Goal: Task Accomplishment & Management: Manage account settings

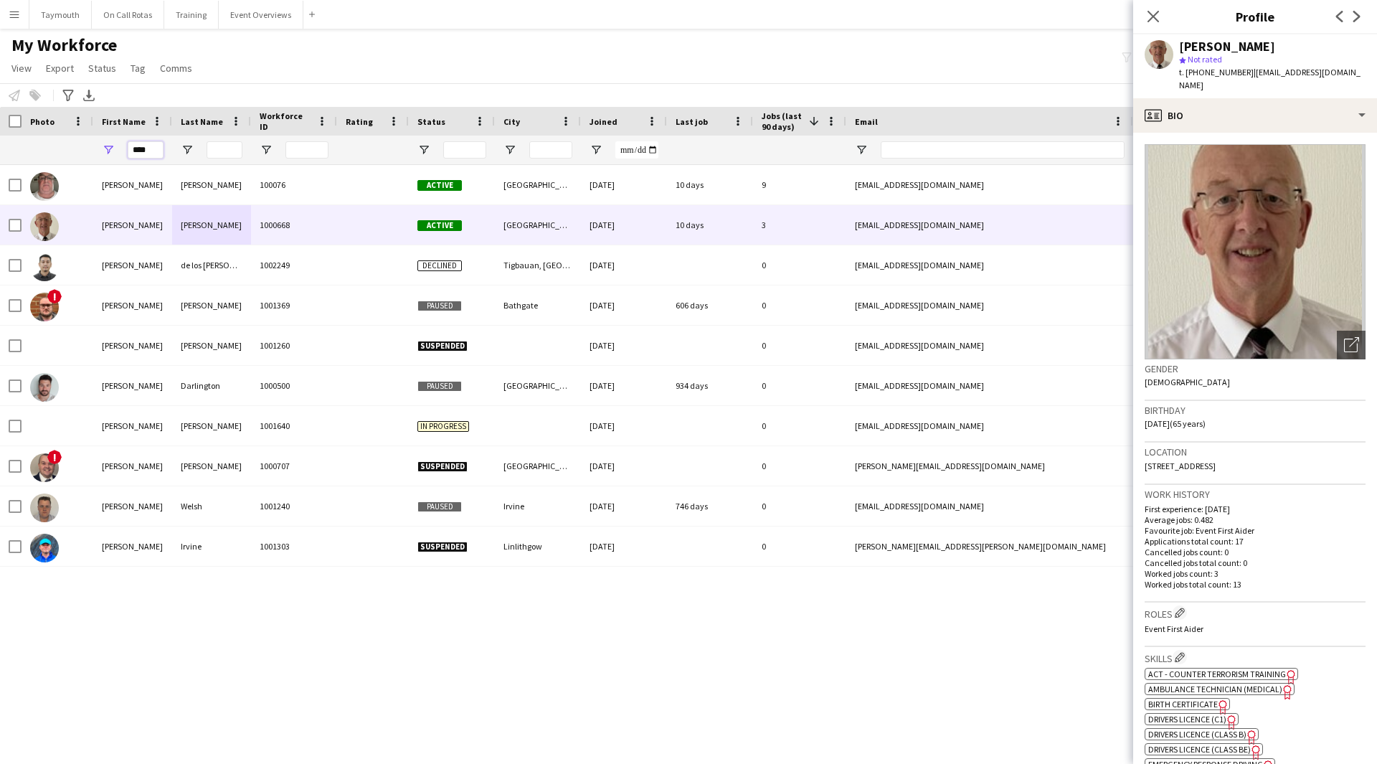
drag, startPoint x: -97, startPoint y: 137, endPoint x: -227, endPoint y: 129, distance: 130.8
click at [0, 129] on html "Menu Boards Boards Boards All jobs Status Workforce Workforce My Workforce Recr…" at bounding box center [688, 382] width 1377 height 764
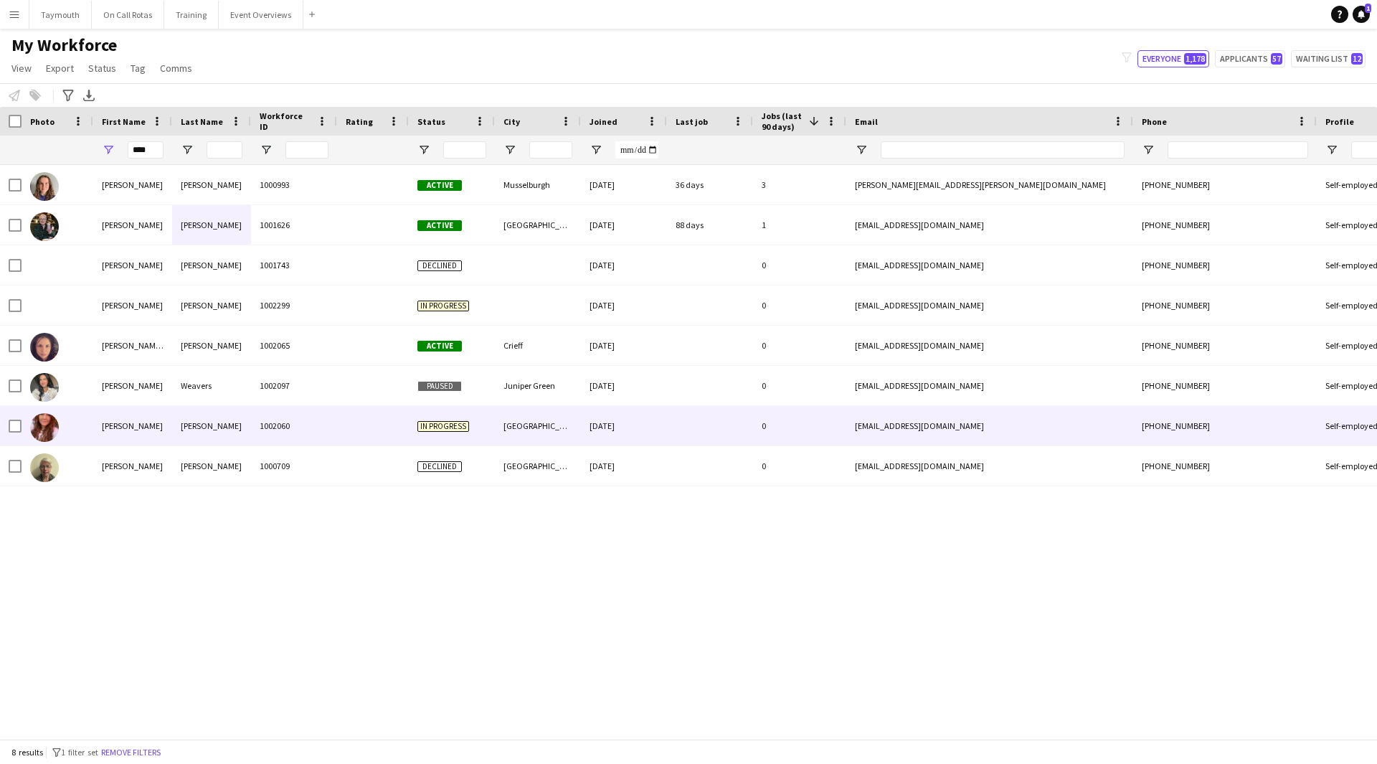
click at [288, 430] on div "1002060" at bounding box center [294, 425] width 86 height 39
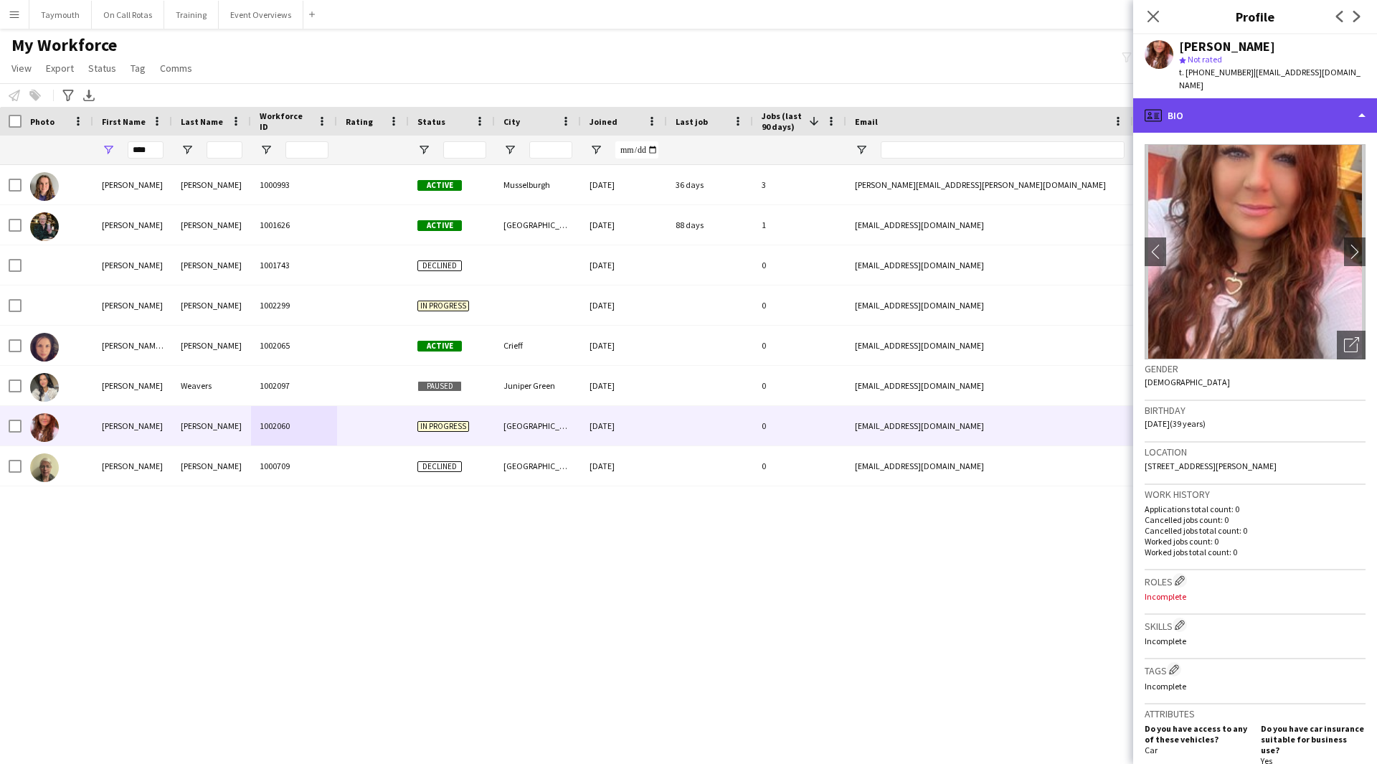
click at [1282, 101] on div "profile Bio" at bounding box center [1255, 115] width 244 height 34
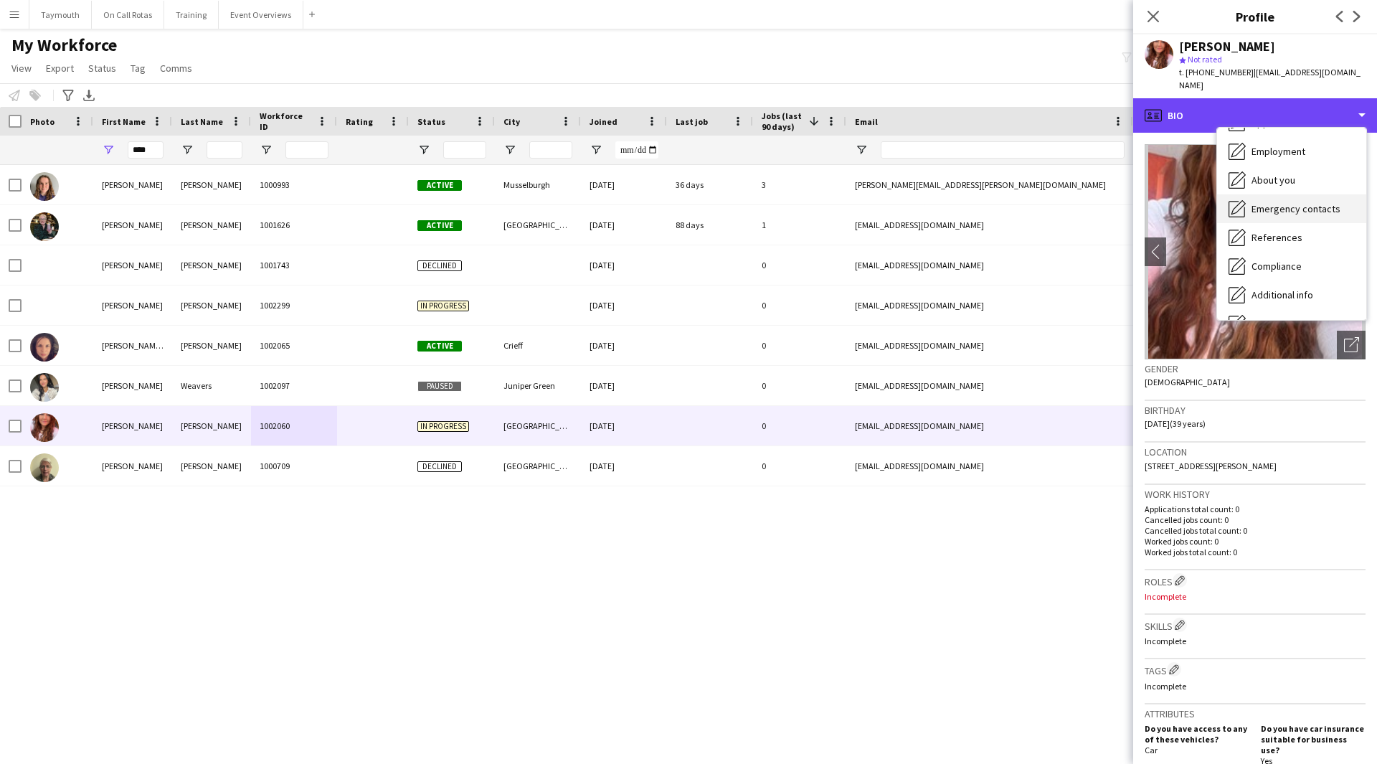
scroll to position [143, 0]
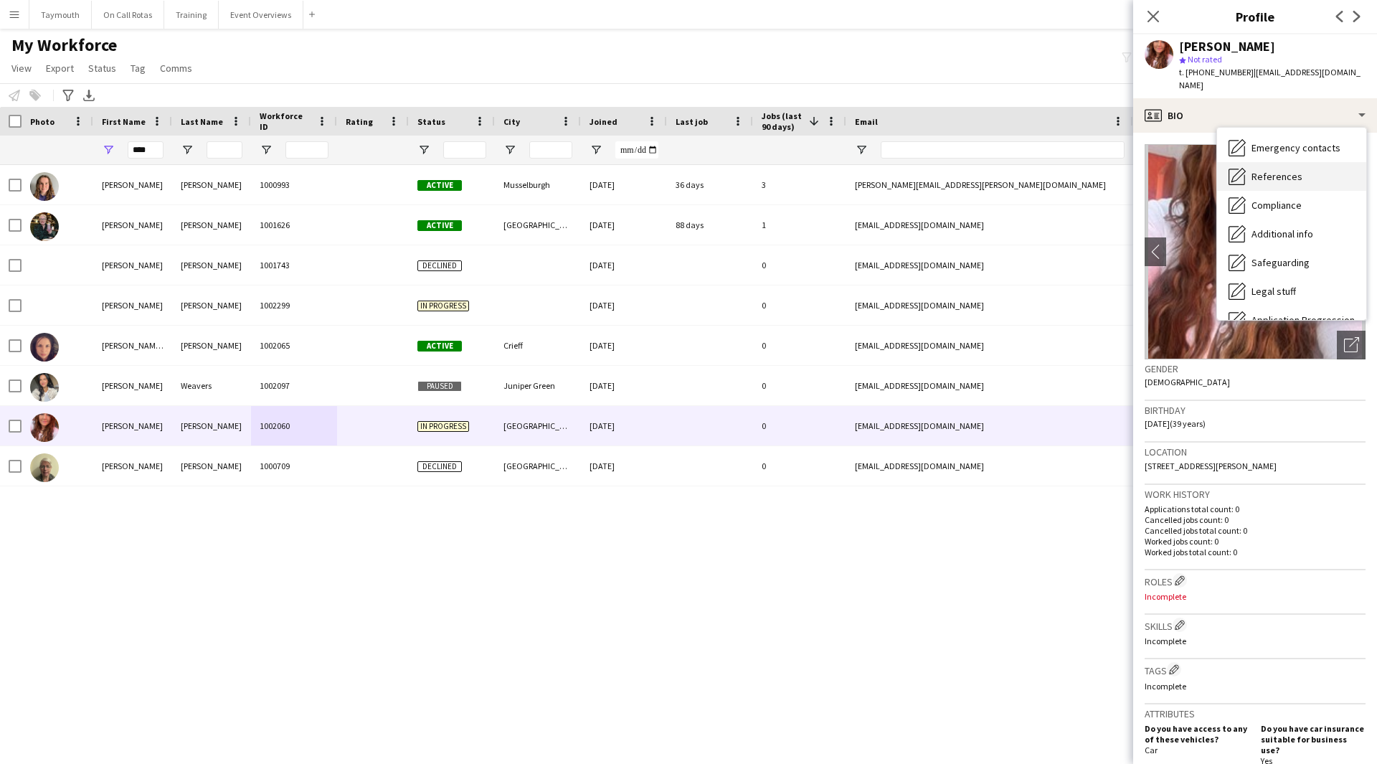
click at [1299, 162] on div "References References" at bounding box center [1291, 176] width 149 height 29
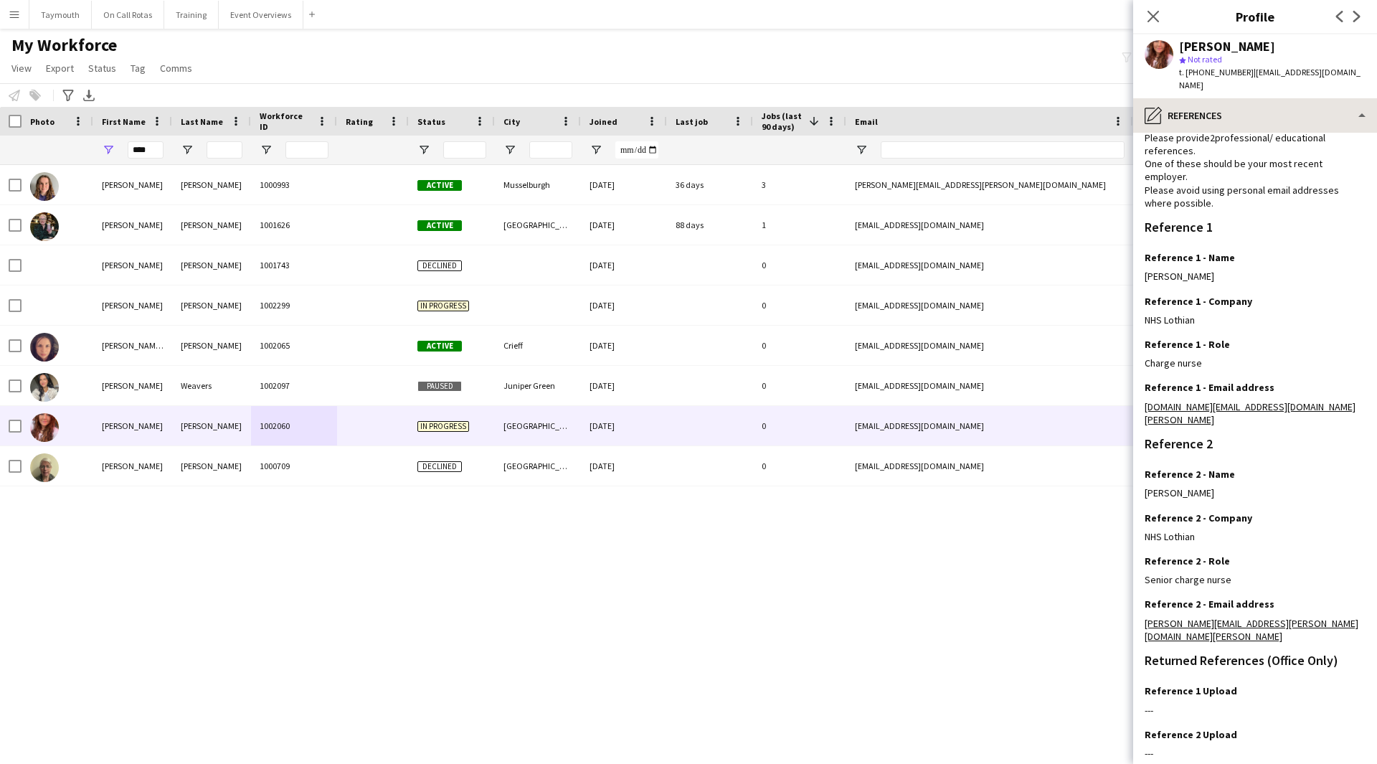
scroll to position [92, 0]
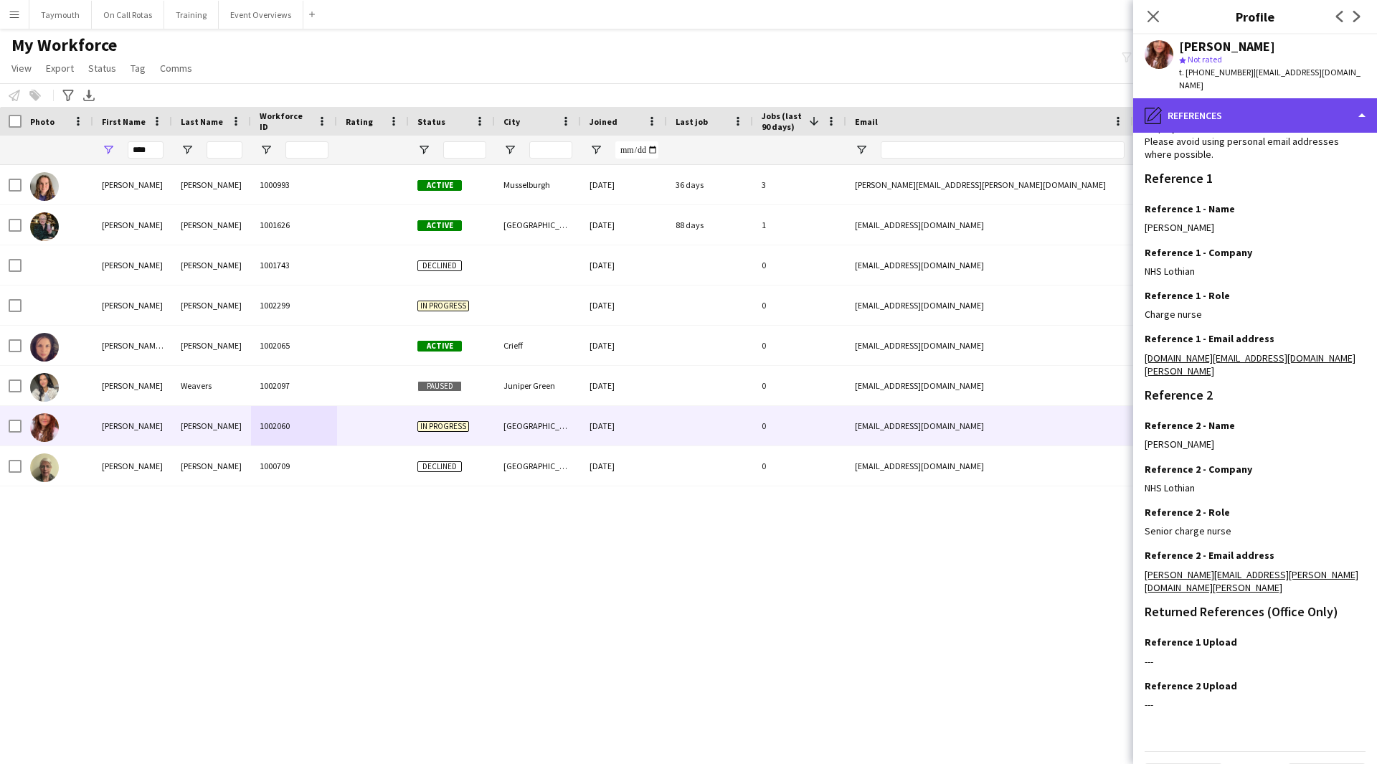
click at [1261, 98] on div "pencil4 References" at bounding box center [1255, 115] width 244 height 34
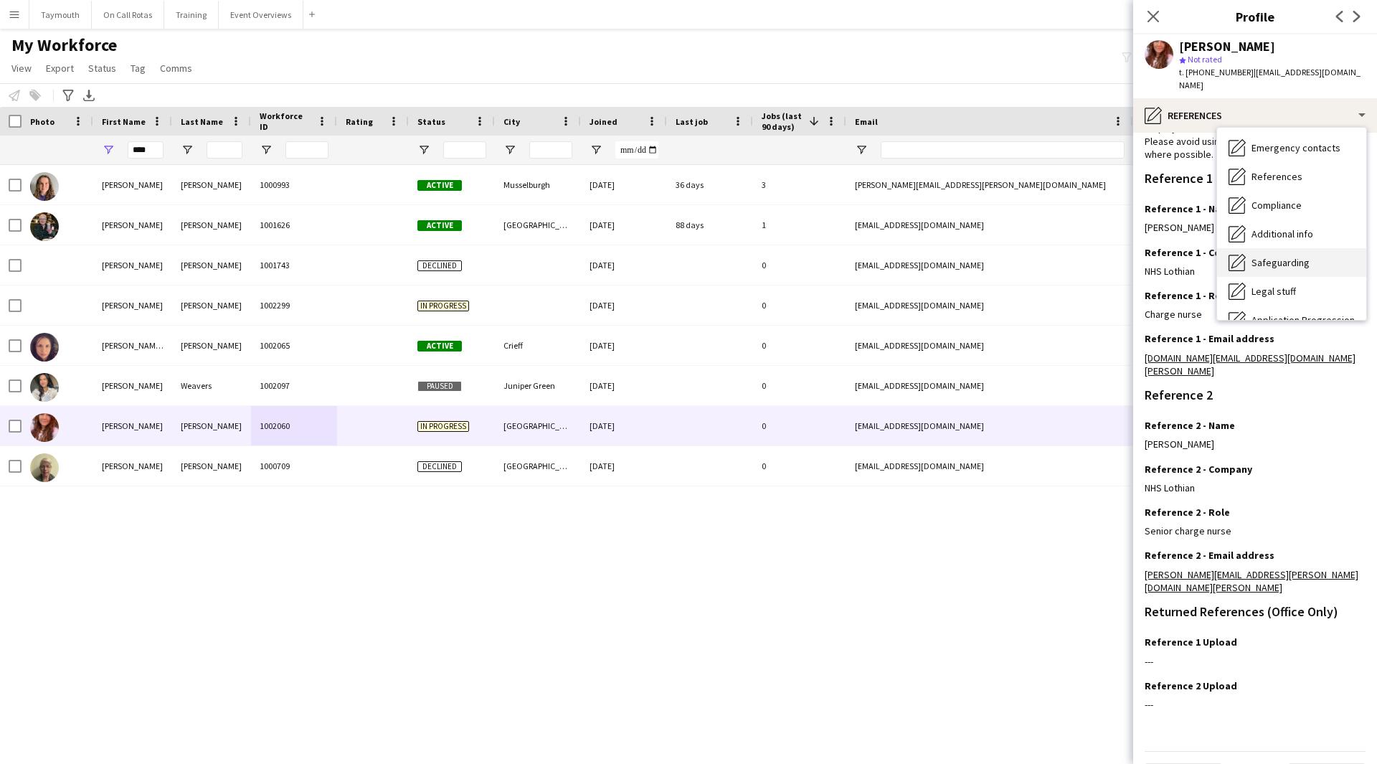
click at [1289, 256] on span "Safeguarding" at bounding box center [1281, 262] width 58 height 13
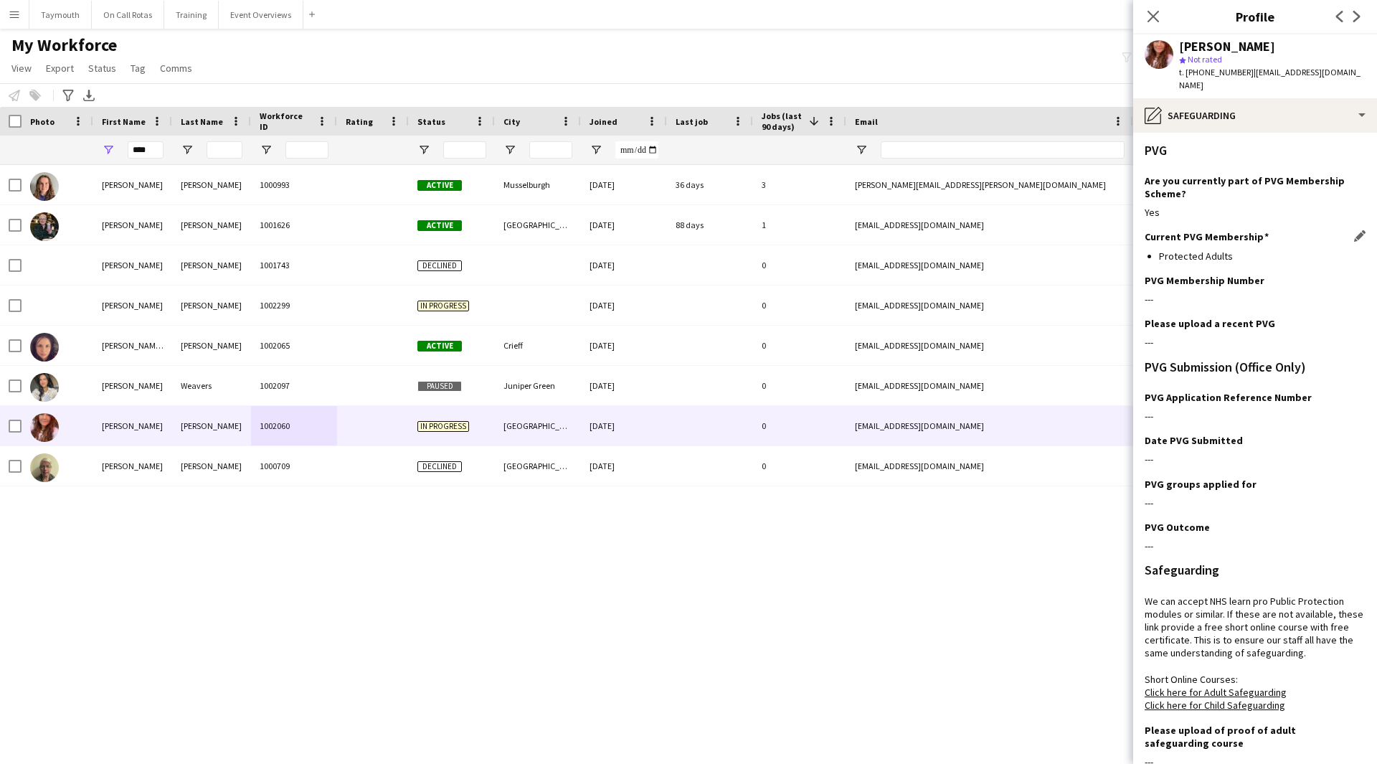
scroll to position [140, 0]
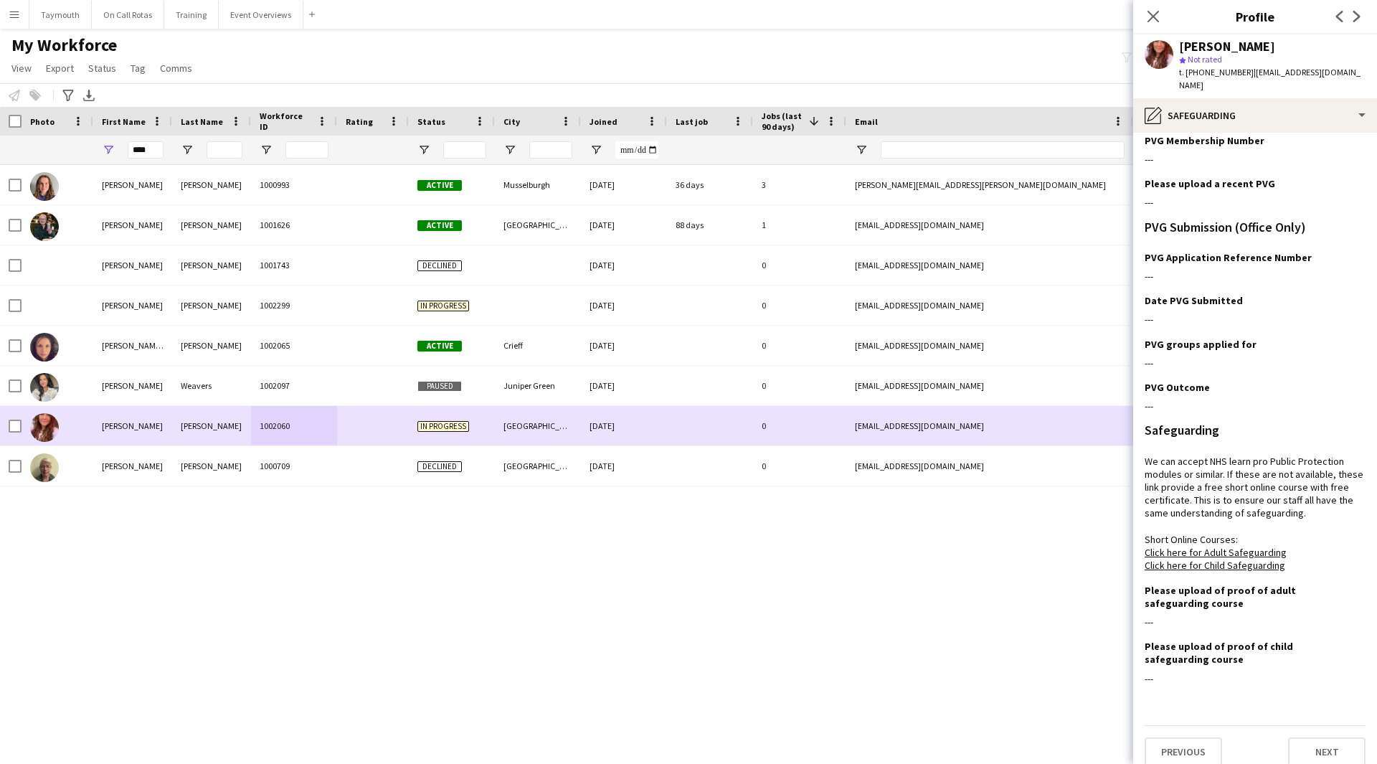
click at [147, 422] on div "Gail" at bounding box center [132, 425] width 79 height 39
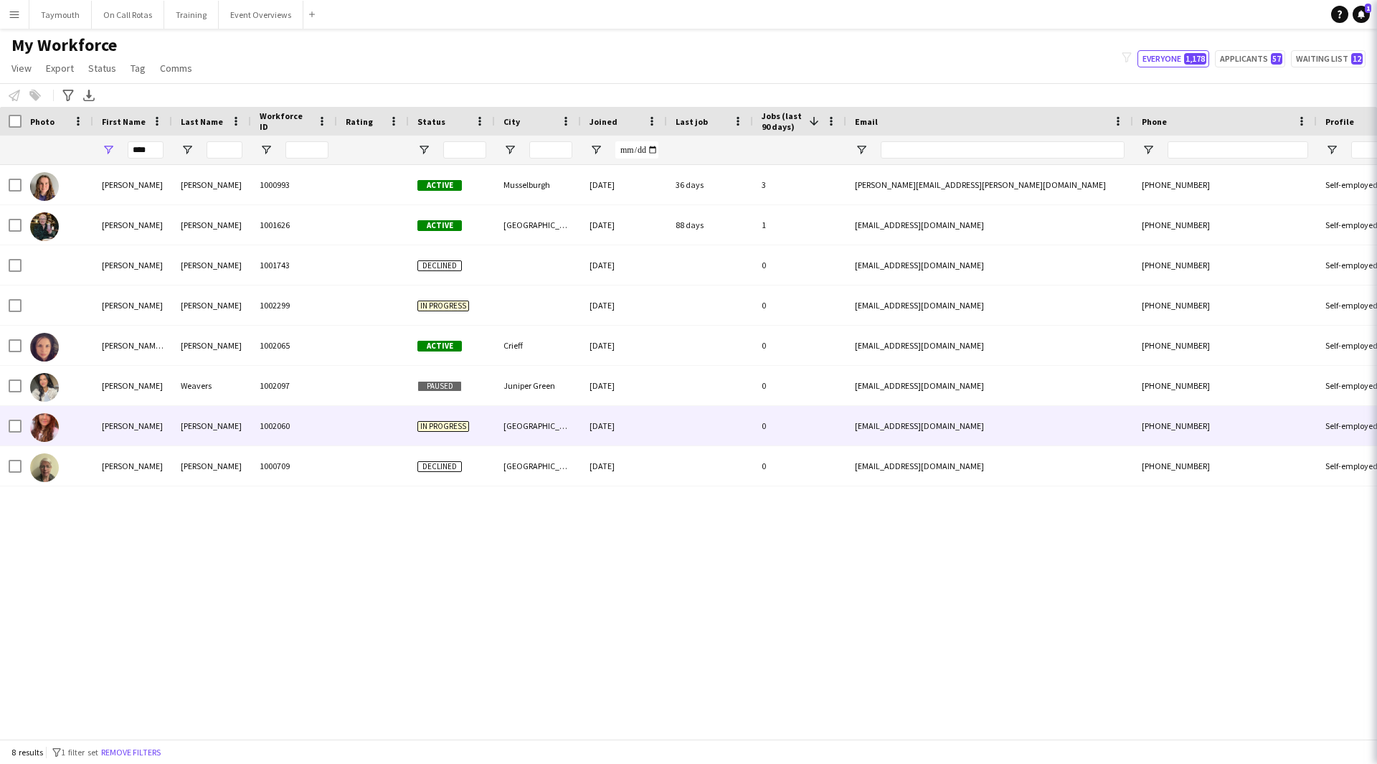
click at [148, 423] on div "Gail" at bounding box center [132, 425] width 79 height 39
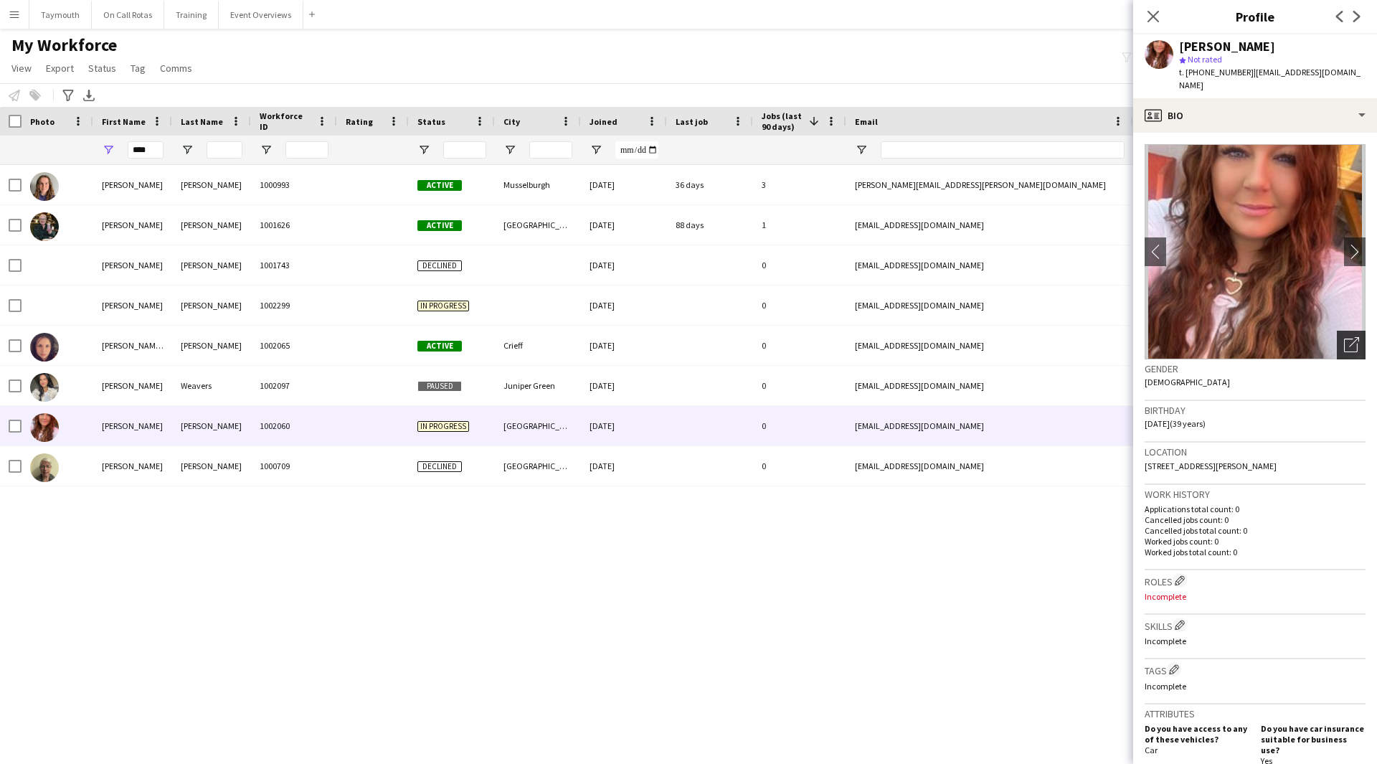
click at [1351, 333] on div "Open photos pop-in" at bounding box center [1351, 345] width 29 height 29
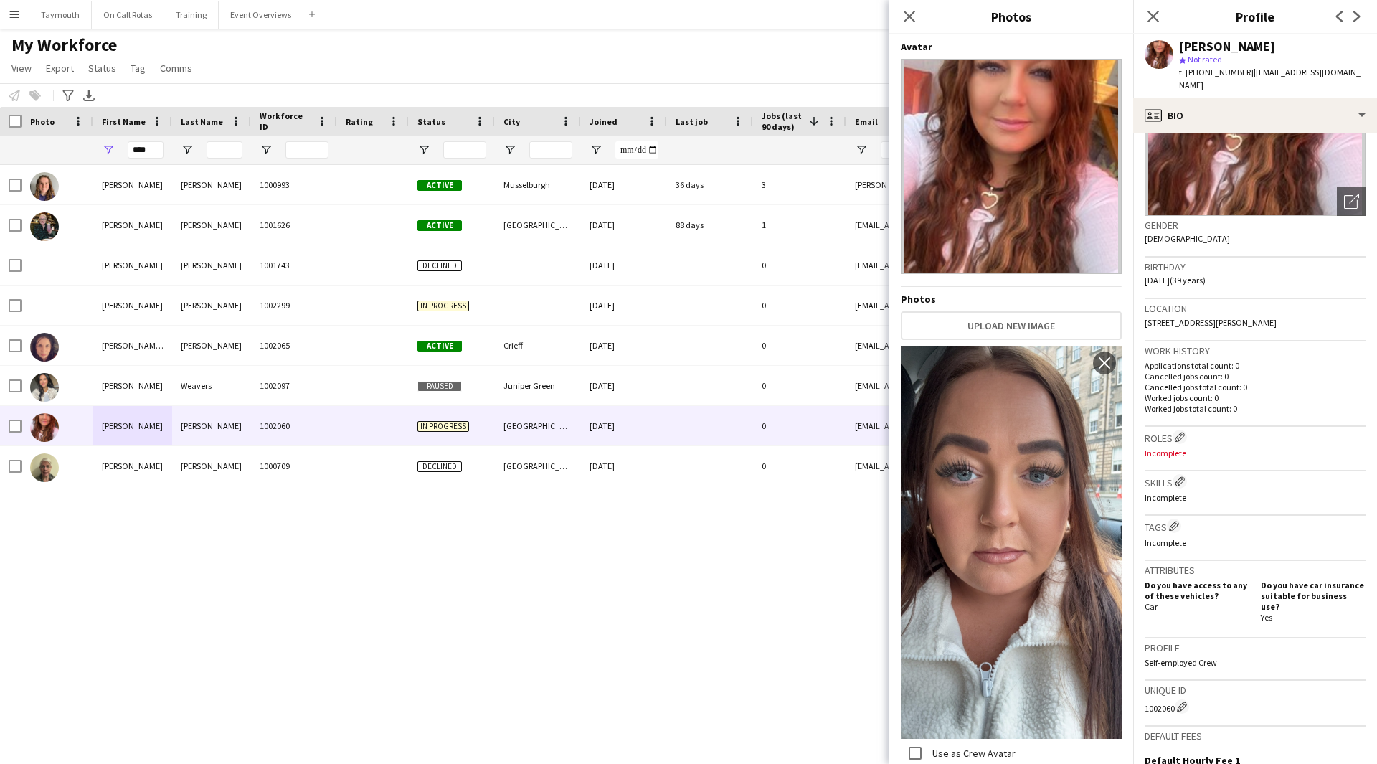
scroll to position [335, 0]
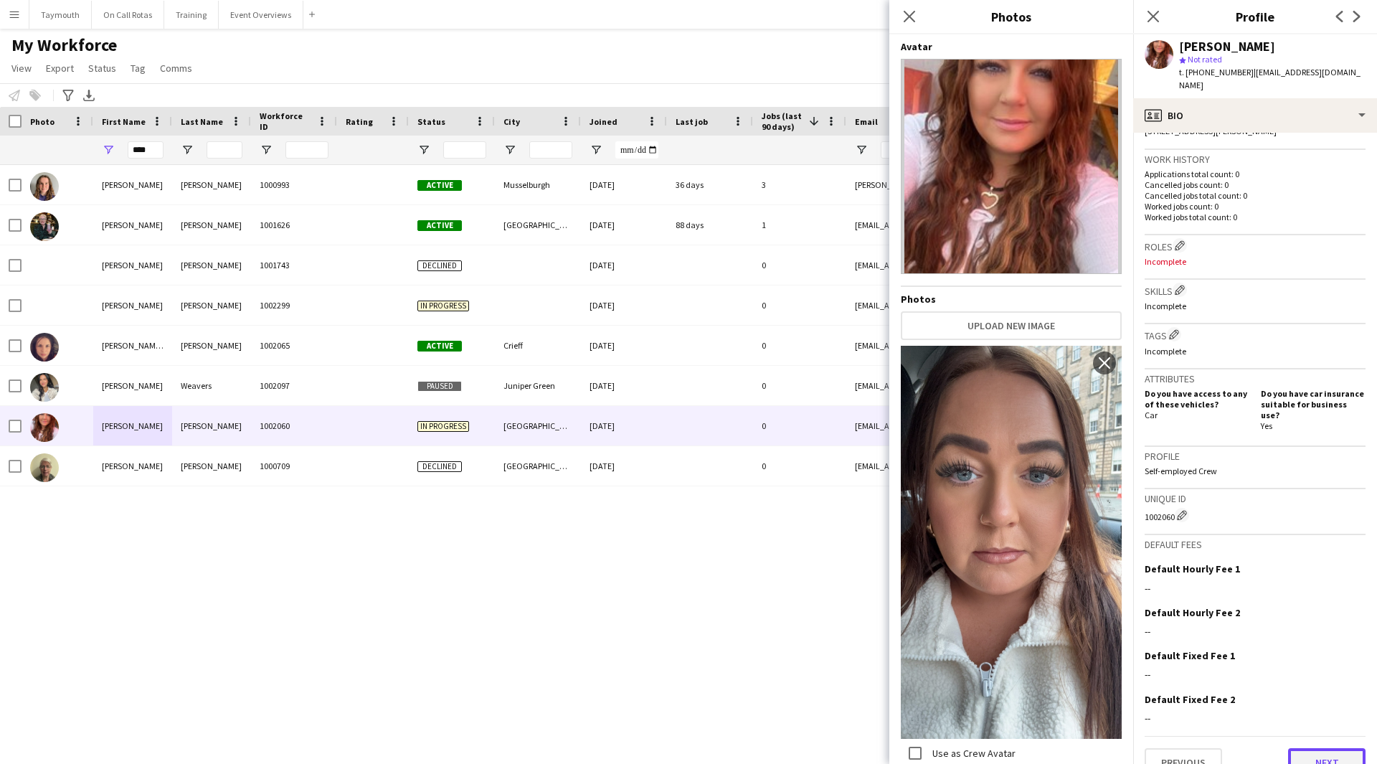
click at [1312, 750] on button "Next" at bounding box center [1326, 762] width 77 height 29
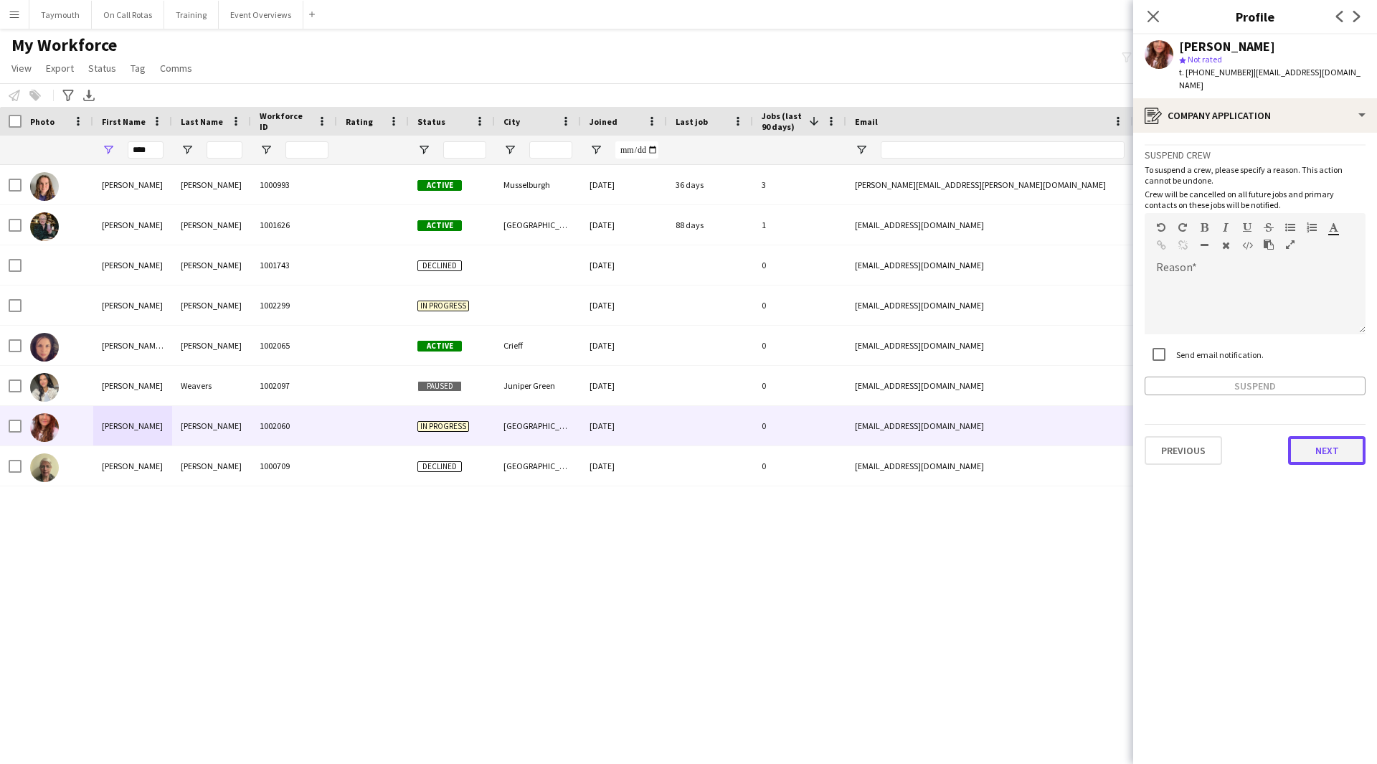
click at [1327, 436] on button "Next" at bounding box center [1326, 450] width 77 height 29
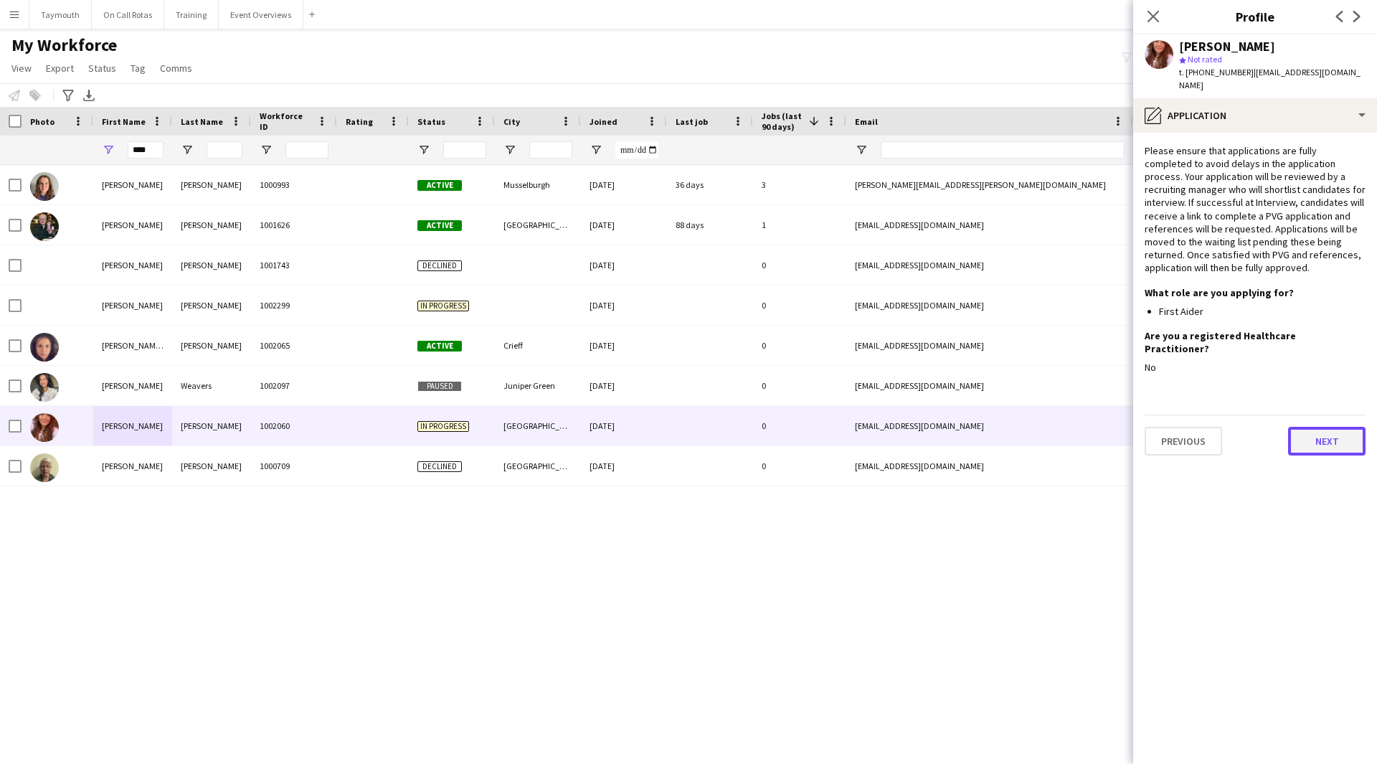
click at [1331, 427] on button "Next" at bounding box center [1326, 441] width 77 height 29
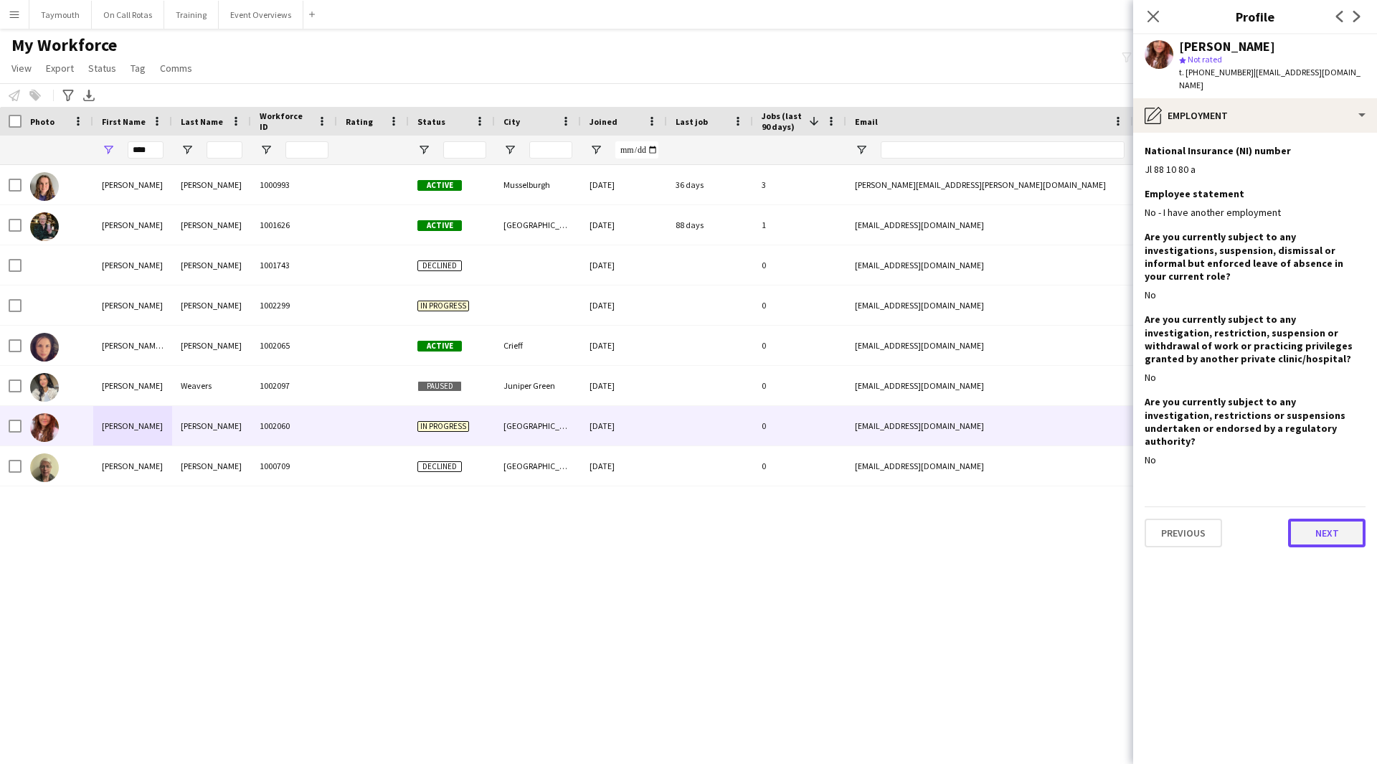
click at [1332, 519] on button "Next" at bounding box center [1326, 533] width 77 height 29
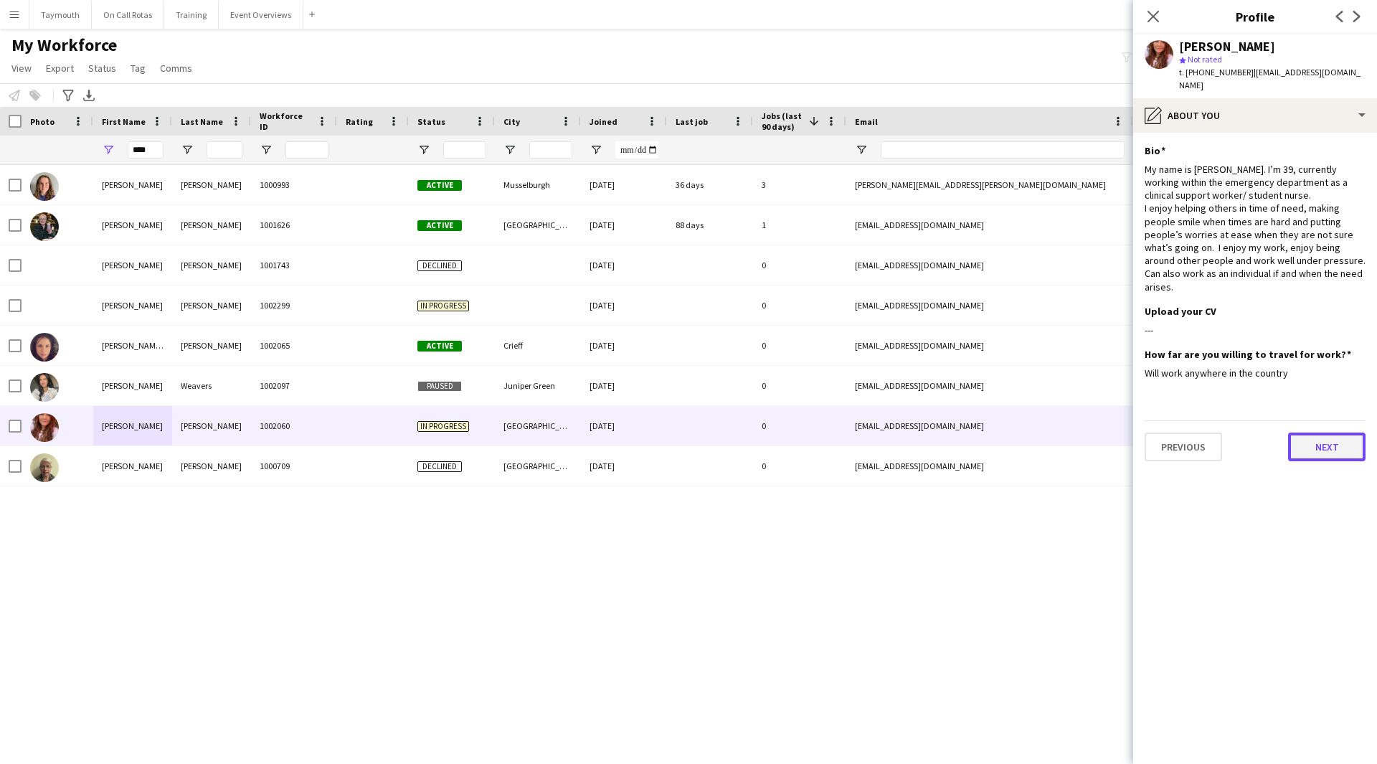
click at [1320, 433] on button "Next" at bounding box center [1326, 447] width 77 height 29
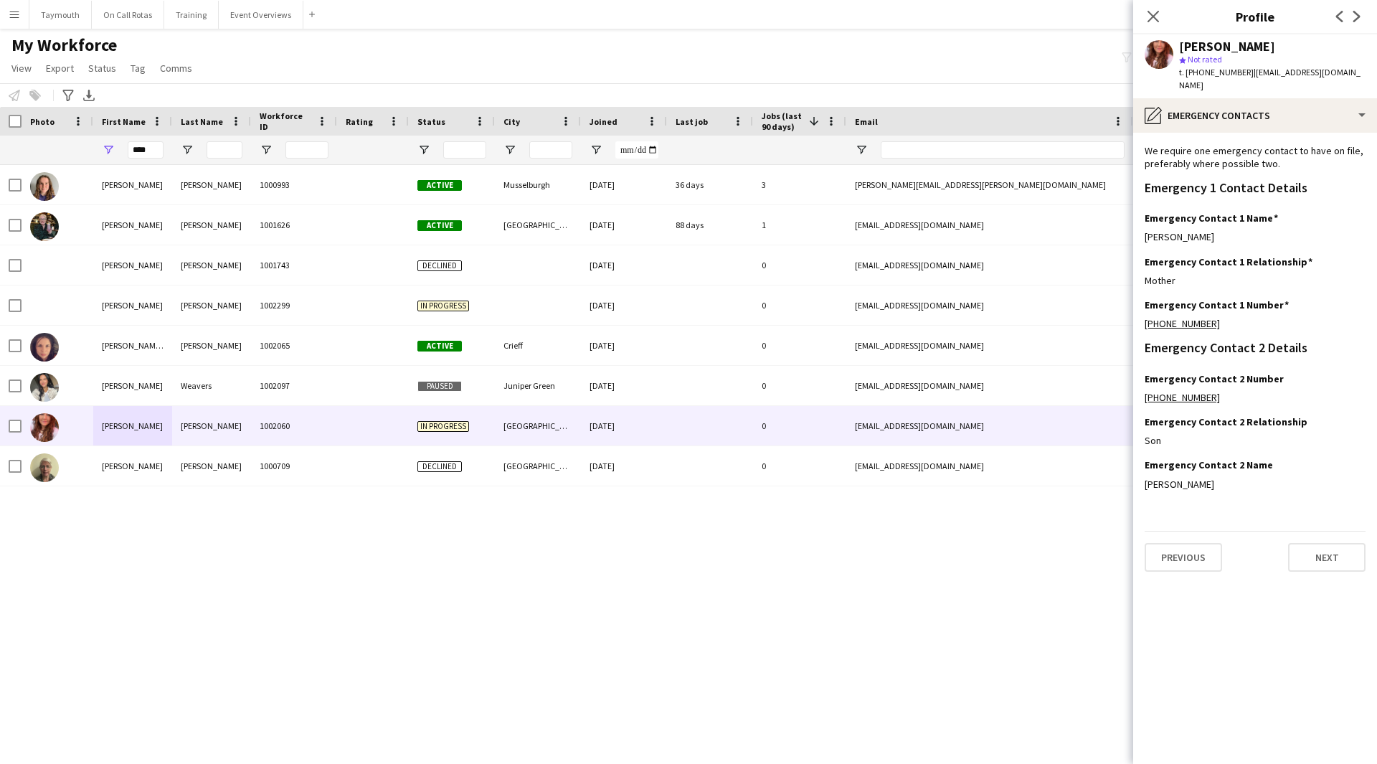
click at [1318, 559] on app-section-data-types "We require one emergency contact to have on file, preferably where possible two…" at bounding box center [1255, 448] width 244 height 631
click at [1323, 544] on button "Next" at bounding box center [1326, 557] width 77 height 29
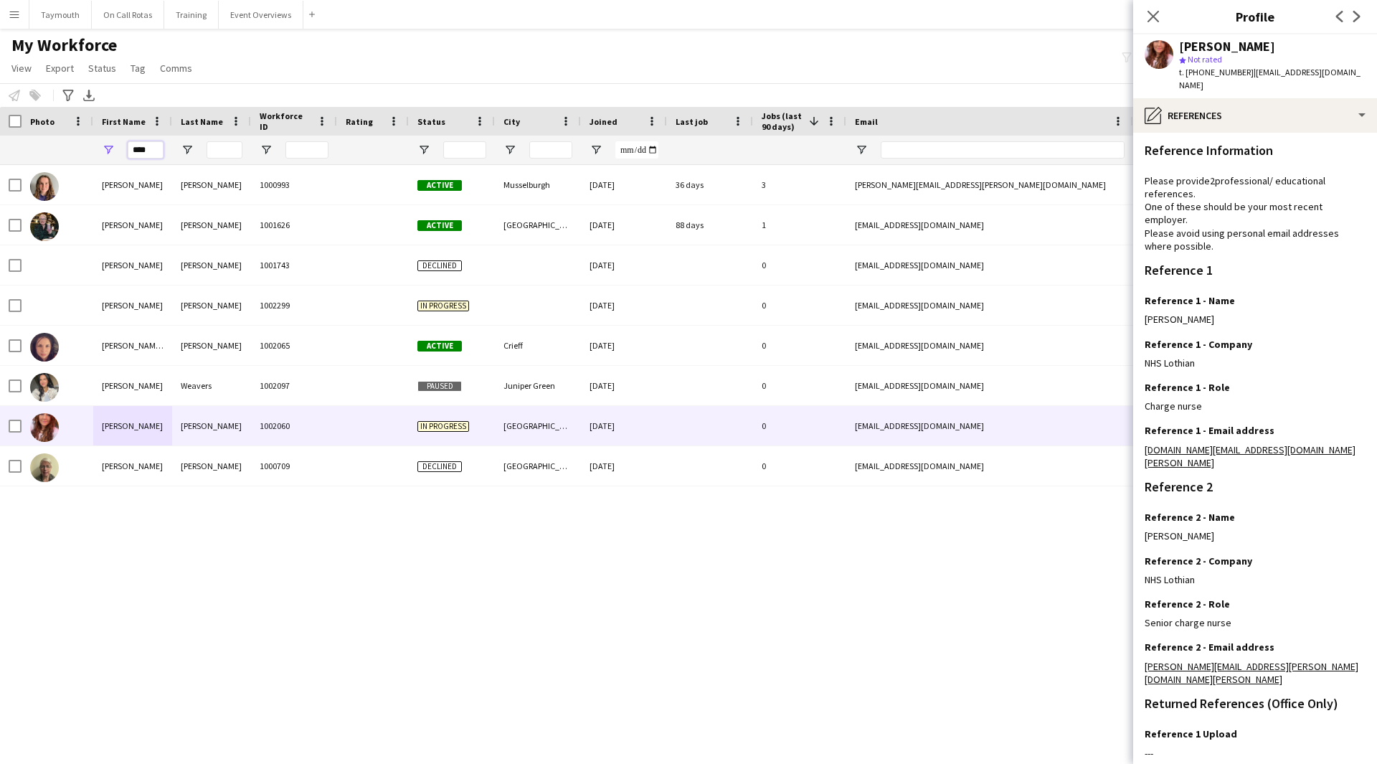
drag, startPoint x: 118, startPoint y: 153, endPoint x: 4, endPoint y: 155, distance: 114.8
click at [15, 164] on div "****" at bounding box center [888, 150] width 1776 height 29
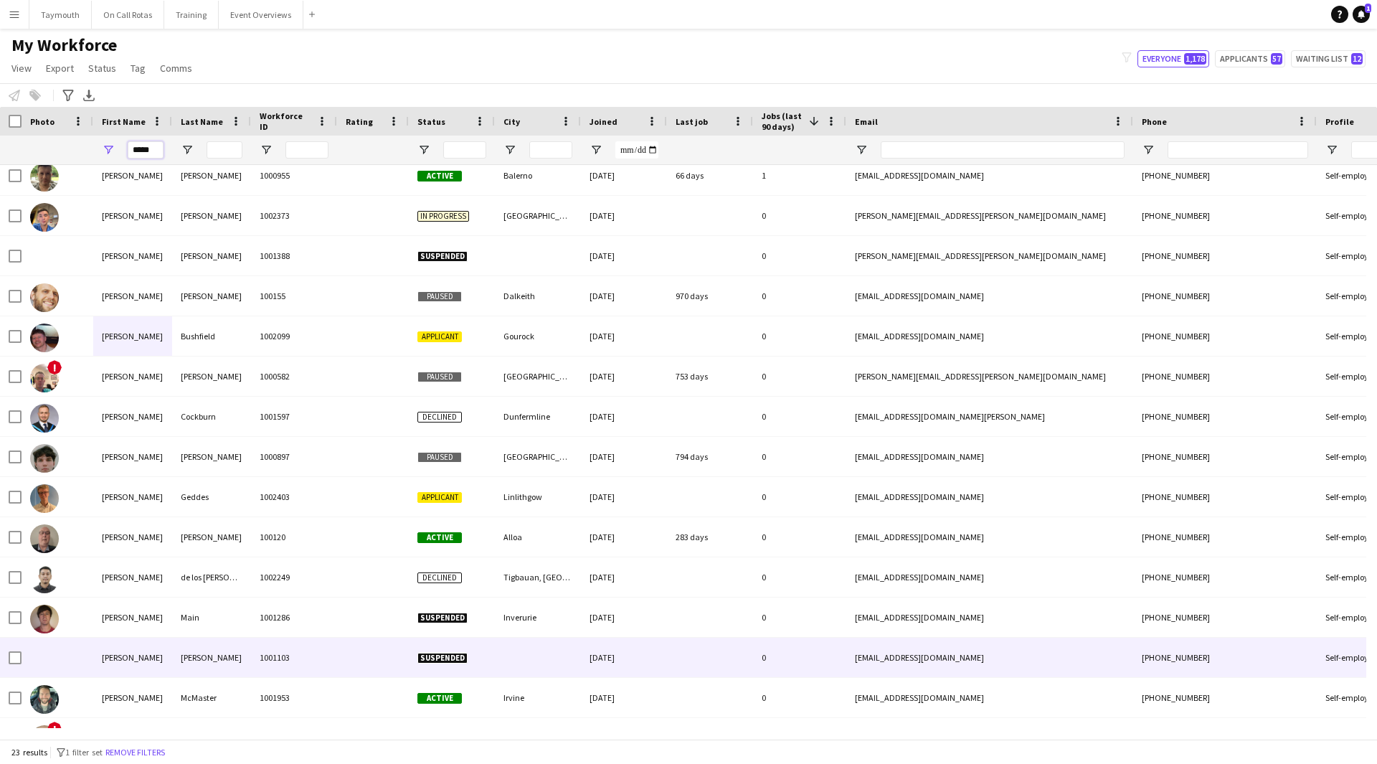
scroll to position [143, 0]
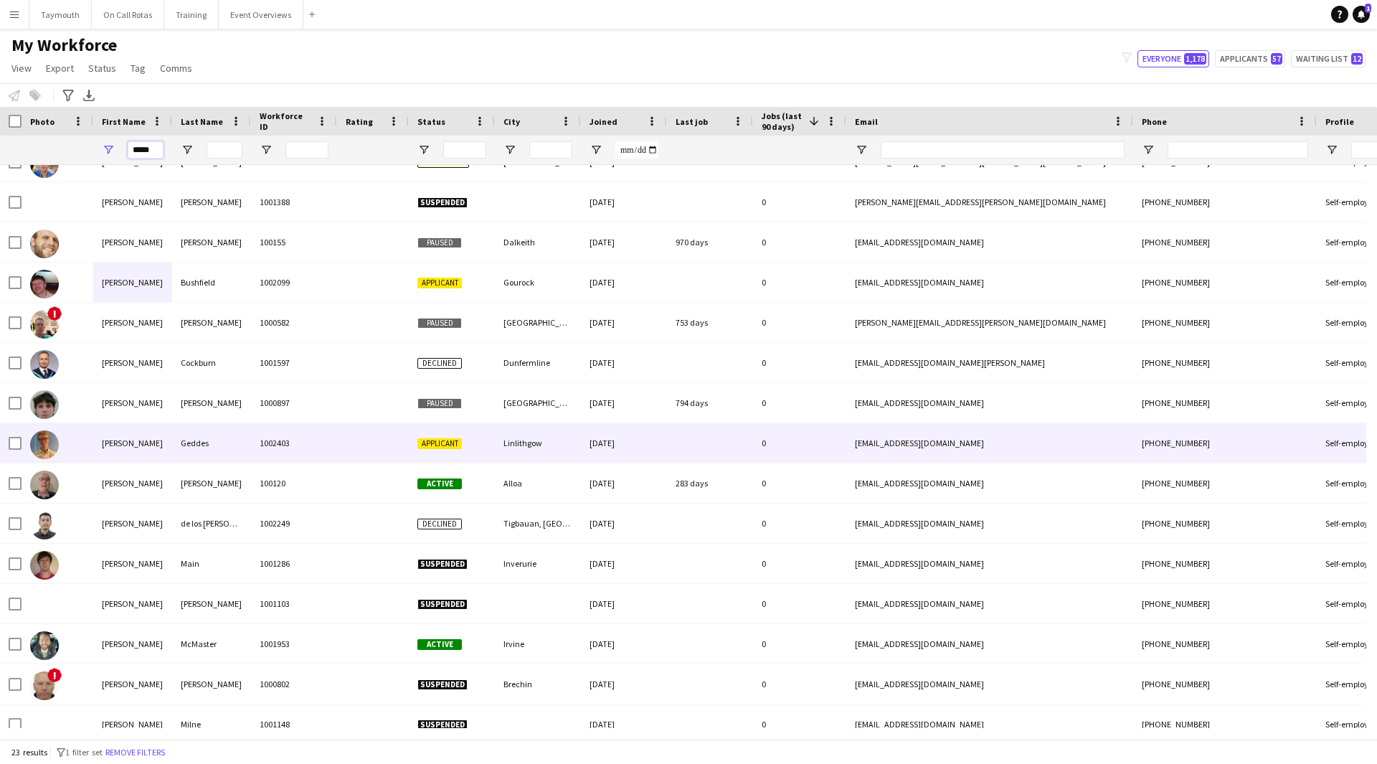
type input "*****"
click at [256, 448] on div "1002403" at bounding box center [294, 442] width 86 height 39
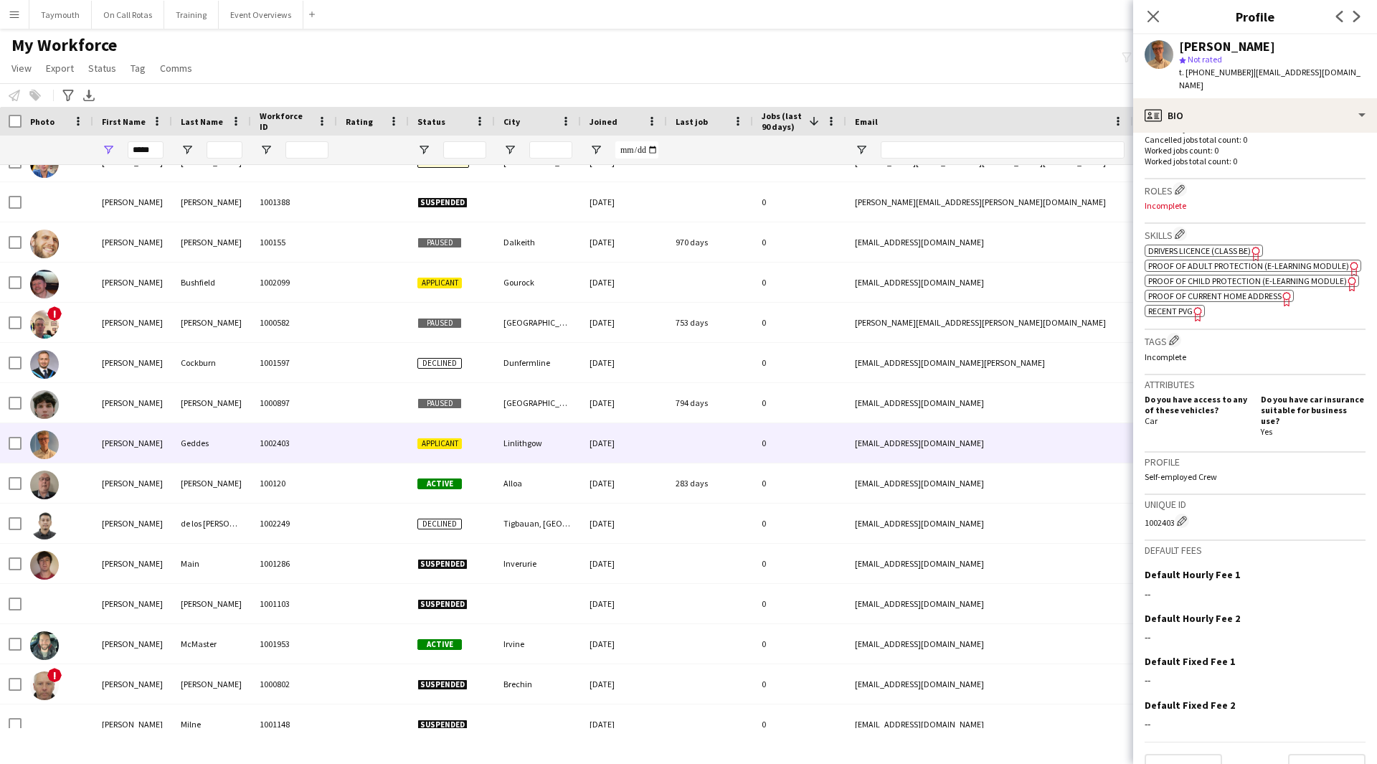
scroll to position [418, 0]
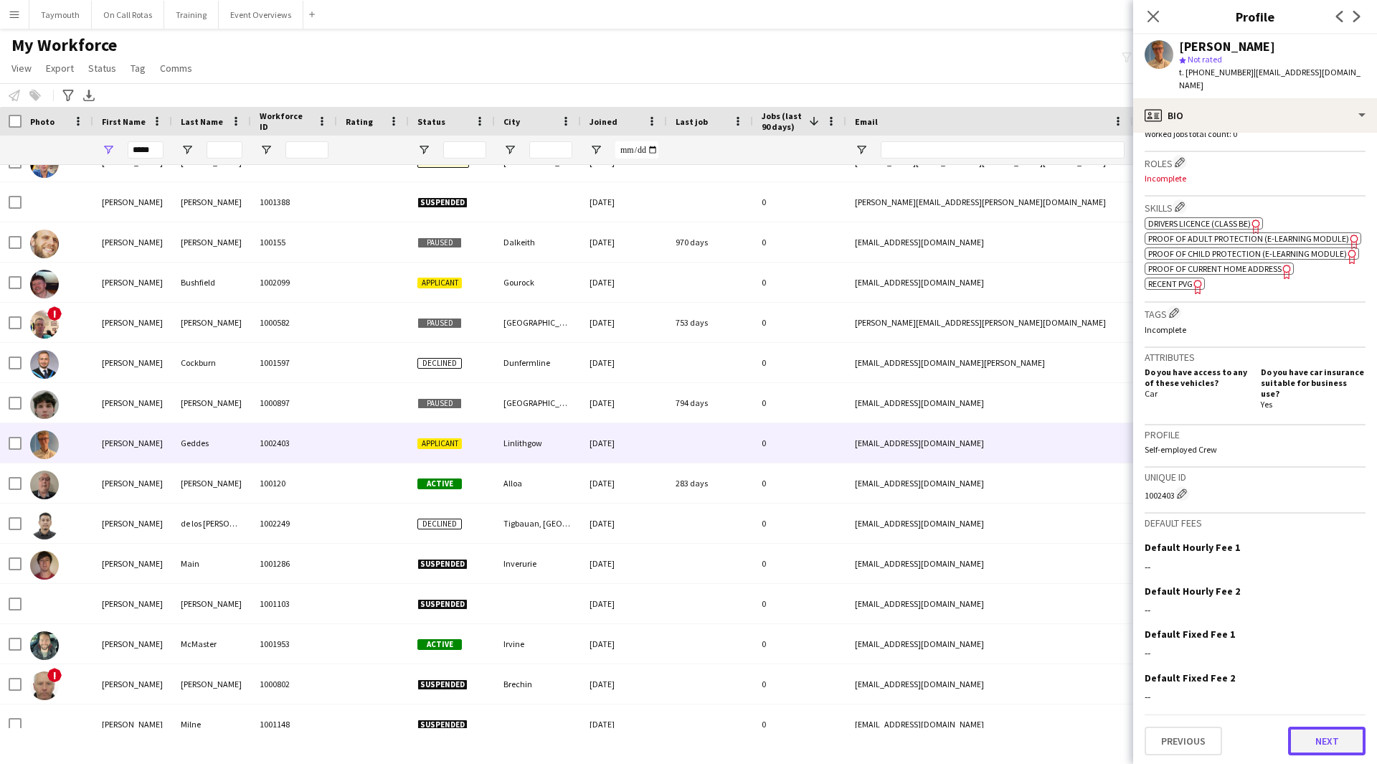
click at [1321, 737] on button "Next" at bounding box center [1326, 741] width 77 height 29
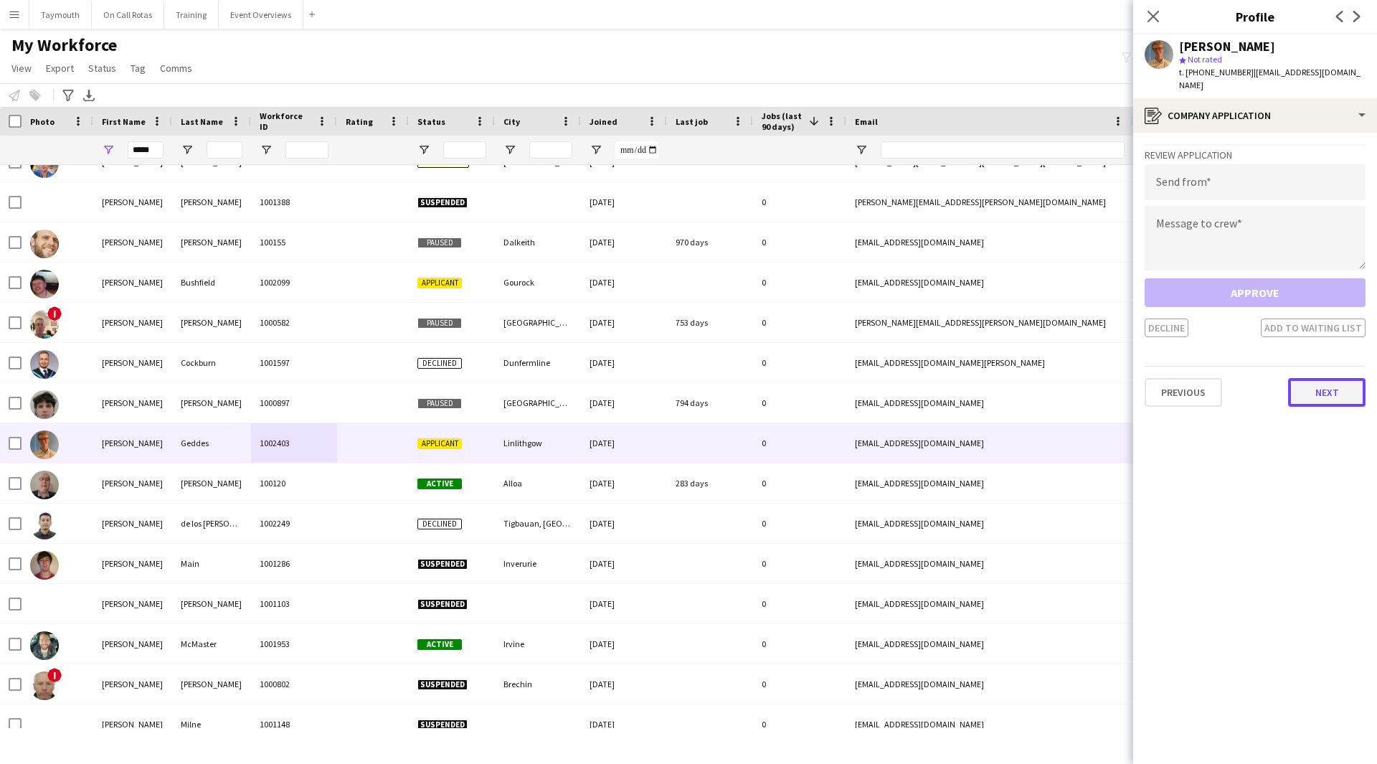
click at [1349, 387] on button "Next" at bounding box center [1326, 392] width 77 height 29
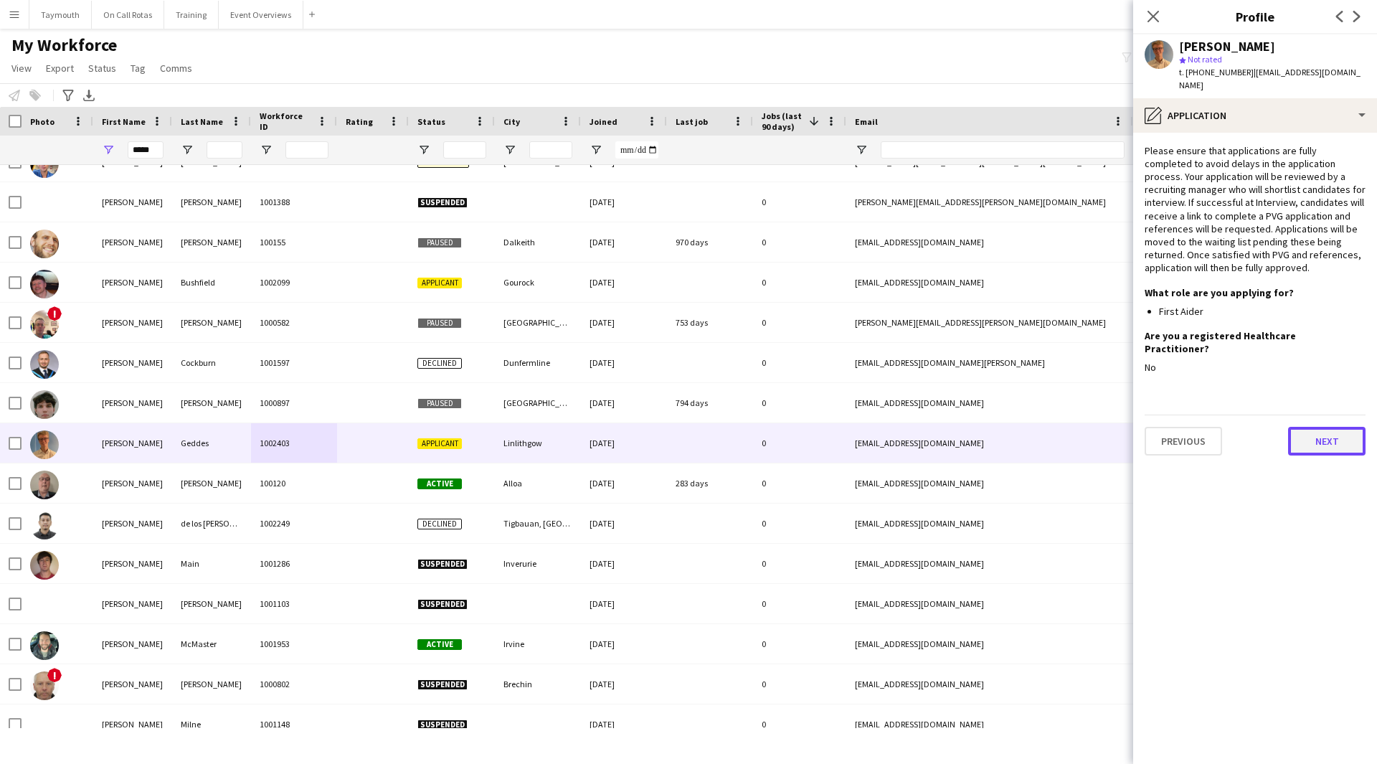
click at [1336, 427] on button "Next" at bounding box center [1326, 441] width 77 height 29
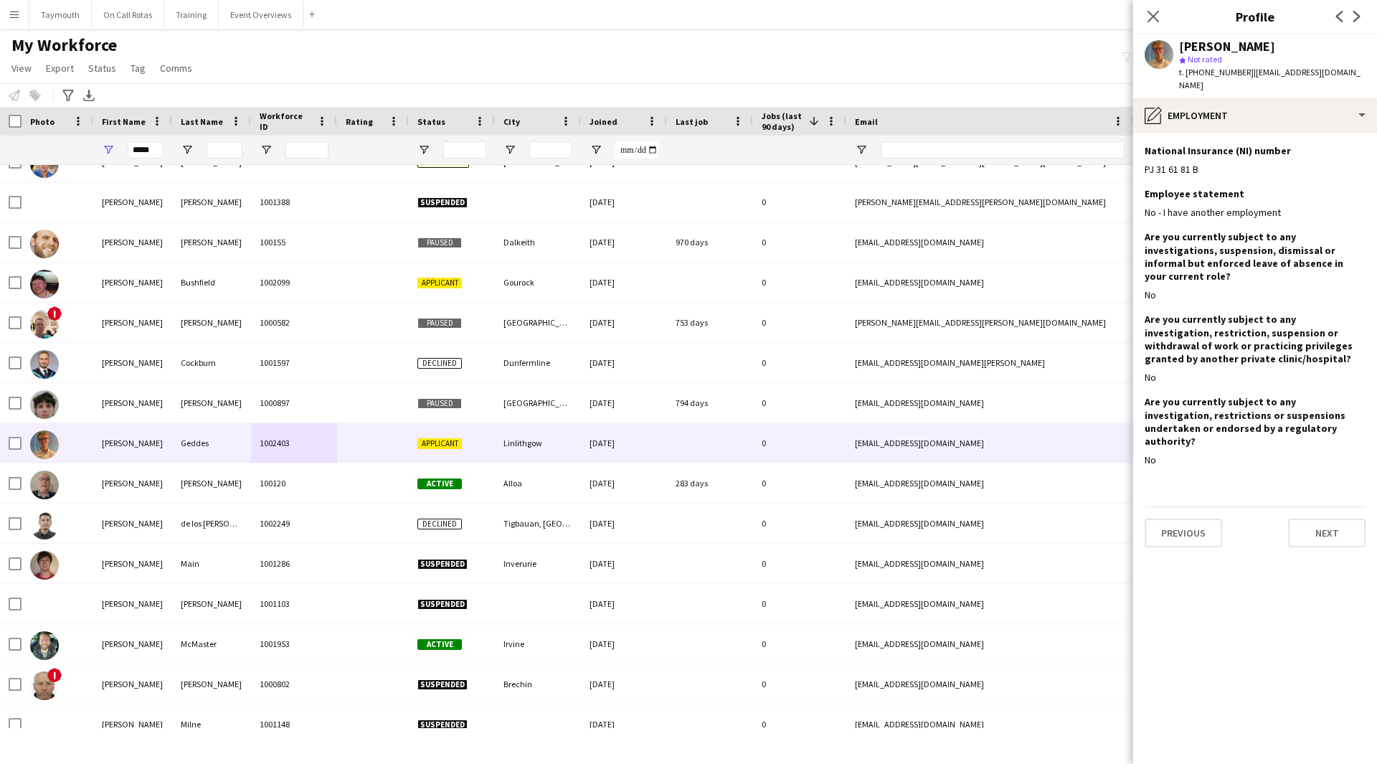
click at [1319, 509] on app-section-data-types "National Insurance (NI) number Edit this field PJ 31 61 81 B Employee statement…" at bounding box center [1255, 448] width 244 height 631
click at [1326, 519] on button "Next" at bounding box center [1326, 533] width 77 height 29
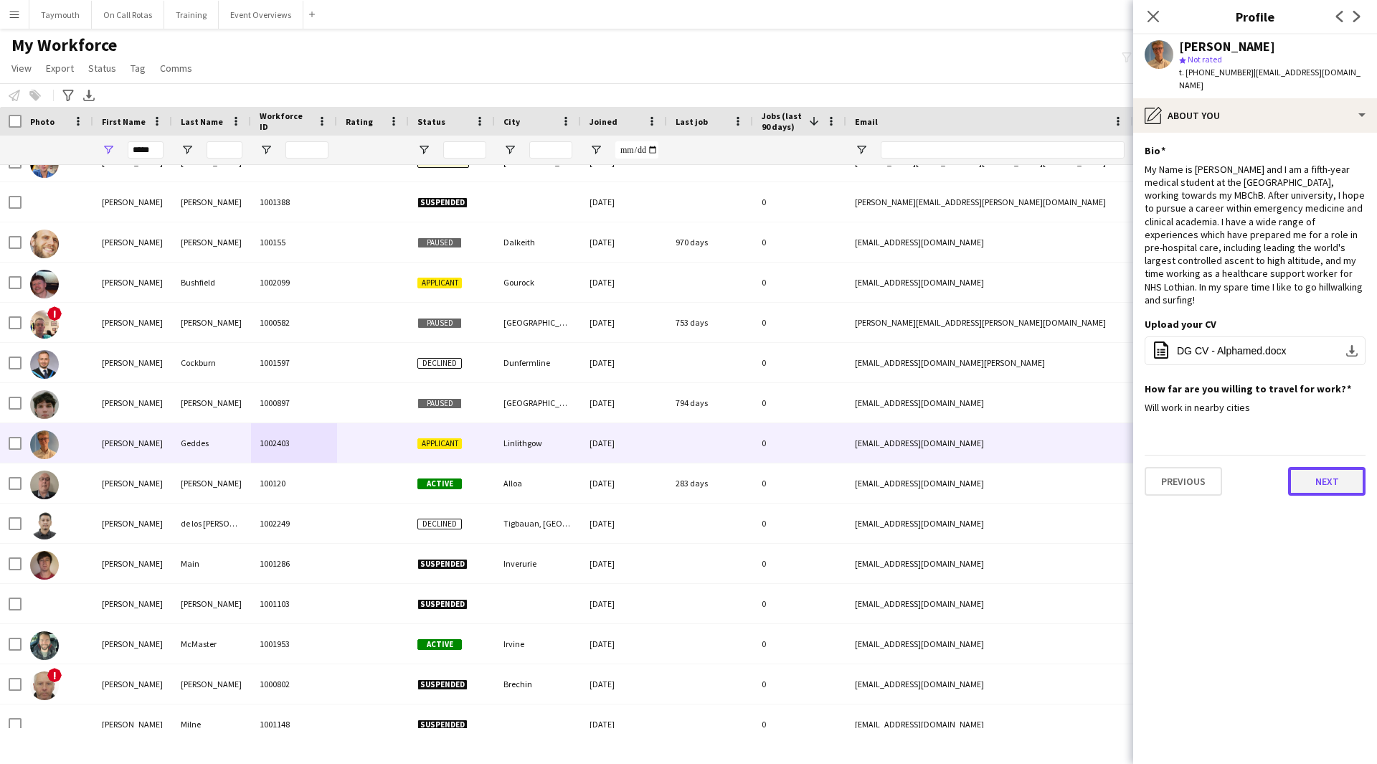
click at [1322, 467] on button "Next" at bounding box center [1326, 481] width 77 height 29
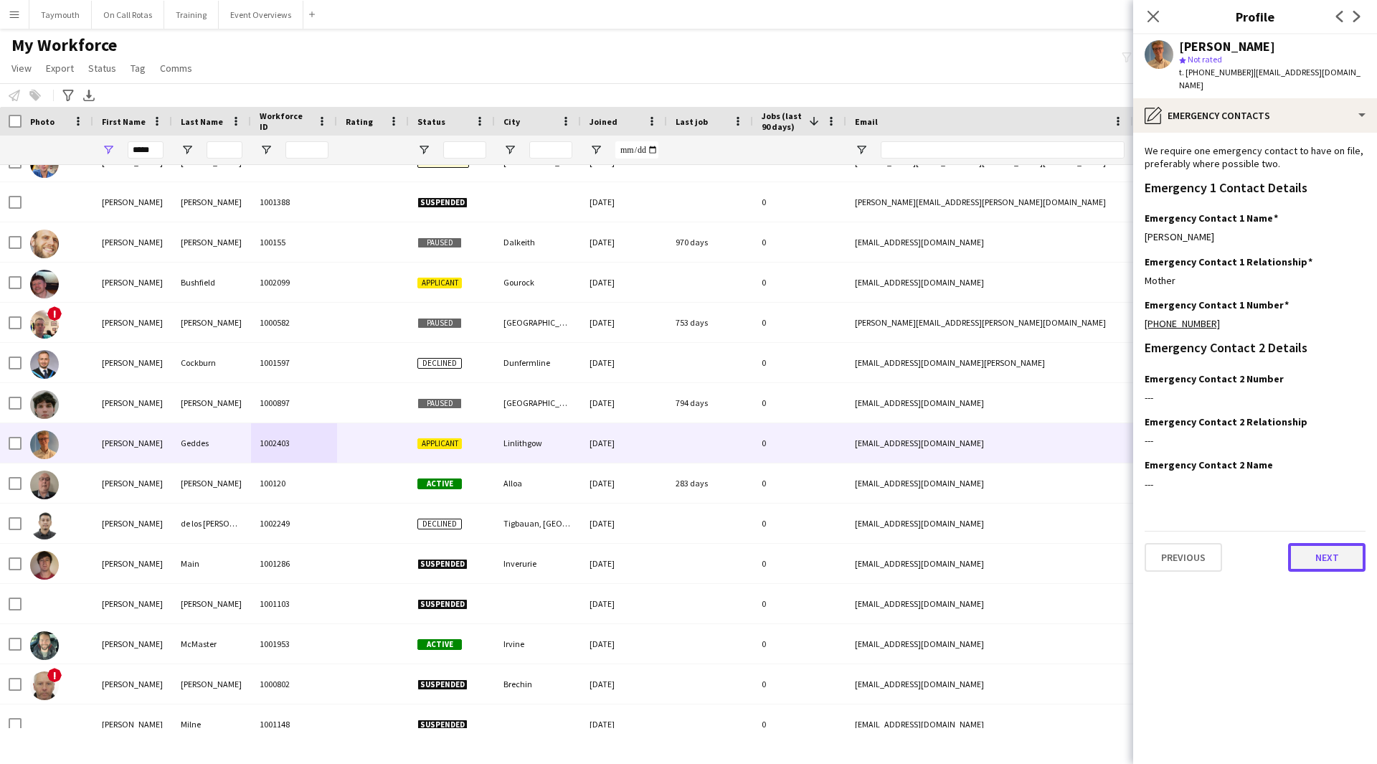
click at [1319, 543] on button "Next" at bounding box center [1326, 557] width 77 height 29
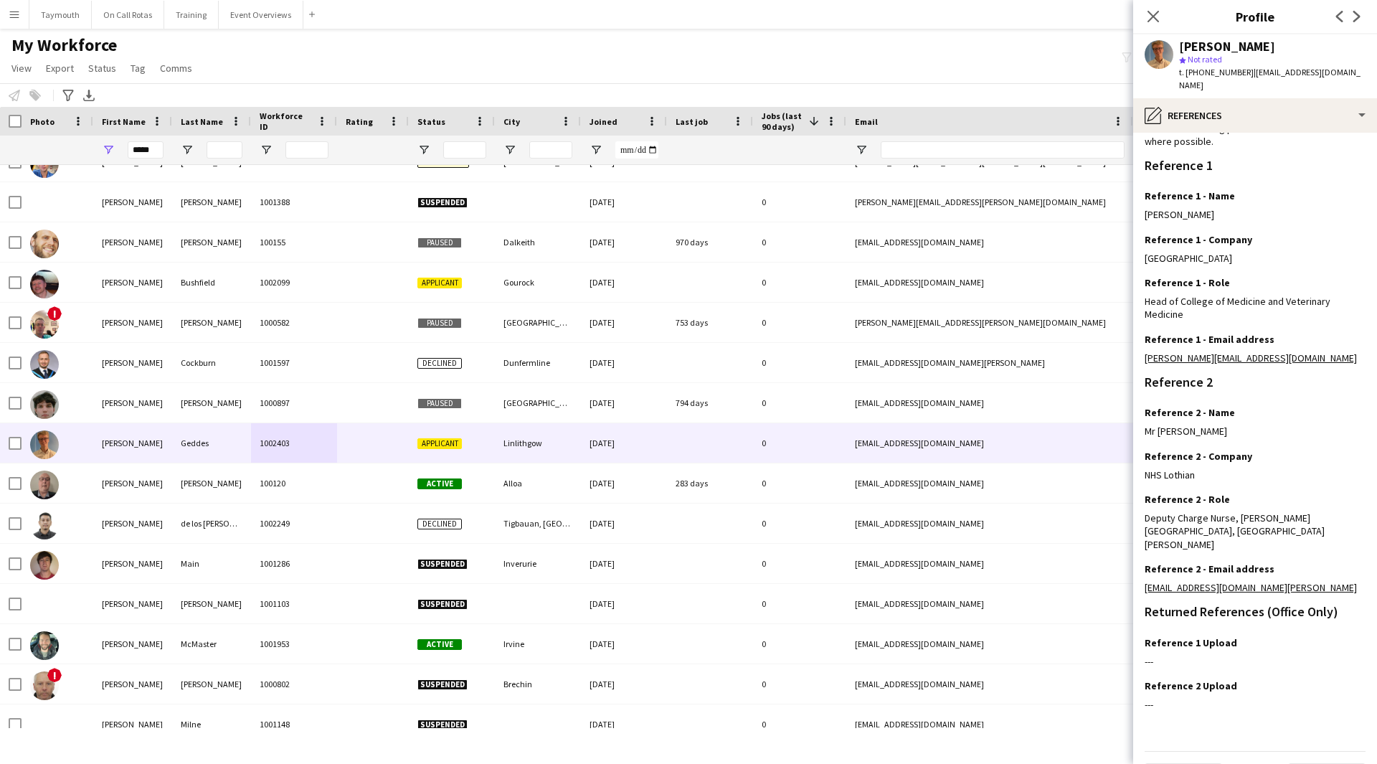
scroll to position [0, 0]
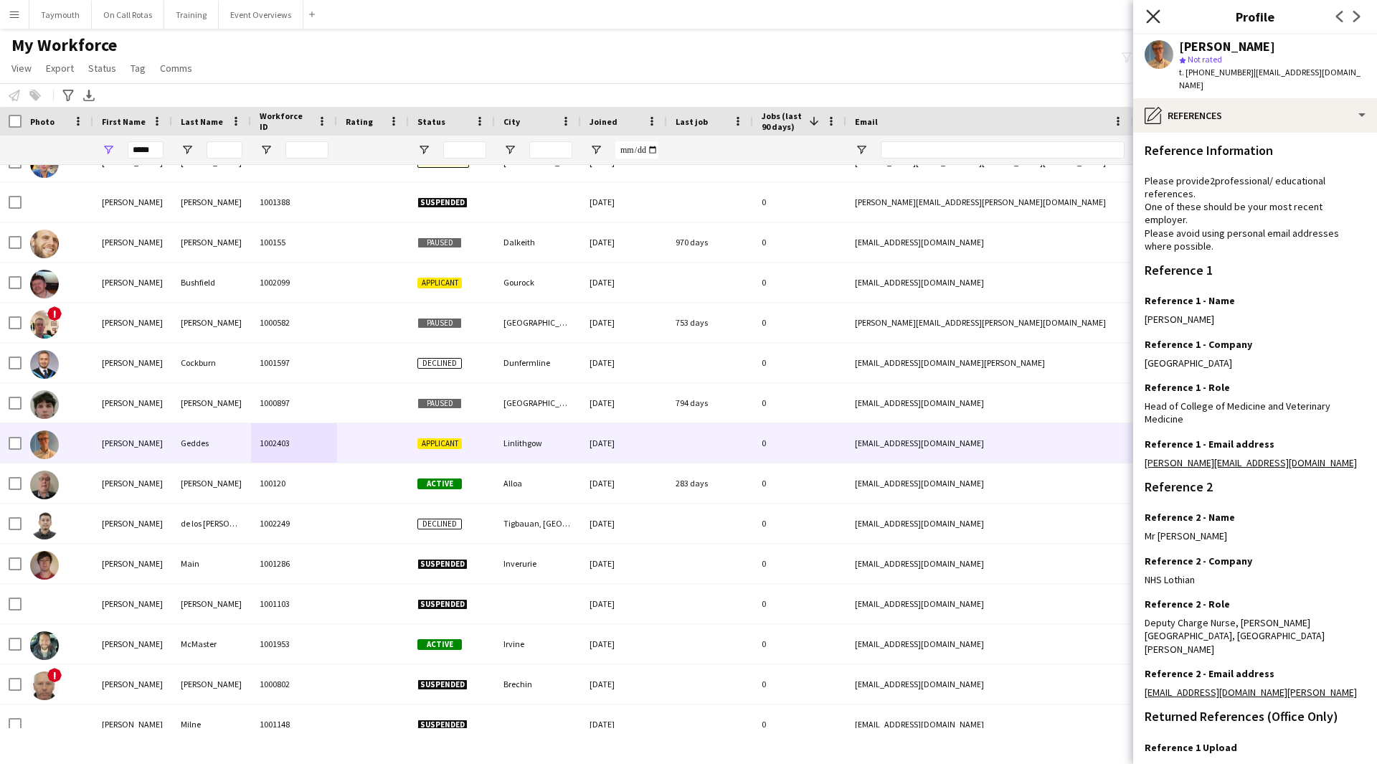
click at [1147, 17] on icon "Close pop-in" at bounding box center [1153, 16] width 14 height 14
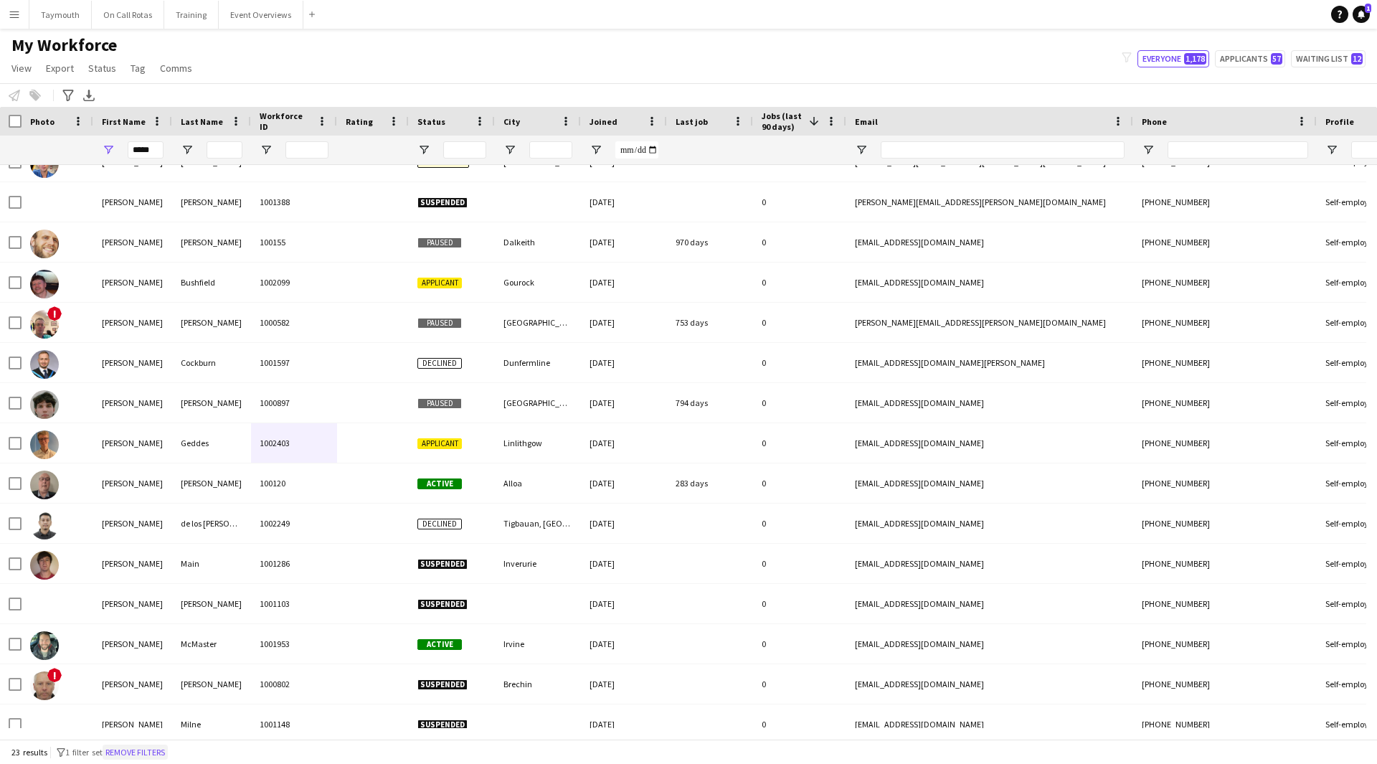
click at [162, 750] on button "Remove filters" at bounding box center [135, 753] width 65 height 16
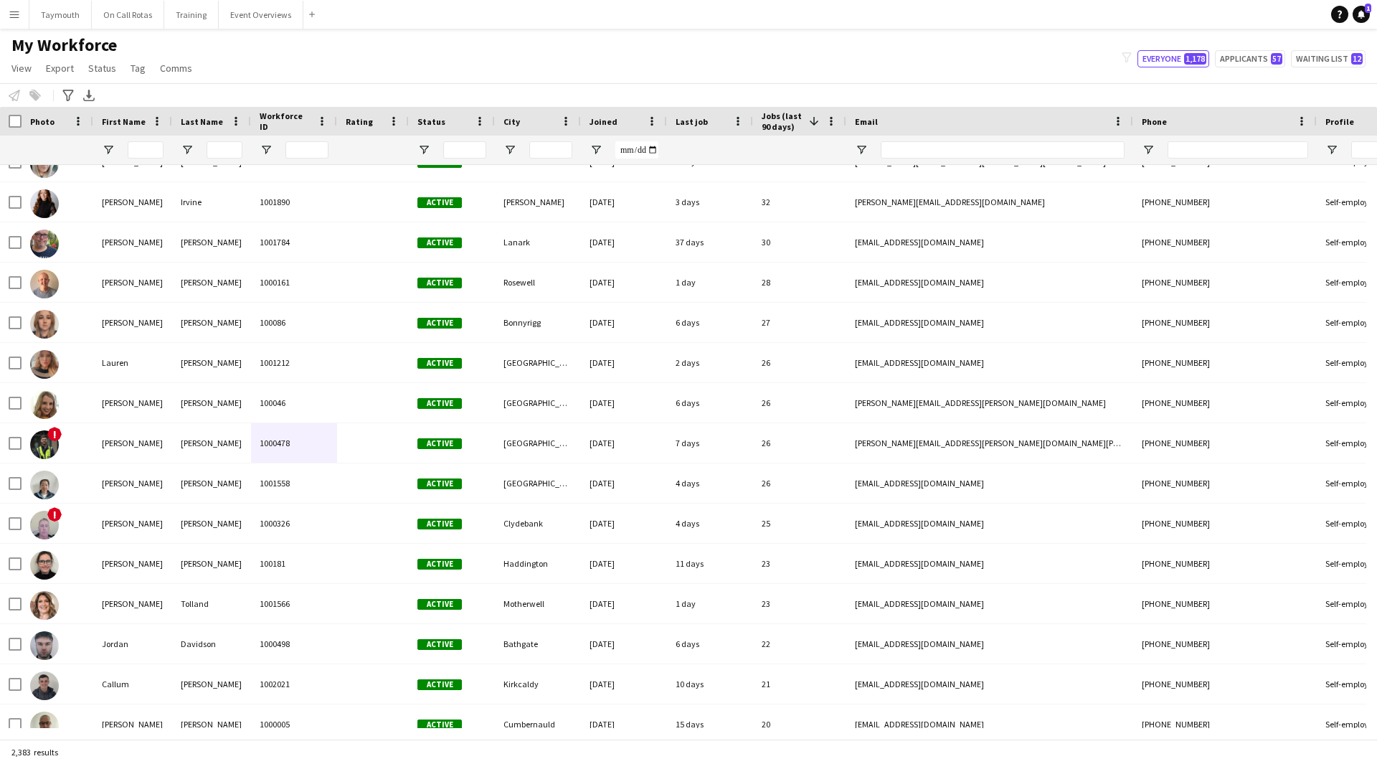
click at [1221, 128] on div "Phone" at bounding box center [1216, 121] width 149 height 22
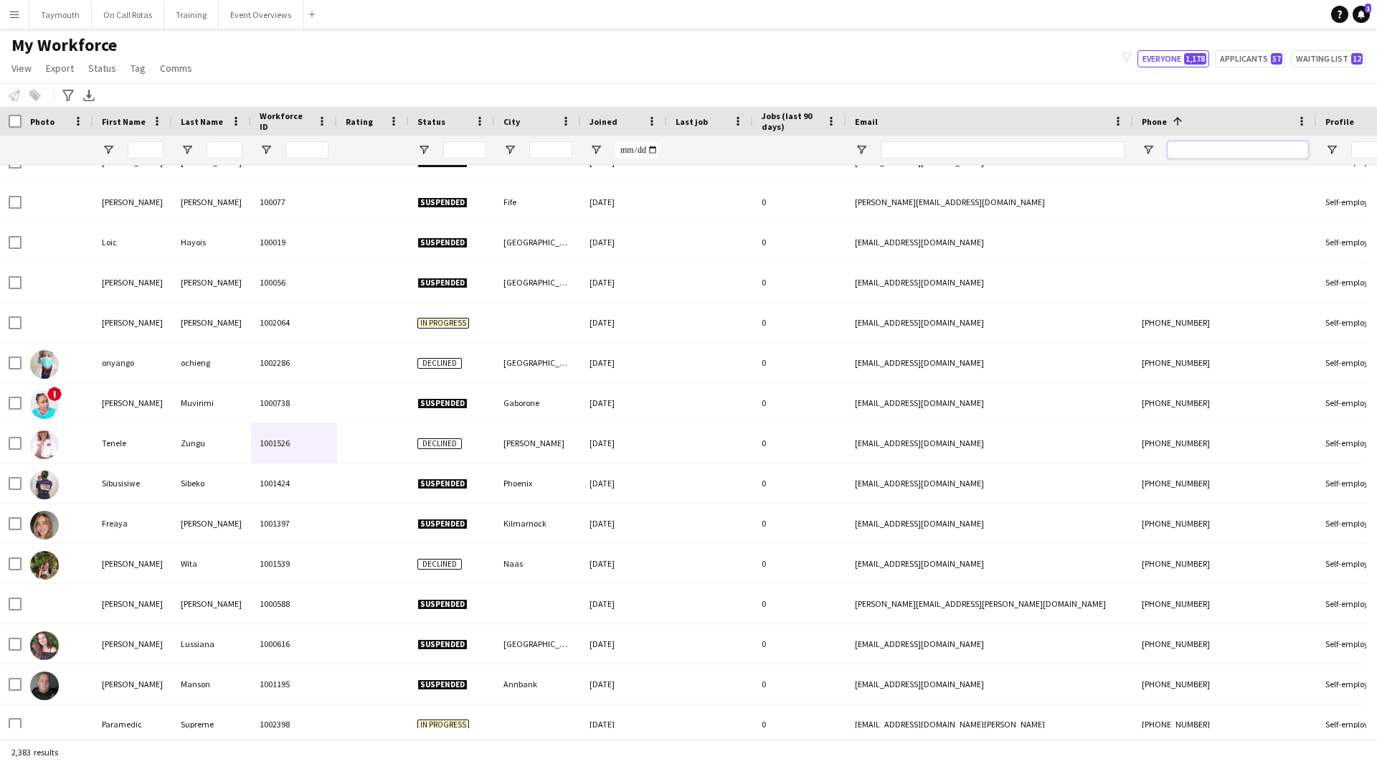
click at [1206, 146] on input "Phone Filter Input" at bounding box center [1238, 149] width 141 height 17
paste input "**********"
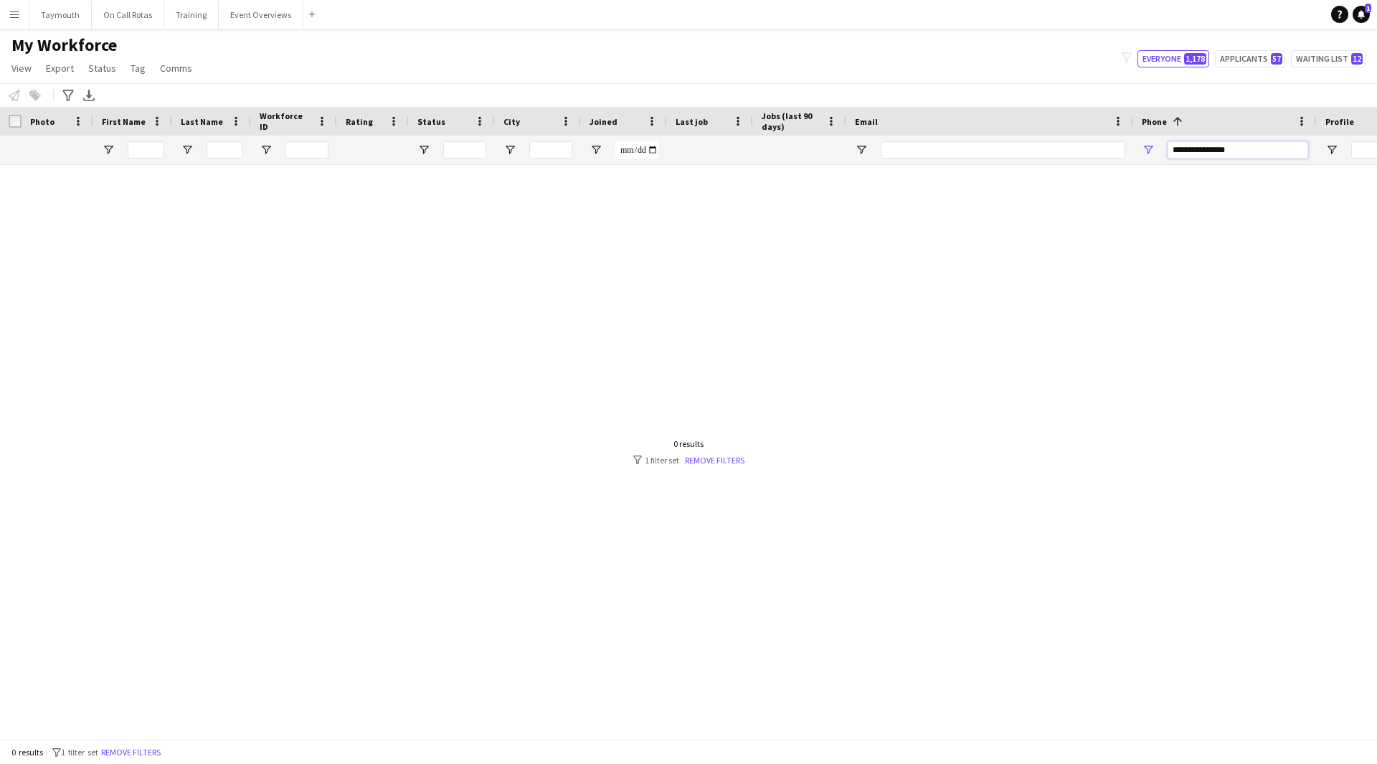
click at [1189, 152] on input "**********" at bounding box center [1238, 149] width 141 height 17
click at [1206, 151] on input "**********" at bounding box center [1238, 149] width 141 height 17
click at [1243, 153] on input "**********" at bounding box center [1238, 149] width 141 height 17
drag, startPoint x: 1186, startPoint y: 151, endPoint x: 1084, endPoint y: 147, distance: 101.9
click at [1084, 147] on div at bounding box center [888, 150] width 1776 height 29
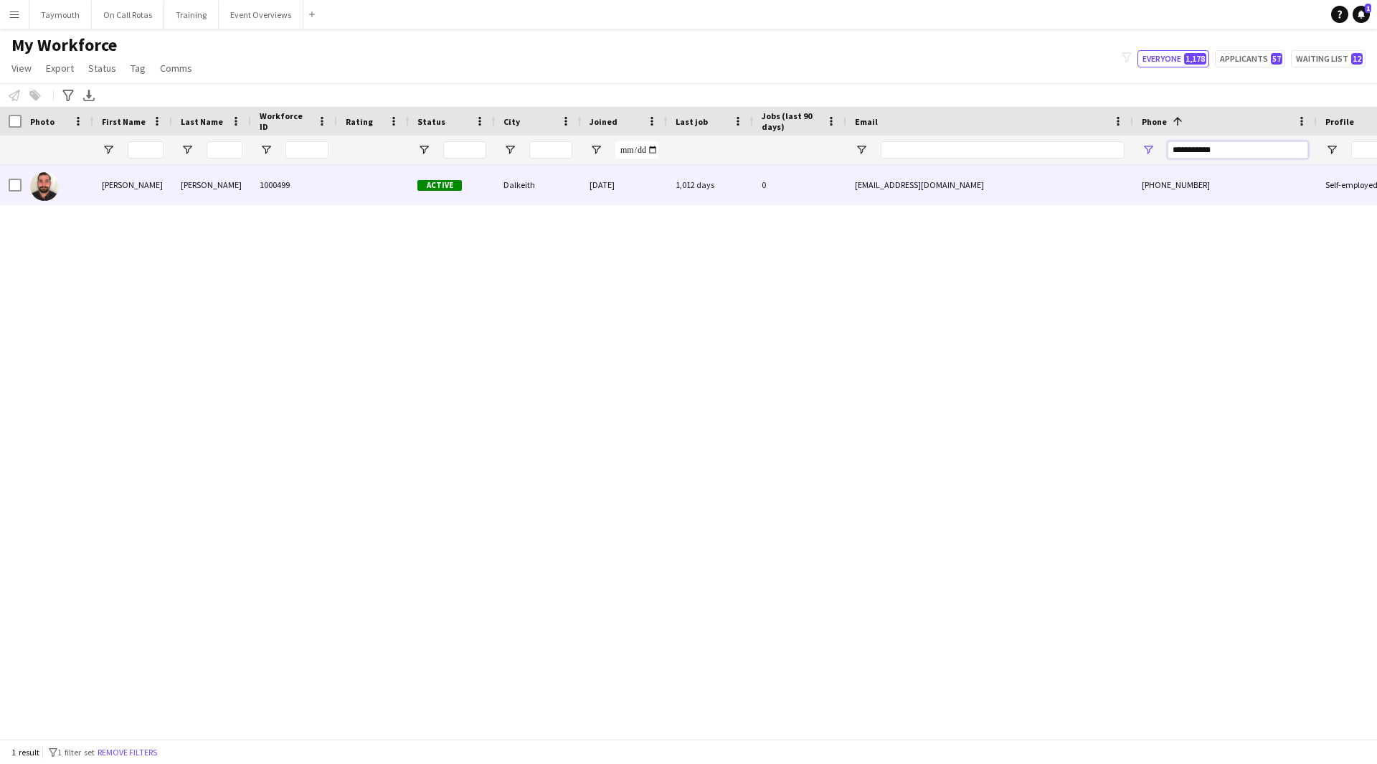
type input "**********"
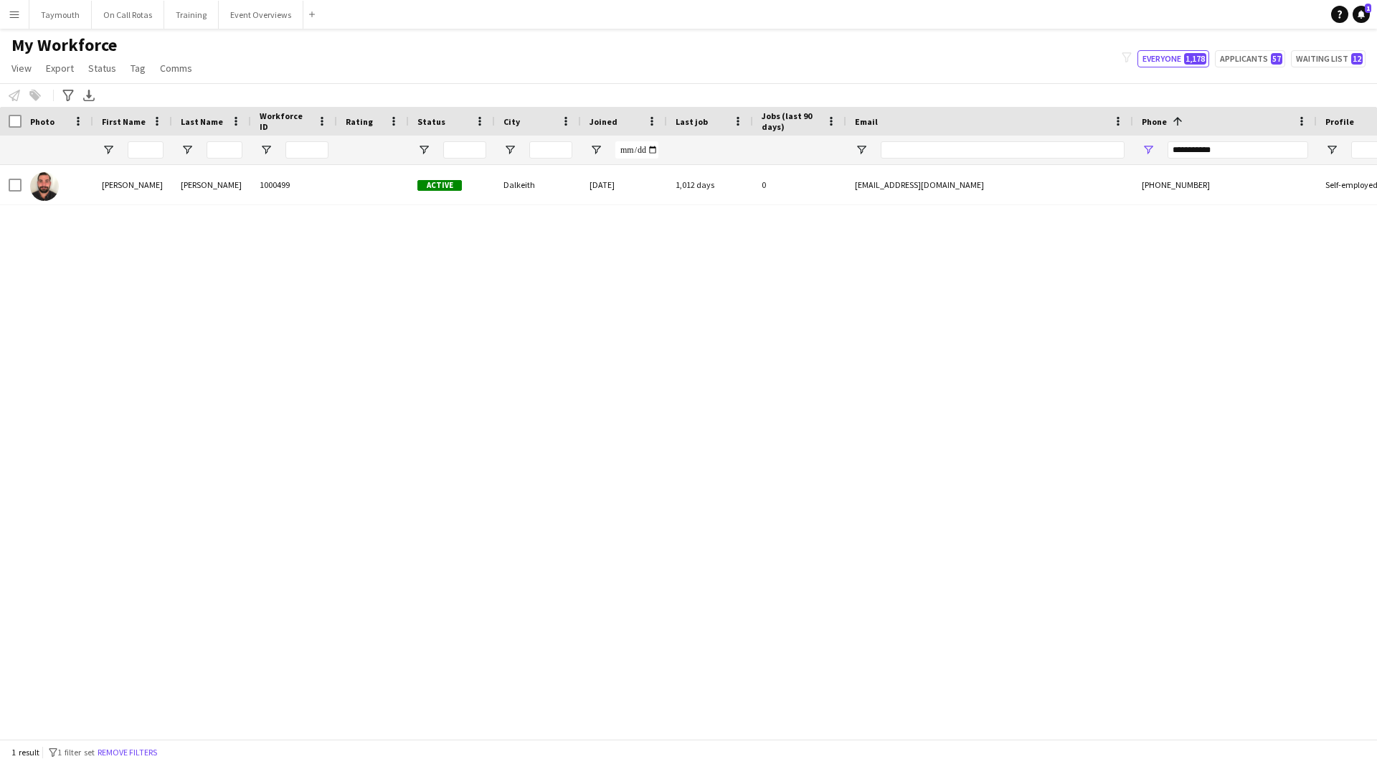
click at [273, 206] on div "William Hutchinson 1000499 Active Dalkeith 12-09-2022 1,012 days 0 hutch89@hotm…" at bounding box center [688, 446] width 1377 height 563
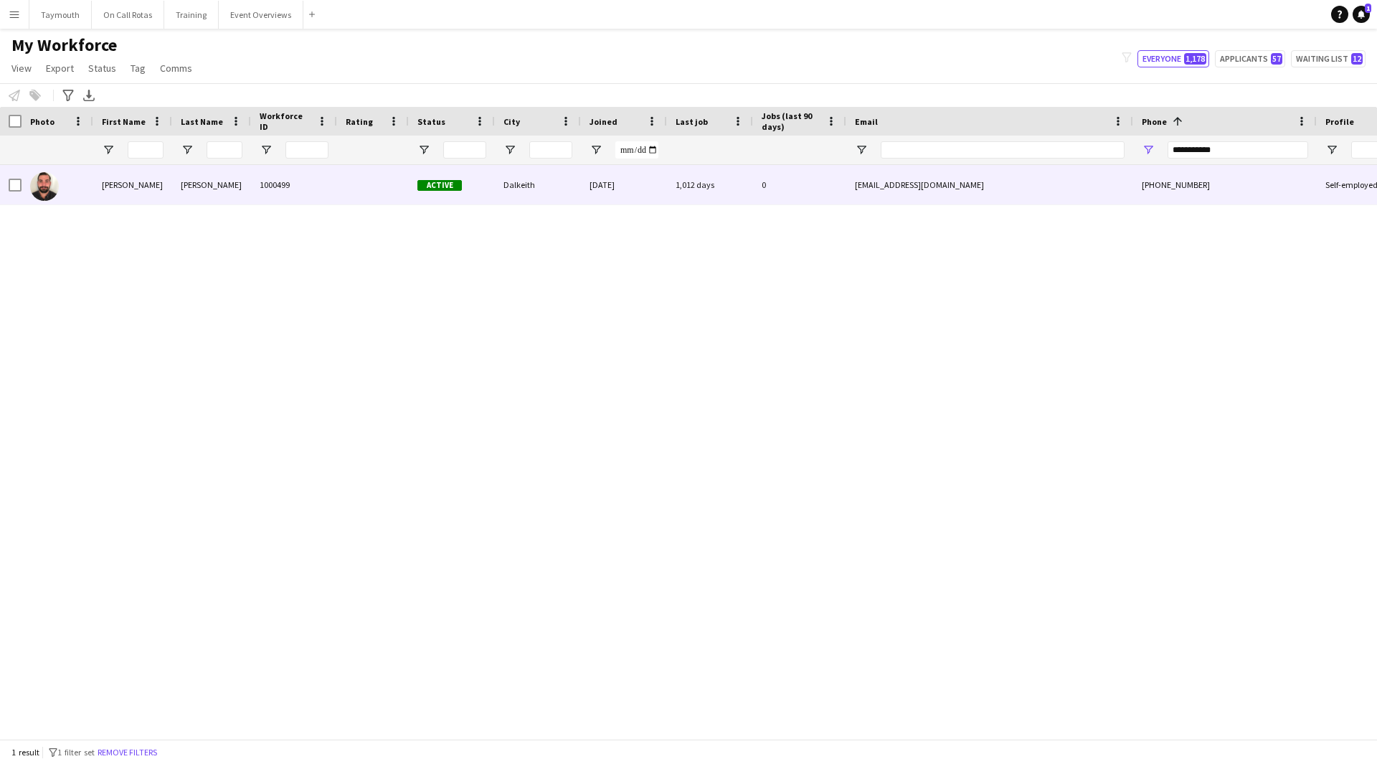
click at [286, 196] on div "1000499" at bounding box center [294, 184] width 86 height 39
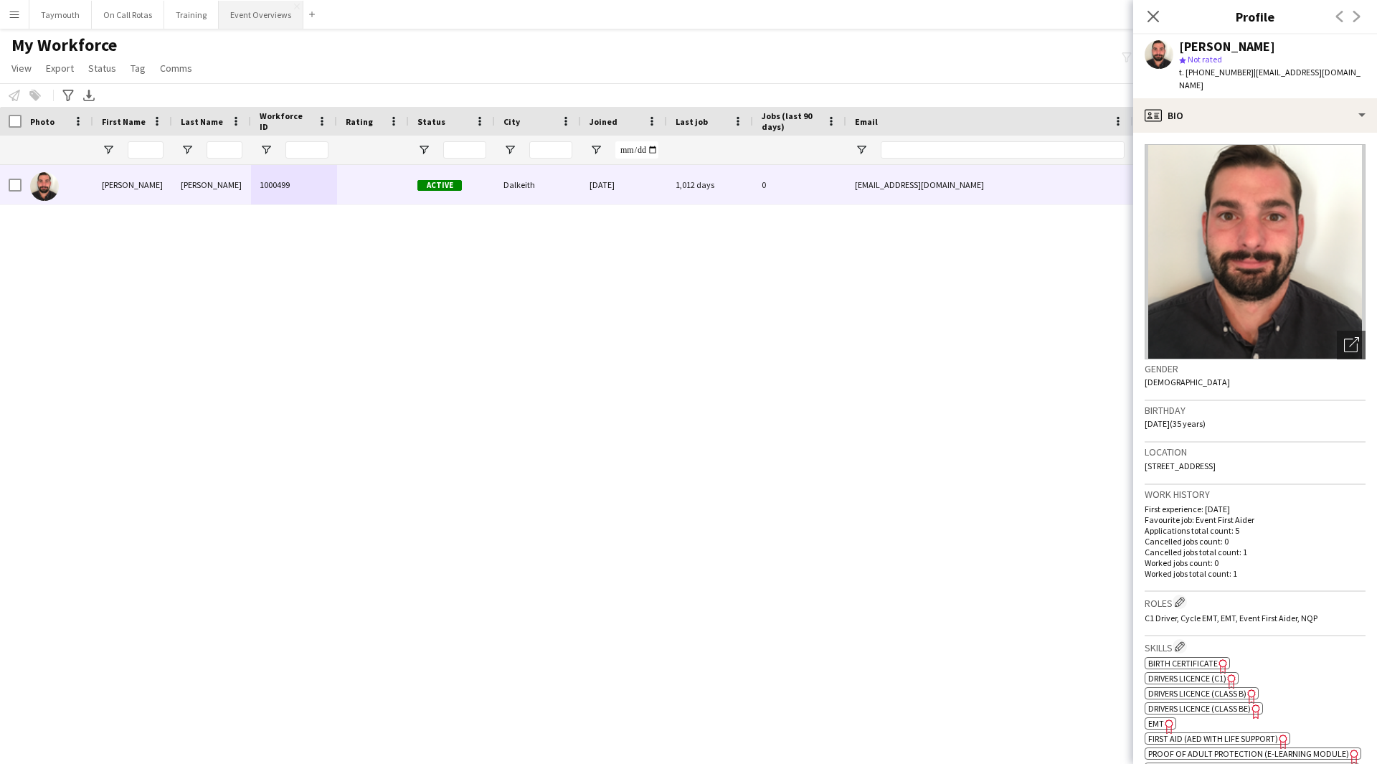
click at [251, 10] on button "Event Overviews Close" at bounding box center [261, 15] width 85 height 28
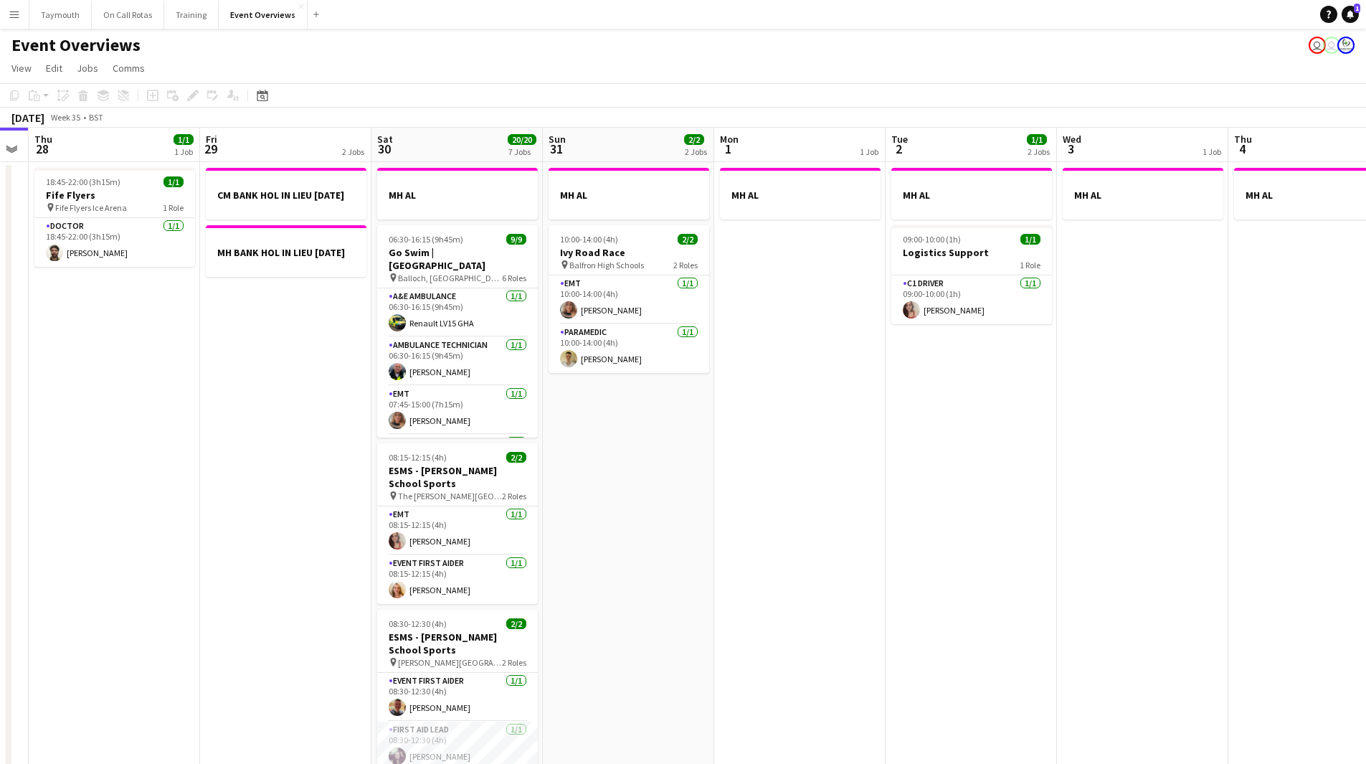
drag, startPoint x: 1078, startPoint y: 514, endPoint x: 529, endPoint y: 509, distance: 548.7
click at [223, 537] on app-calendar-viewport "Sun 24 1/1 1 Job Mon 25 6/6 2 Jobs Tue 26 Wed 27 Thu 28 1/1 1 Job Fri 29 2 Jobs…" at bounding box center [683, 727] width 1366 height 1199
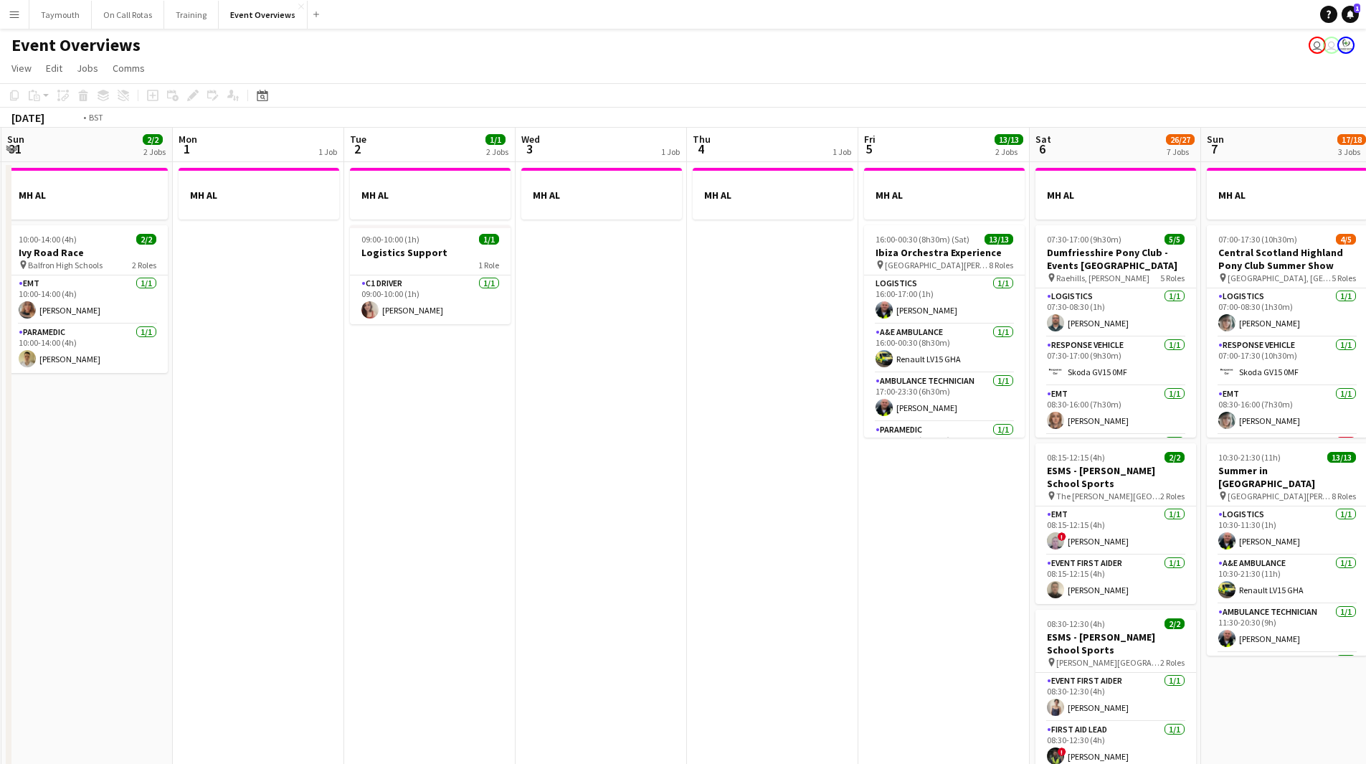
drag, startPoint x: 772, startPoint y: 542, endPoint x: 207, endPoint y: 534, distance: 566.0
click at [221, 540] on app-calendar-viewport "Thu 28 1/1 1 Job Fri 29 2 Jobs Sat 30 20/20 7 Jobs Sun 31 2/2 2 Jobs Mon 1 1 Jo…" at bounding box center [683, 759] width 1366 height 1262
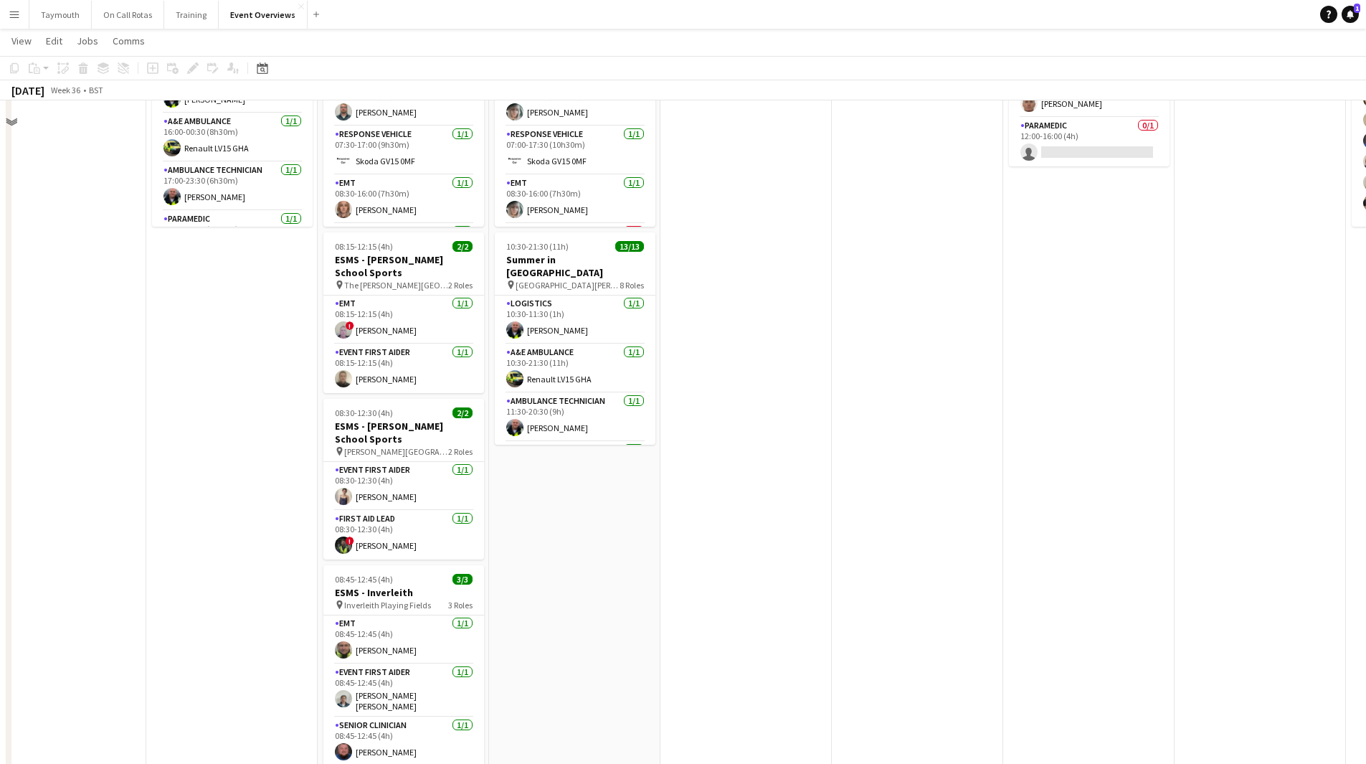
scroll to position [51, 0]
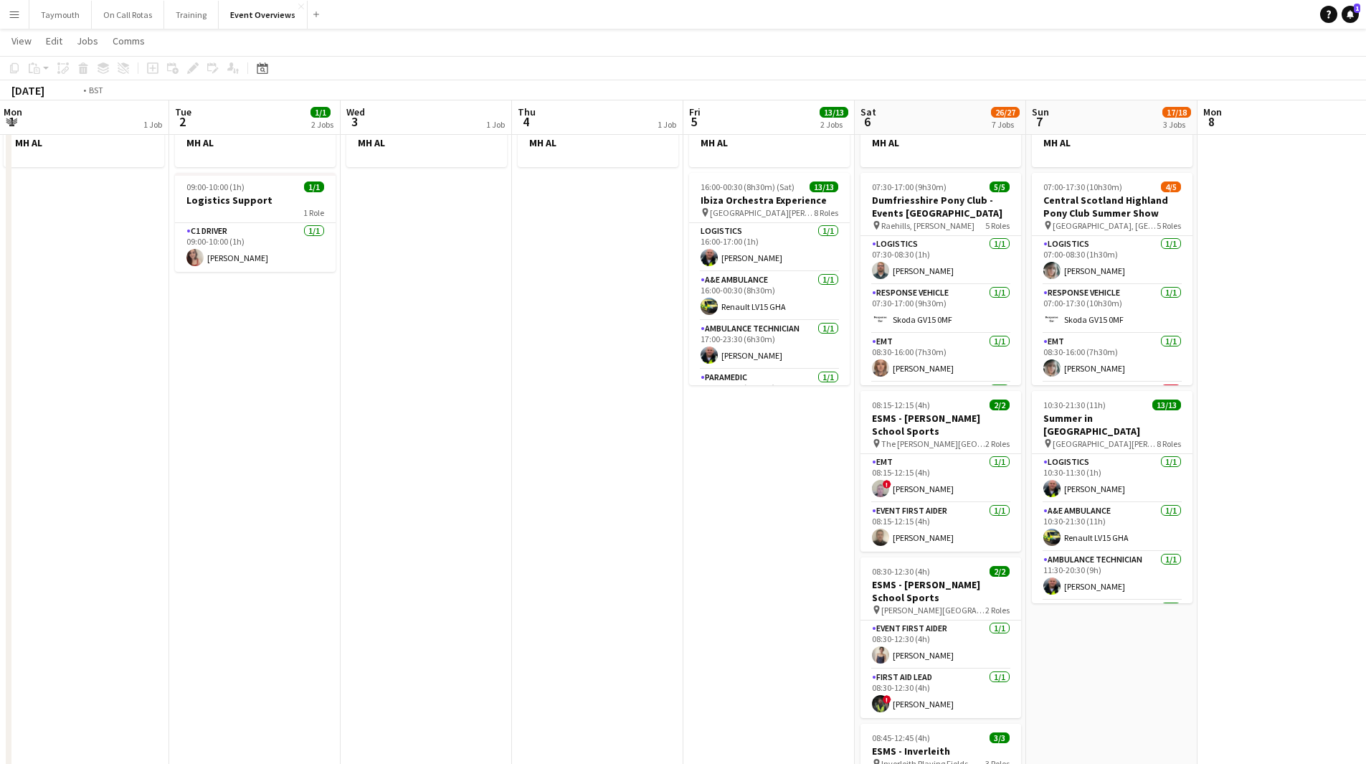
drag, startPoint x: 360, startPoint y: 564, endPoint x: 919, endPoint y: 562, distance: 558.8
click at [919, 562] on app-calendar-viewport "Sat 30 20/20 7 Jobs Sun 31 2/2 2 Jobs Mon 1 1 Job Tue 2 1/1 2 Jobs Wed 3 1 Job …" at bounding box center [683, 671] width 1366 height 1333
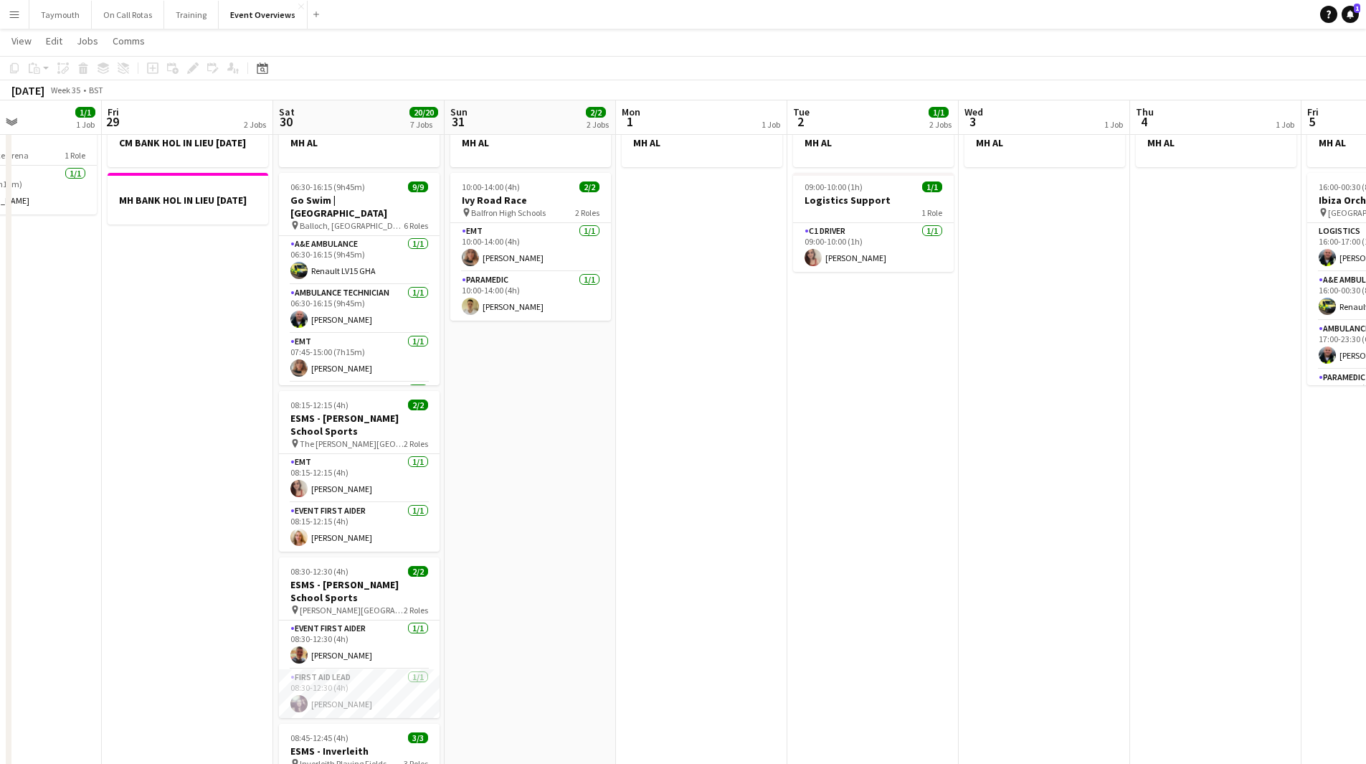
drag, startPoint x: 748, startPoint y: 570, endPoint x: 1004, endPoint y: 571, distance: 256.1
click at [1004, 571] on app-calendar-viewport "Tue 26 Wed 27 Thu 28 1/1 1 Job Fri 29 2 Jobs Sat 30 20/20 7 Jobs Sun 31 2/2 2 J…" at bounding box center [683, 671] width 1366 height 1333
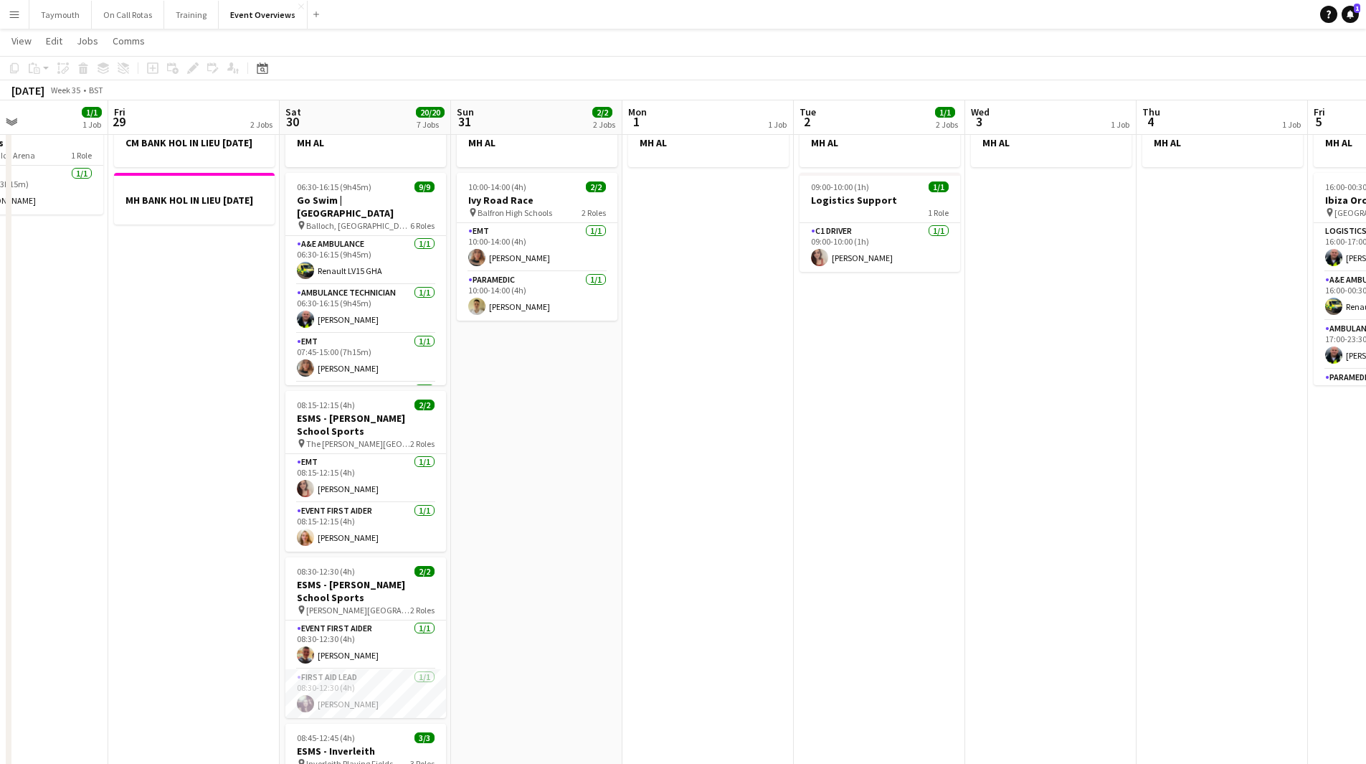
scroll to position [0, 298]
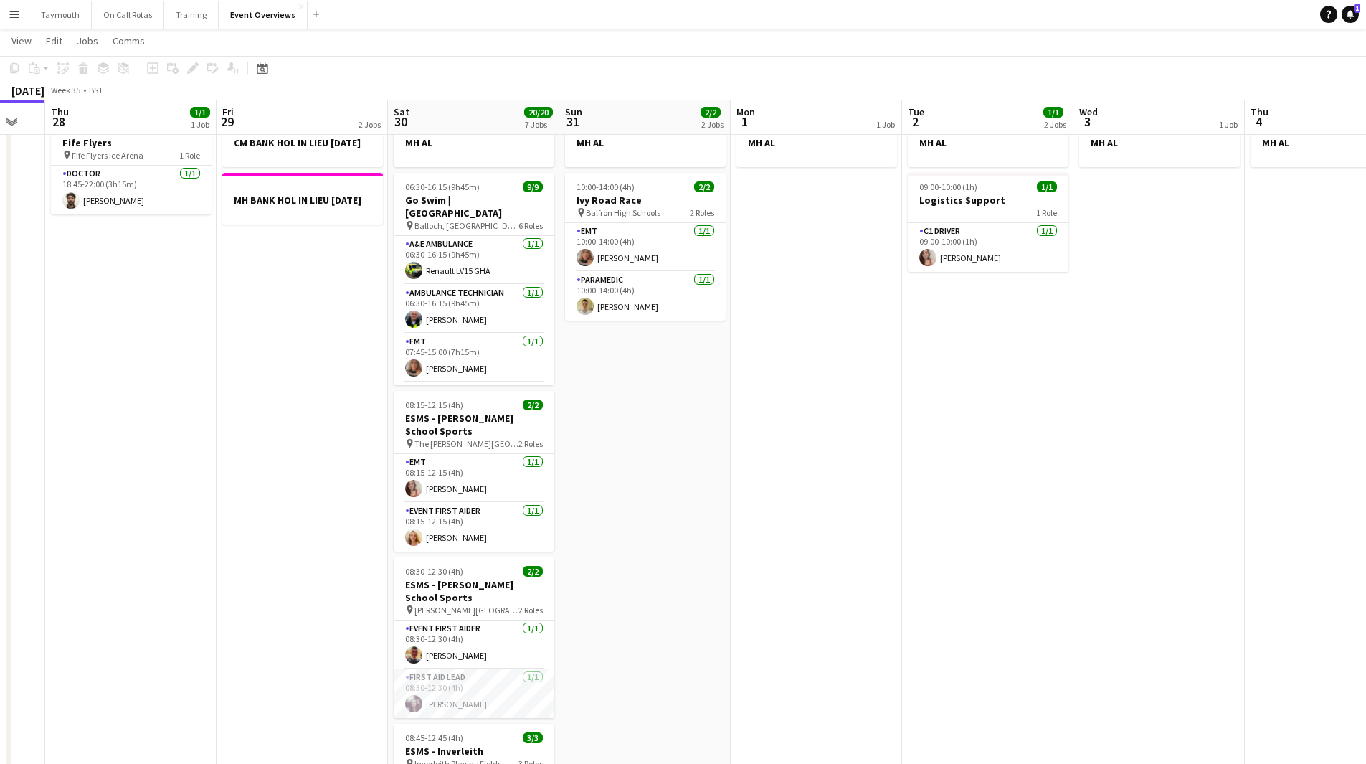
click at [760, 557] on app-calendar-viewport "Tue 26 Wed 27 Thu 28 1/1 1 Job Fri 29 2 Jobs Sat 30 20/20 7 Jobs Sun 31 2/2 2 J…" at bounding box center [683, 671] width 1366 height 1333
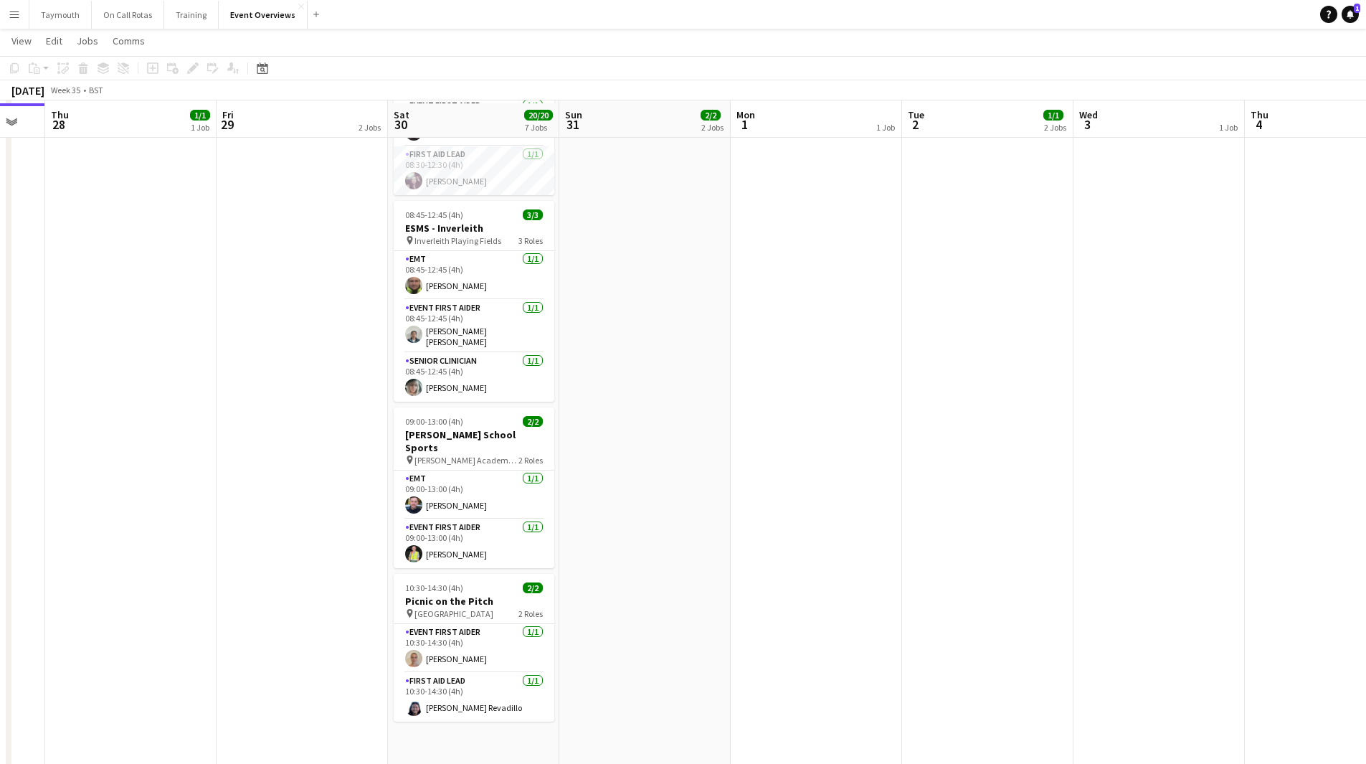
scroll to position [625, 0]
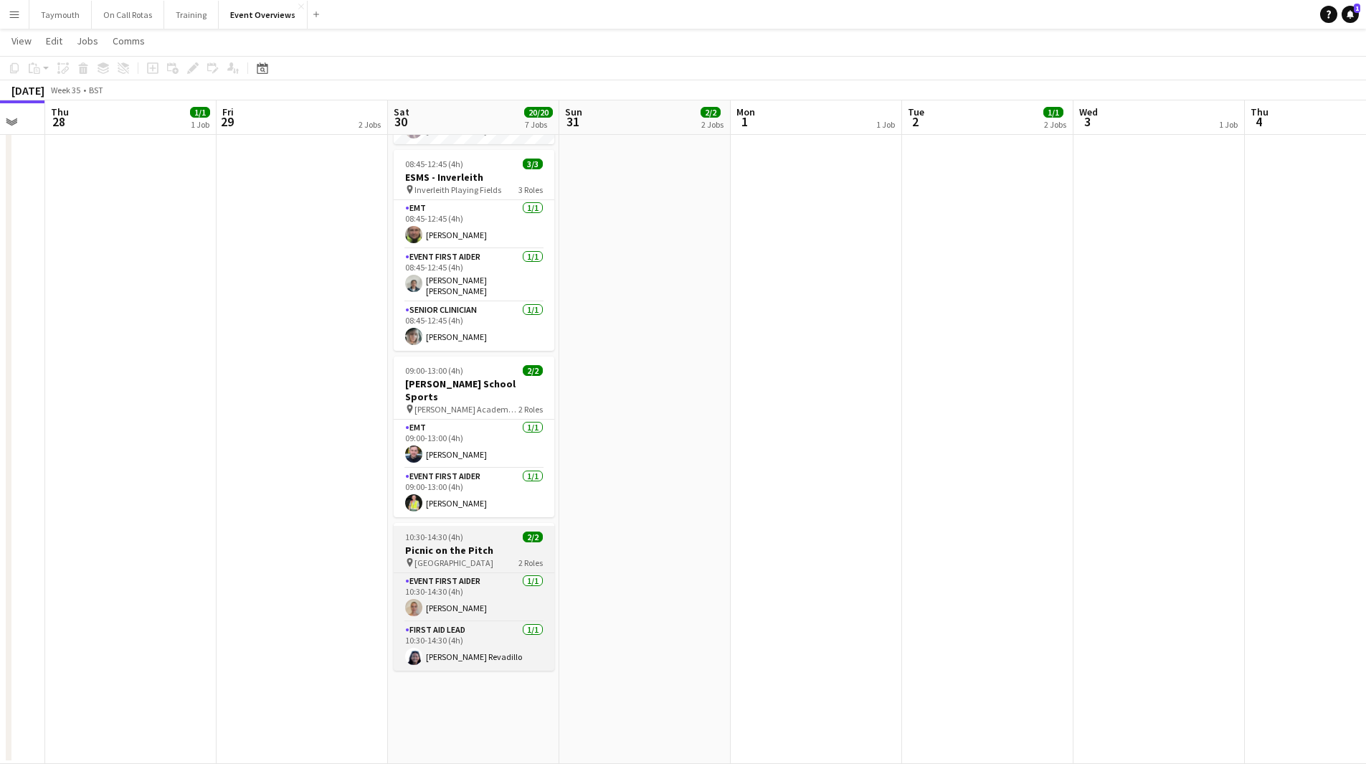
click at [445, 531] on span "10:30-14:30 (4h)" at bounding box center [434, 536] width 58 height 11
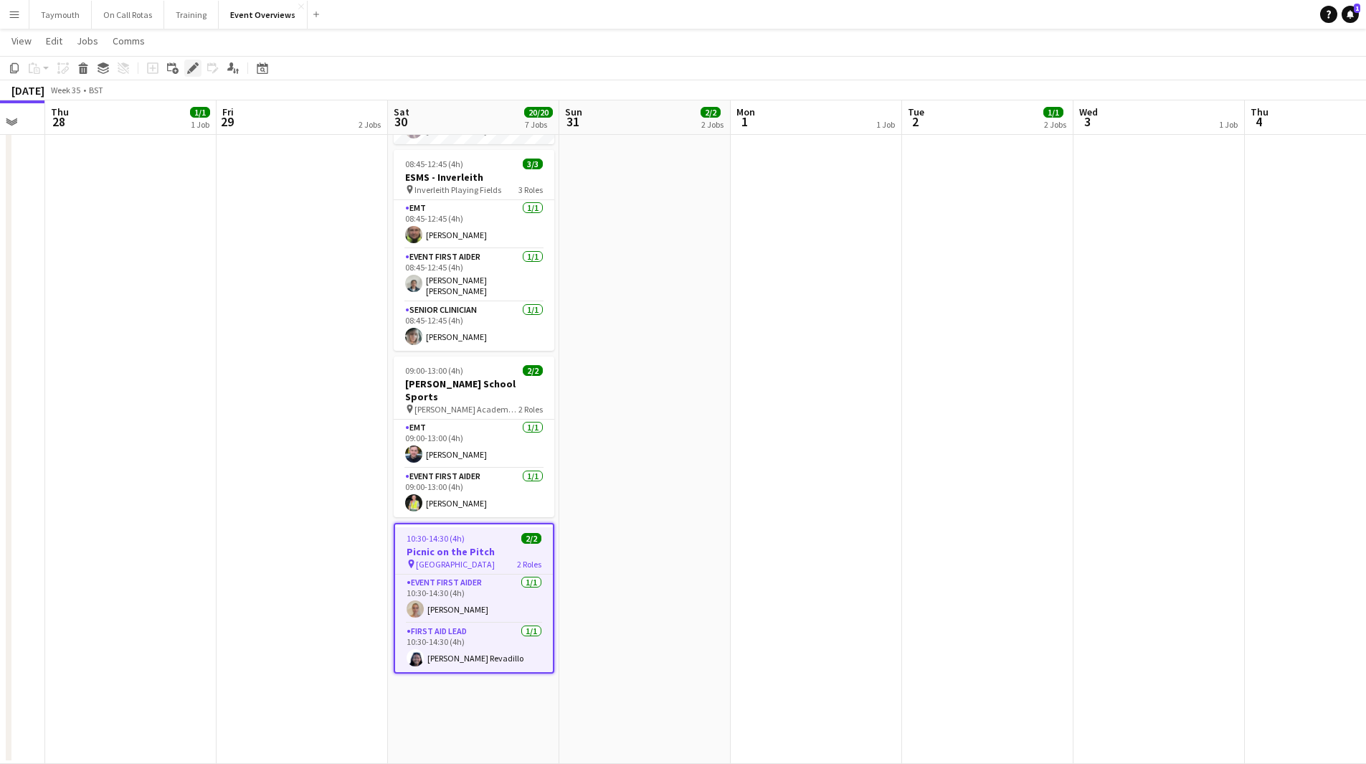
click at [189, 75] on div "Edit" at bounding box center [192, 68] width 17 height 17
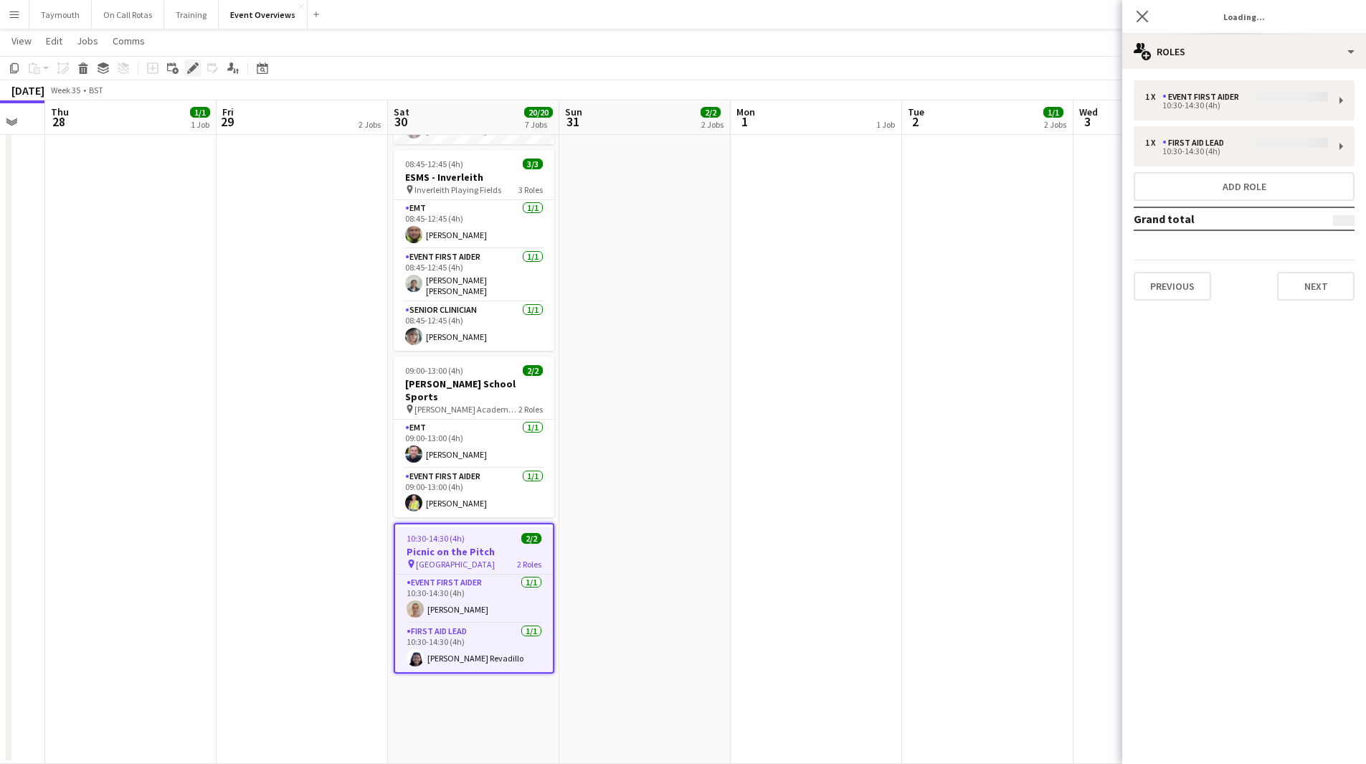
type input "**********"
click at [1317, 284] on button "Next" at bounding box center [1315, 286] width 77 height 29
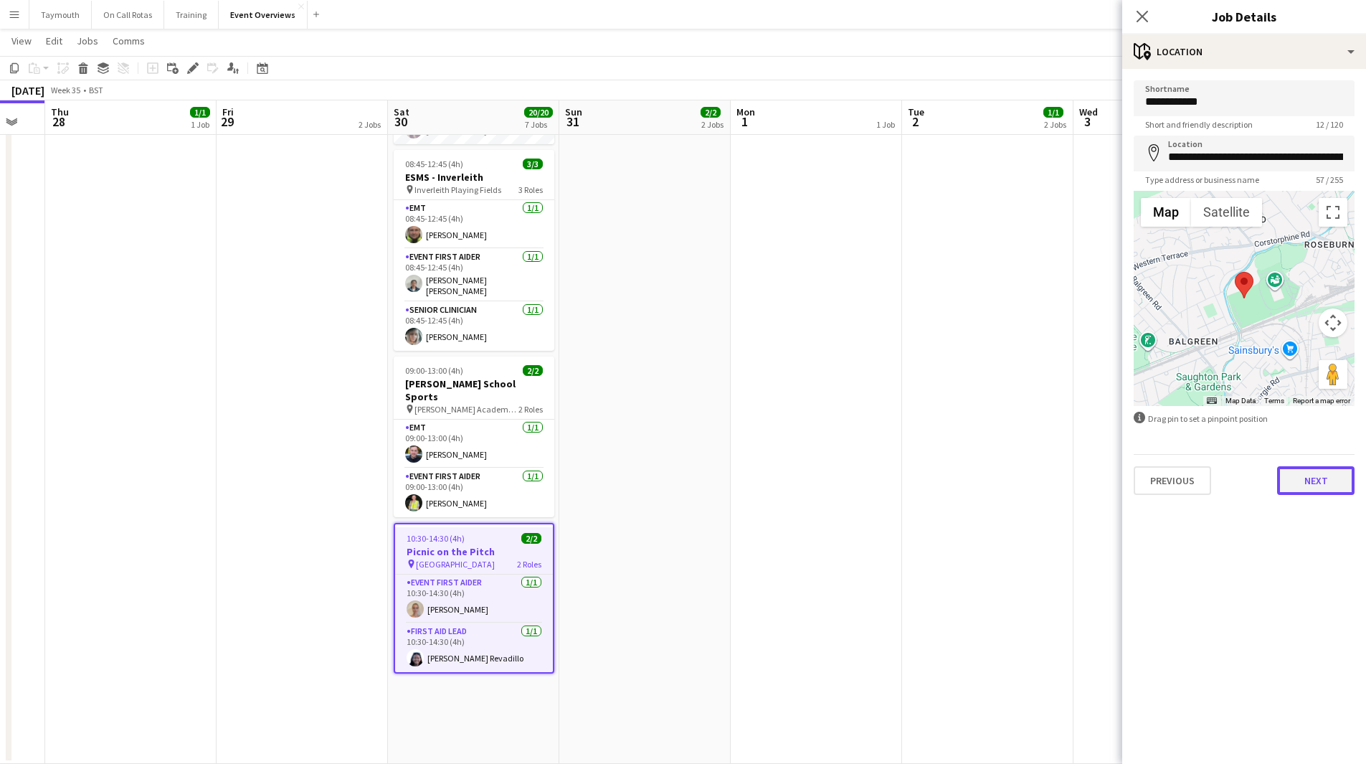
click at [1309, 490] on button "Next" at bounding box center [1315, 480] width 77 height 29
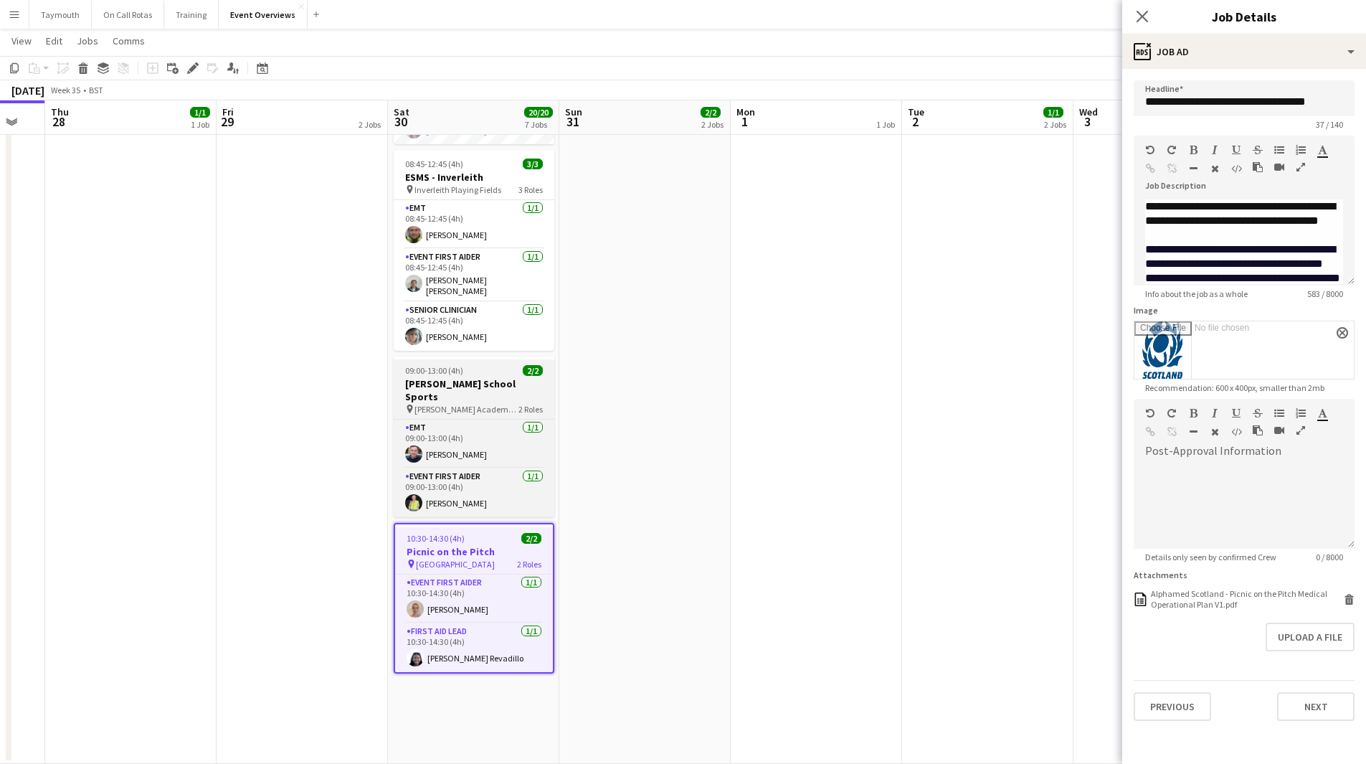
click at [464, 377] on h3 "Morrison's School Sports" at bounding box center [474, 390] width 161 height 26
type input "**********"
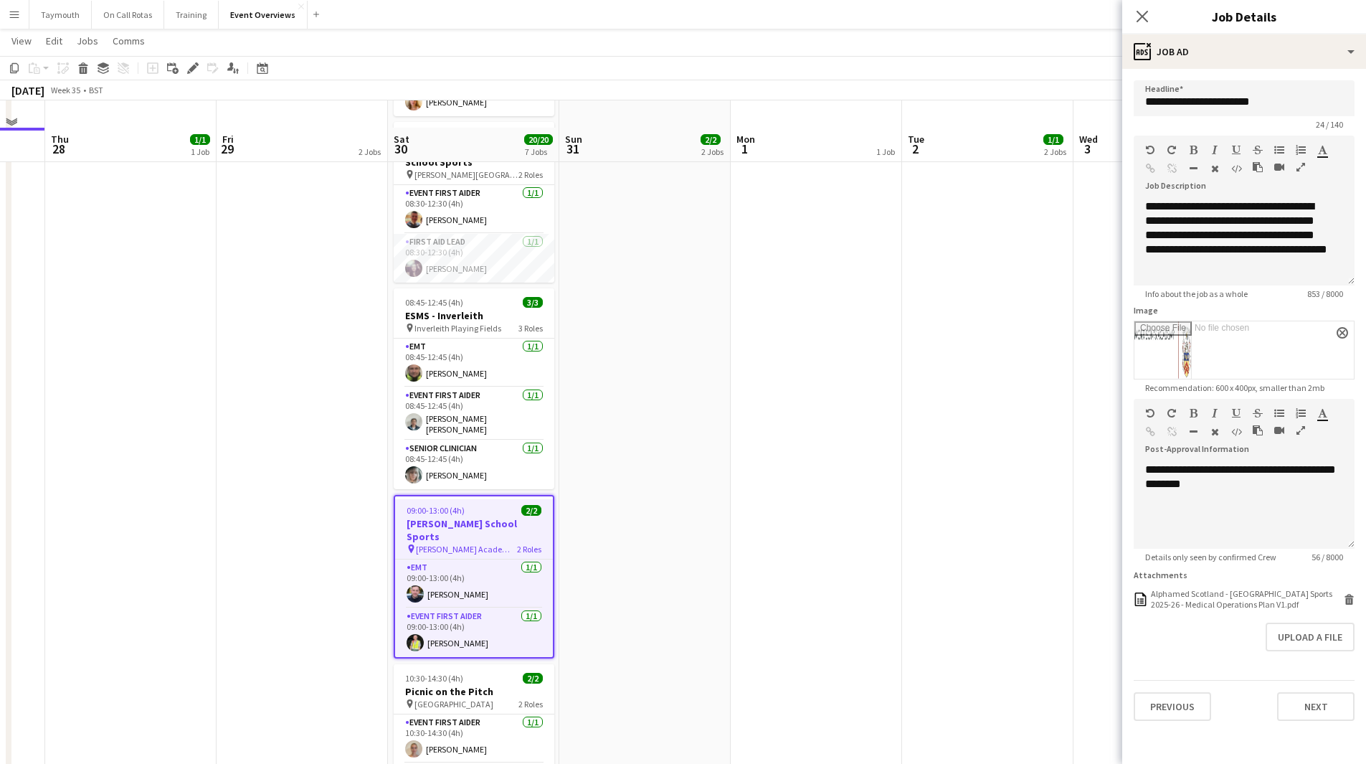
scroll to position [481, 0]
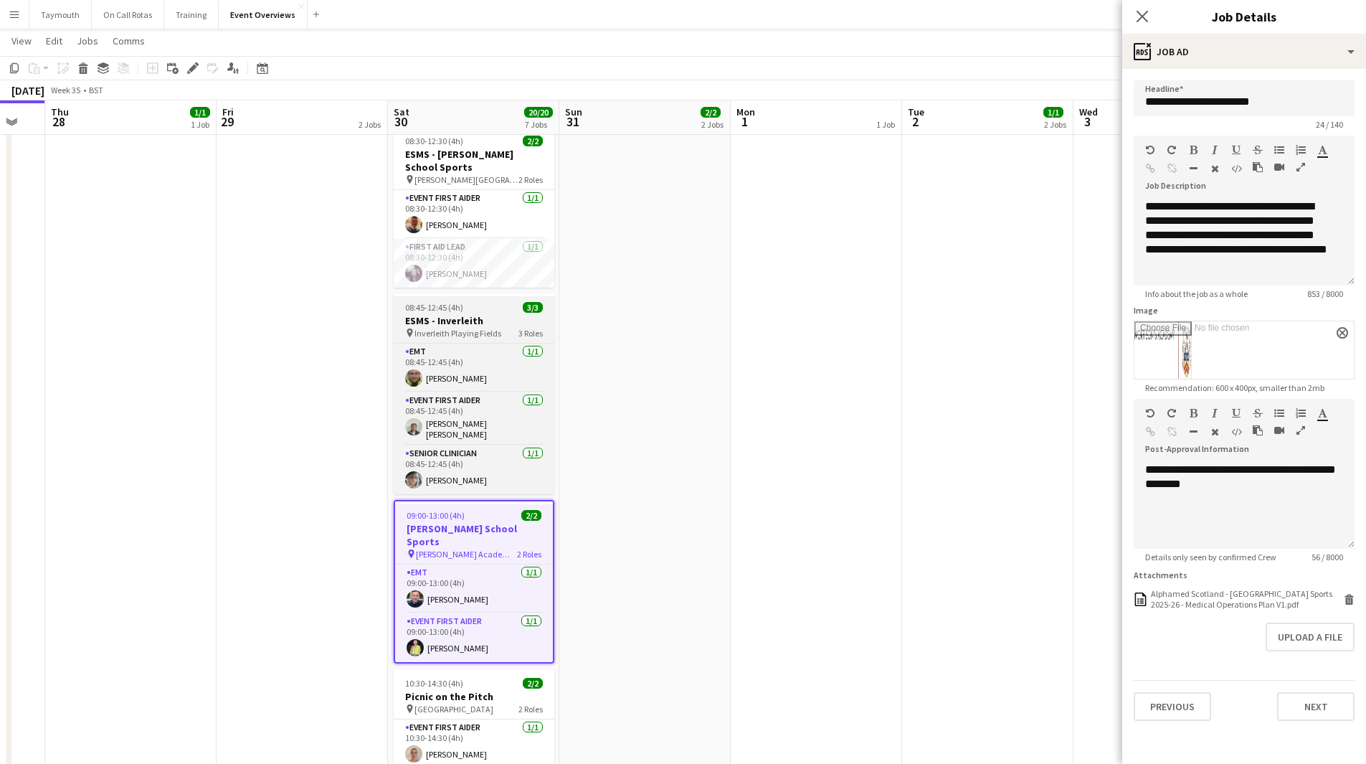
click at [456, 298] on app-job-card "08:45-12:45 (4h) 3/3 ESMS - Inverleith pin Inverleith Playing Fields 3 Roles EM…" at bounding box center [474, 393] width 161 height 201
type input "**********"
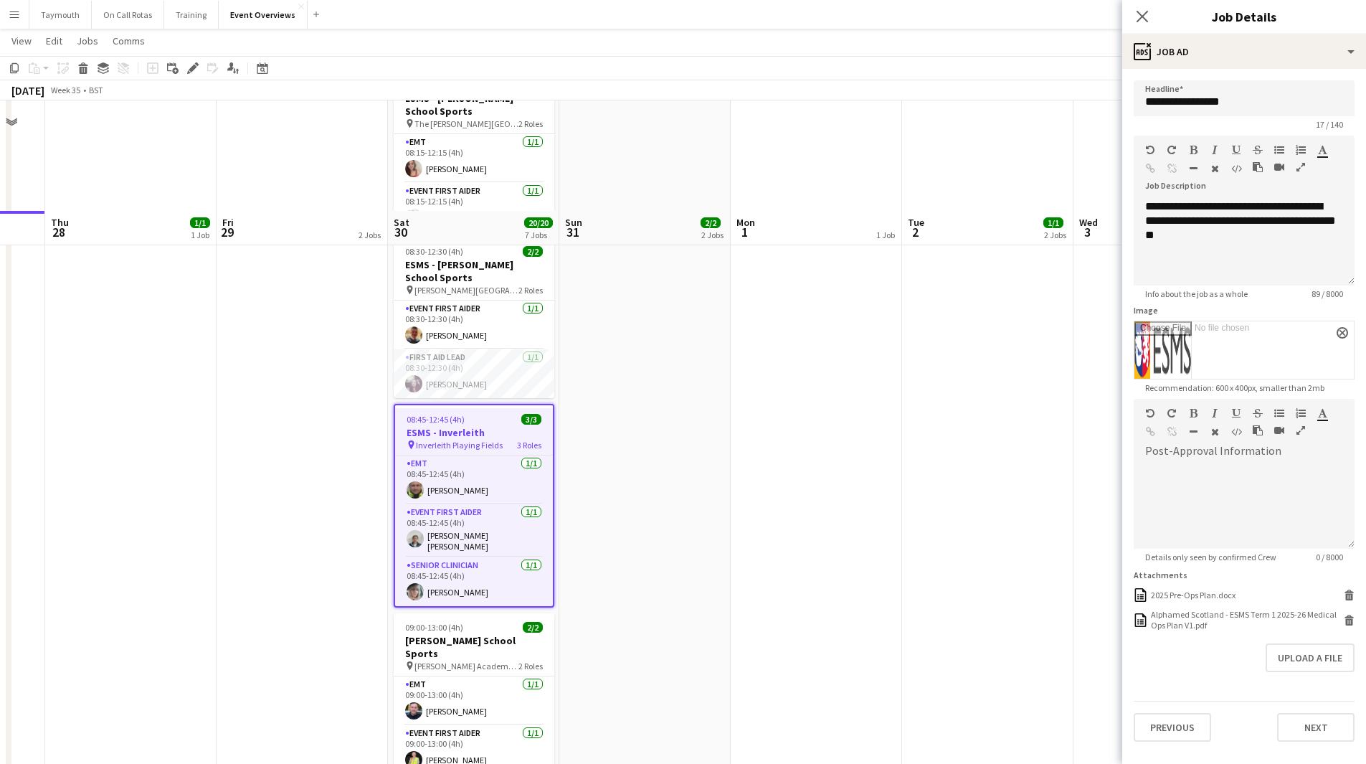
scroll to position [338, 0]
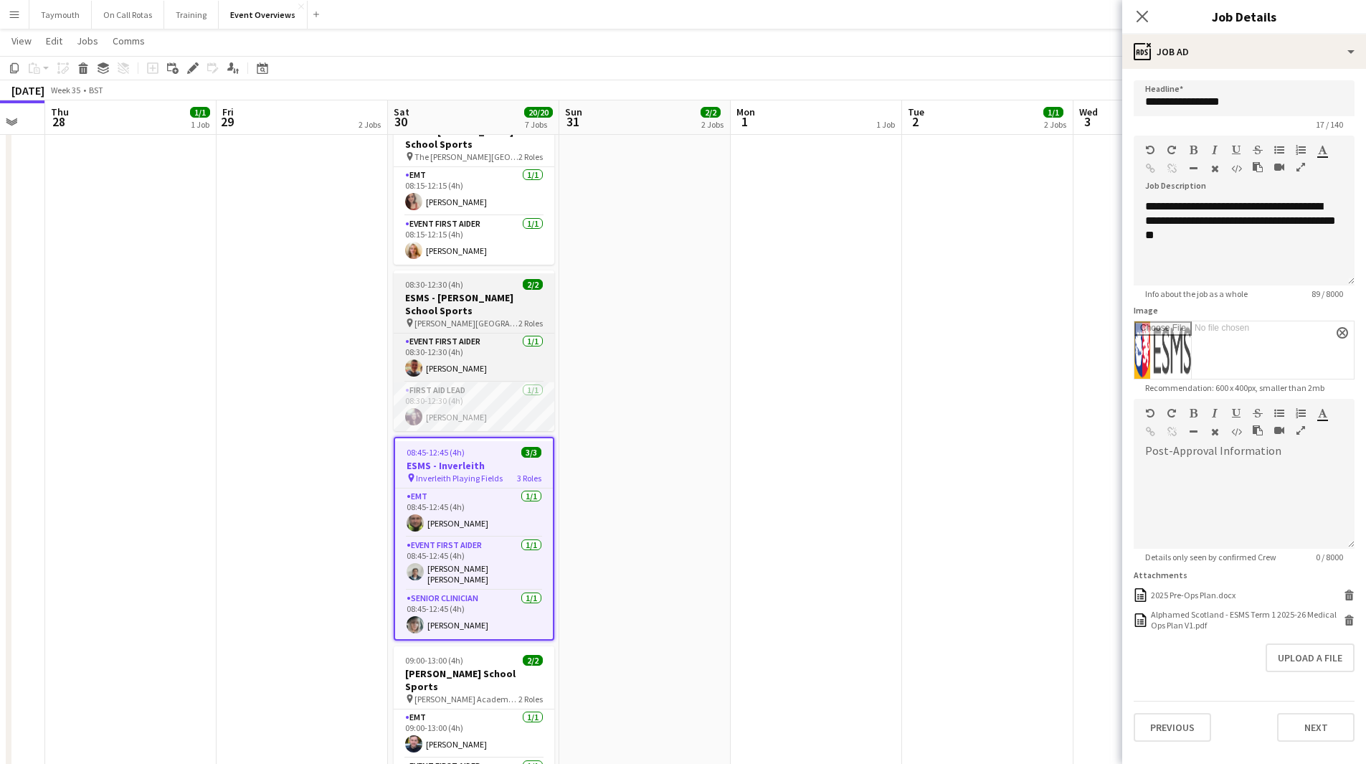
click at [466, 296] on h3 "ESMS - Stewart's Melville School Sports" at bounding box center [474, 304] width 161 height 26
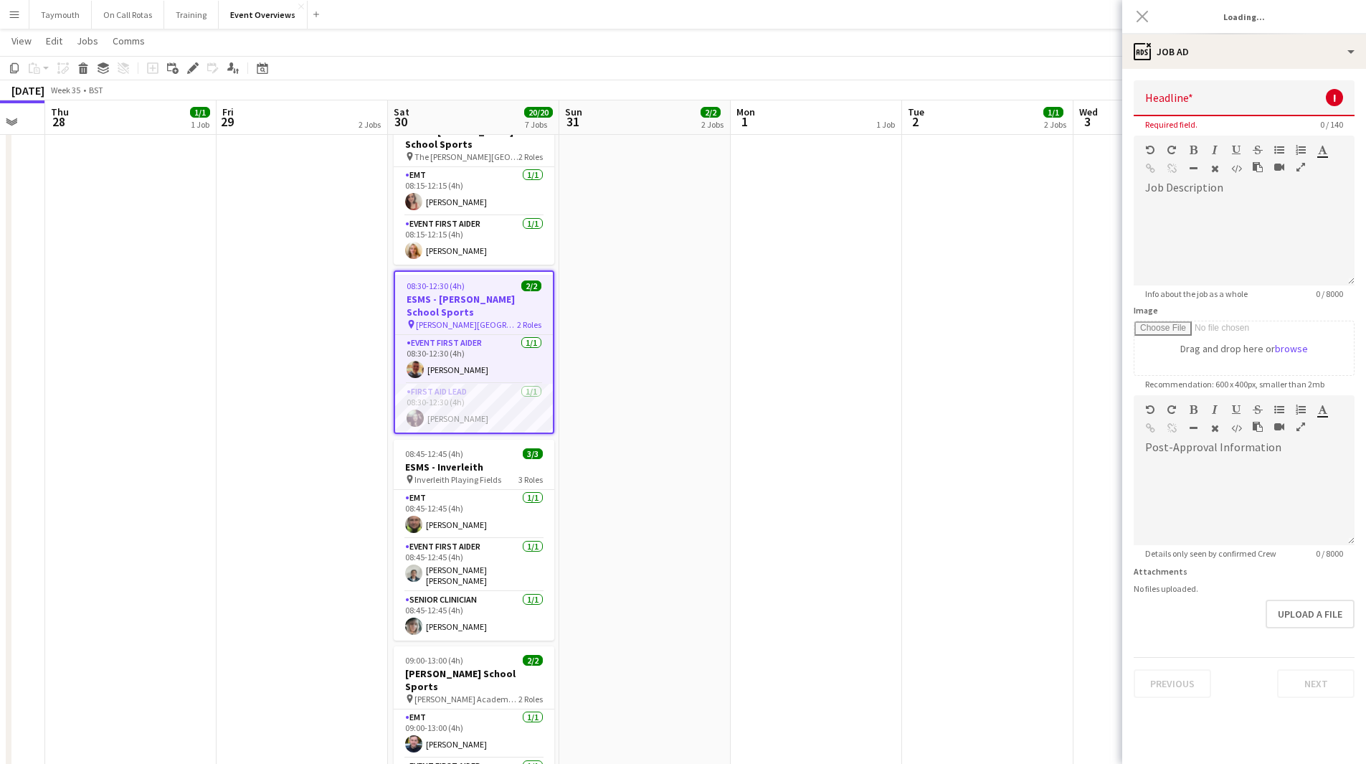
type input "**********"
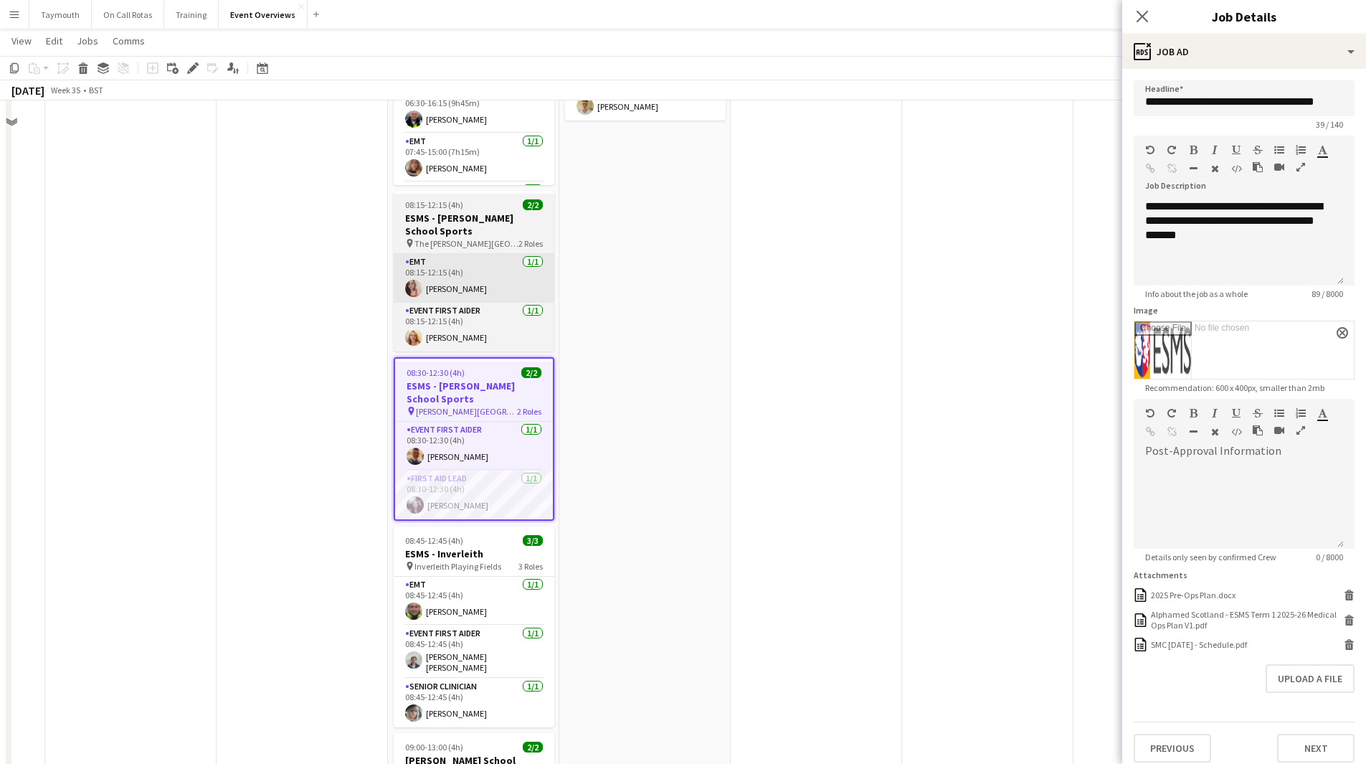
scroll to position [123, 0]
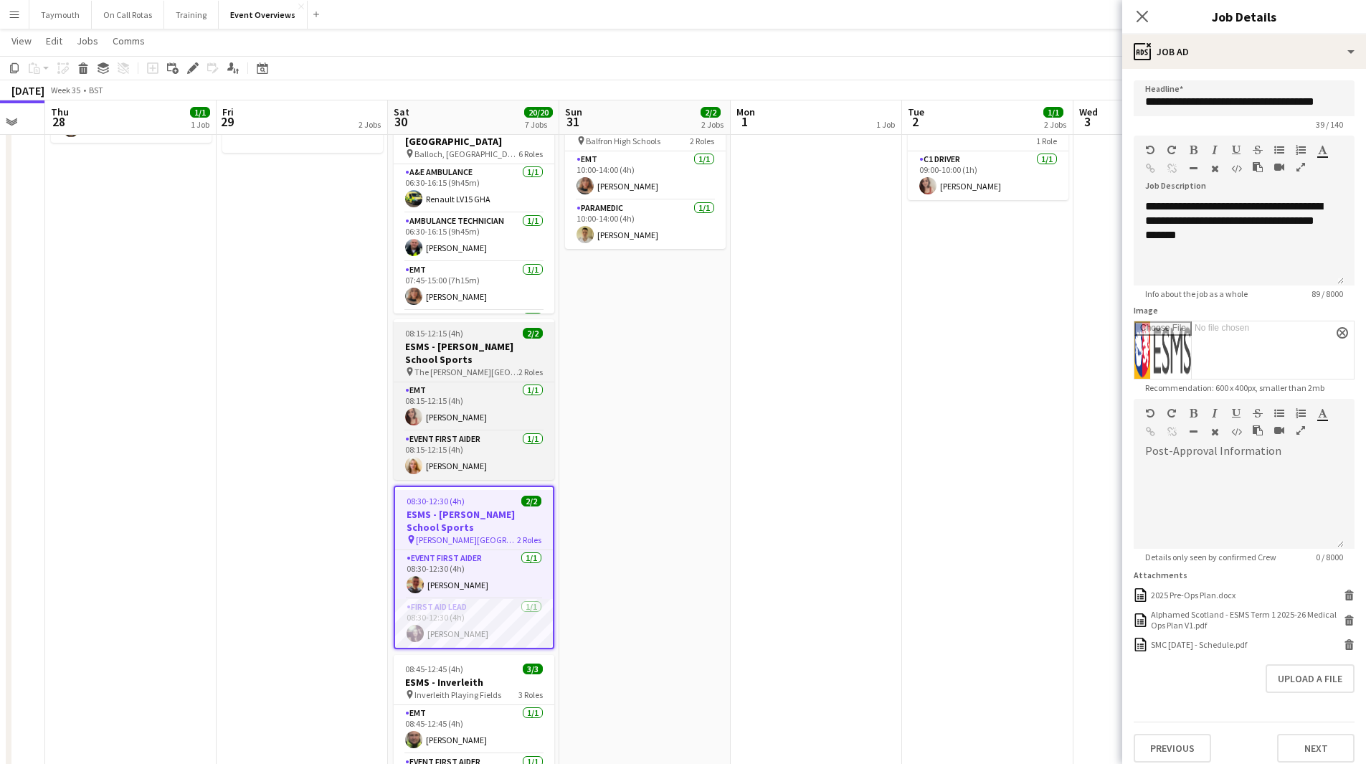
click at [453, 362] on h3 "ESMS - Mary Erskine's School Sports" at bounding box center [474, 353] width 161 height 26
type input "**********"
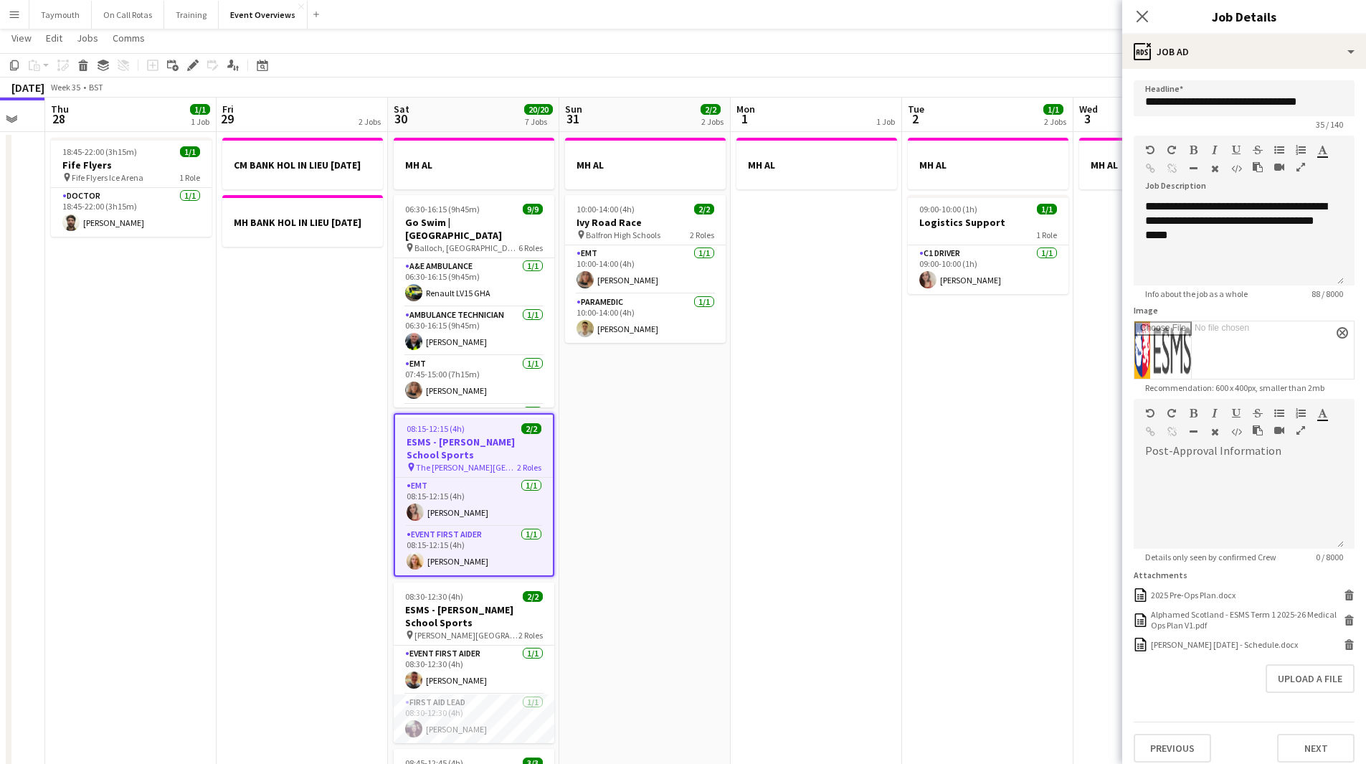
scroll to position [0, 0]
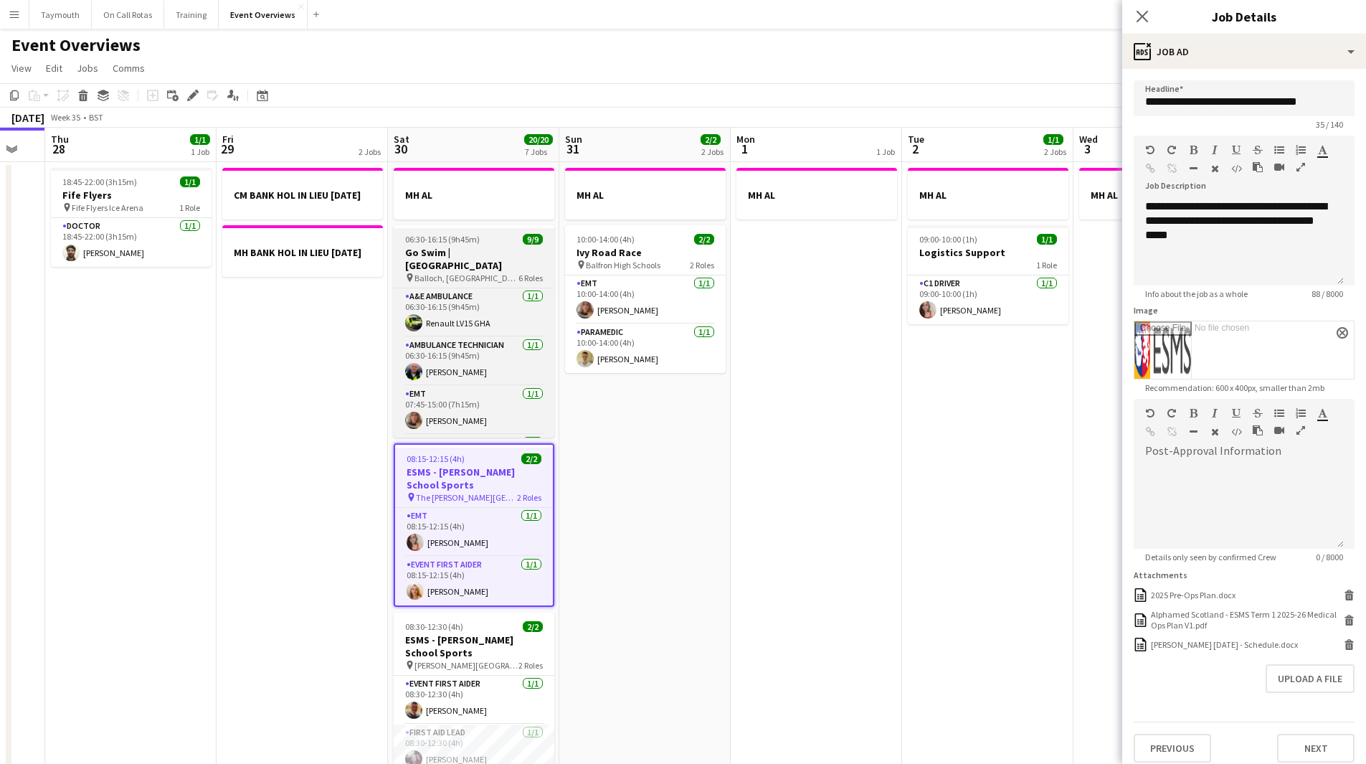
click at [456, 258] on h3 "Go Swim | Loch Lomond" at bounding box center [474, 259] width 161 height 26
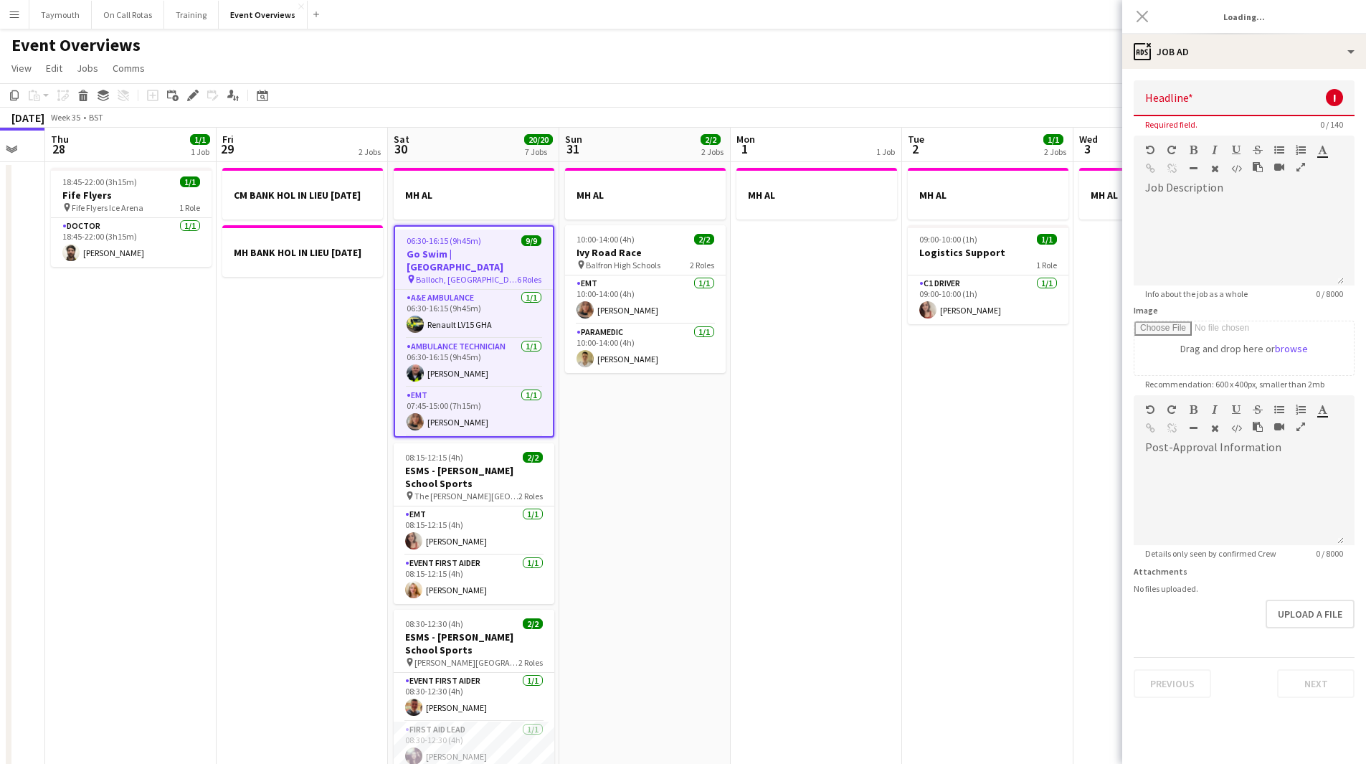
type input "**********"
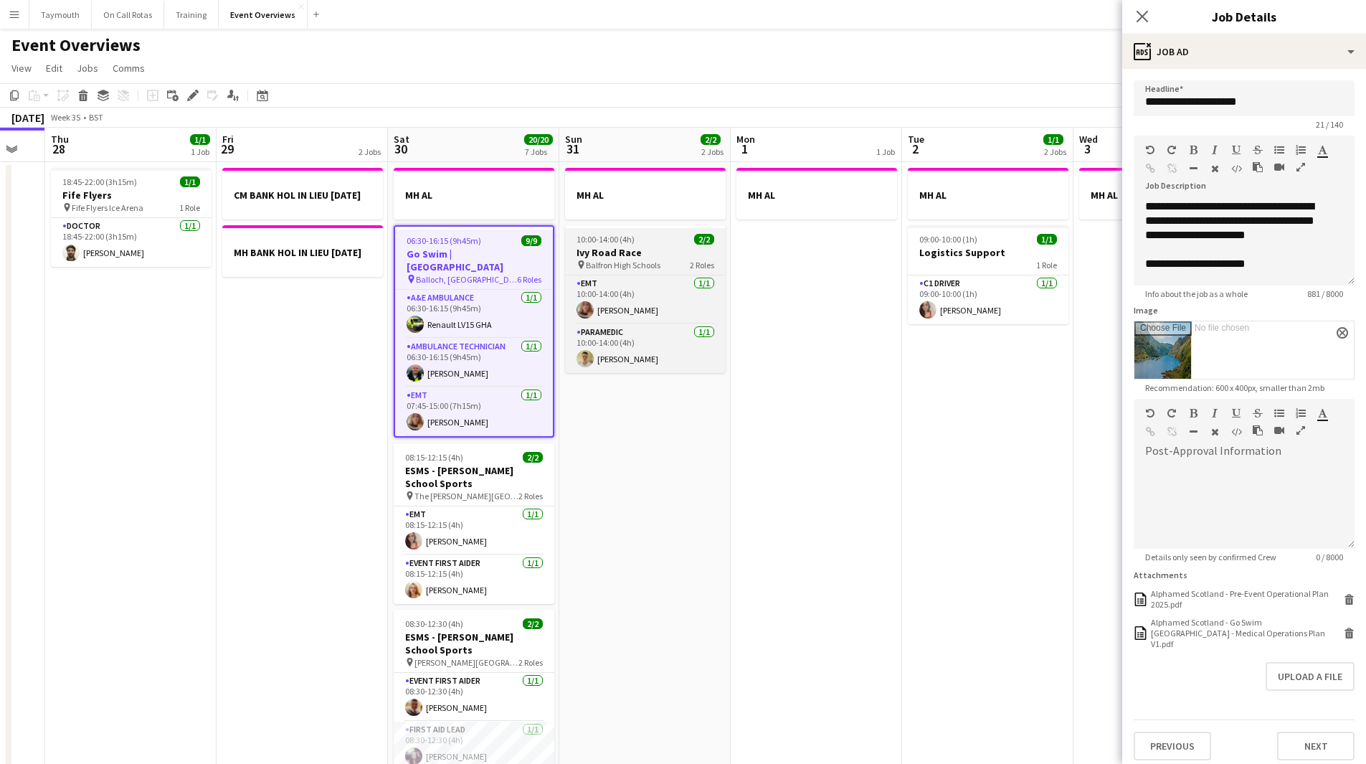
click at [611, 257] on h3 "Ivy Road Race" at bounding box center [645, 252] width 161 height 13
type input "**********"
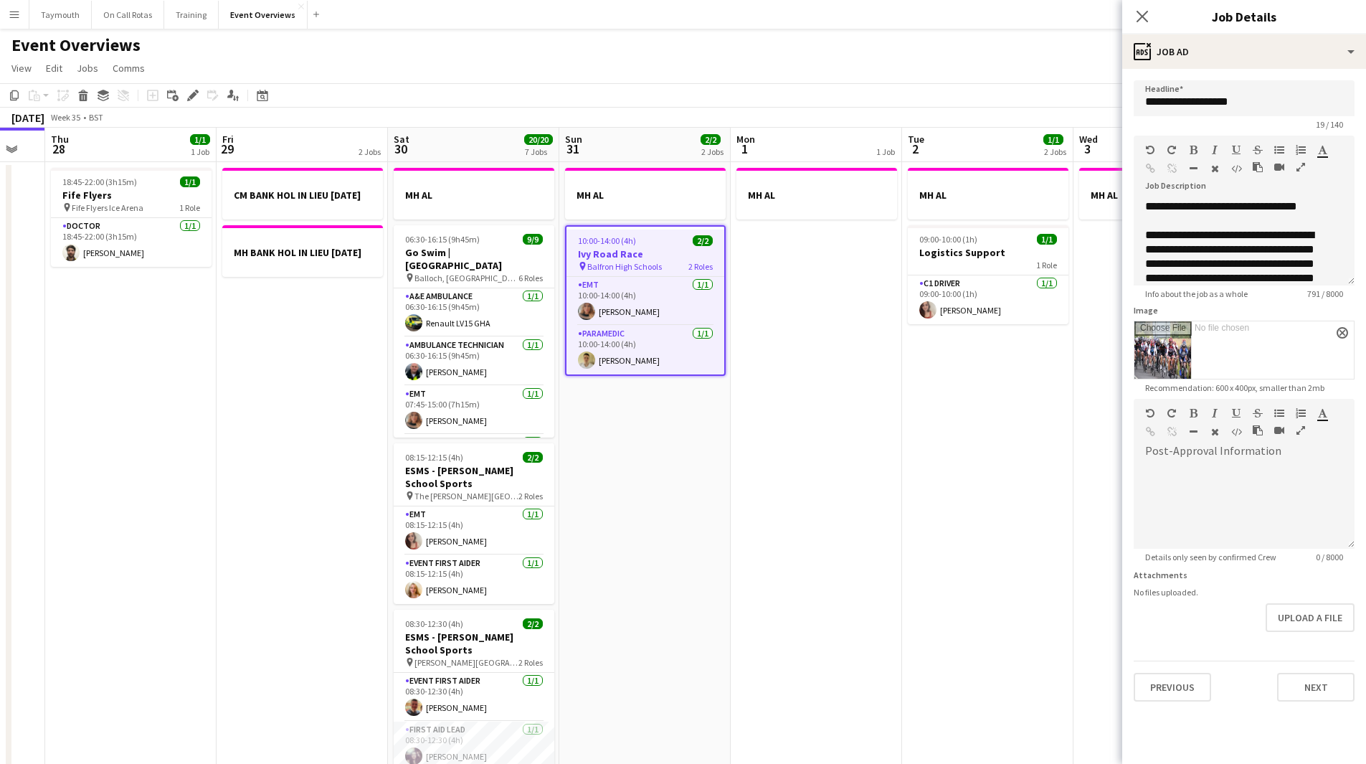
click at [749, 499] on app-date-cell "MH AL" at bounding box center [816, 776] width 171 height 1228
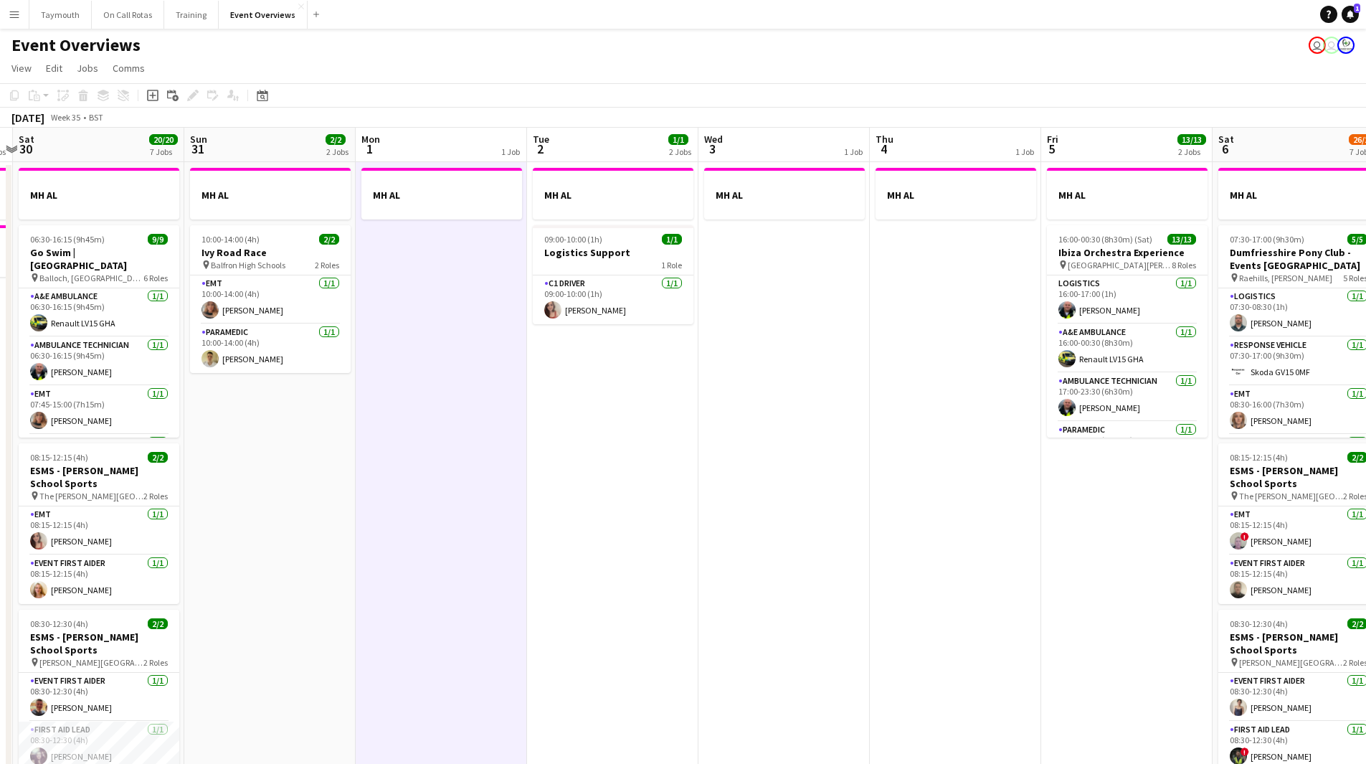
drag, startPoint x: 947, startPoint y: 459, endPoint x: 153, endPoint y: 463, distance: 793.3
click at [0, 468] on html "Menu Boards Boards Boards All jobs Status Workforce Workforce My Workforce Recr…" at bounding box center [683, 695] width 1366 height 1390
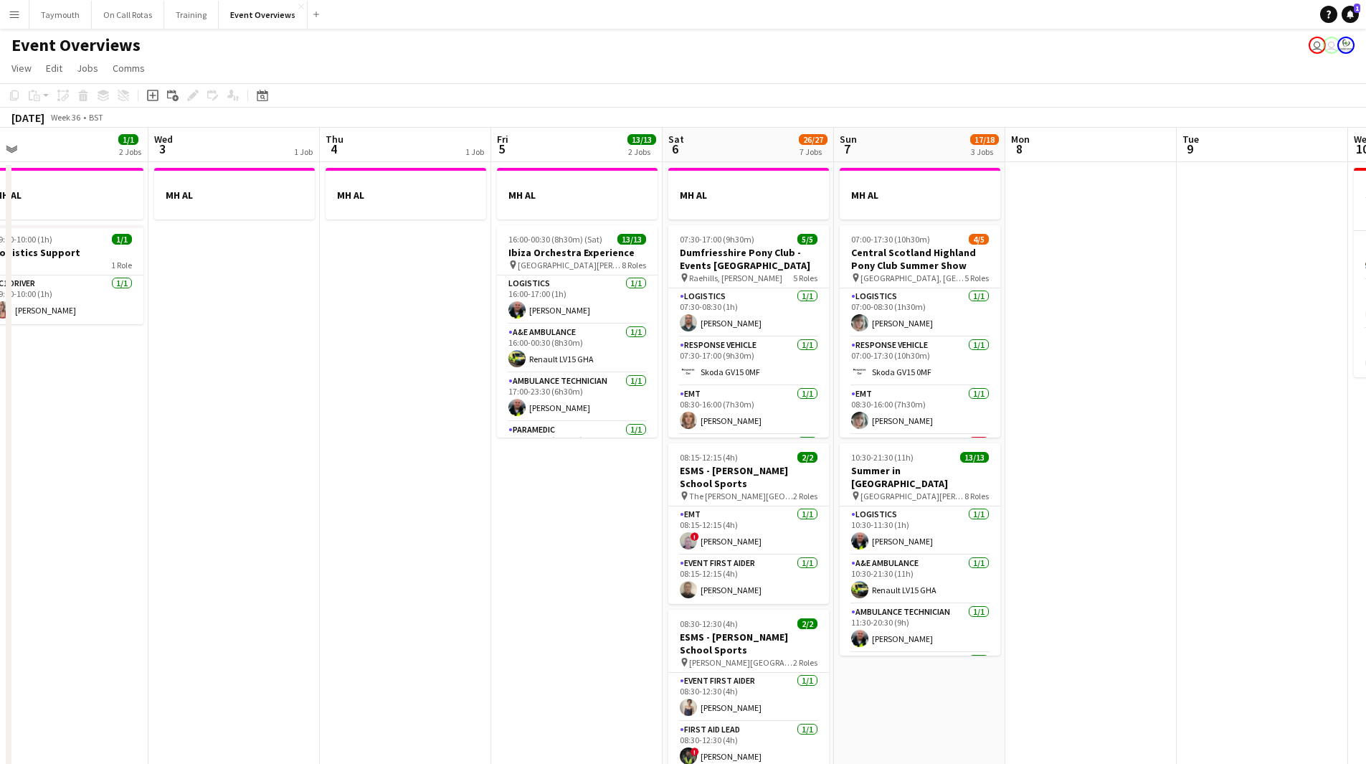
drag, startPoint x: 331, startPoint y: 463, endPoint x: 123, endPoint y: 483, distance: 209.0
click at [123, 483] on app-calendar-viewport "Sat 30 20/20 7 Jobs Sun 31 2/2 2 Jobs Mon 1 1 Job Tue 2 1/1 2 Jobs Wed 3 1 Job …" at bounding box center [683, 759] width 1366 height 1262
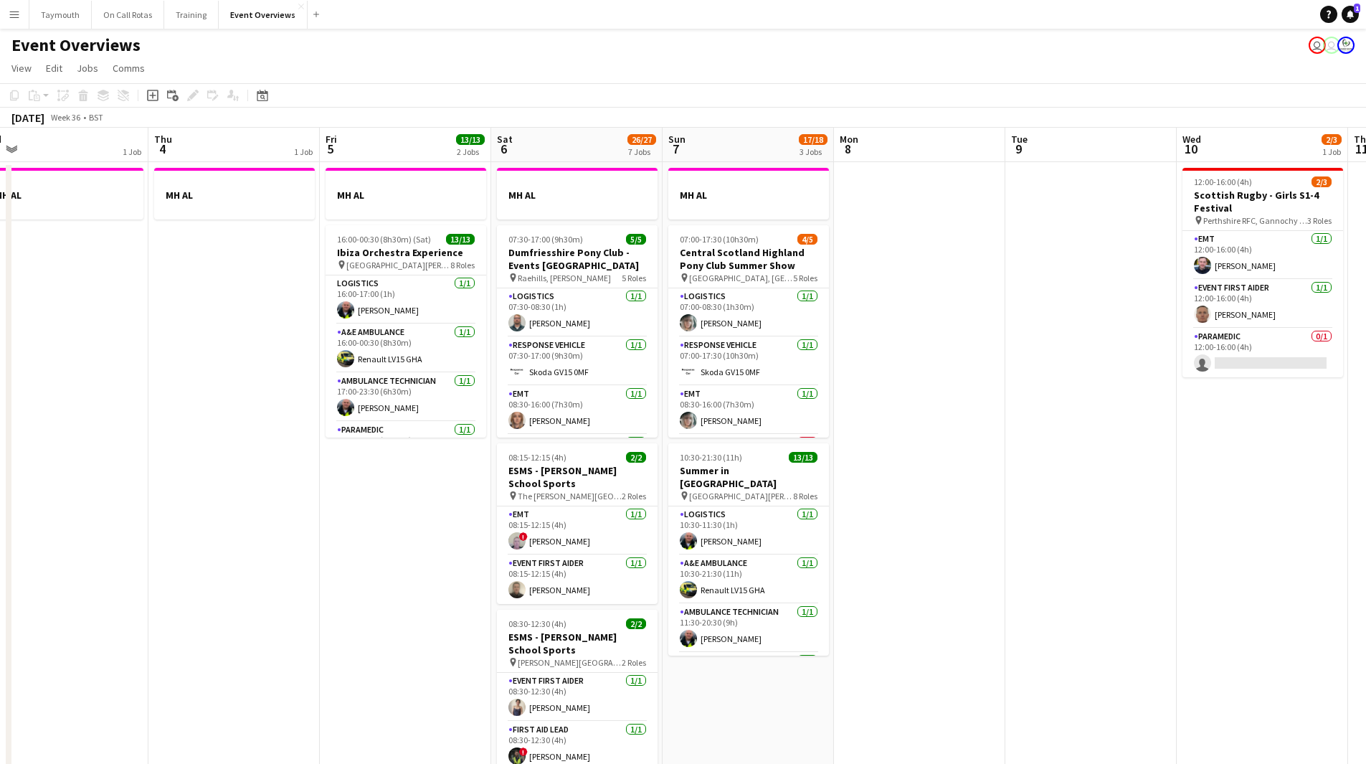
scroll to position [0, 538]
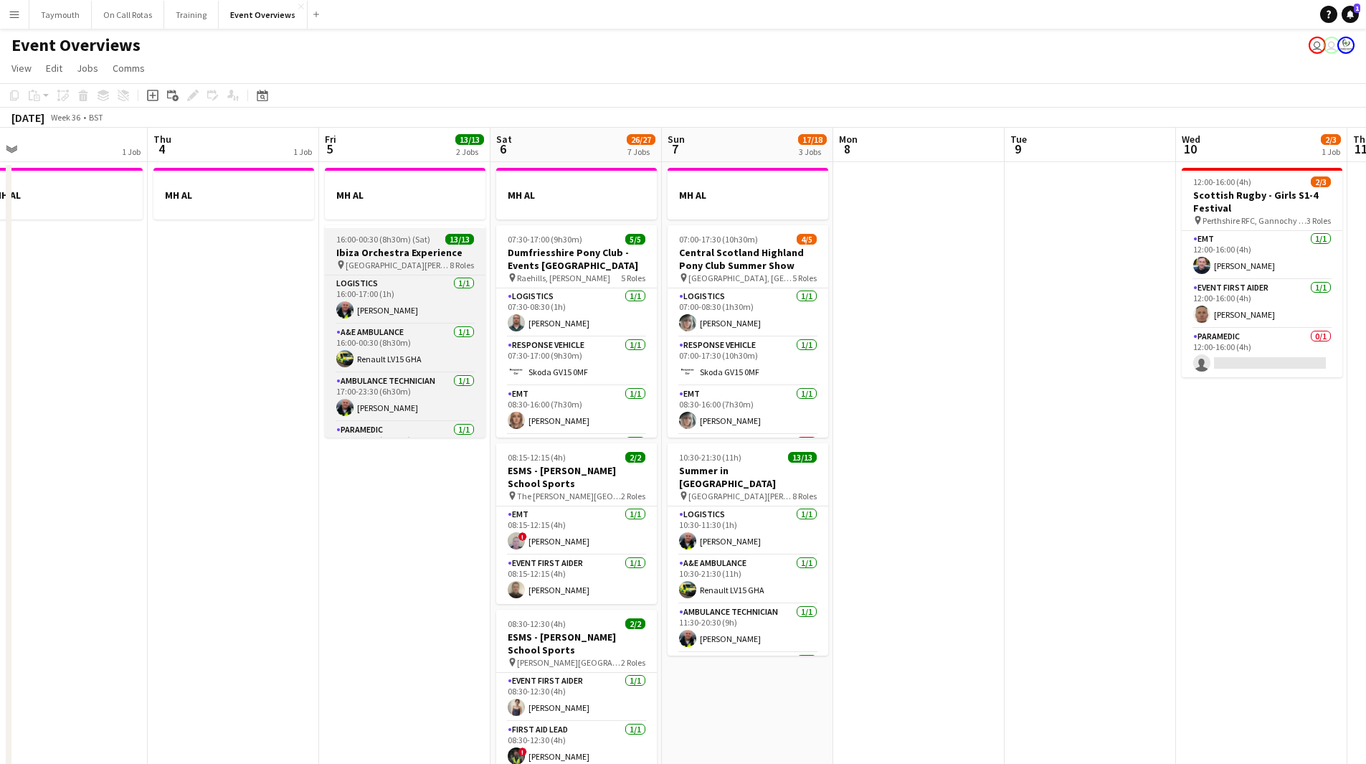
click at [412, 257] on h3 "Ibiza Orchestra Experience" at bounding box center [405, 252] width 161 height 13
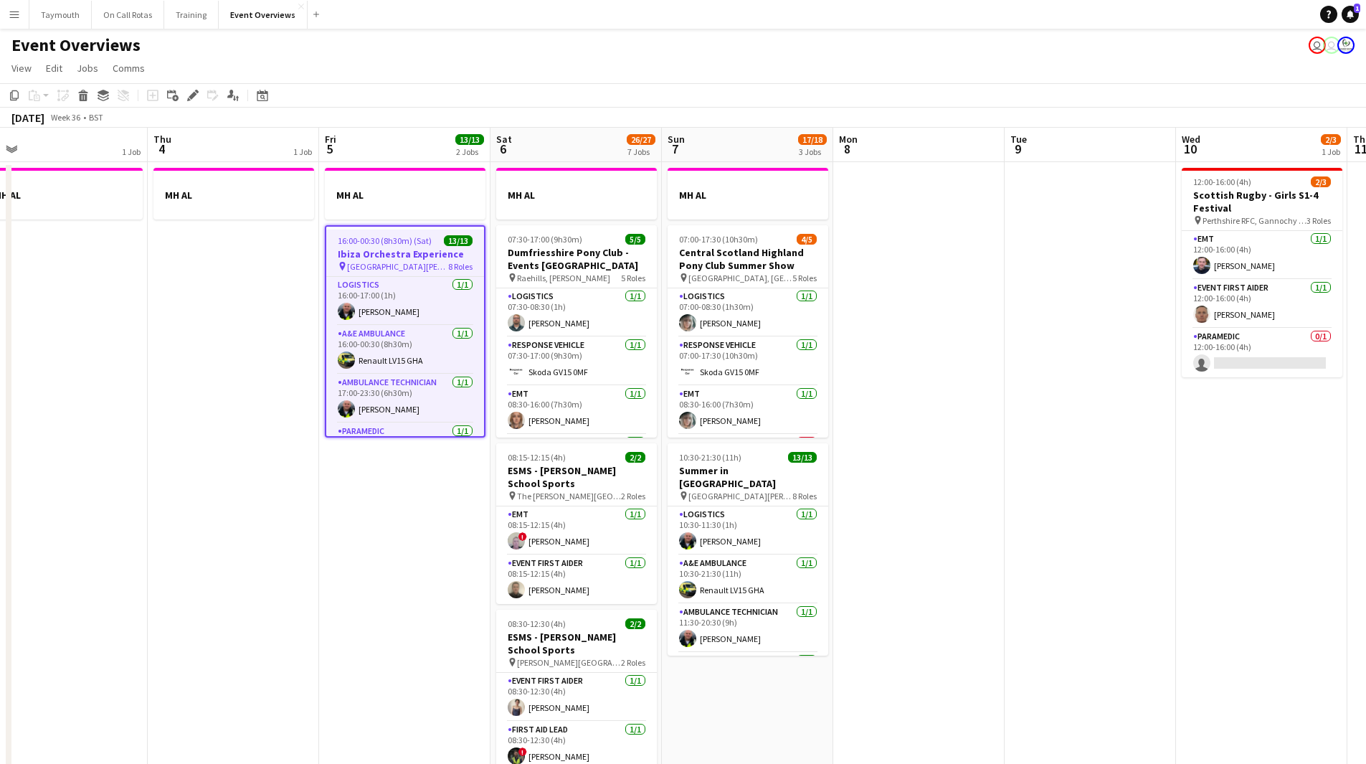
click at [189, 95] on icon "Edit" at bounding box center [192, 95] width 11 height 11
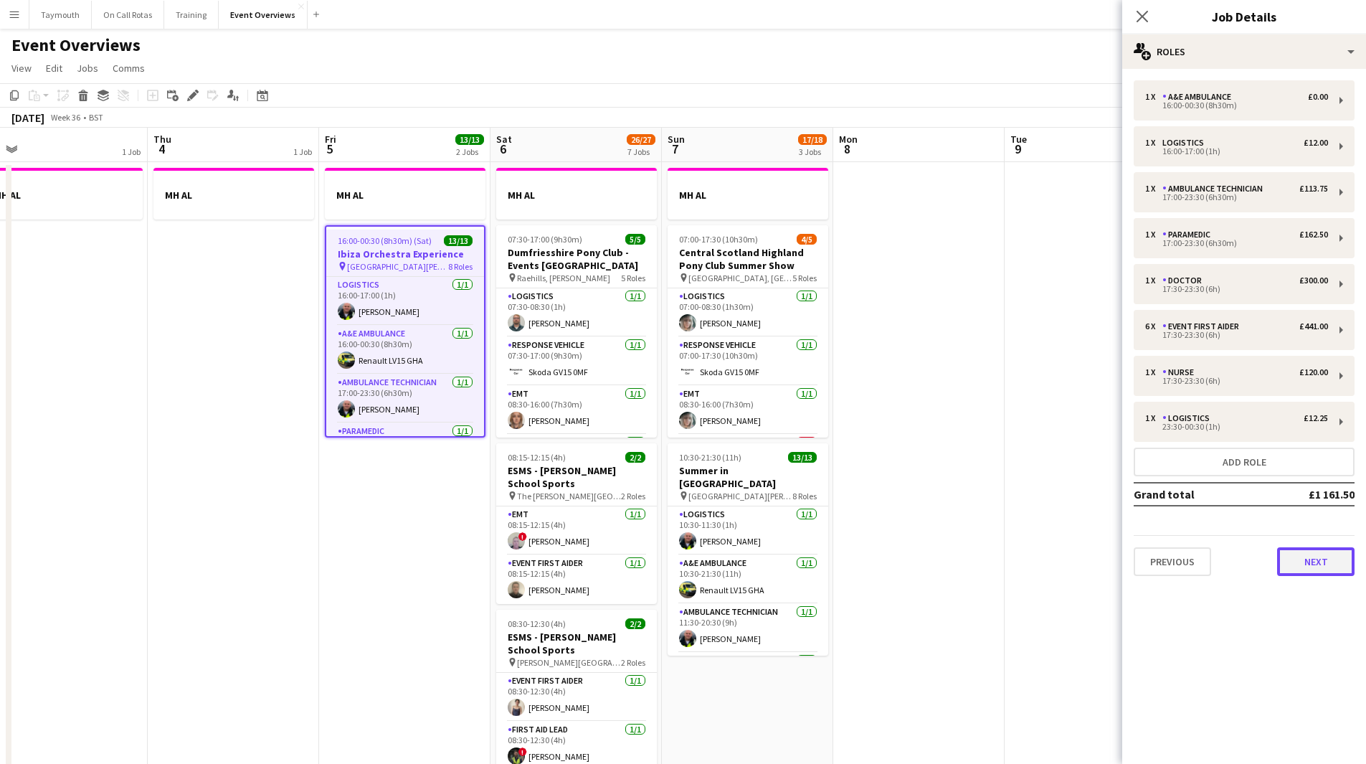
click at [1324, 572] on button "Next" at bounding box center [1315, 561] width 77 height 29
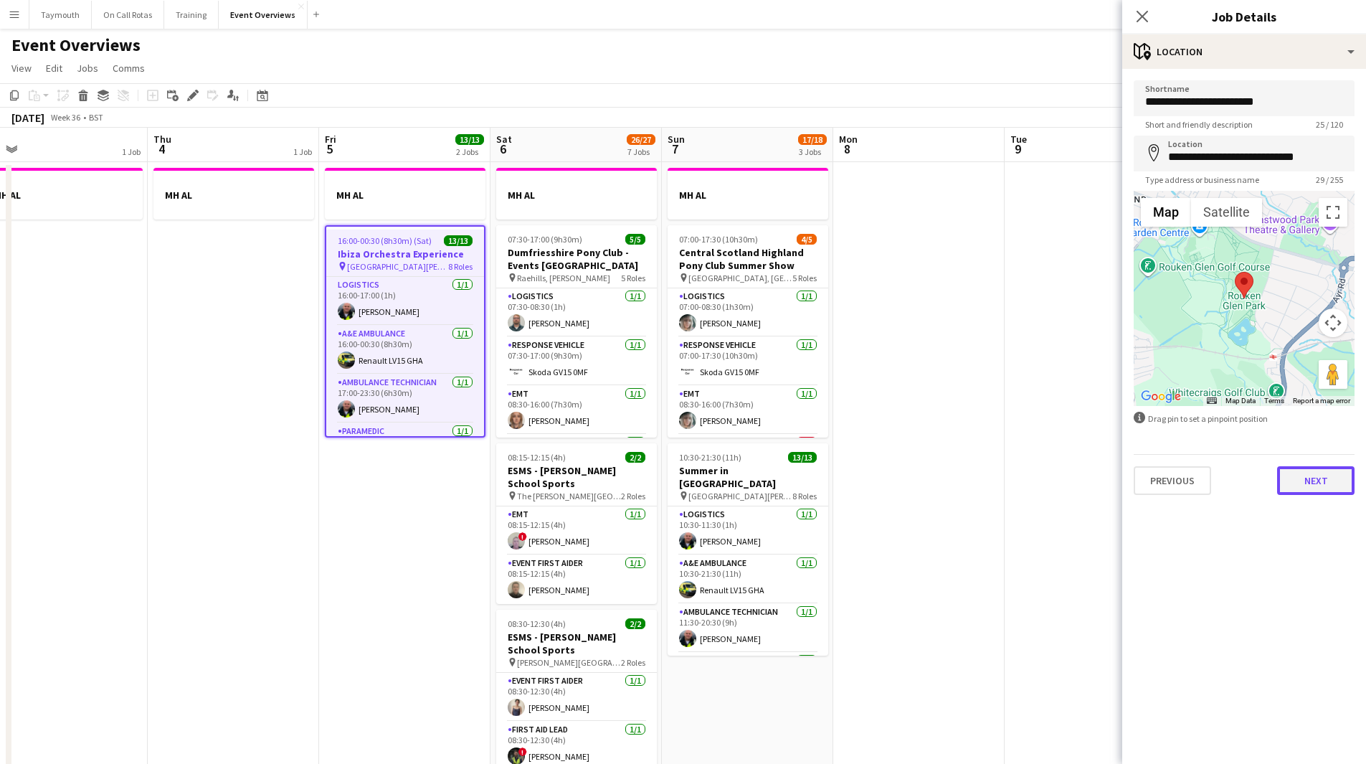
click at [1303, 481] on button "Next" at bounding box center [1315, 480] width 77 height 29
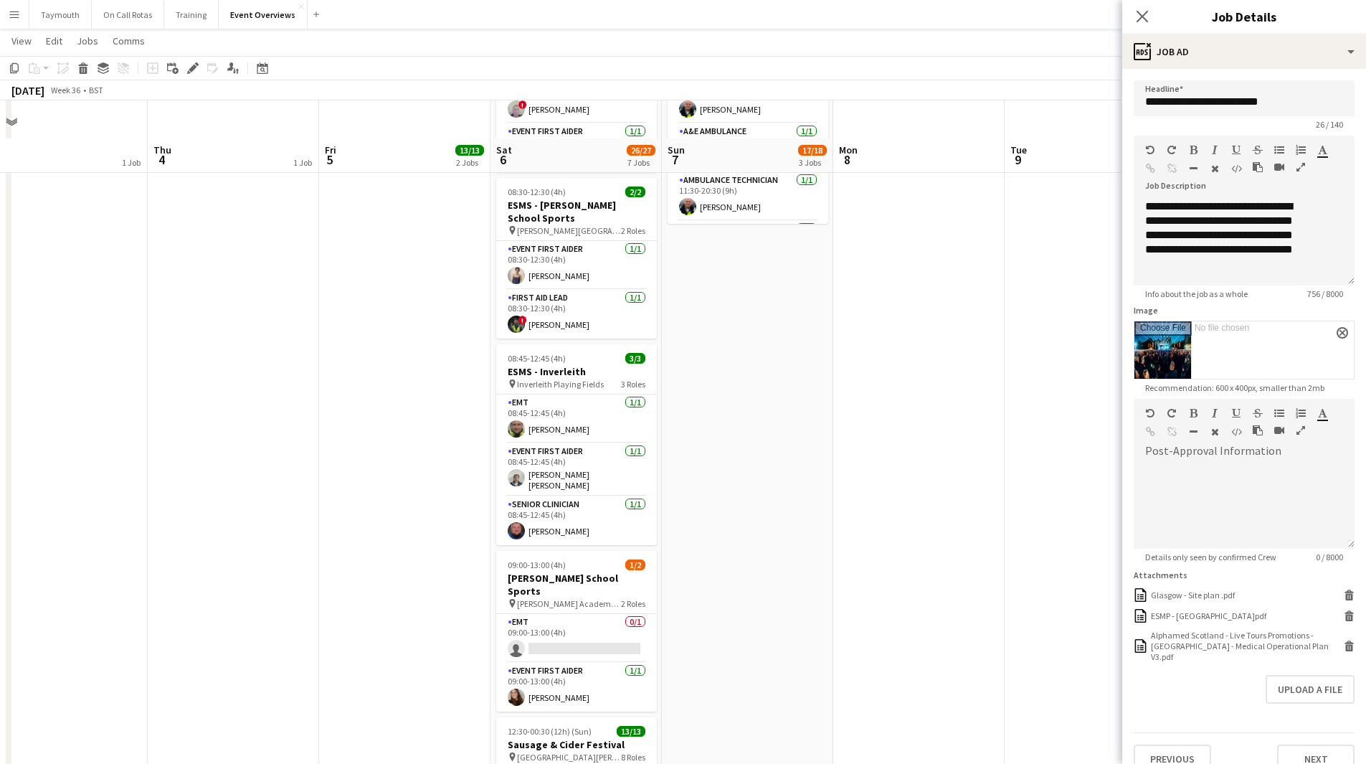
scroll to position [574, 0]
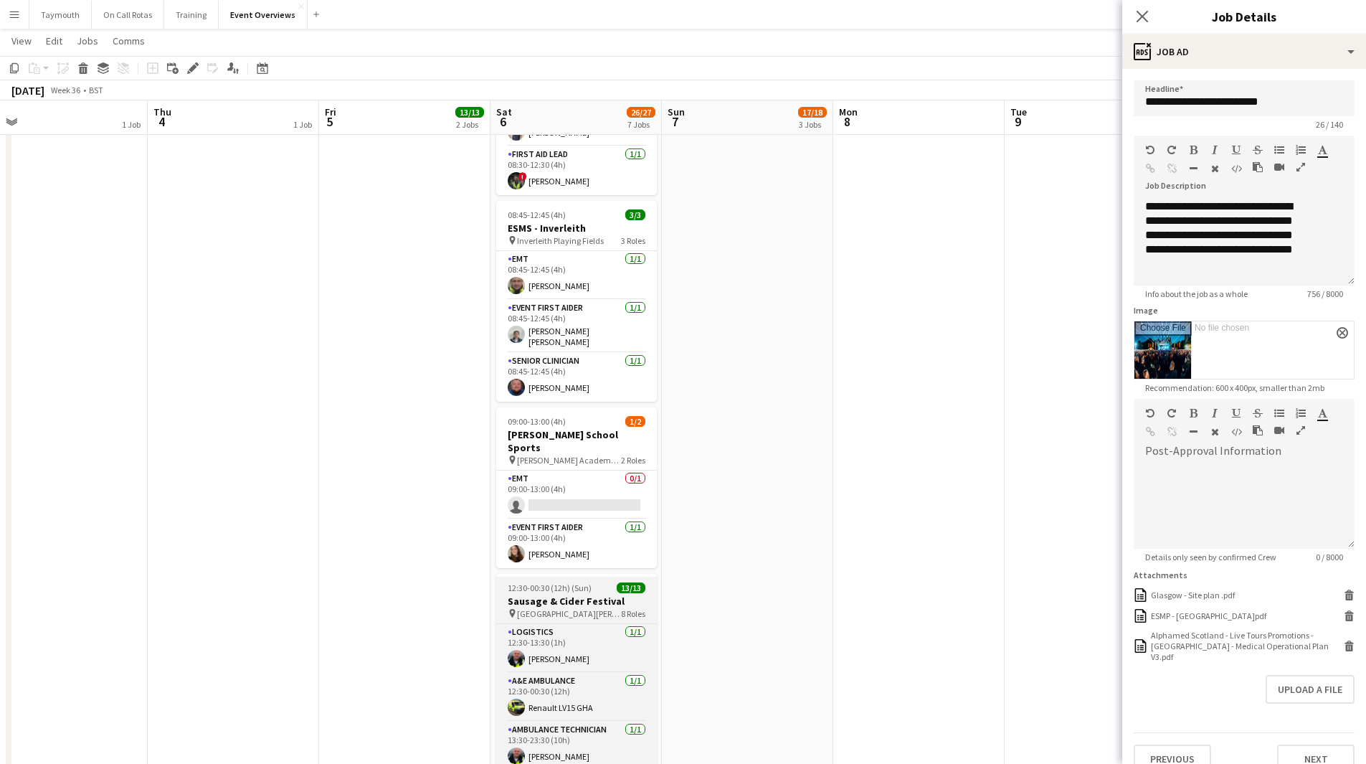
click at [590, 595] on h3 "Sausage & Cider Festival" at bounding box center [576, 601] width 161 height 13
type input "**********"
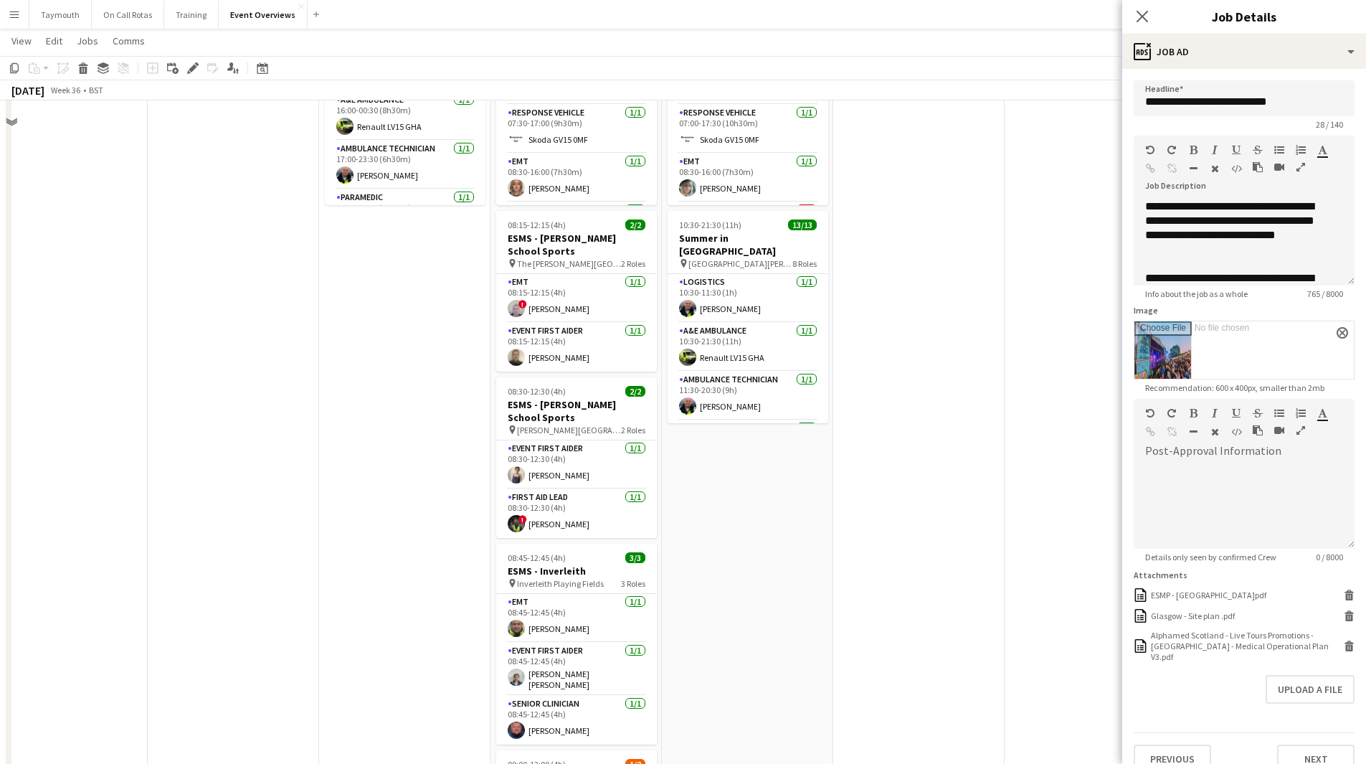
scroll to position [72, 0]
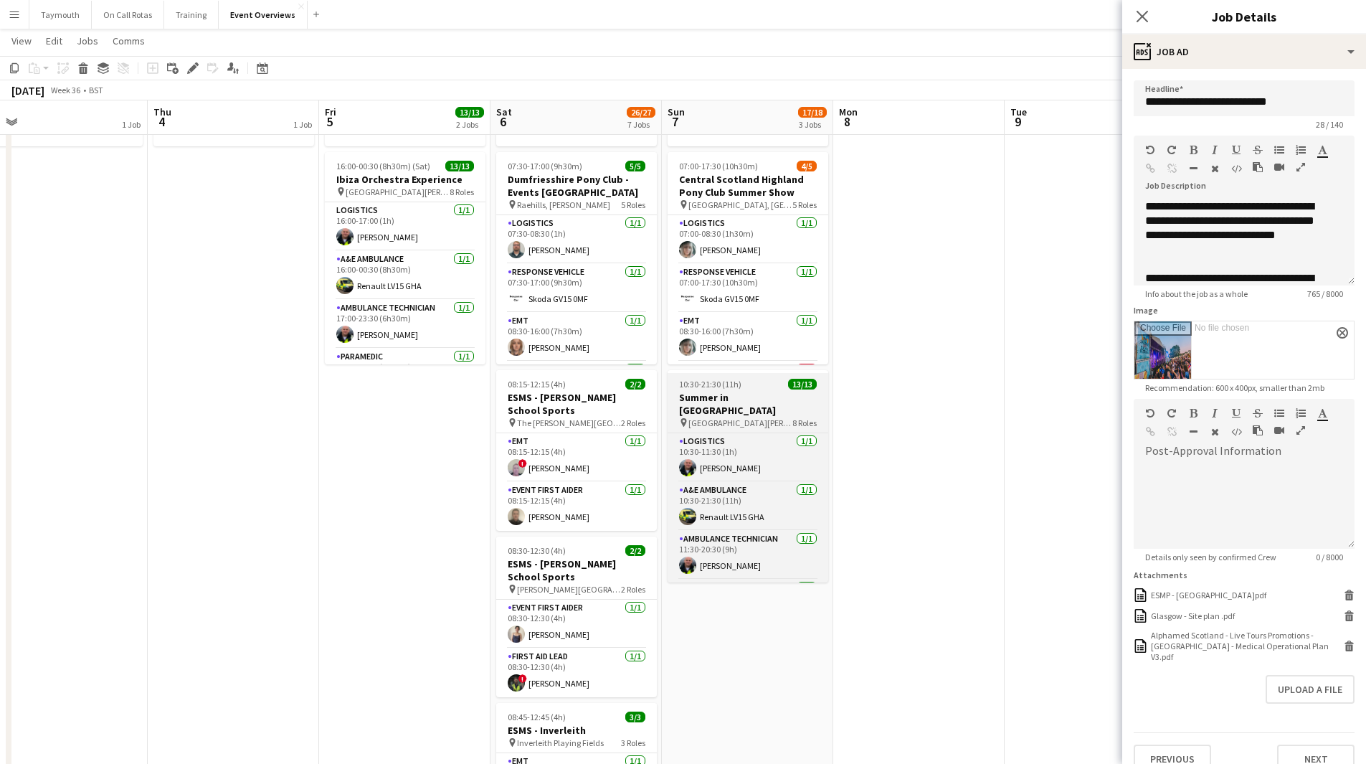
click at [722, 395] on h3 "Summer in [GEOGRAPHIC_DATA]" at bounding box center [748, 404] width 161 height 26
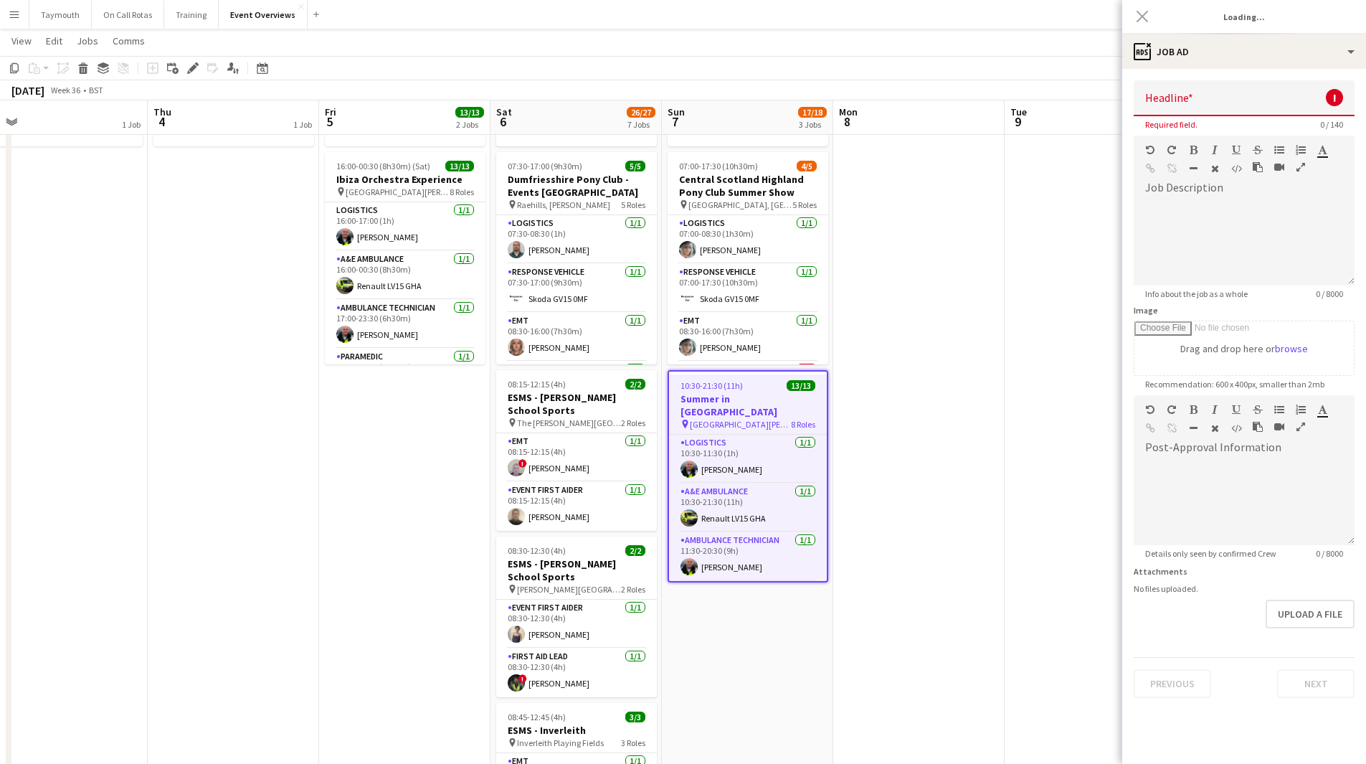
type input "**********"
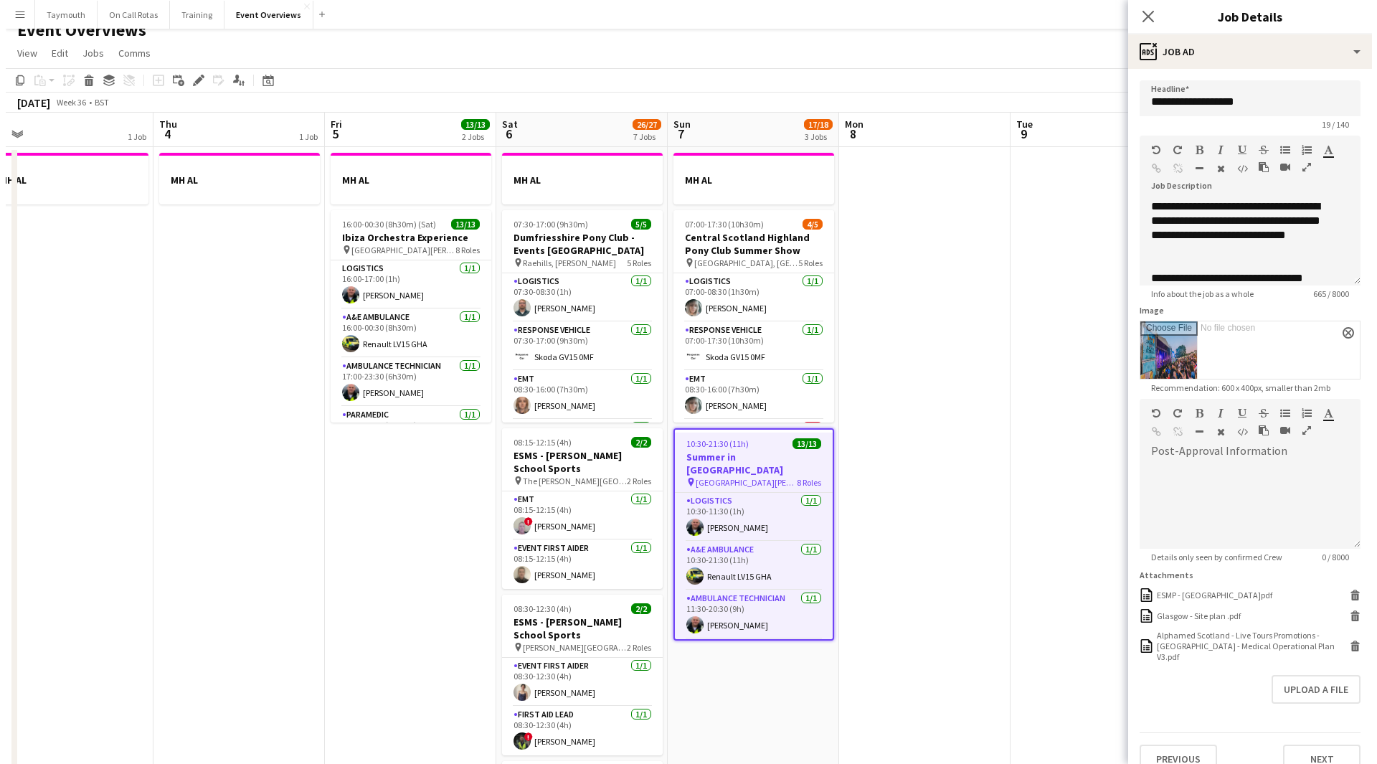
scroll to position [0, 0]
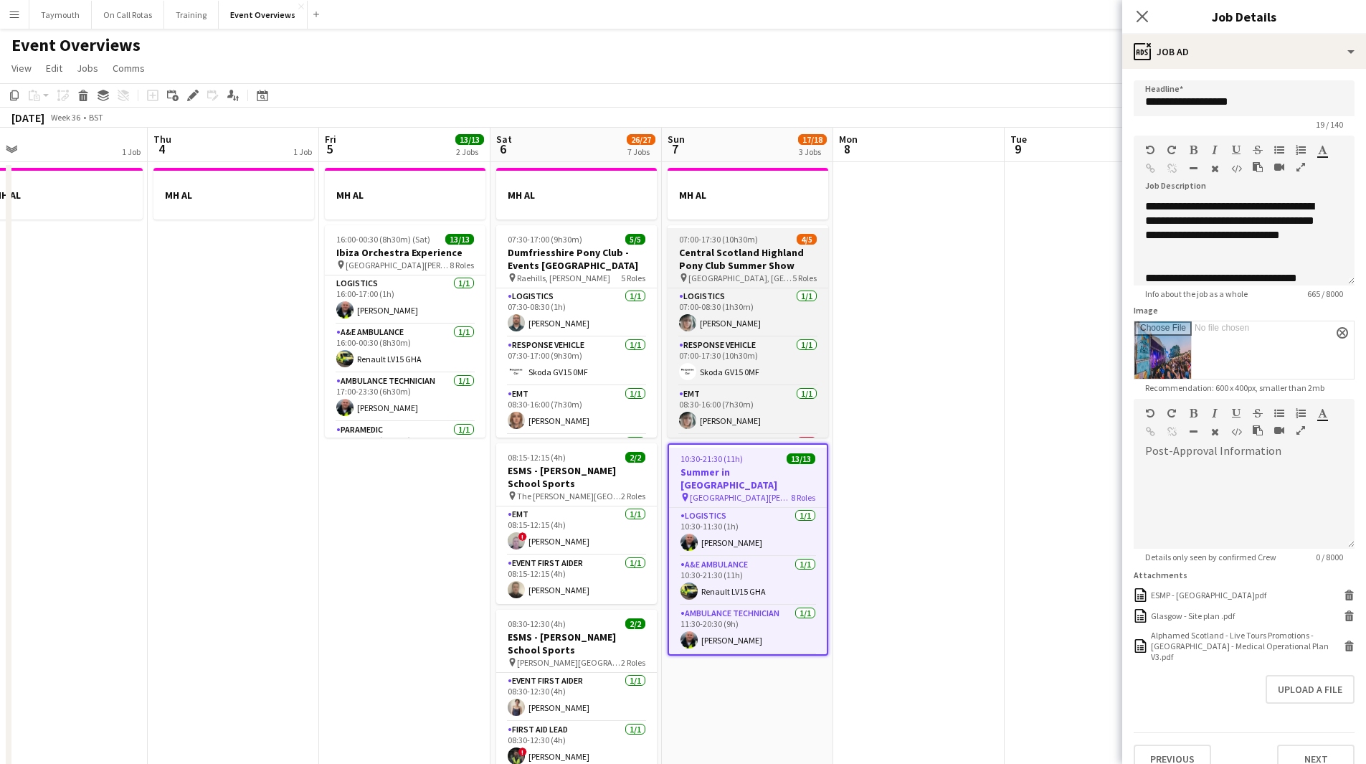
click at [788, 257] on h3 "Central Scotland Highland Pony Club Summer Show" at bounding box center [748, 259] width 161 height 26
type input "**********"
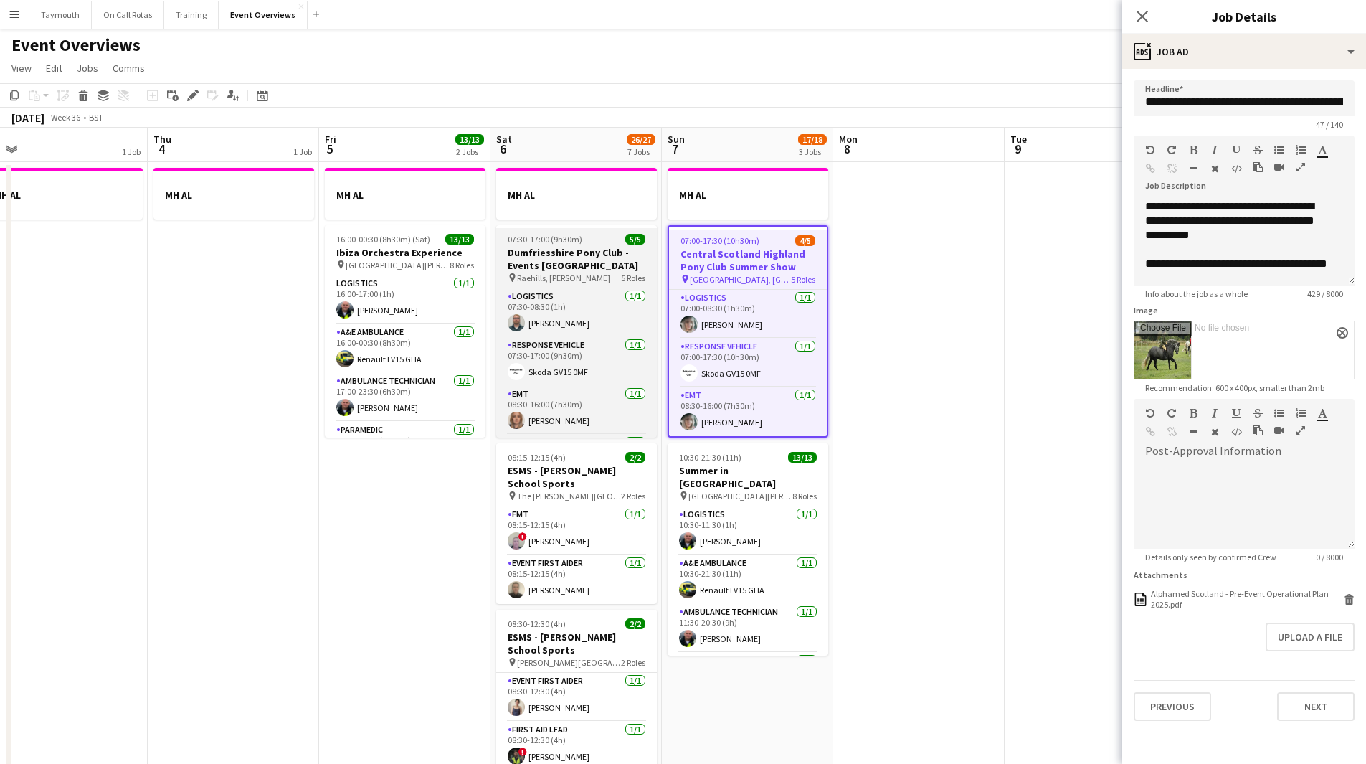
click at [598, 259] on h3 "Dumfriesshire Pony Club - Events Derby" at bounding box center [576, 259] width 161 height 26
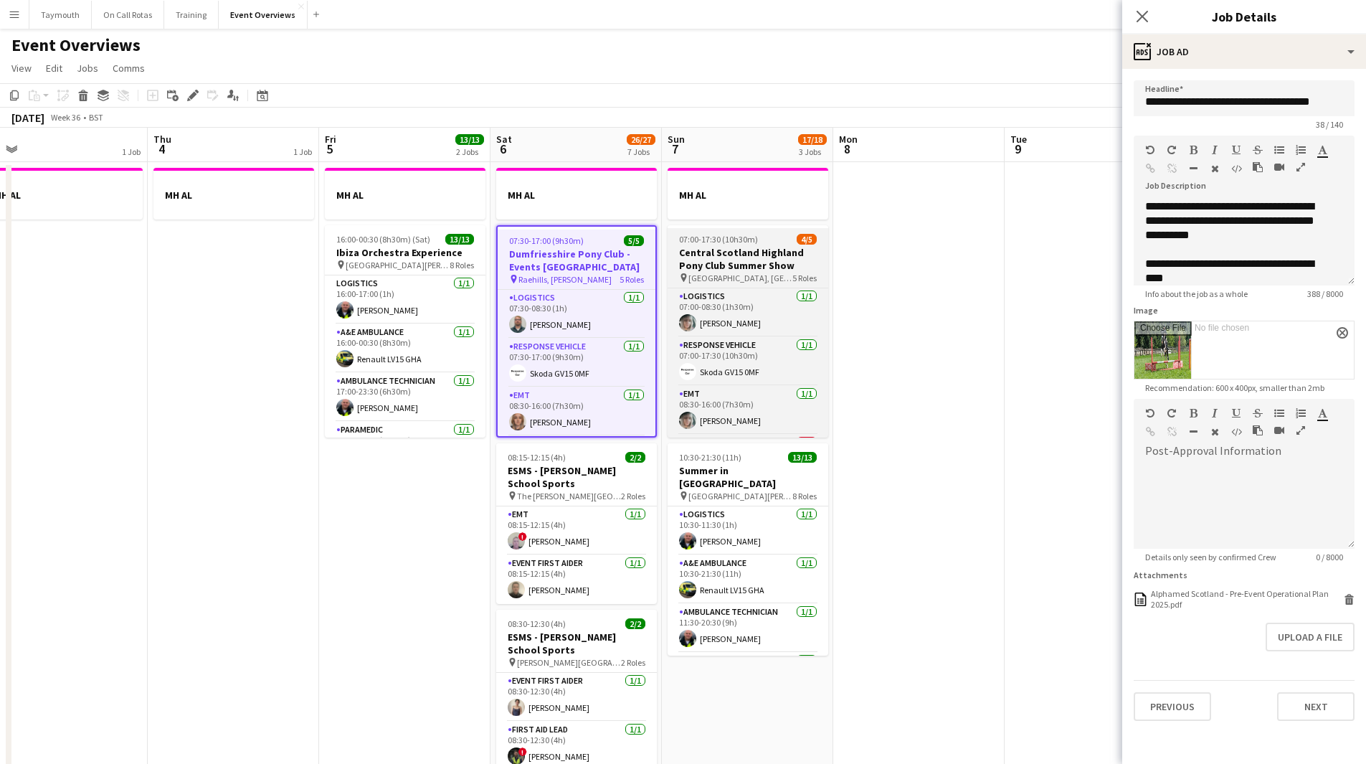
click at [727, 269] on h3 "Central Scotland Highland Pony Club Summer Show" at bounding box center [748, 259] width 161 height 26
type input "**********"
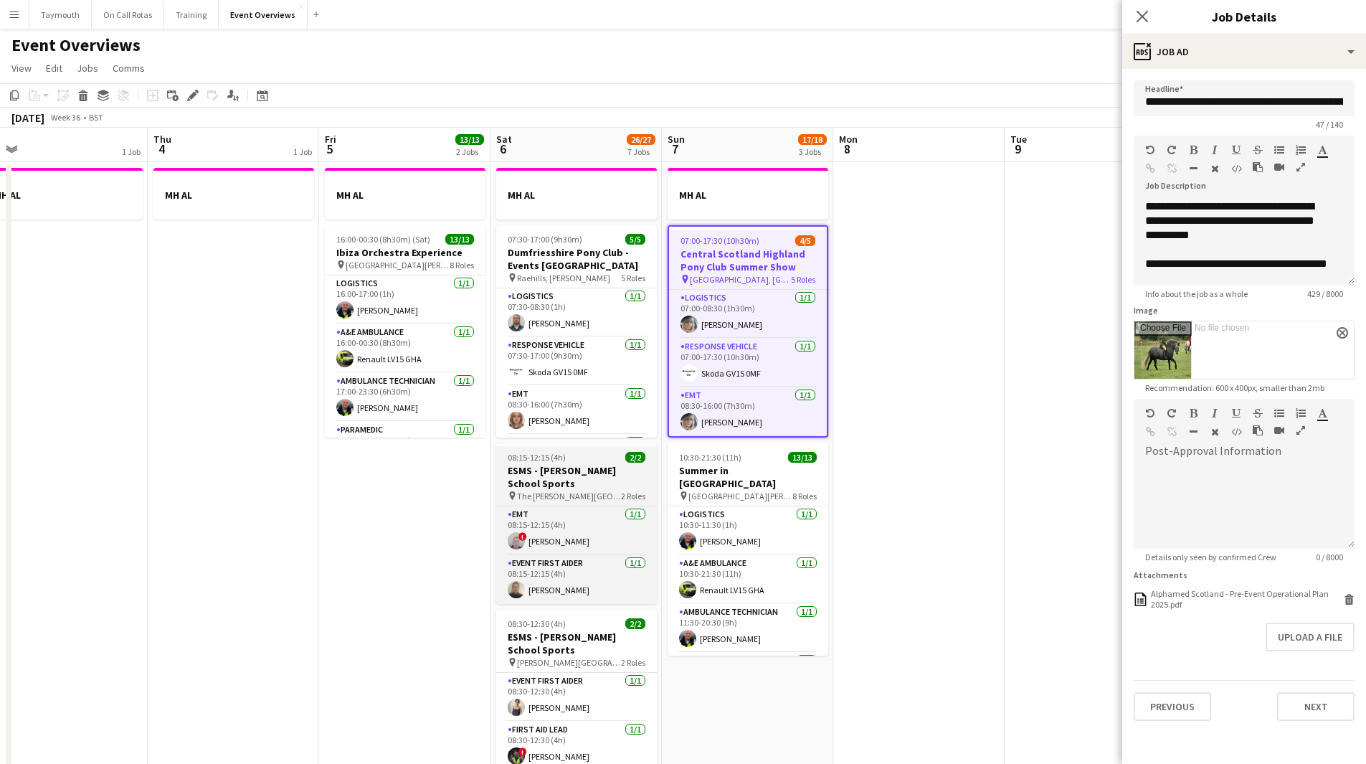
click at [583, 476] on h3 "ESMS - Mary Erskine's School Sports" at bounding box center [576, 477] width 161 height 26
type input "**********"
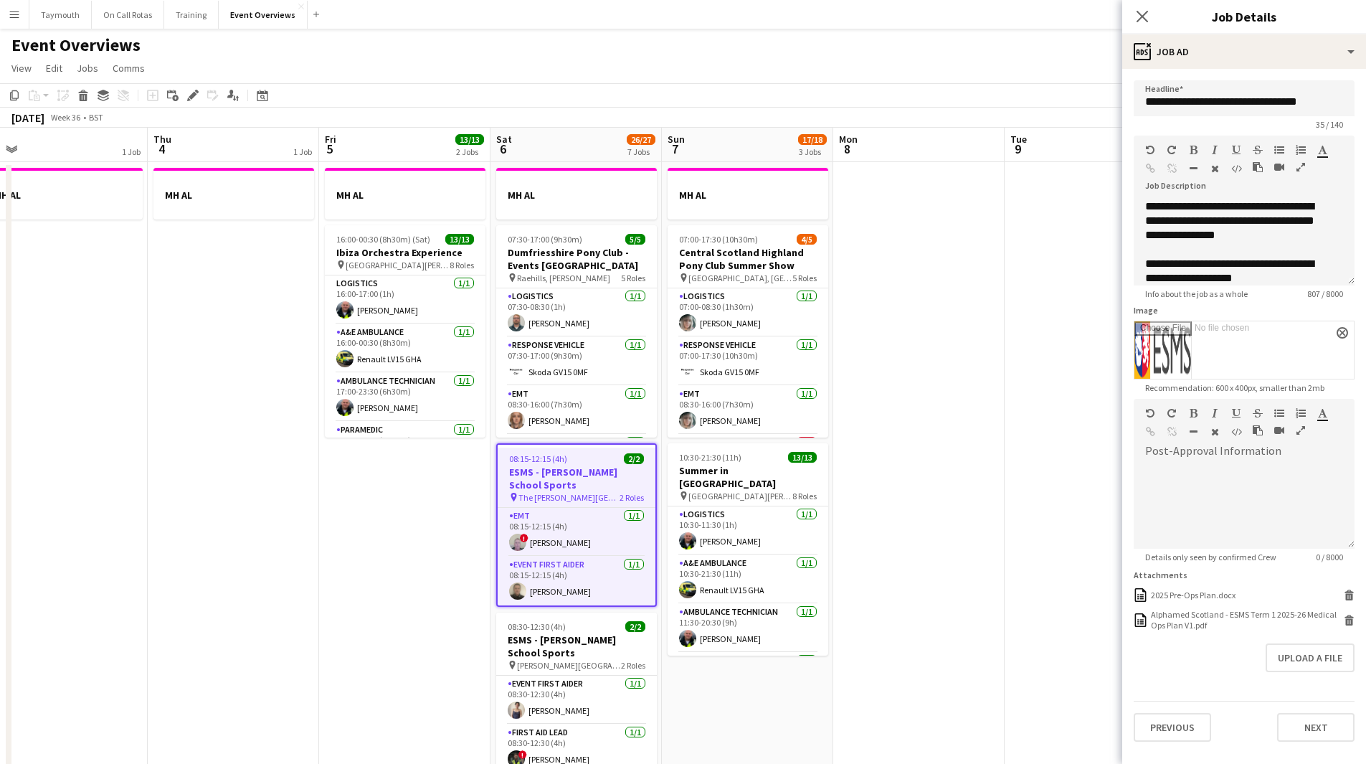
click at [19, 15] on app-icon "Menu" at bounding box center [14, 14] width 11 height 11
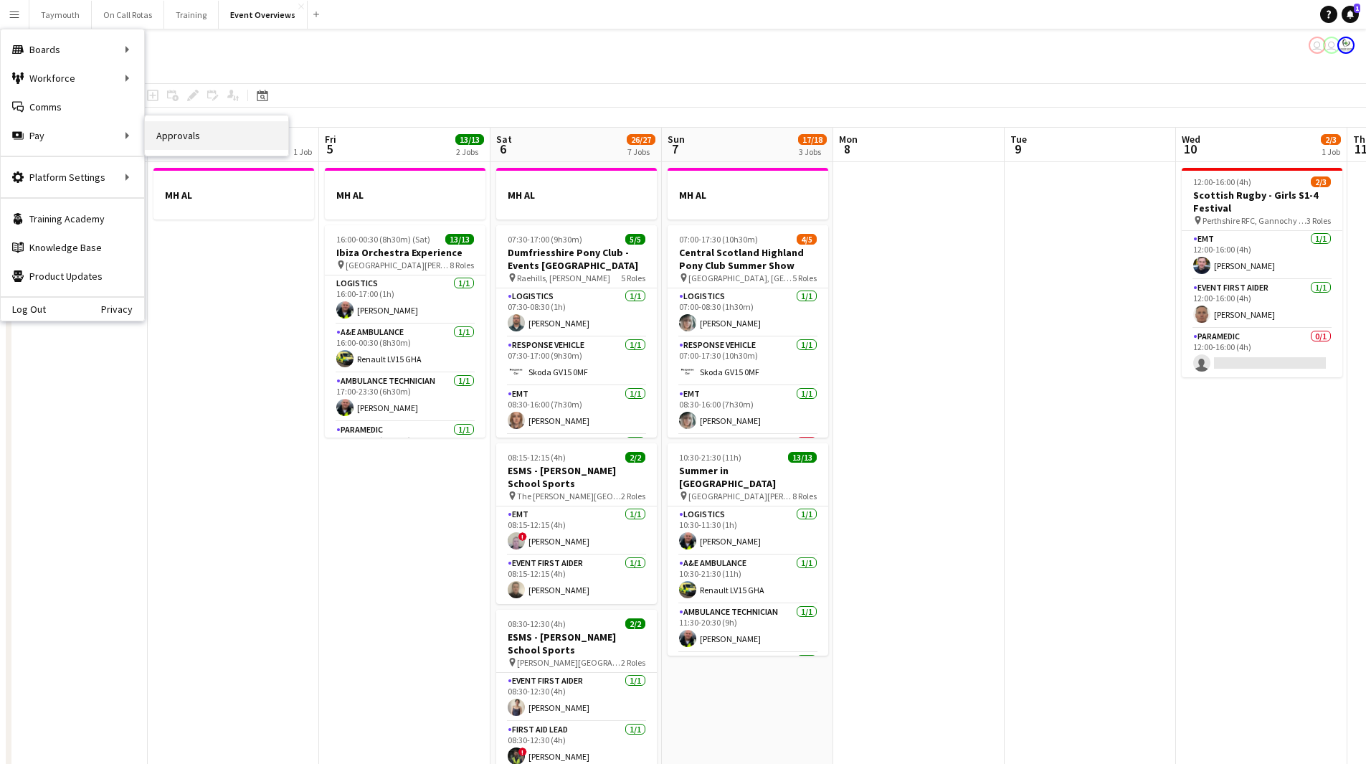
click at [175, 138] on link "Approvals" at bounding box center [216, 135] width 143 height 29
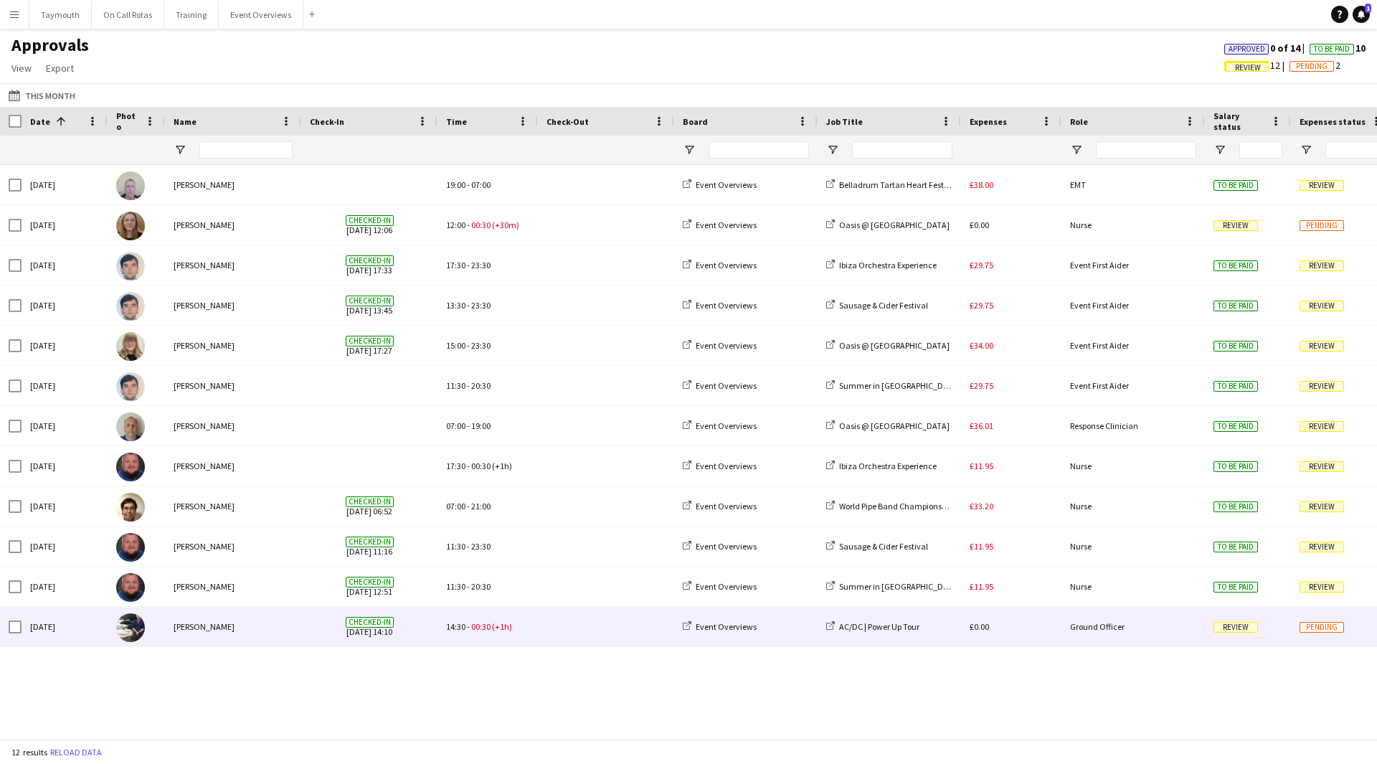
click at [552, 636] on span at bounding box center [606, 626] width 119 height 39
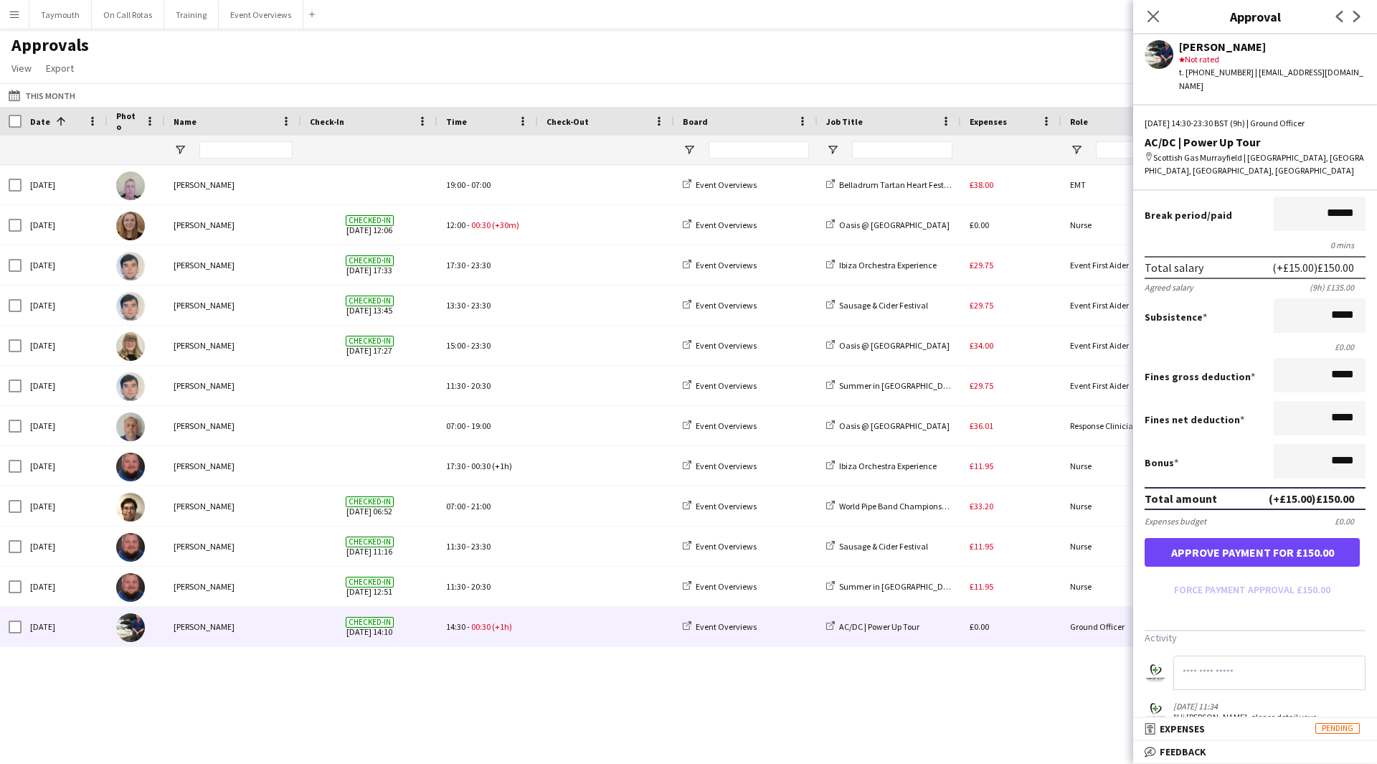
scroll to position [207, 0]
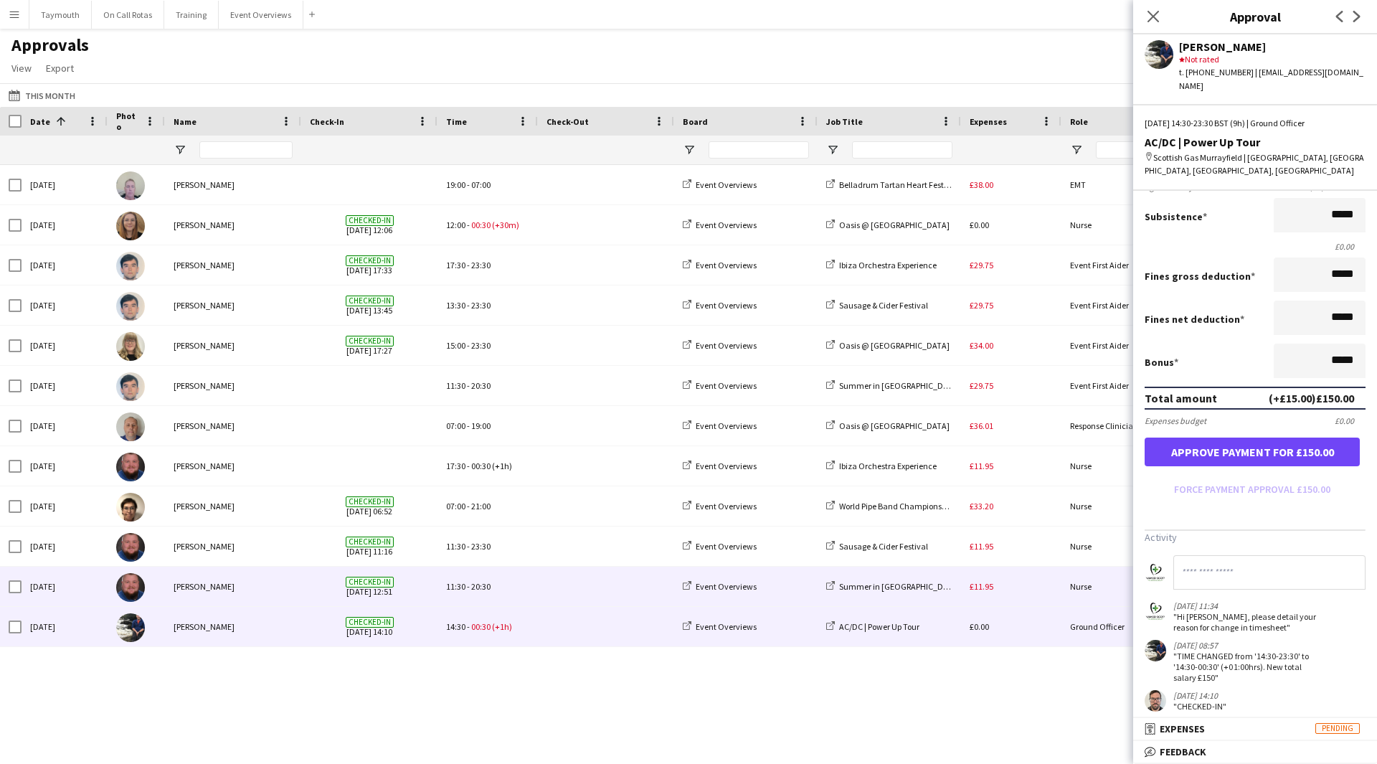
click at [1006, 585] on div "£11.95" at bounding box center [1011, 586] width 100 height 39
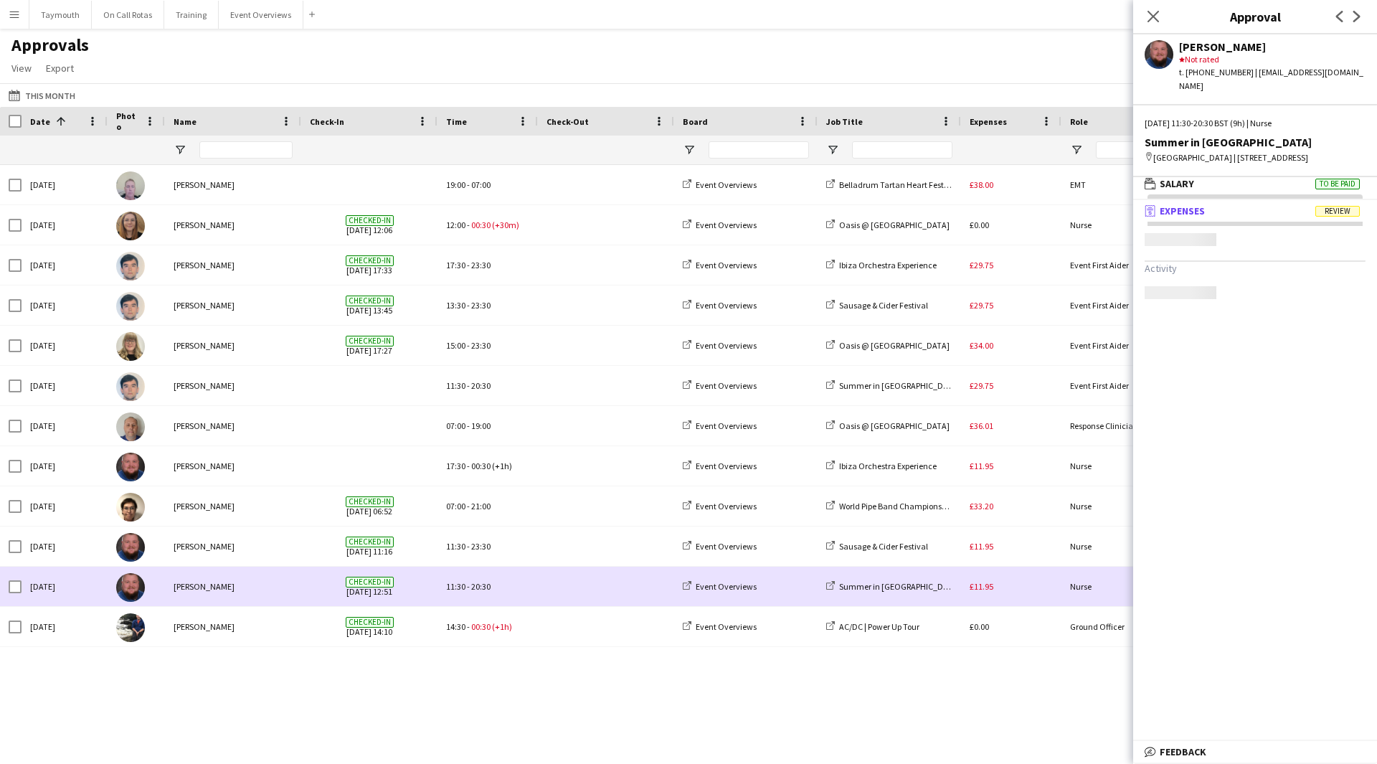
scroll to position [4, 0]
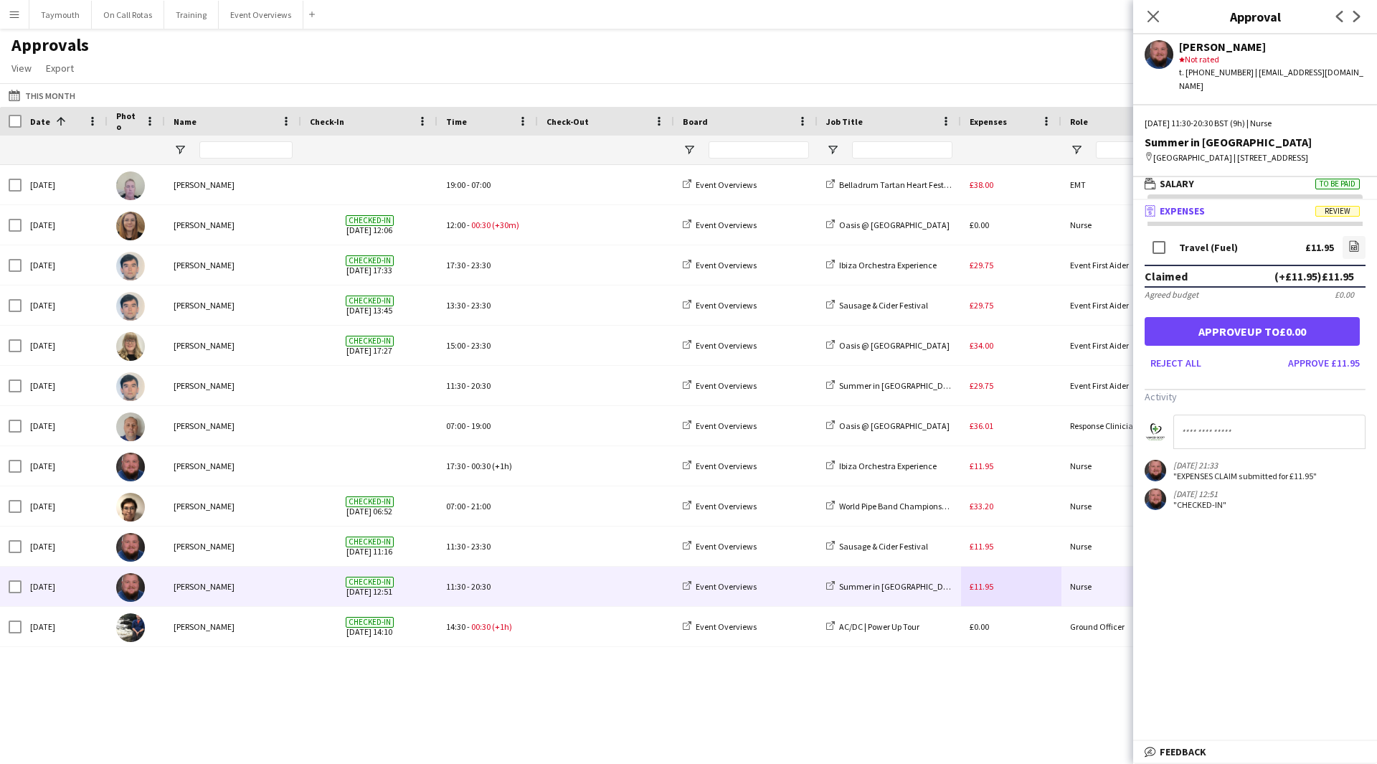
drag, startPoint x: 1273, startPoint y: 158, endPoint x: 1147, endPoint y: 143, distance: 127.1
click at [1147, 151] on div "map-marker Camperdown Park, Dundee, DD2 4TF | 5 Queen Street, Broughty Ferry, D…" at bounding box center [1255, 157] width 221 height 13
copy div "Camperdown Park, Dundee, DD2 4TF | 5 Queen Street, Broughty Ferry, Dundee DD2 4…"
click at [1289, 369] on button "Approve £11.95" at bounding box center [1323, 362] width 83 height 23
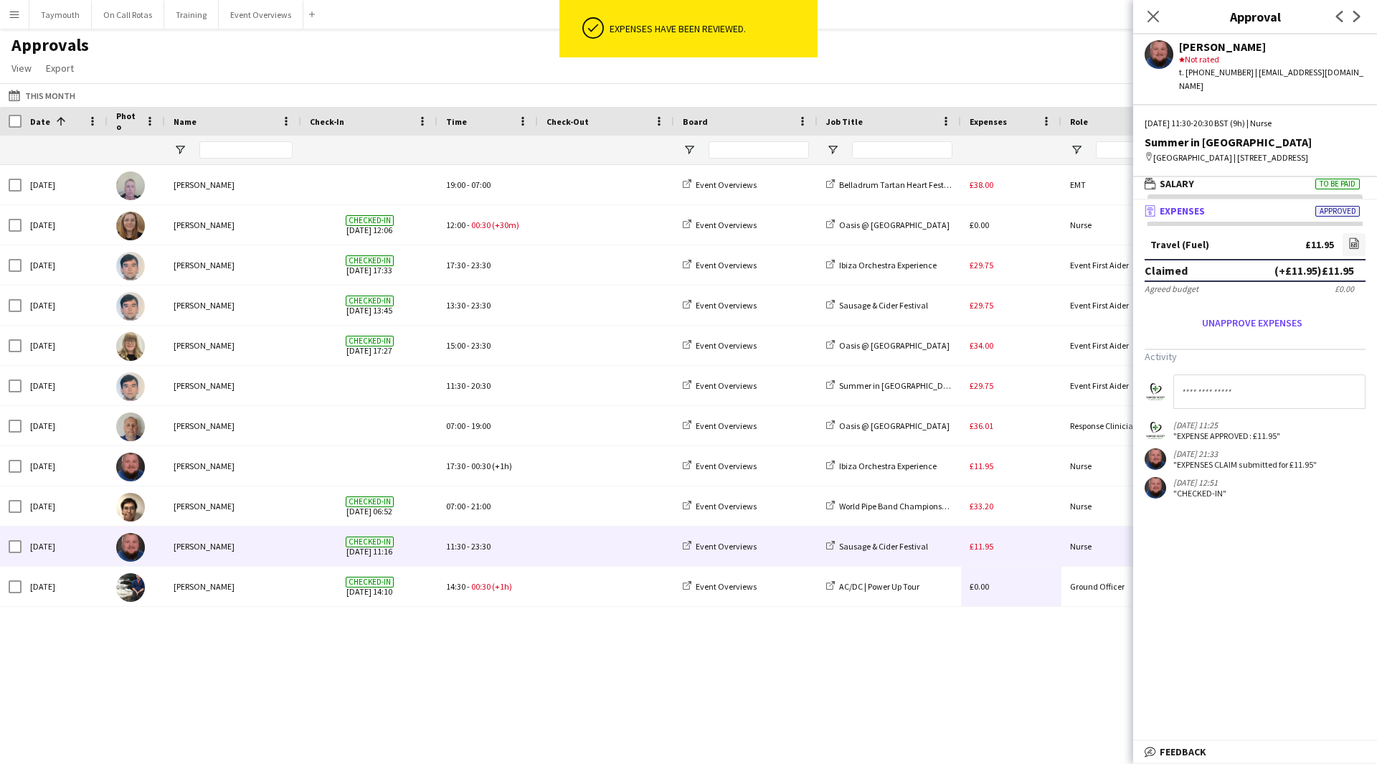
click at [974, 565] on div "£11.95" at bounding box center [1011, 545] width 100 height 39
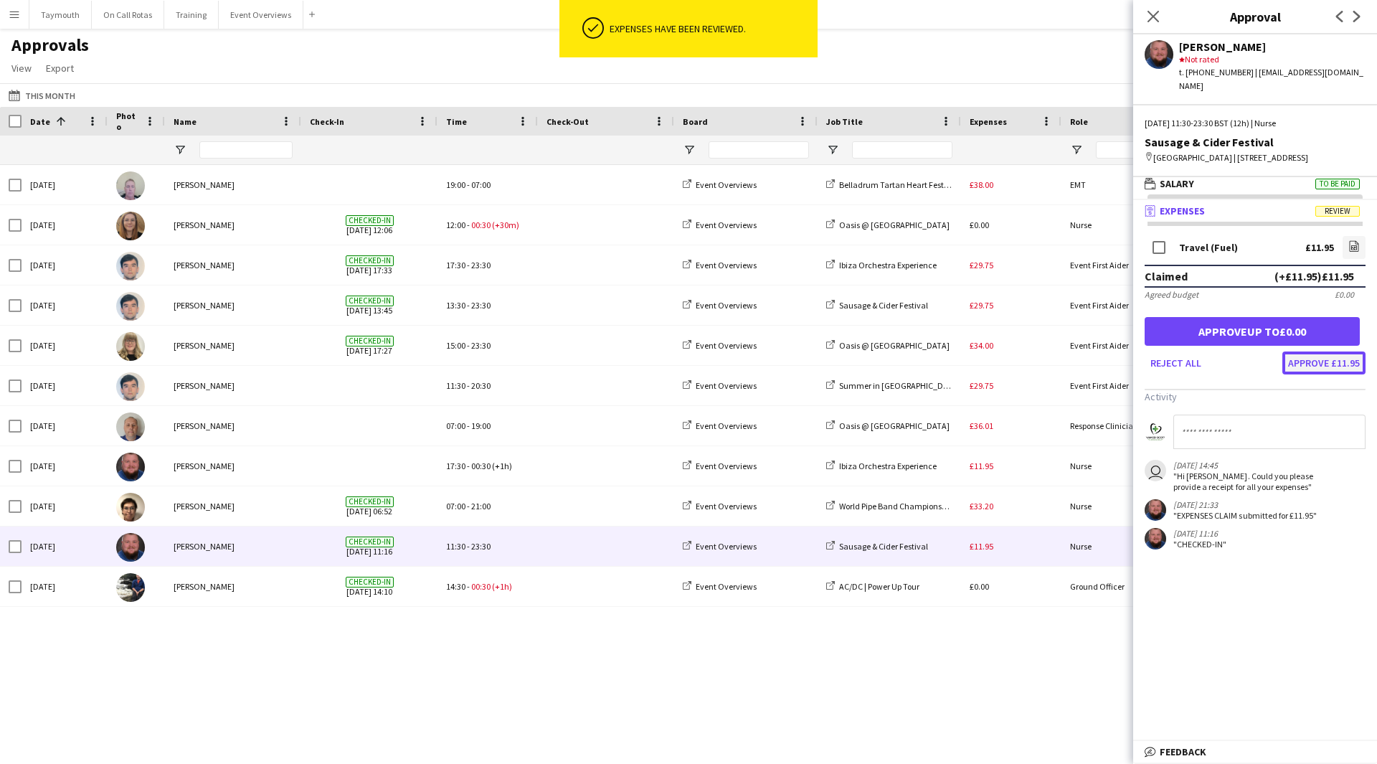
click at [1343, 366] on button "Approve £11.95" at bounding box center [1323, 362] width 83 height 23
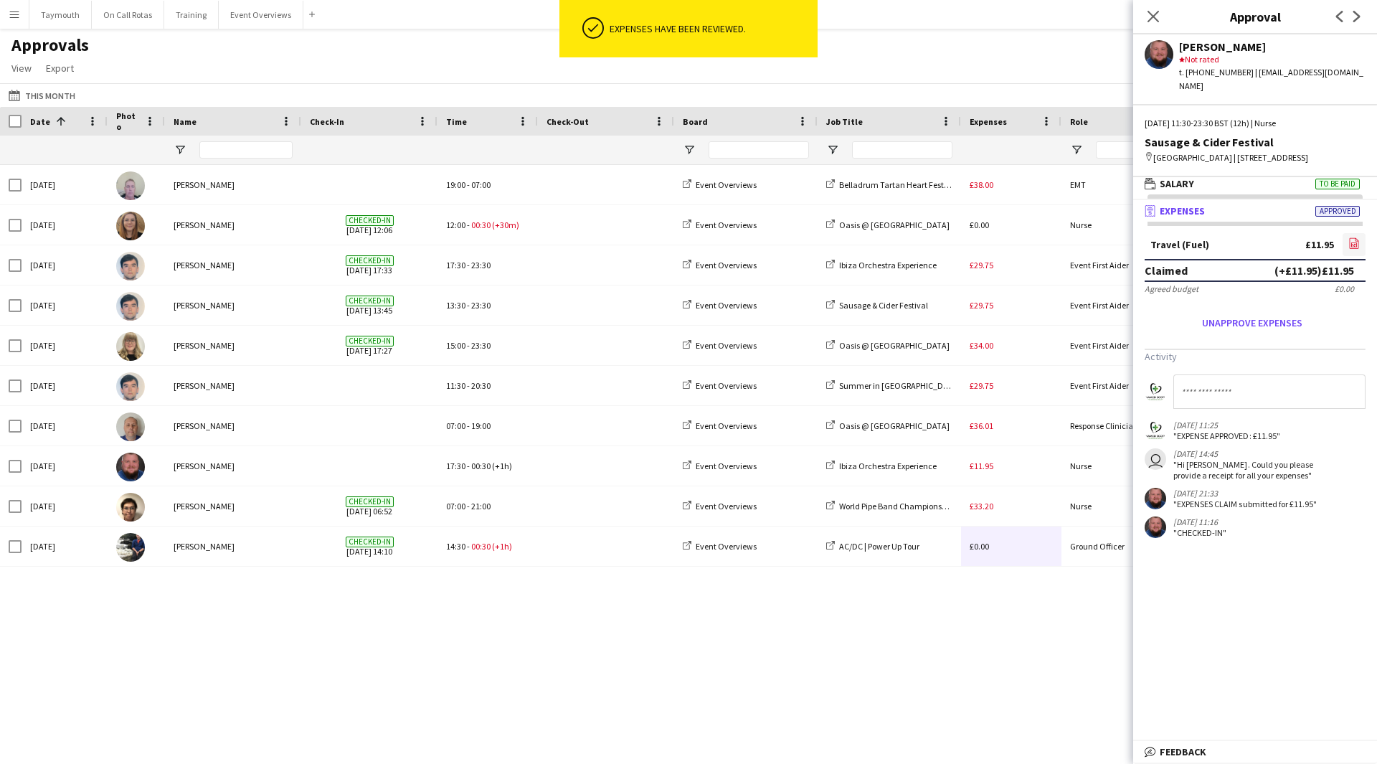
click at [1356, 250] on app-icon "file-image" at bounding box center [1353, 244] width 11 height 14
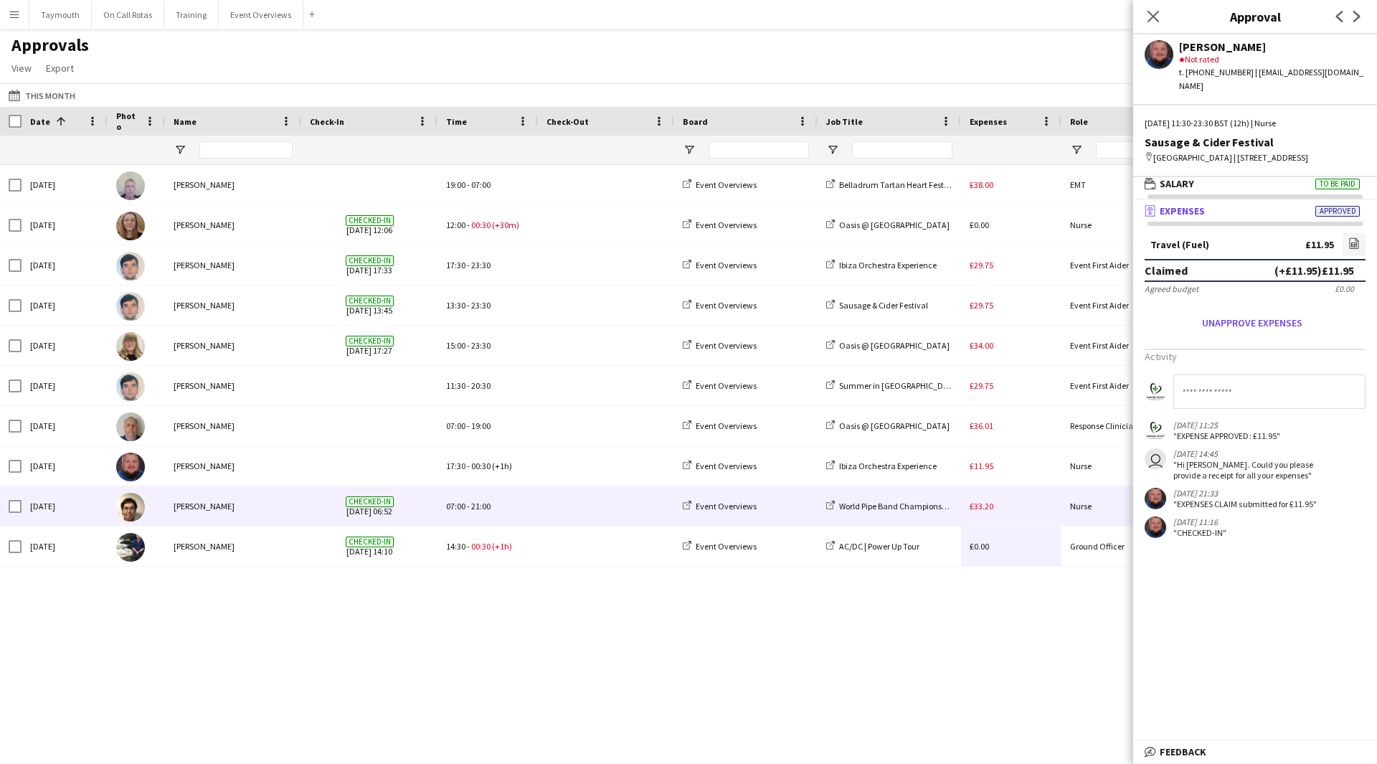
click at [1028, 516] on div "£33.20" at bounding box center [1011, 505] width 100 height 39
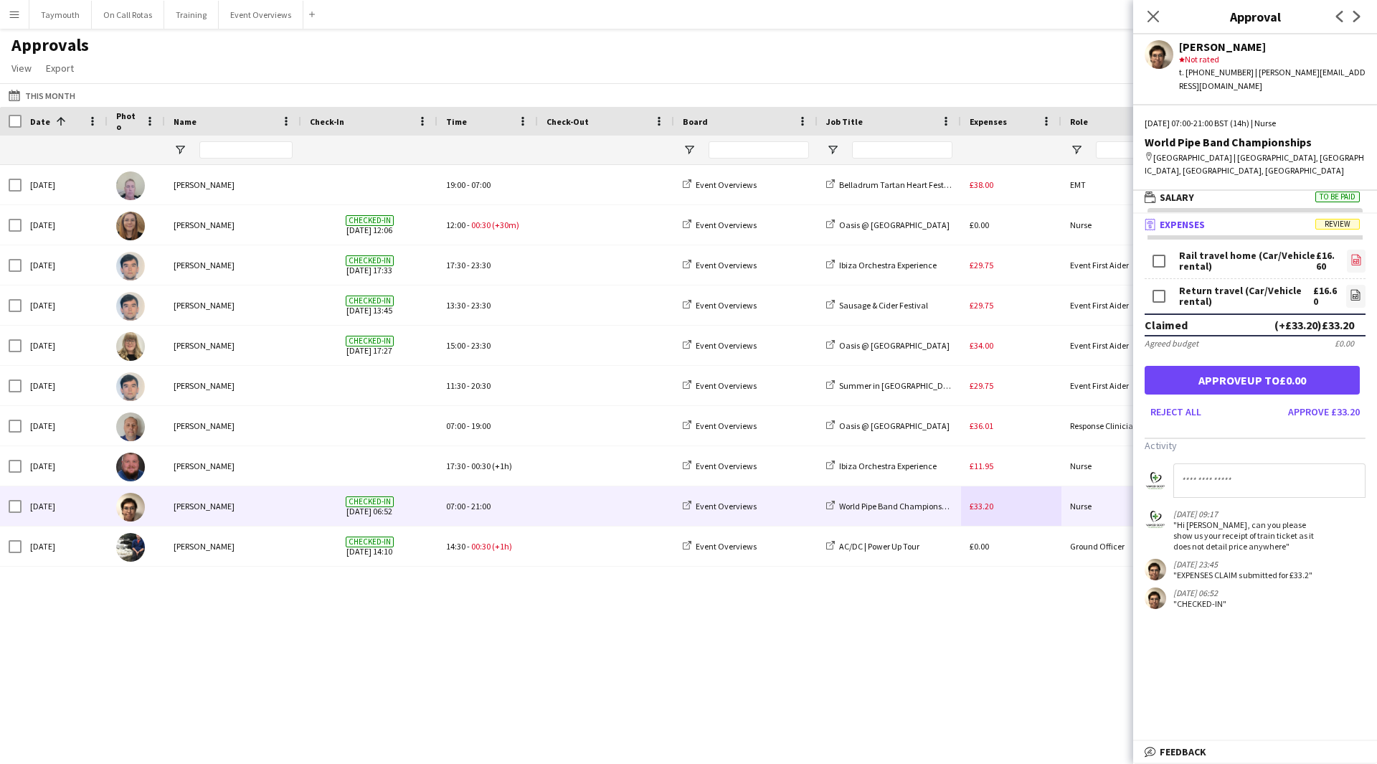
click at [1359, 254] on icon "file-image" at bounding box center [1356, 259] width 11 height 11
click at [1351, 289] on icon "file-image" at bounding box center [1355, 294] width 11 height 11
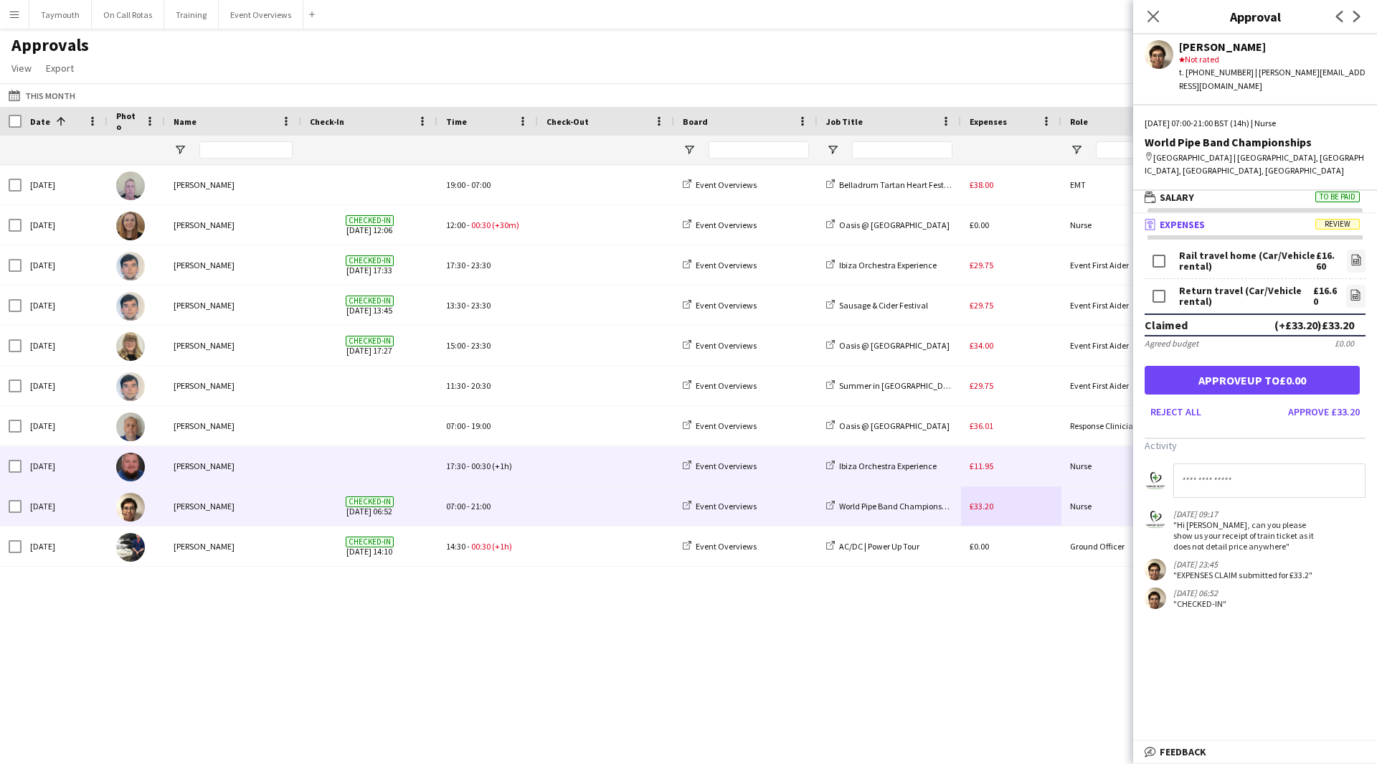
click at [1031, 460] on div "£11.95" at bounding box center [1011, 465] width 100 height 39
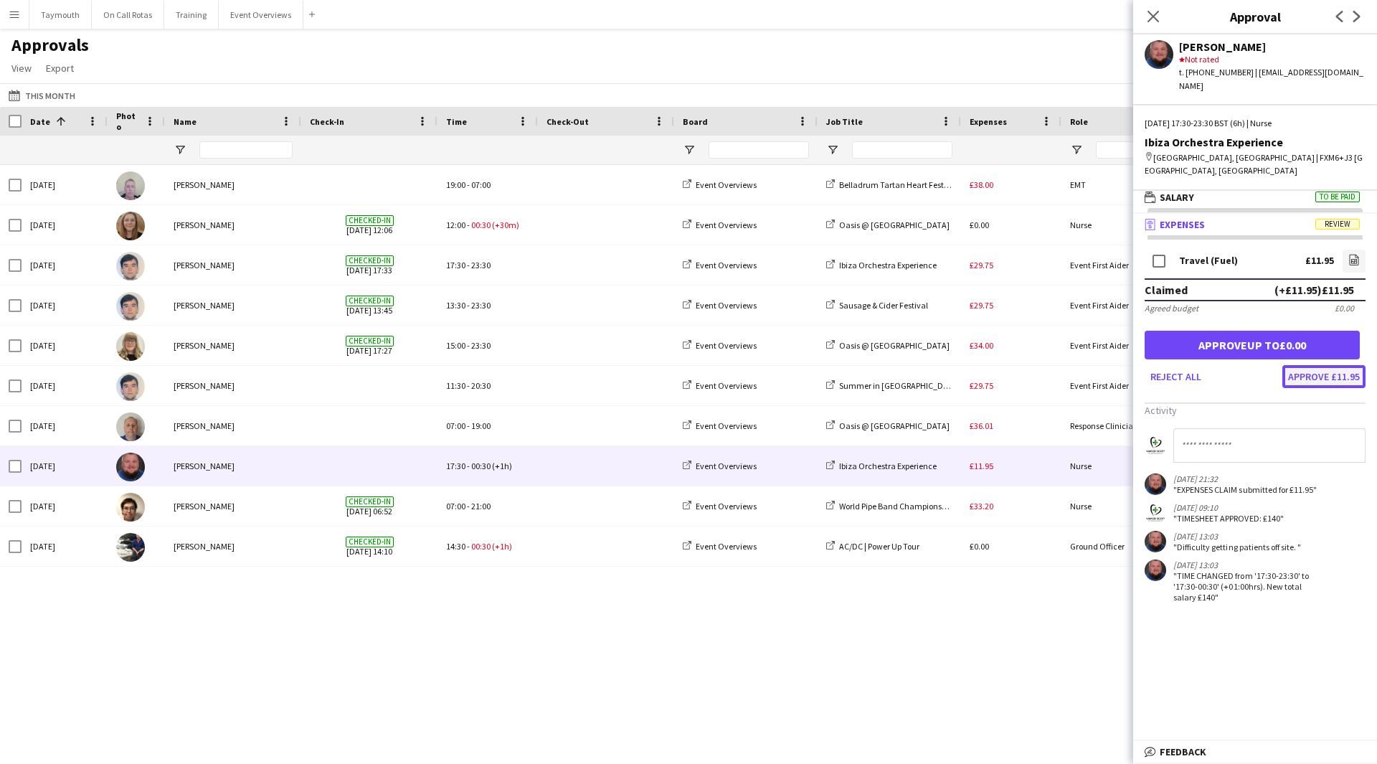
click at [1343, 365] on button "Approve £11.95" at bounding box center [1323, 376] width 83 height 23
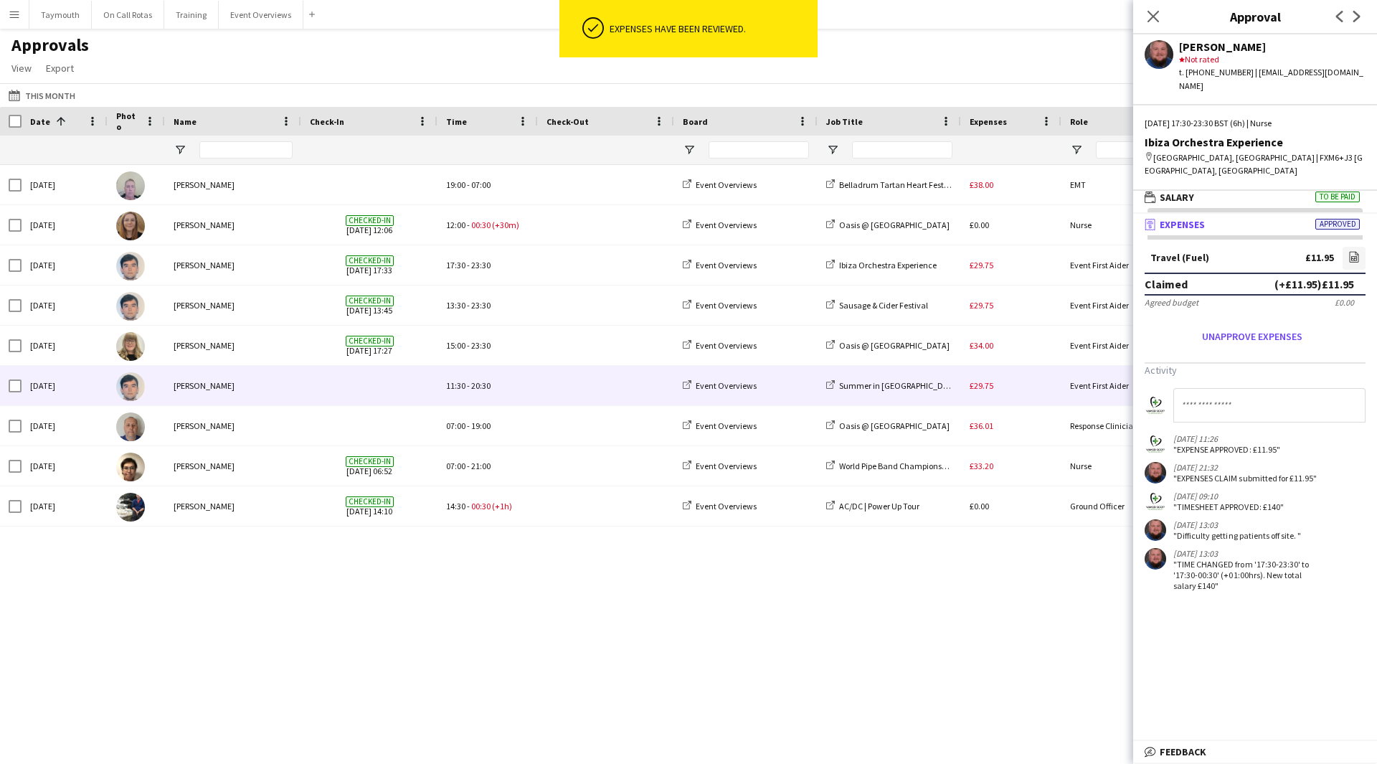
click at [1024, 393] on div "£29.75" at bounding box center [1011, 385] width 100 height 39
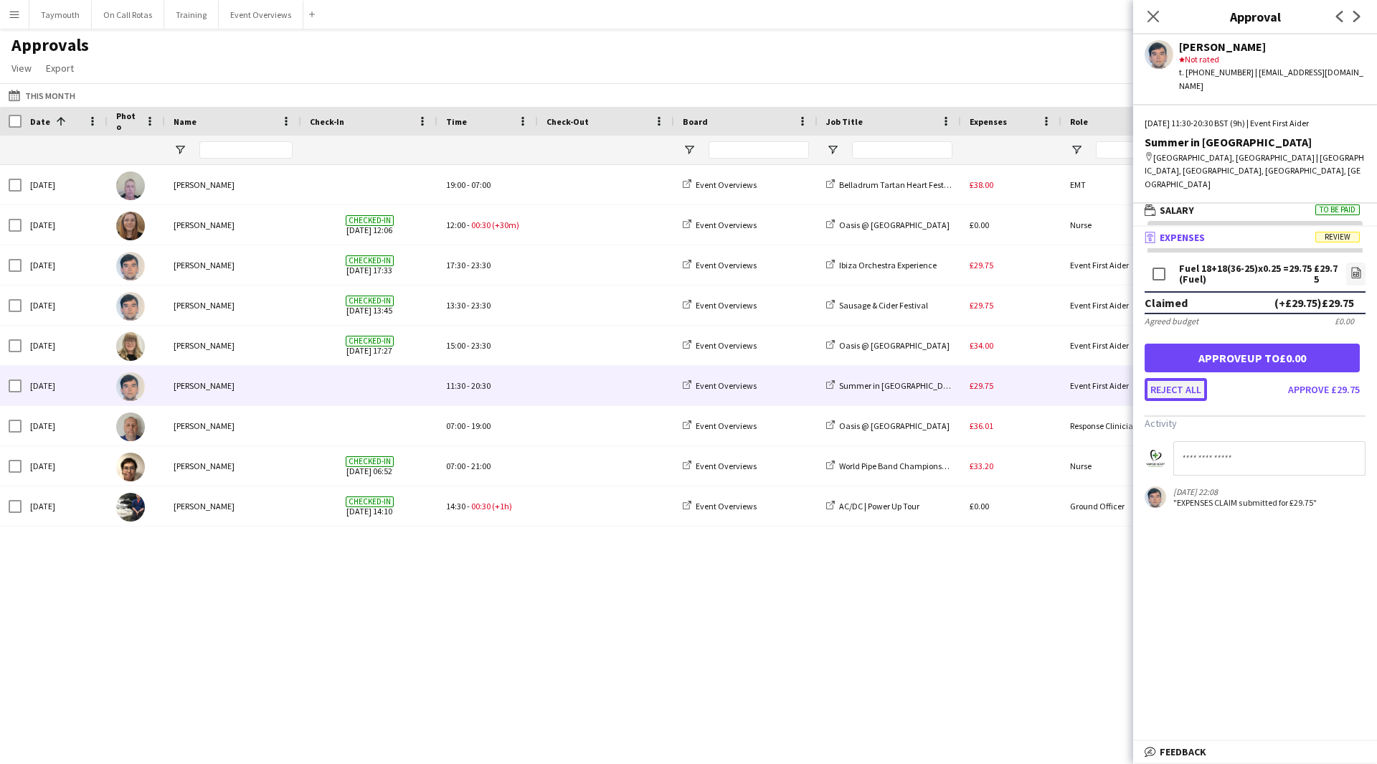
click at [1192, 378] on button "Reject all" at bounding box center [1176, 389] width 62 height 23
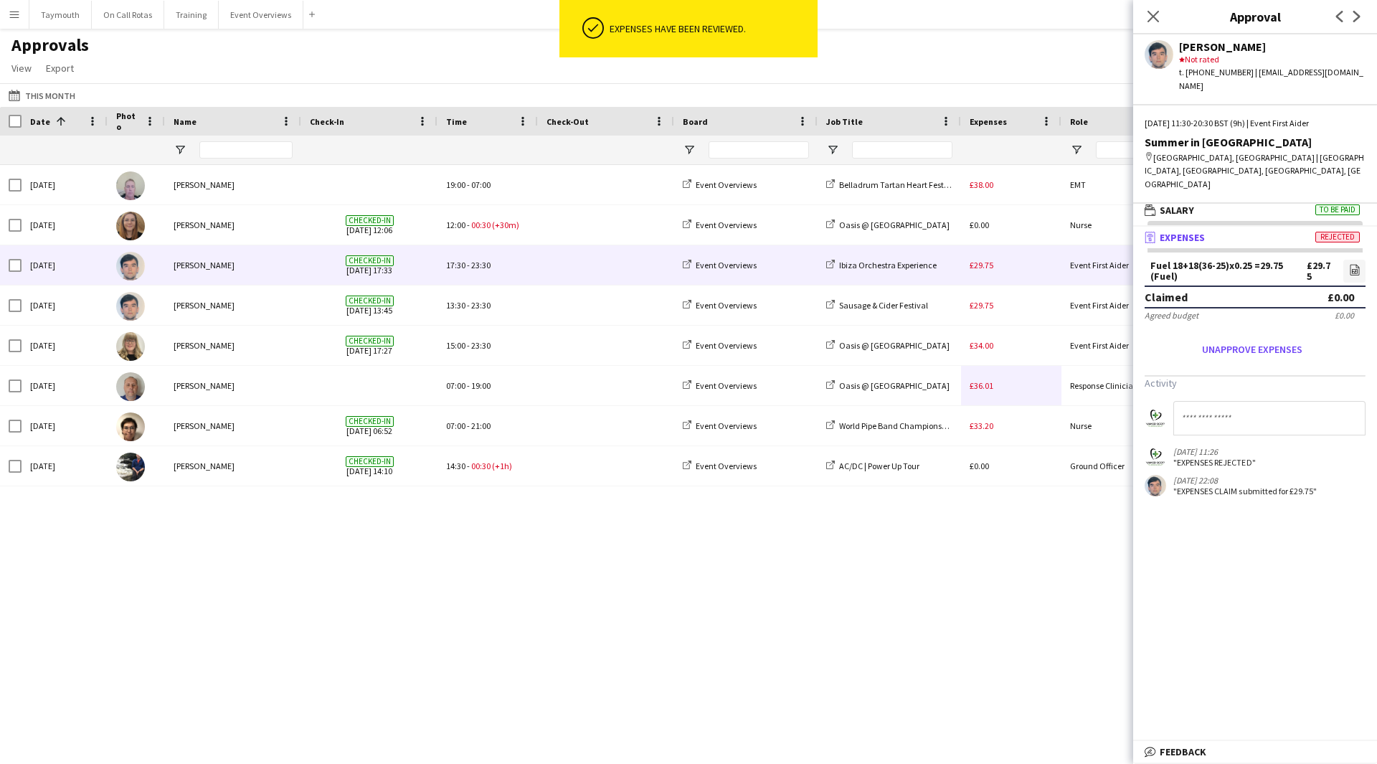
click at [1005, 263] on div "£29.75" at bounding box center [1011, 264] width 100 height 39
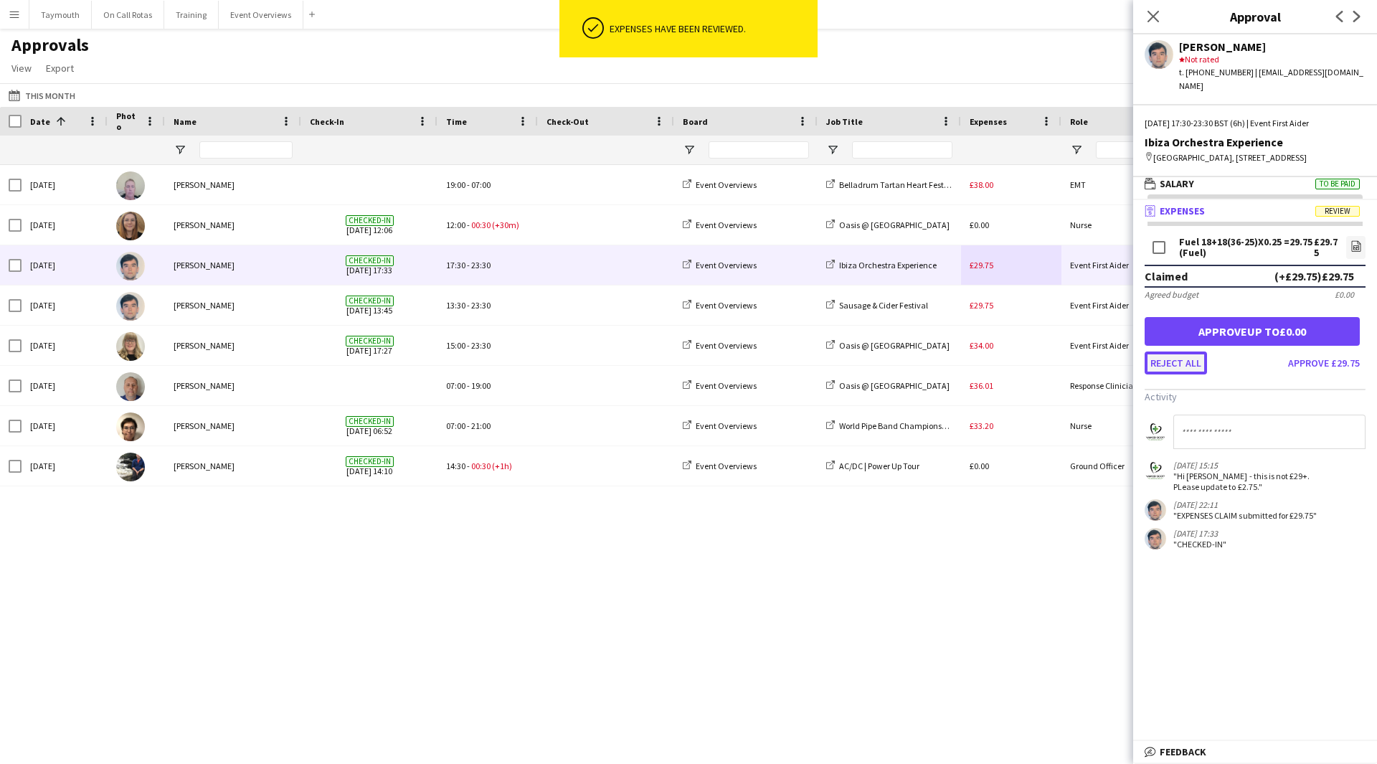
click at [1188, 370] on button "Reject all" at bounding box center [1176, 362] width 62 height 23
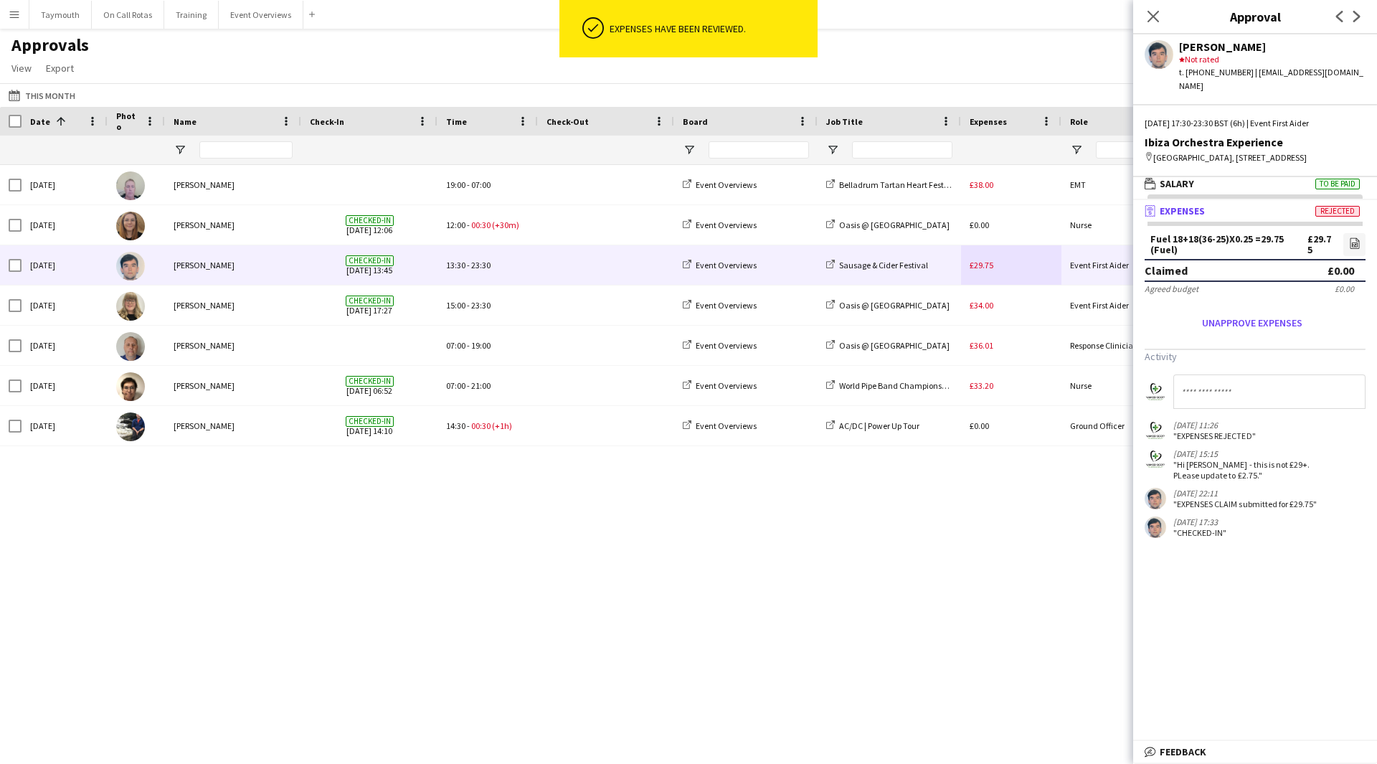
click at [1021, 270] on div "£29.75" at bounding box center [1011, 264] width 100 height 39
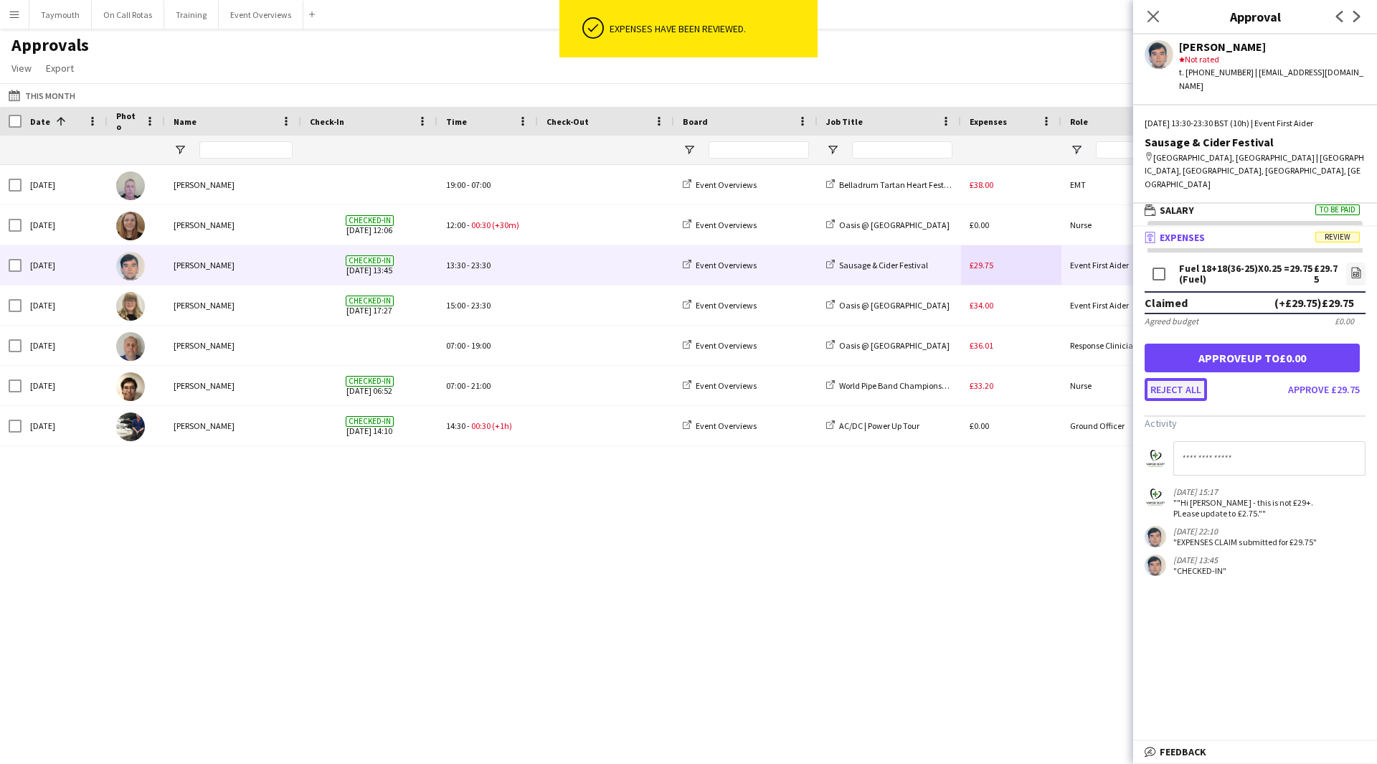
click at [1188, 378] on button "Reject all" at bounding box center [1176, 389] width 62 height 23
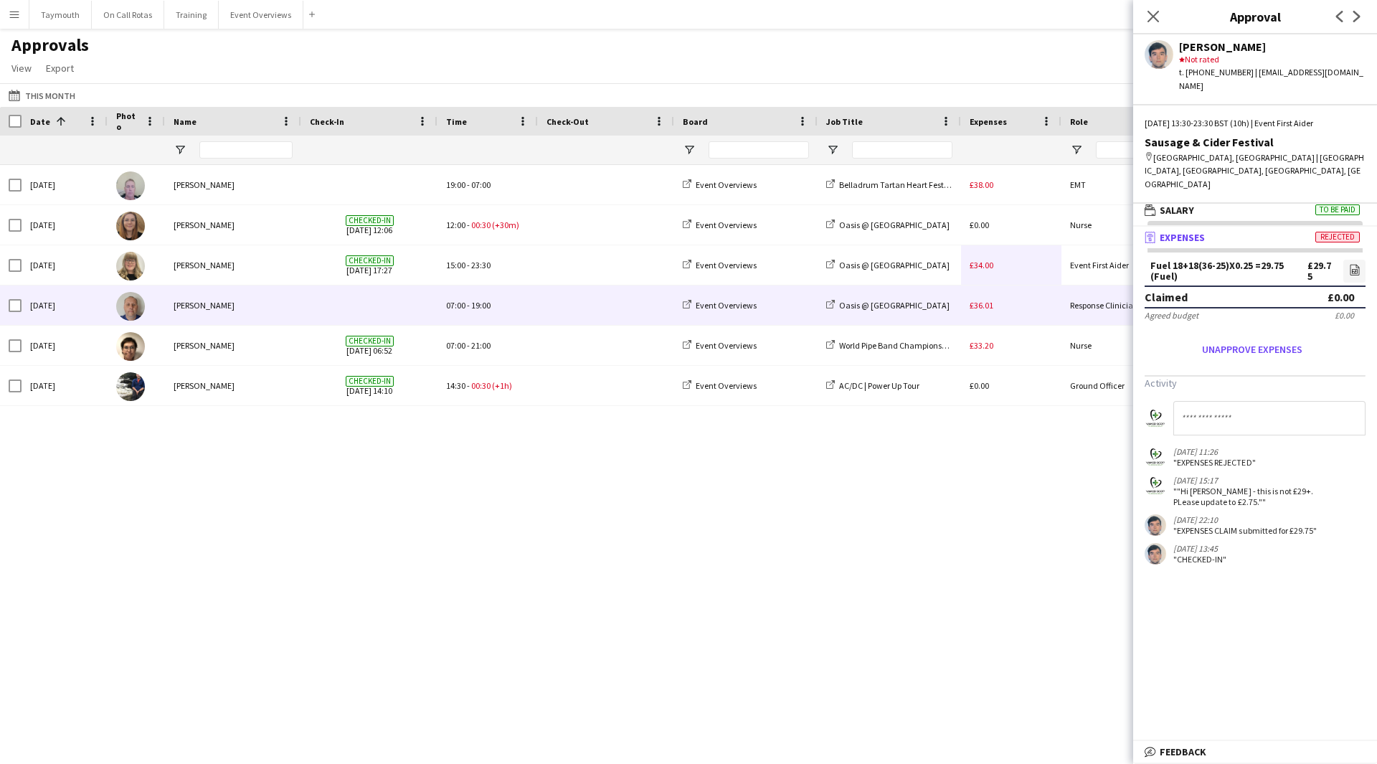
click at [983, 305] on span "£36.01" at bounding box center [982, 305] width 24 height 11
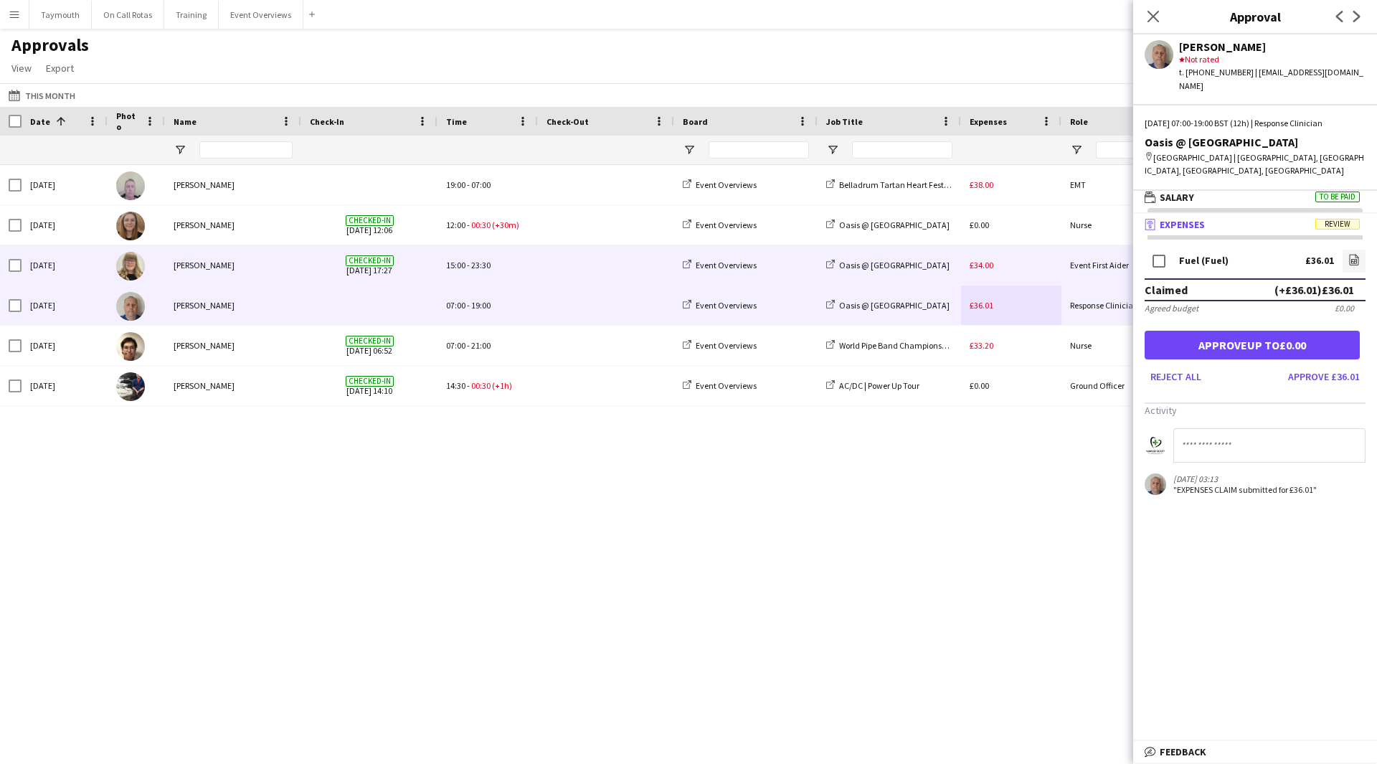
click at [973, 273] on div "£34.00" at bounding box center [1011, 264] width 100 height 39
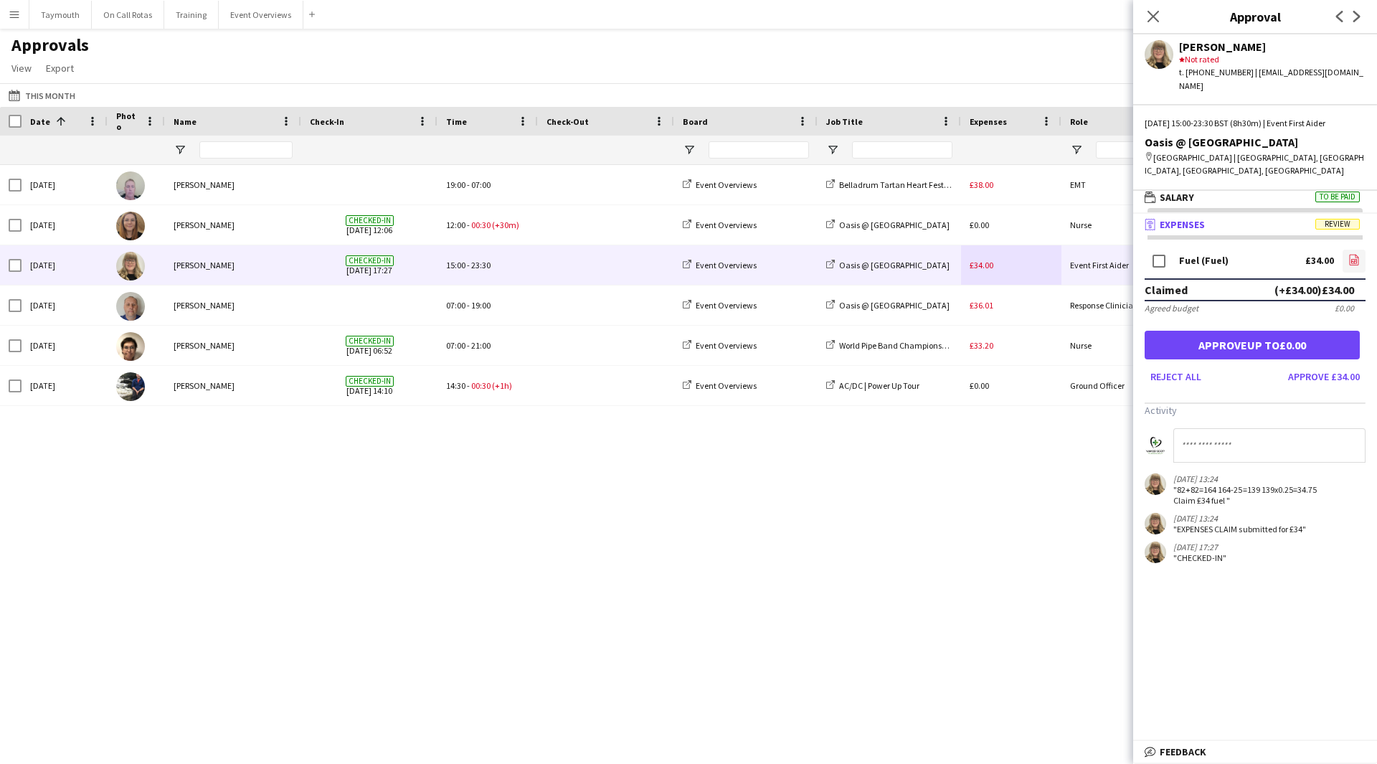
click at [1359, 257] on icon at bounding box center [1354, 259] width 9 height 11
click at [1323, 376] on button "Approve £34.00" at bounding box center [1323, 376] width 83 height 23
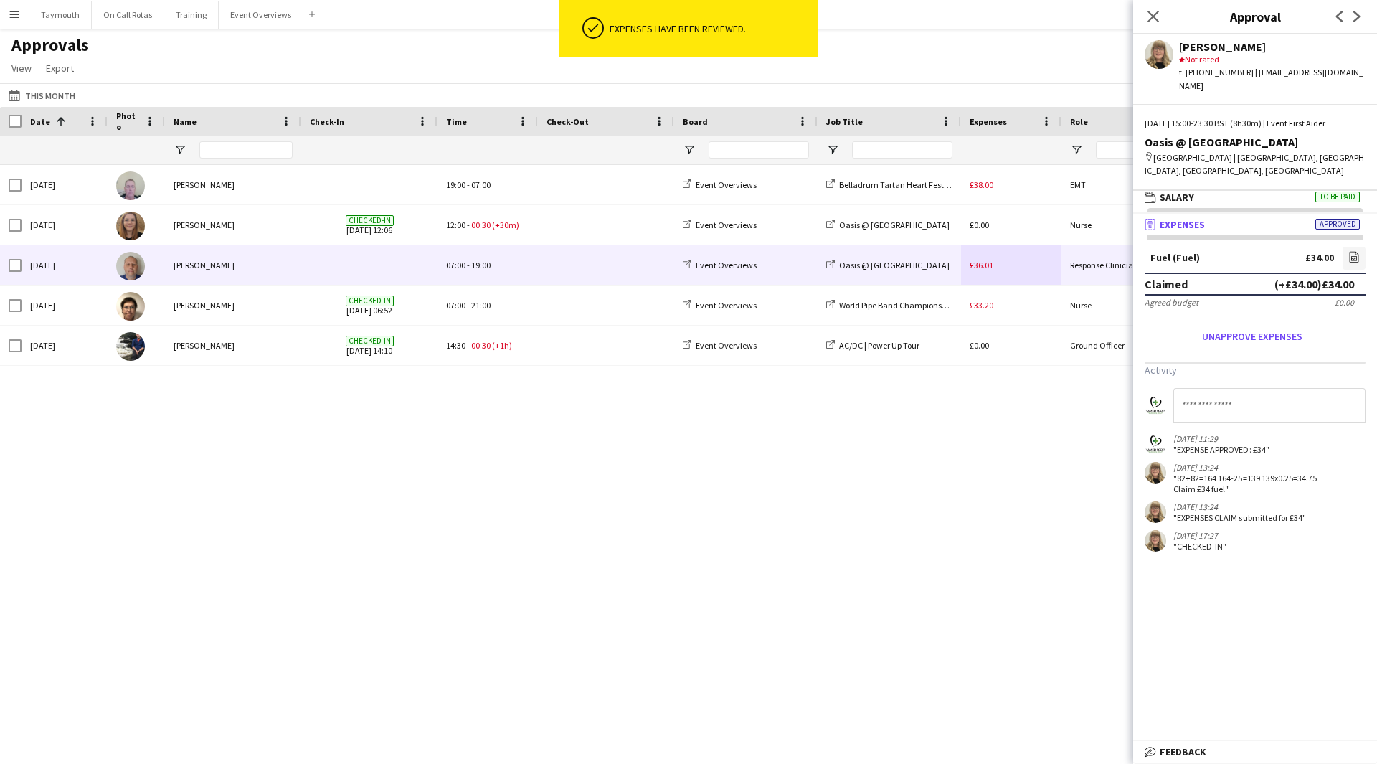
click at [1014, 283] on div "£36.01" at bounding box center [1011, 264] width 100 height 39
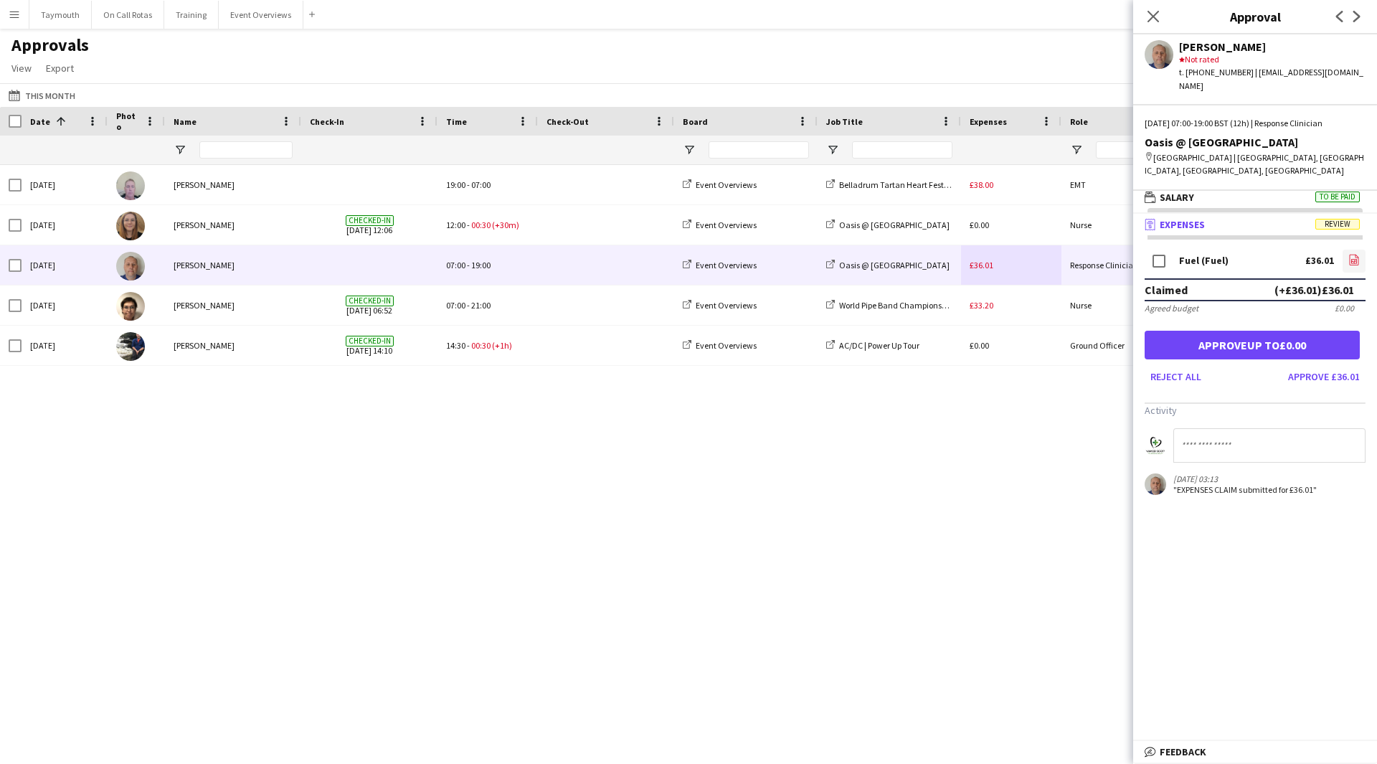
click at [1350, 254] on icon at bounding box center [1354, 259] width 9 height 11
click at [1341, 365] on button "Approve £36.01" at bounding box center [1323, 376] width 83 height 23
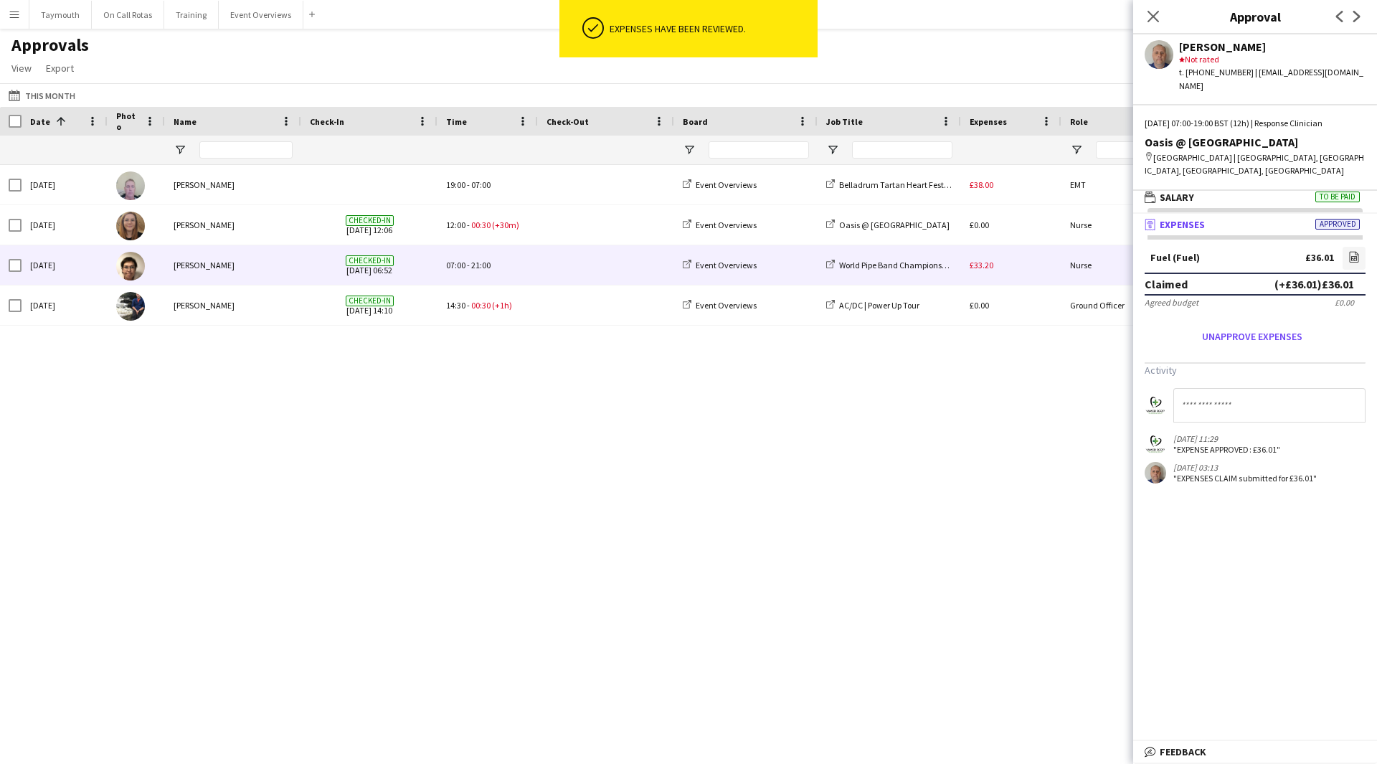
click at [1017, 265] on div "£33.20" at bounding box center [1011, 264] width 100 height 39
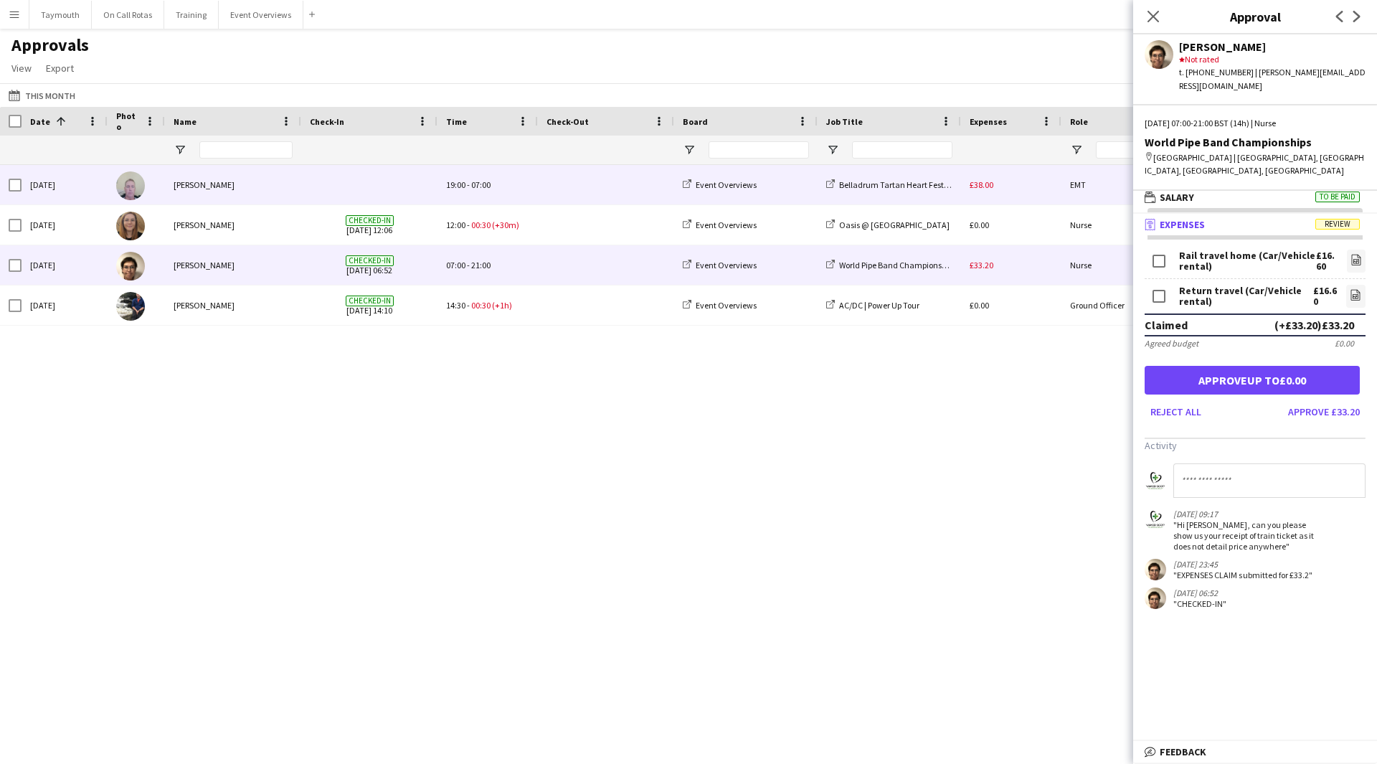
click at [1013, 197] on div "£38.00" at bounding box center [1011, 184] width 100 height 39
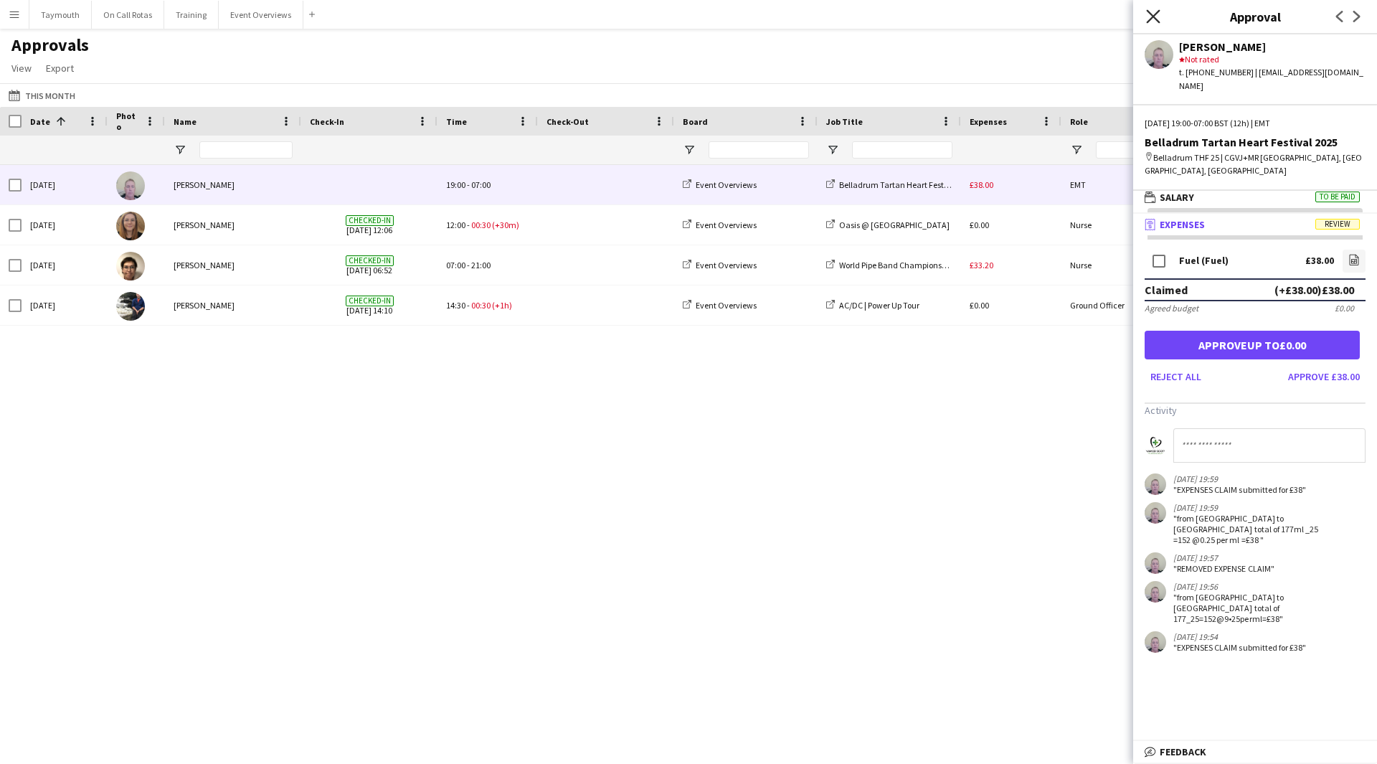
click at [1153, 17] on icon at bounding box center [1153, 16] width 14 height 14
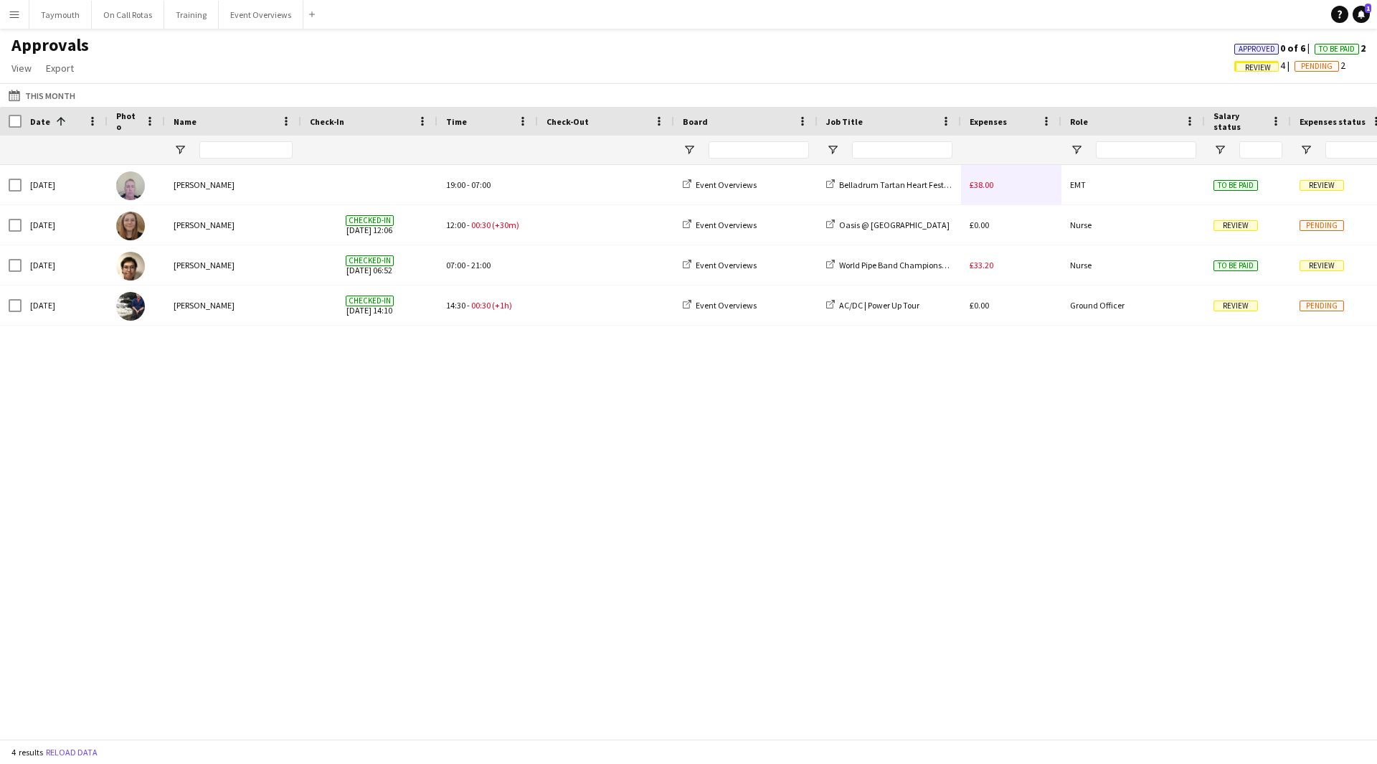
click at [1252, 49] on span "Approved" at bounding box center [1257, 48] width 37 height 9
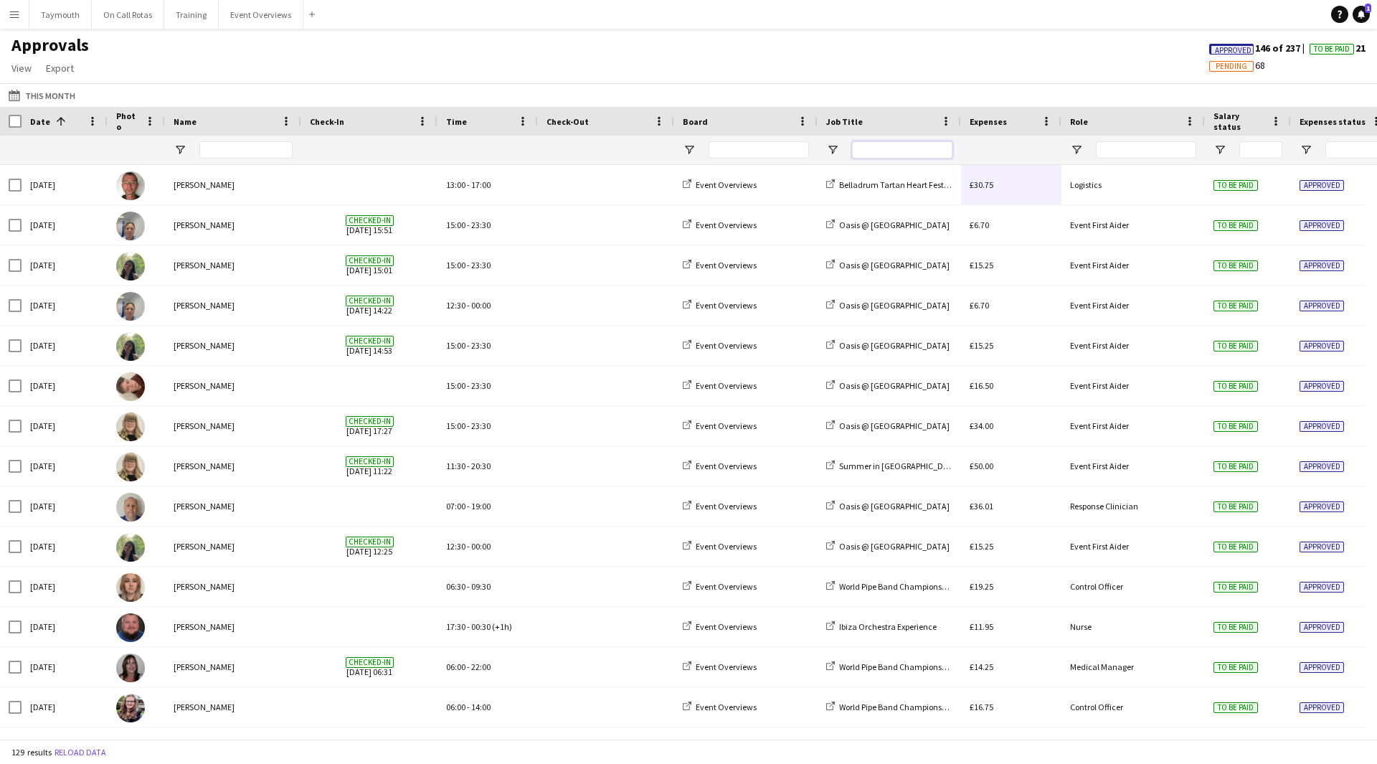
click at [877, 156] on input "Job Title Filter Input" at bounding box center [902, 149] width 100 height 17
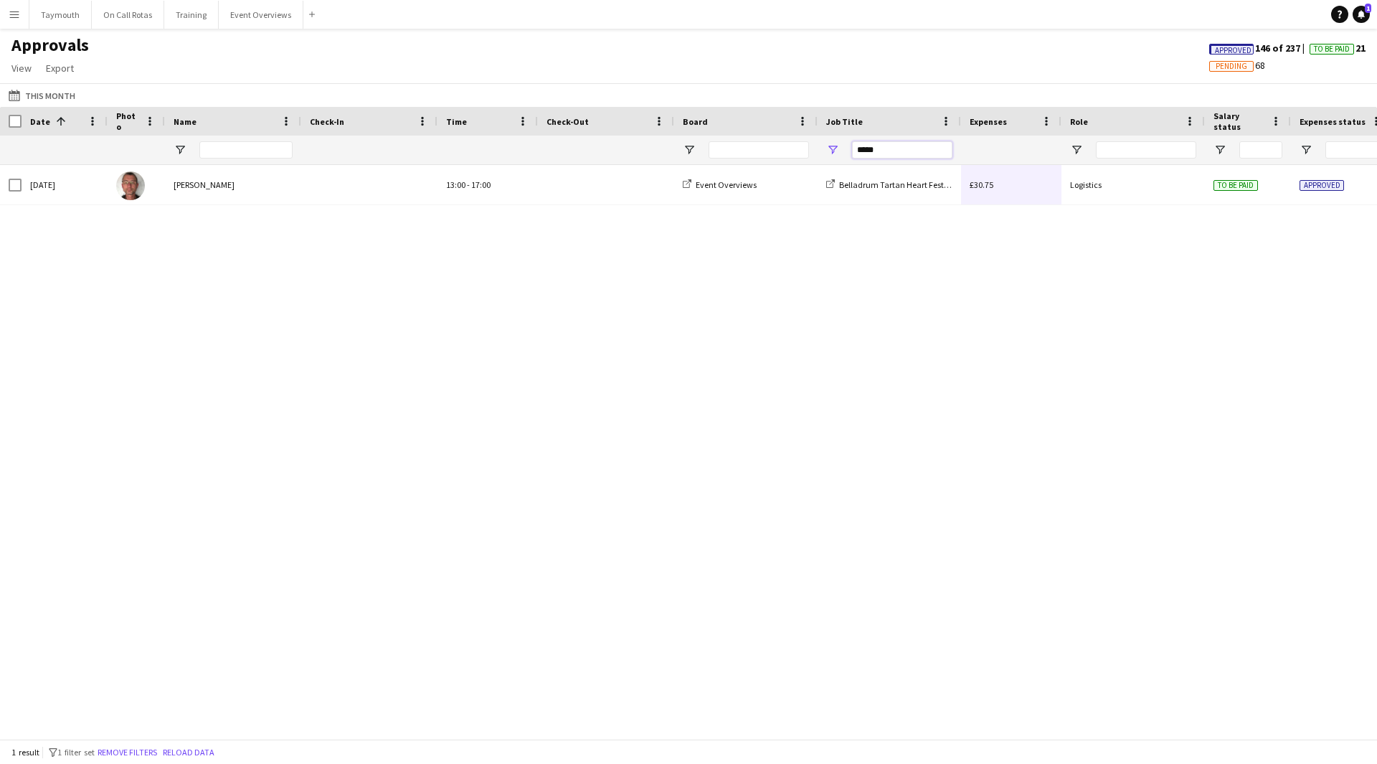
type input "*****"
click at [285, 151] on input "Name Filter Input" at bounding box center [245, 149] width 93 height 17
type input "*"
drag, startPoint x: 876, startPoint y: 153, endPoint x: 681, endPoint y: 143, distance: 195.4
click at [693, 149] on div "* *****" at bounding box center [1302, 150] width 2604 height 29
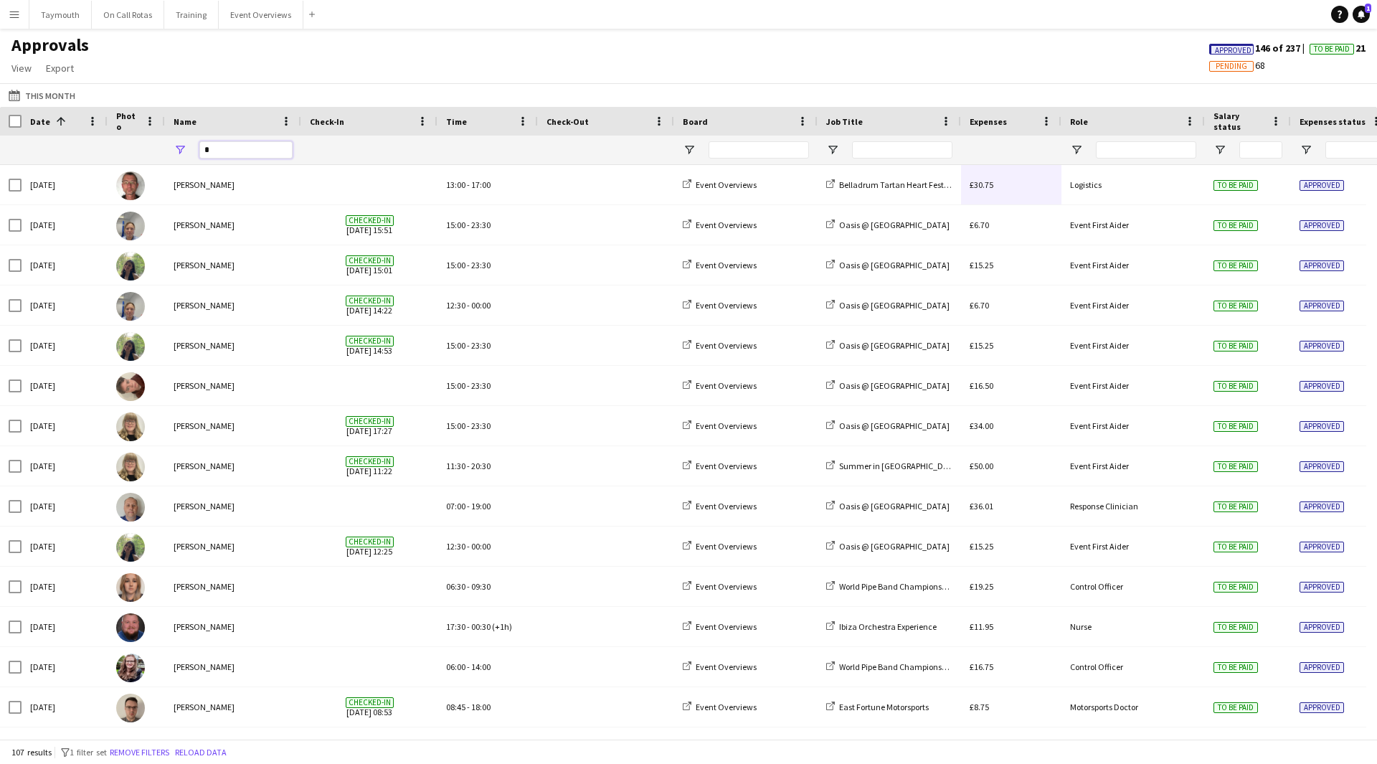
click at [234, 153] on input "*" at bounding box center [245, 149] width 93 height 17
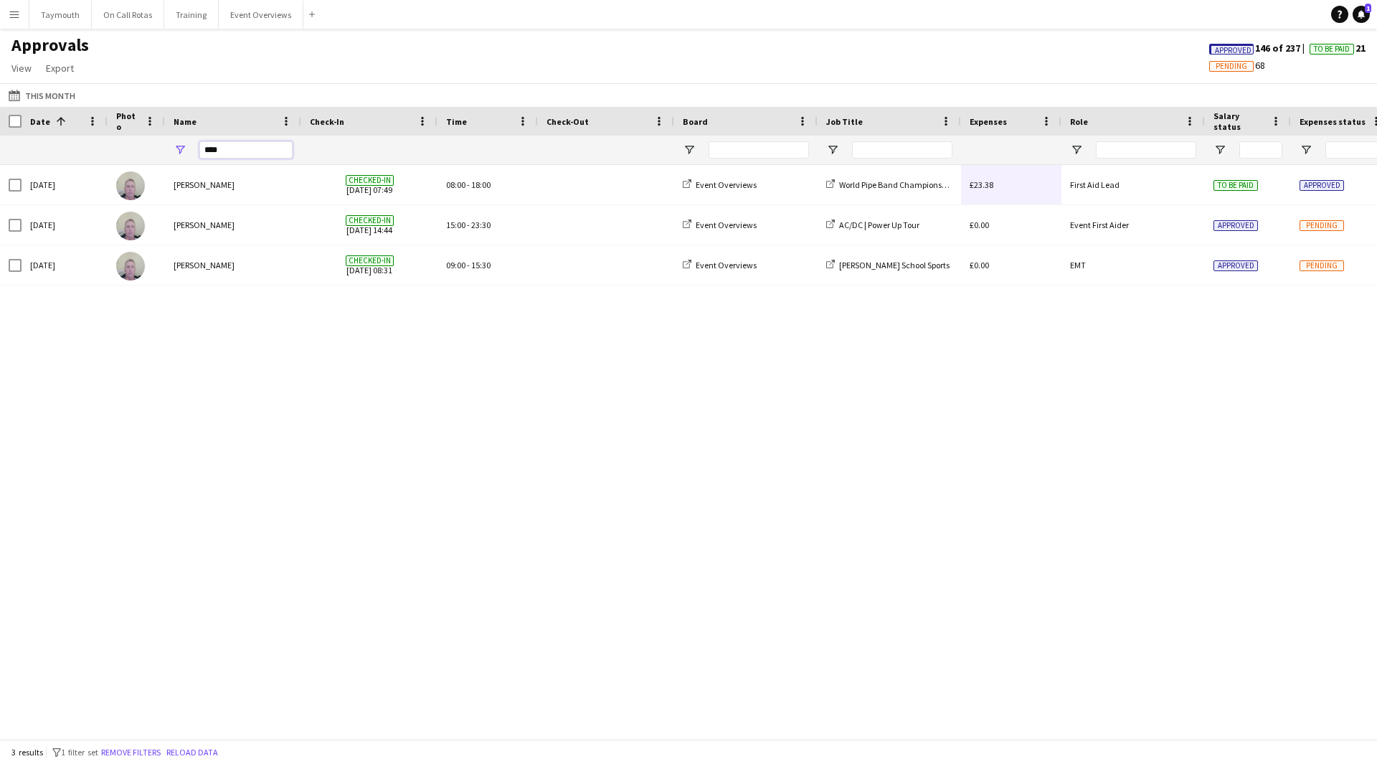
type input "****"
click at [1233, 69] on span "Pending" at bounding box center [1232, 66] width 32 height 9
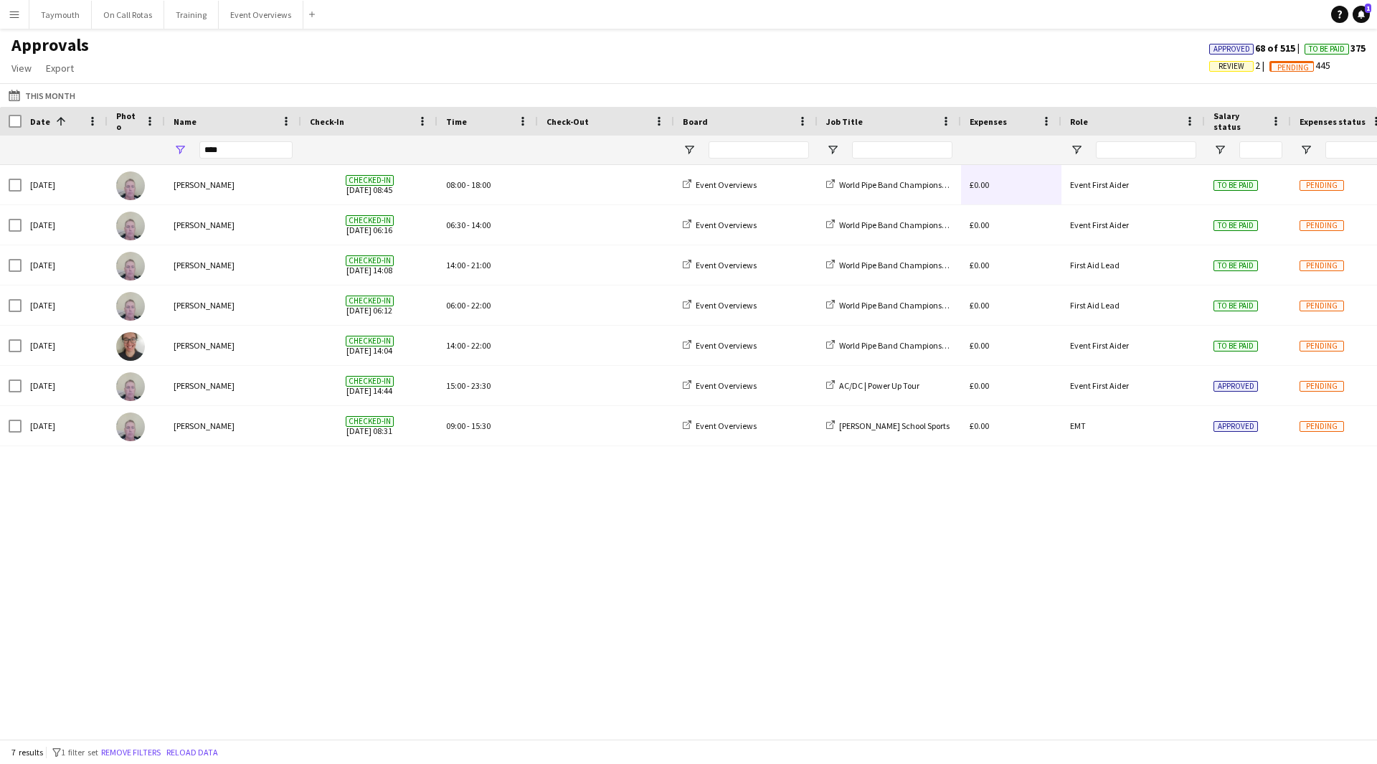
click at [1337, 48] on span "To Be Paid" at bounding box center [1327, 48] width 36 height 9
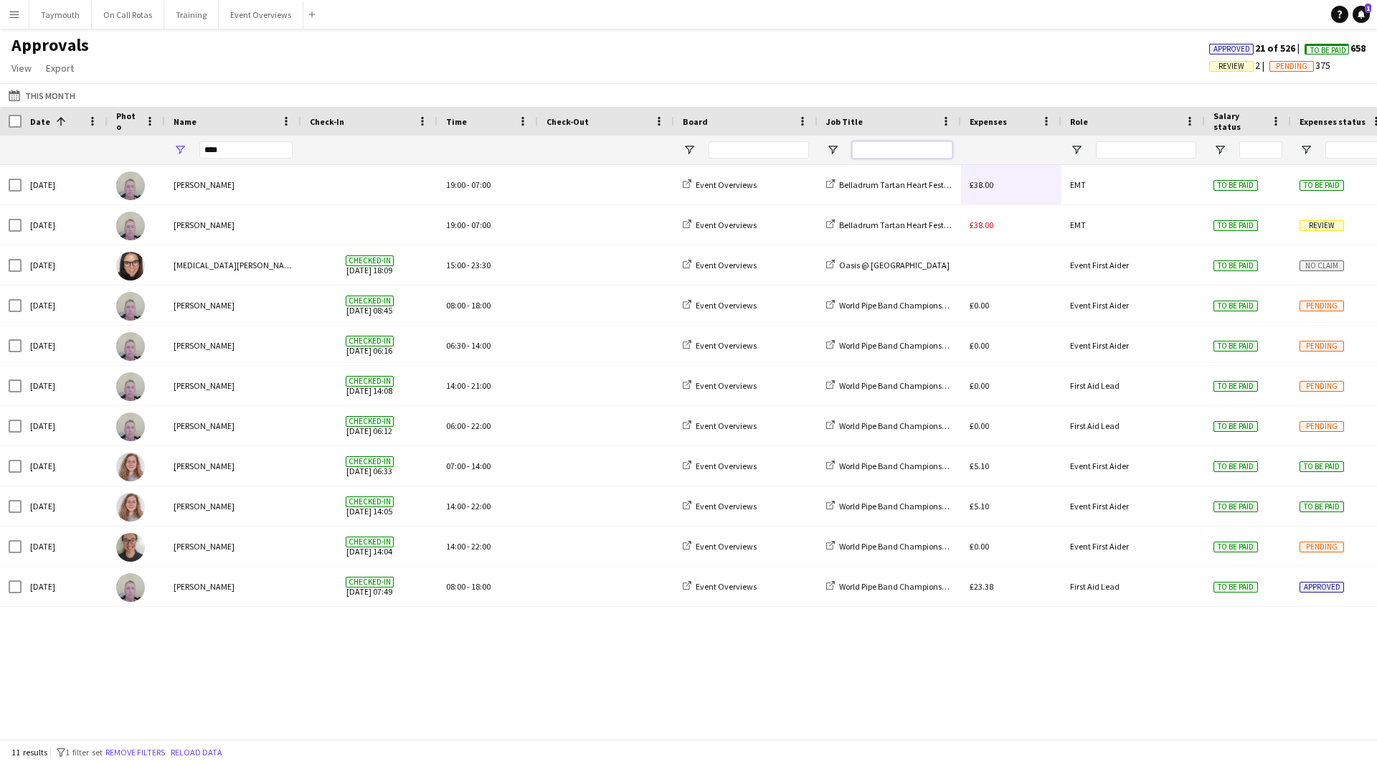
click at [885, 150] on input "Job Title Filter Input" at bounding box center [902, 149] width 100 height 17
click at [43, 97] on button "This Month This Month" at bounding box center [42, 95] width 72 height 17
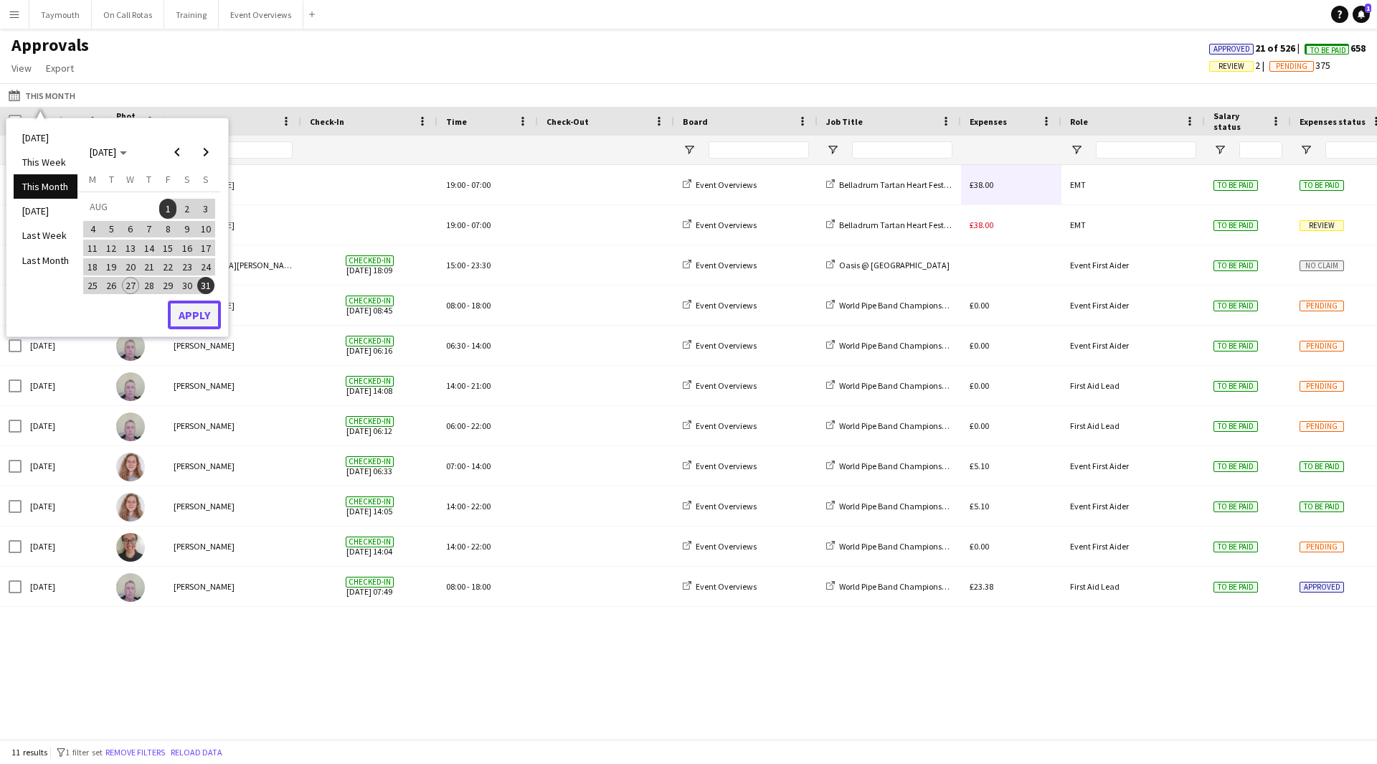
click at [189, 316] on button "Apply" at bounding box center [194, 315] width 53 height 29
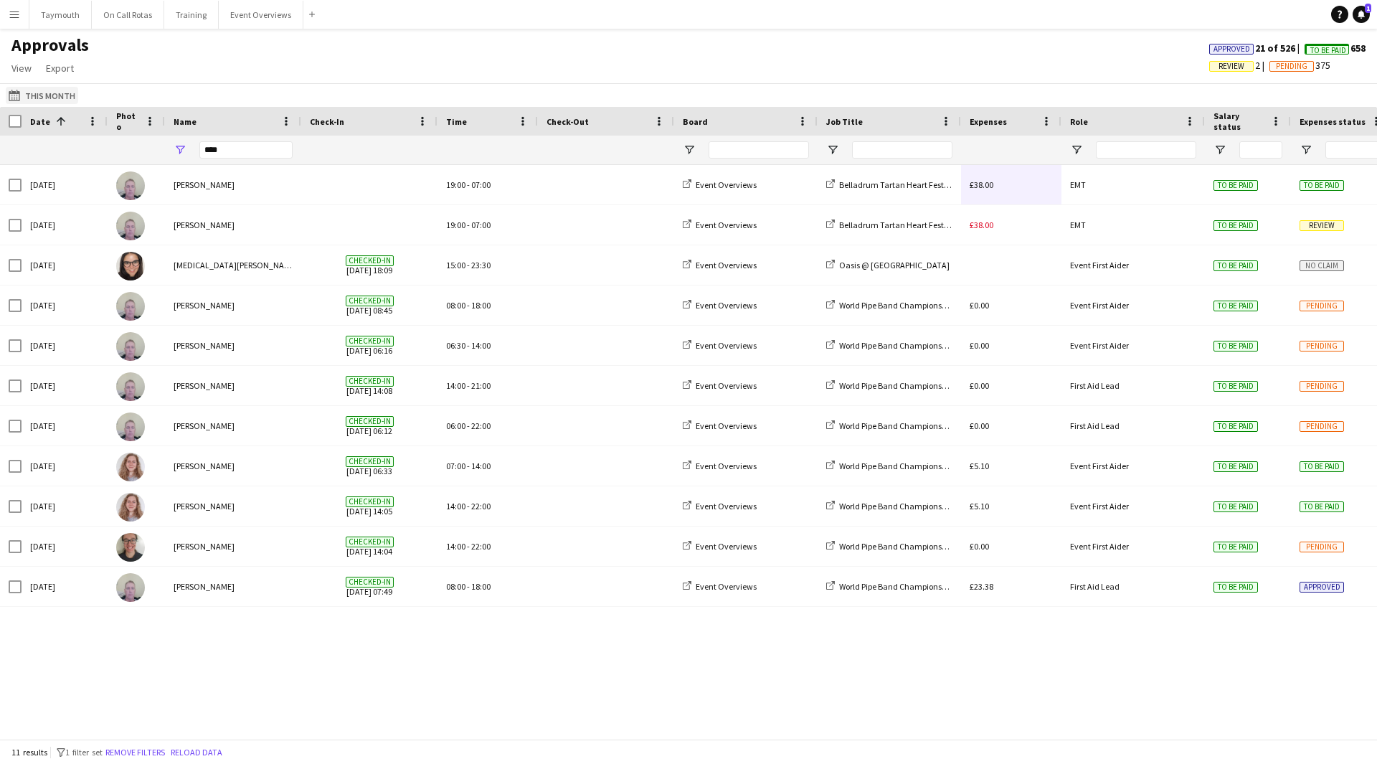
click at [44, 99] on button "This Month This Month" at bounding box center [42, 95] width 72 height 17
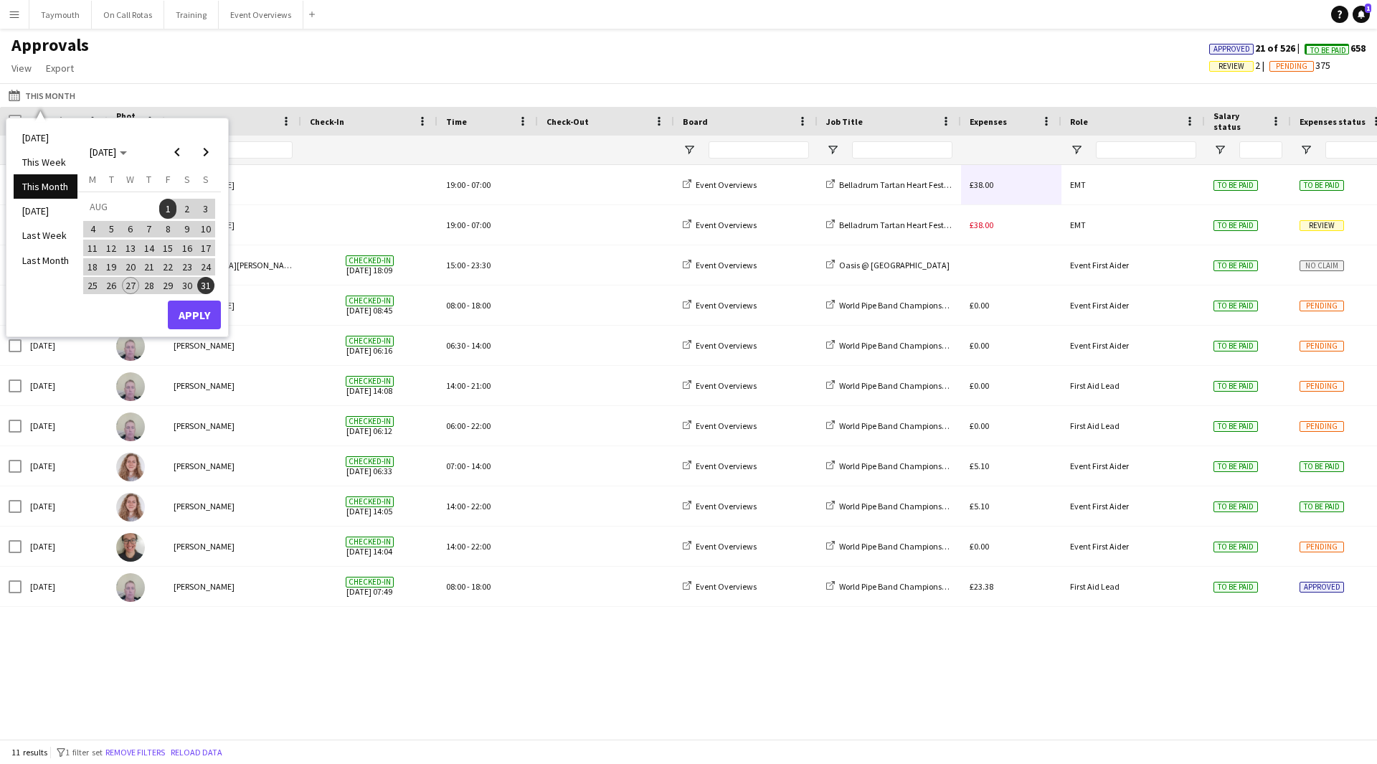
click at [60, 191] on li "This Month" at bounding box center [46, 186] width 64 height 24
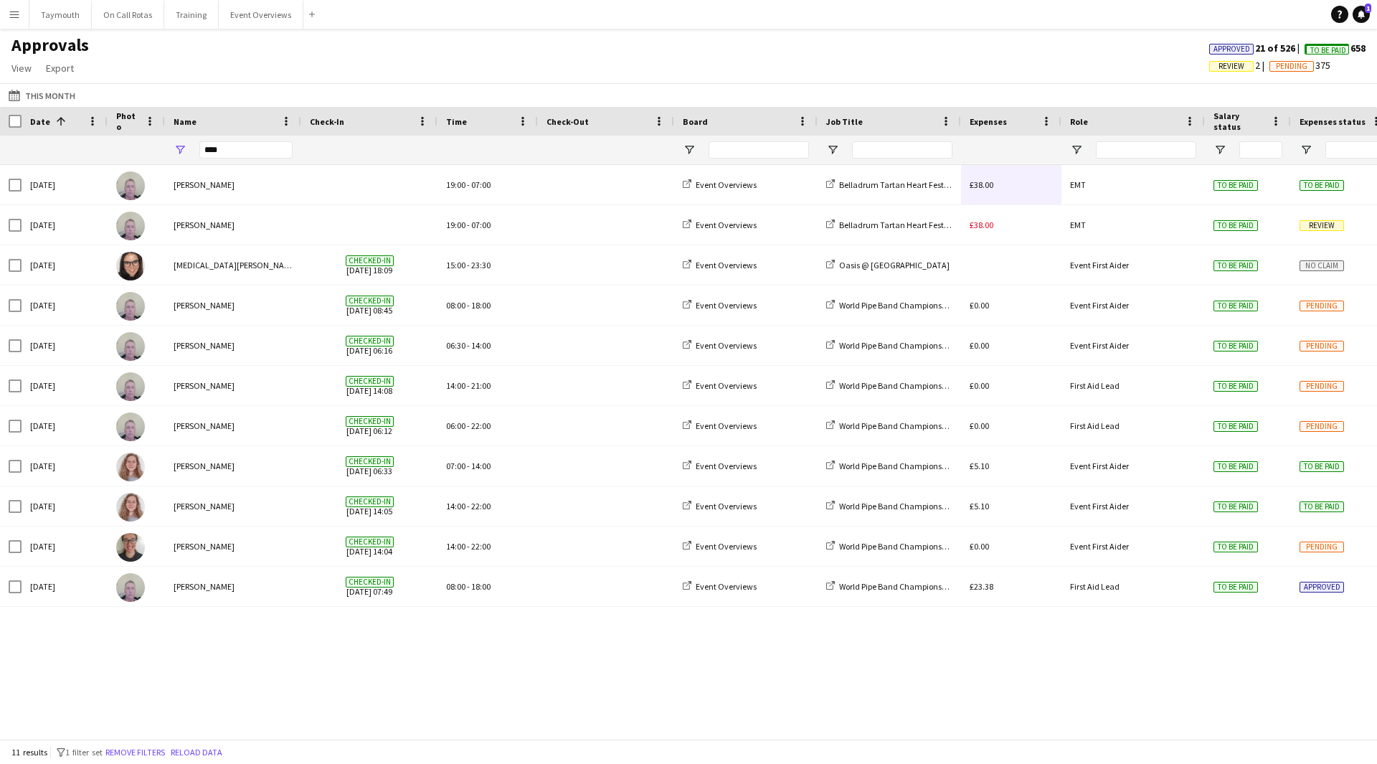
click at [1222, 70] on span "Review" at bounding box center [1232, 66] width 26 height 9
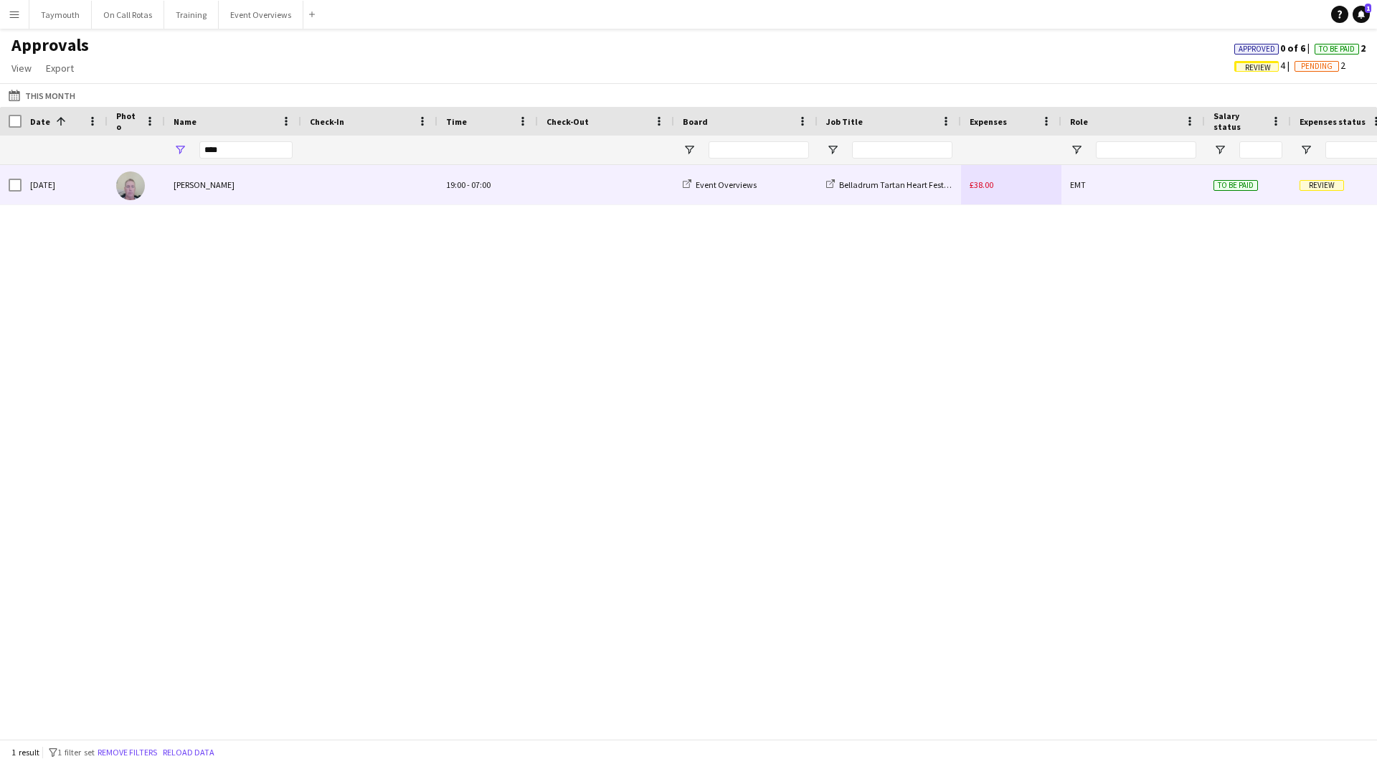
click at [1074, 188] on div "EMT" at bounding box center [1133, 184] width 143 height 39
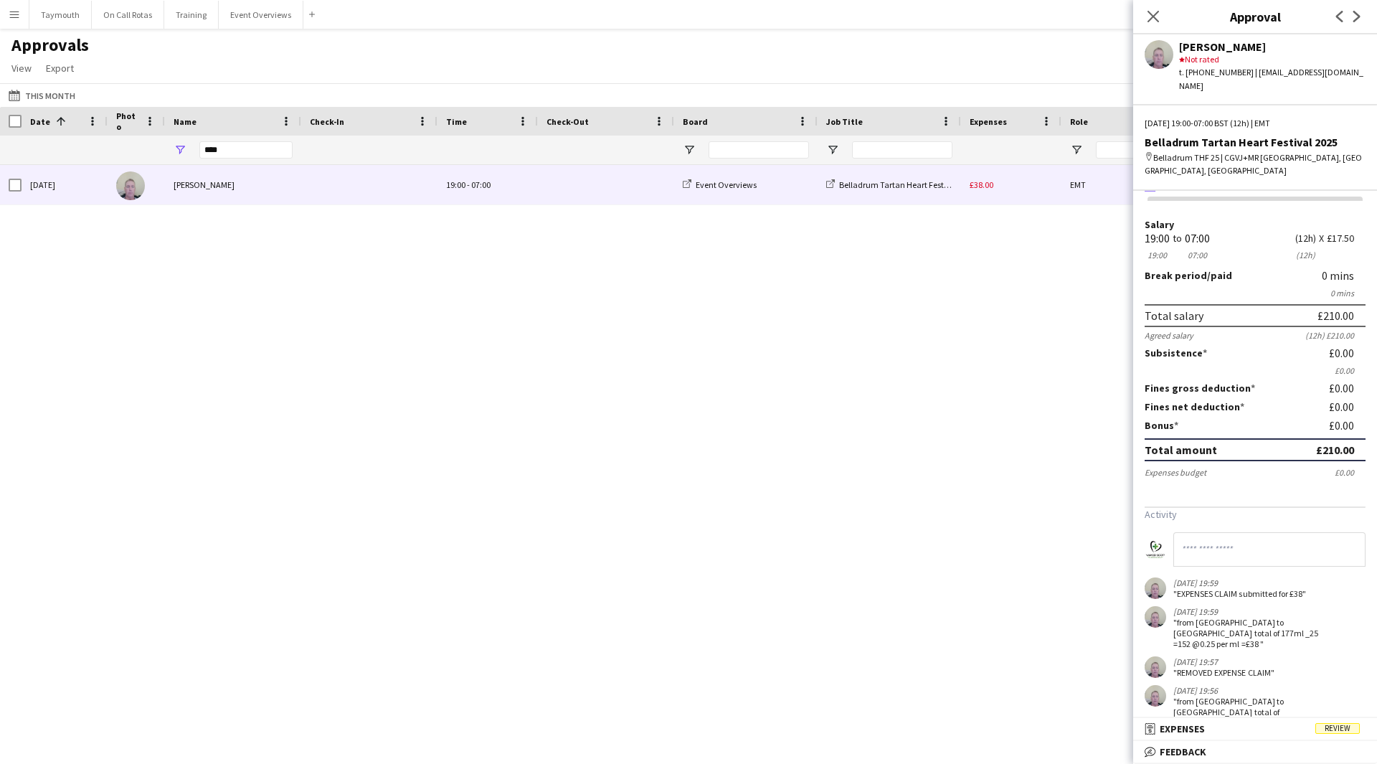
scroll to position [27, 0]
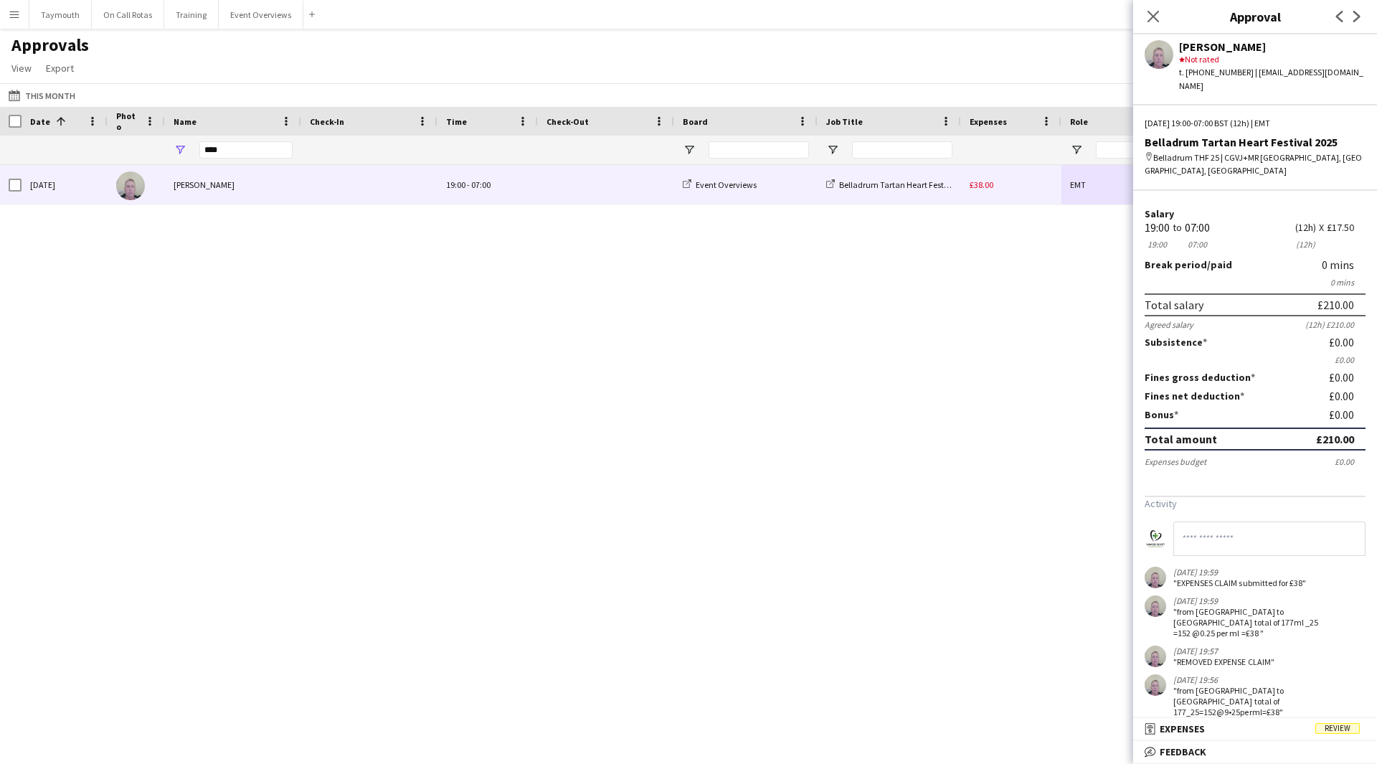
click at [1280, 527] on input at bounding box center [1269, 538] width 192 height 34
type input "**********"
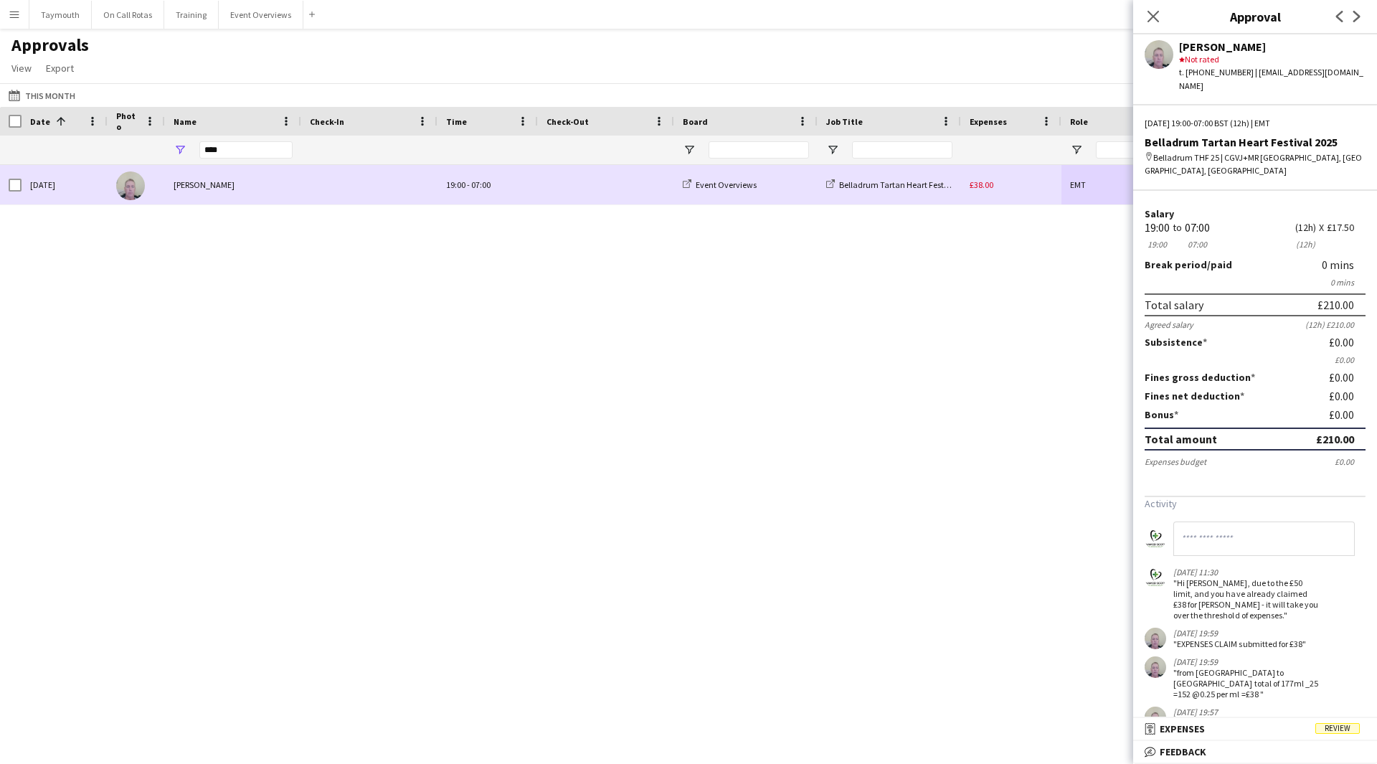
click at [1011, 183] on div "£38.00" at bounding box center [1011, 184] width 100 height 39
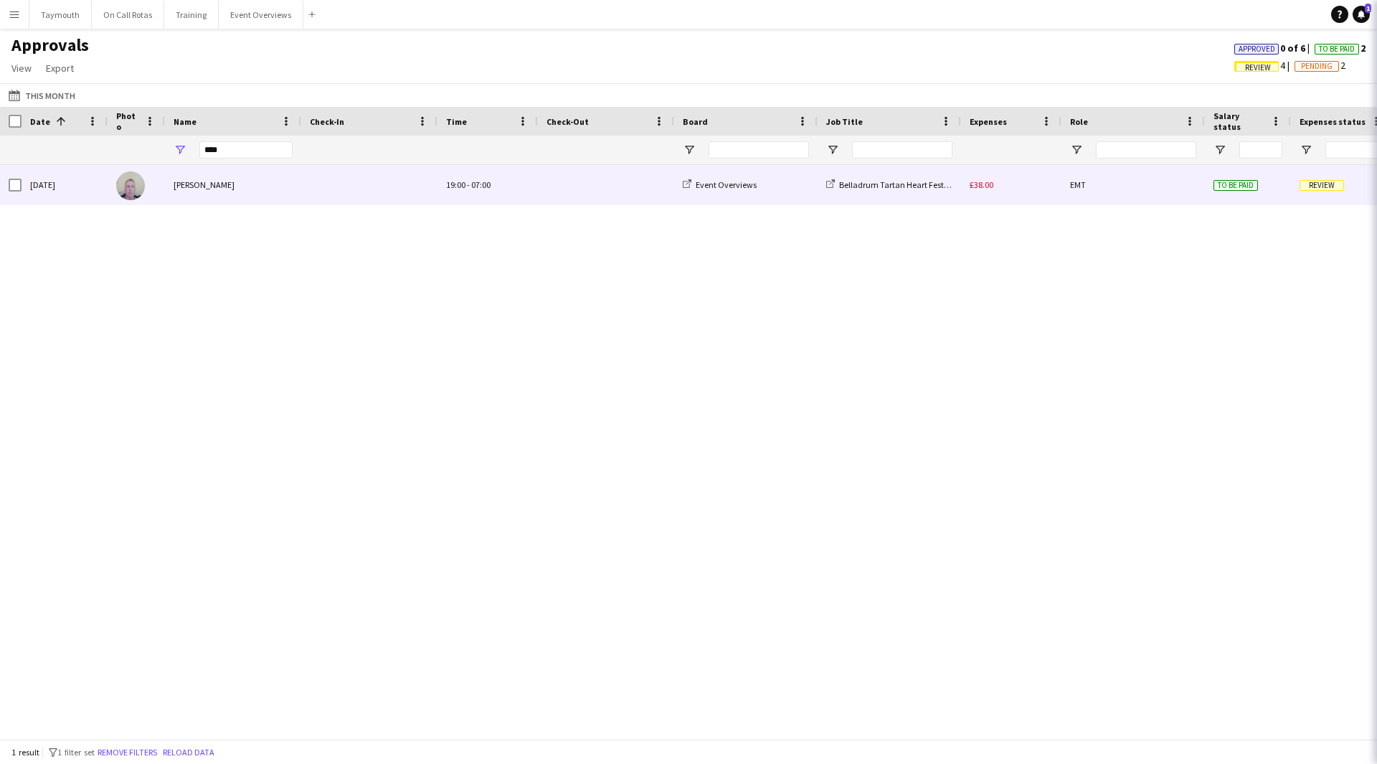
click at [1011, 183] on div "£38.00" at bounding box center [1011, 184] width 100 height 39
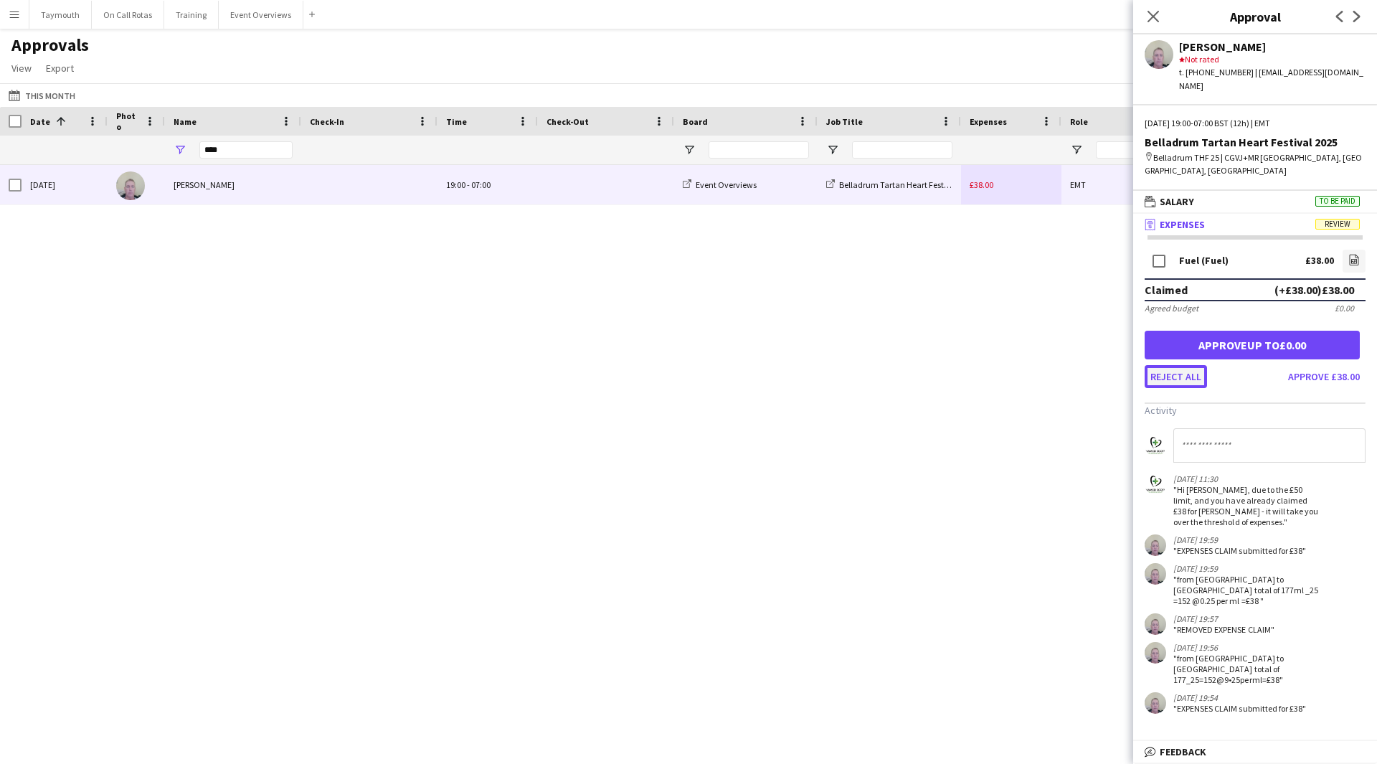
click at [1161, 365] on button "Reject all" at bounding box center [1176, 376] width 62 height 23
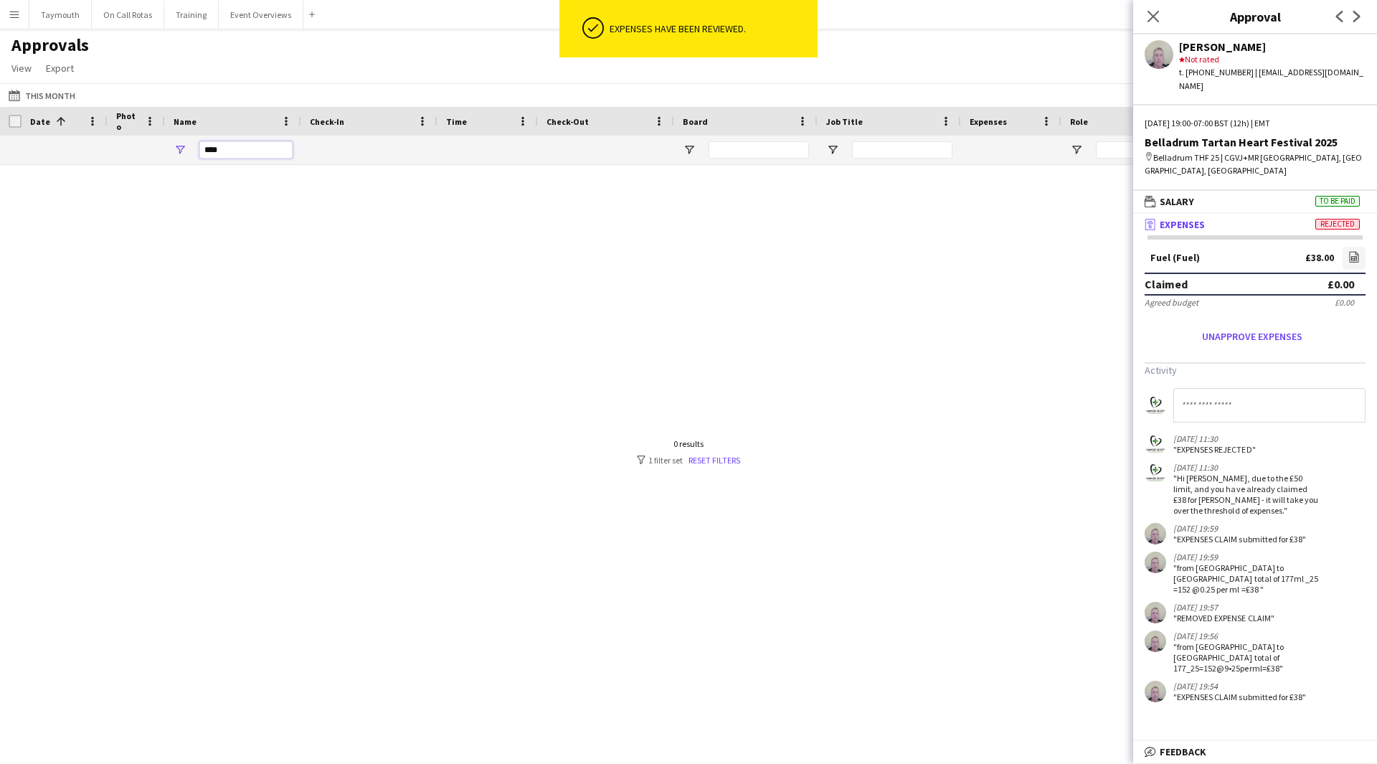
drag, startPoint x: 267, startPoint y: 154, endPoint x: -90, endPoint y: 126, distance: 357.6
click at [0, 126] on html "ok-circled Expenses have been reviewed. Menu Boards Boards Boards All jobs Stat…" at bounding box center [688, 382] width 1377 height 764
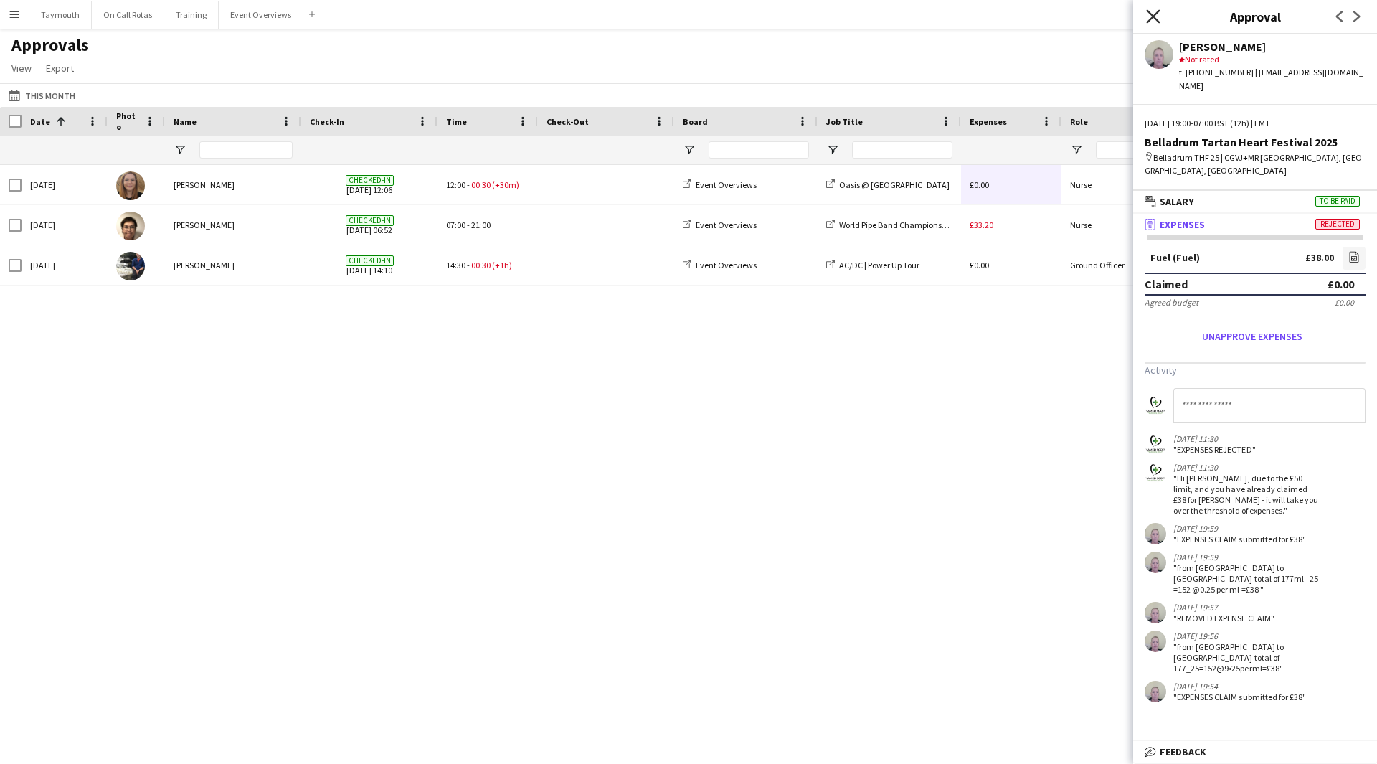
click at [1151, 15] on icon at bounding box center [1153, 16] width 14 height 14
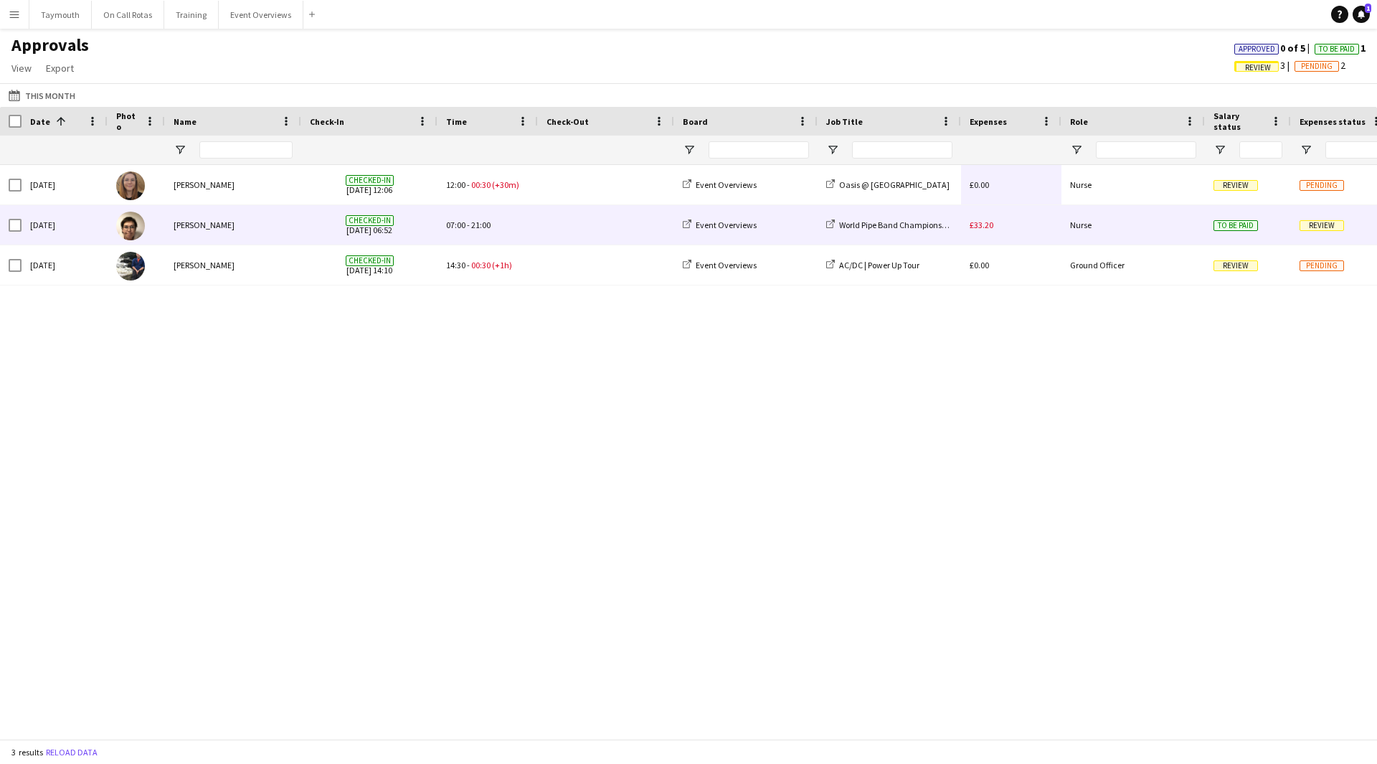
click at [1041, 235] on div "£33.20" at bounding box center [1011, 224] width 100 height 39
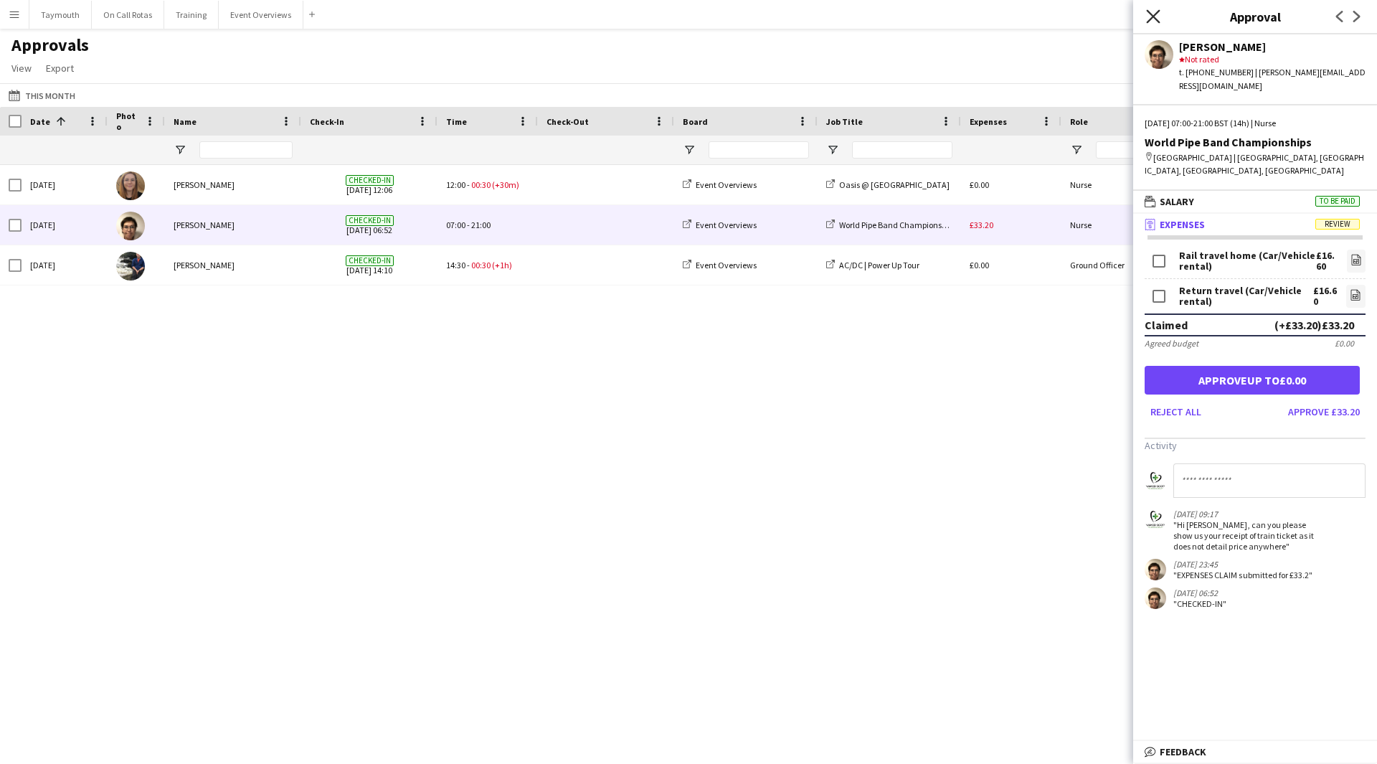
click at [1154, 11] on icon "Close pop-in" at bounding box center [1153, 16] width 14 height 14
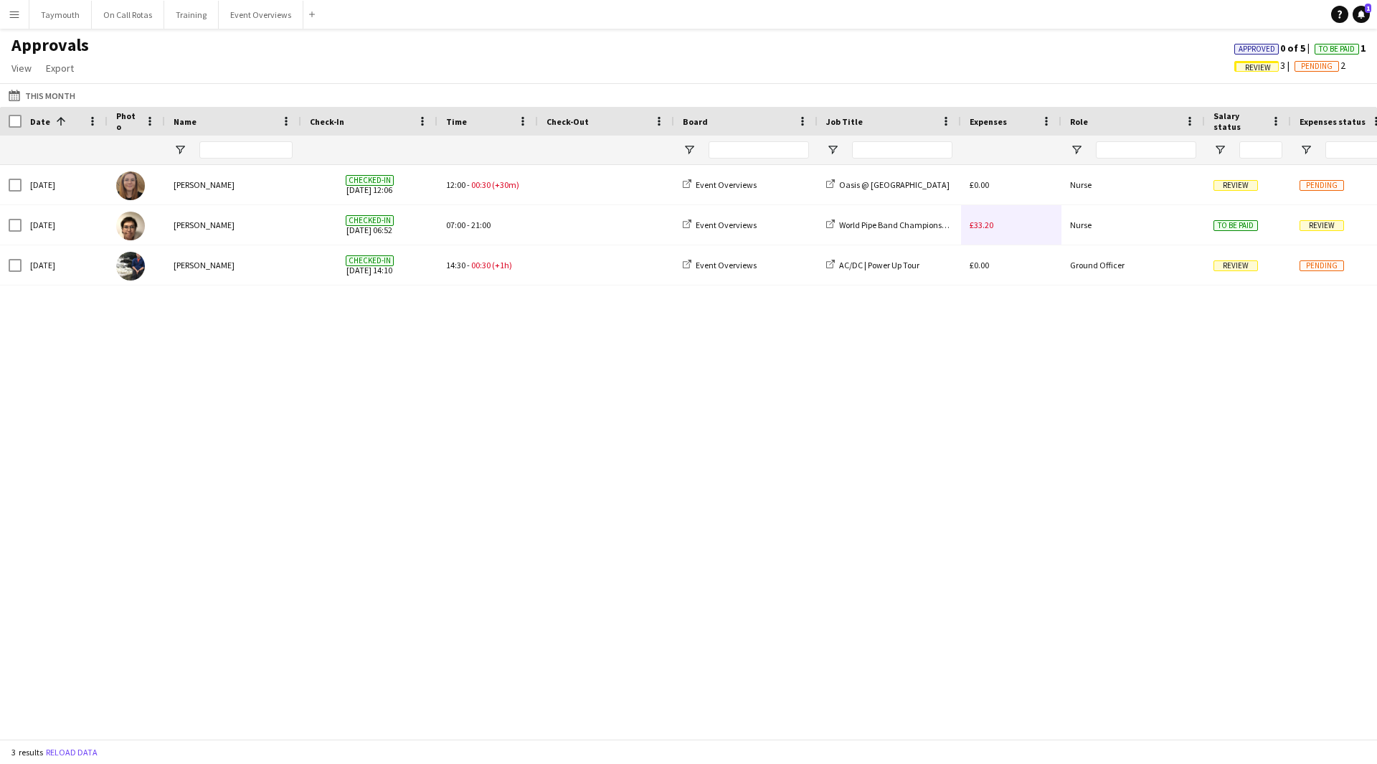
click at [1252, 66] on span "Review" at bounding box center [1258, 67] width 26 height 9
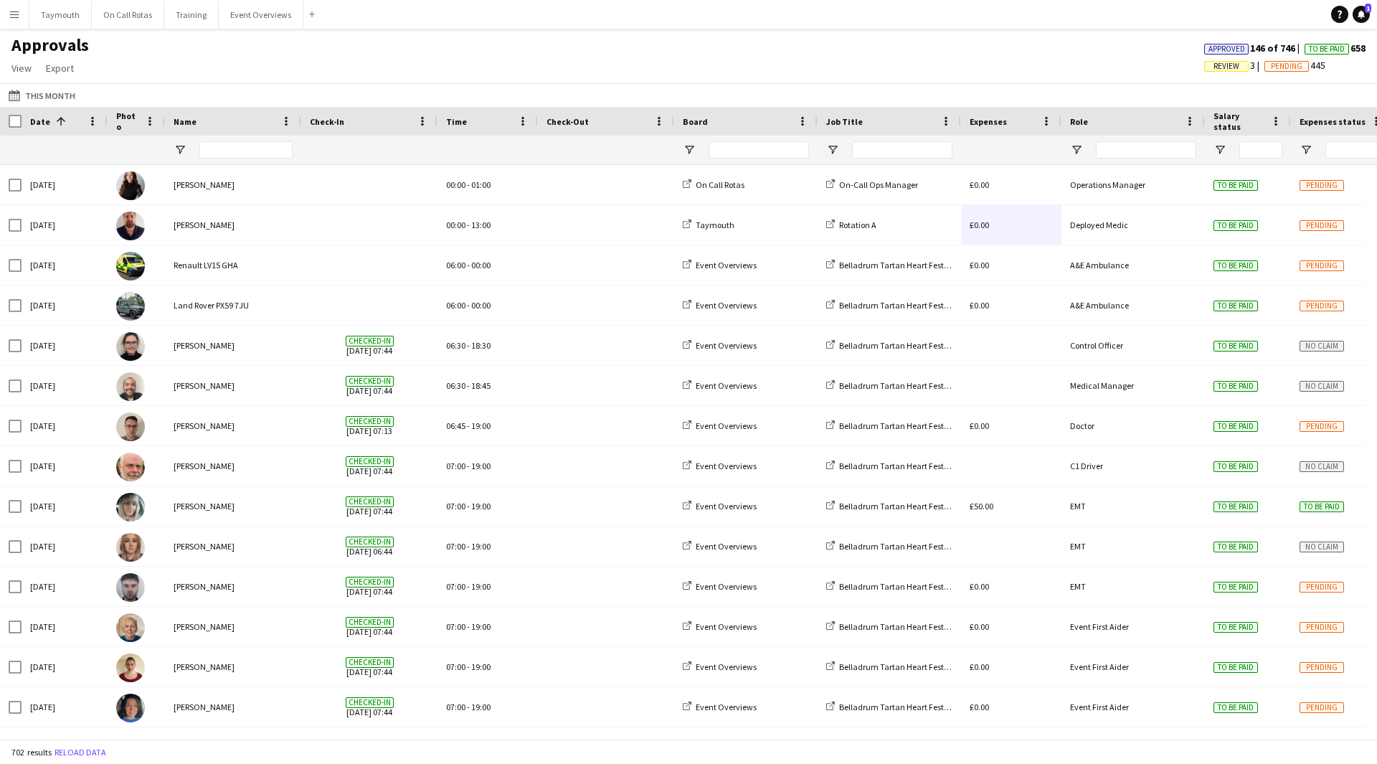
click at [1214, 74] on div "Approved 146 of 746 To Be Paid 658 Review 3 Pending 445" at bounding box center [1285, 59] width 184 height 34
click at [1220, 70] on span "Review" at bounding box center [1227, 66] width 26 height 9
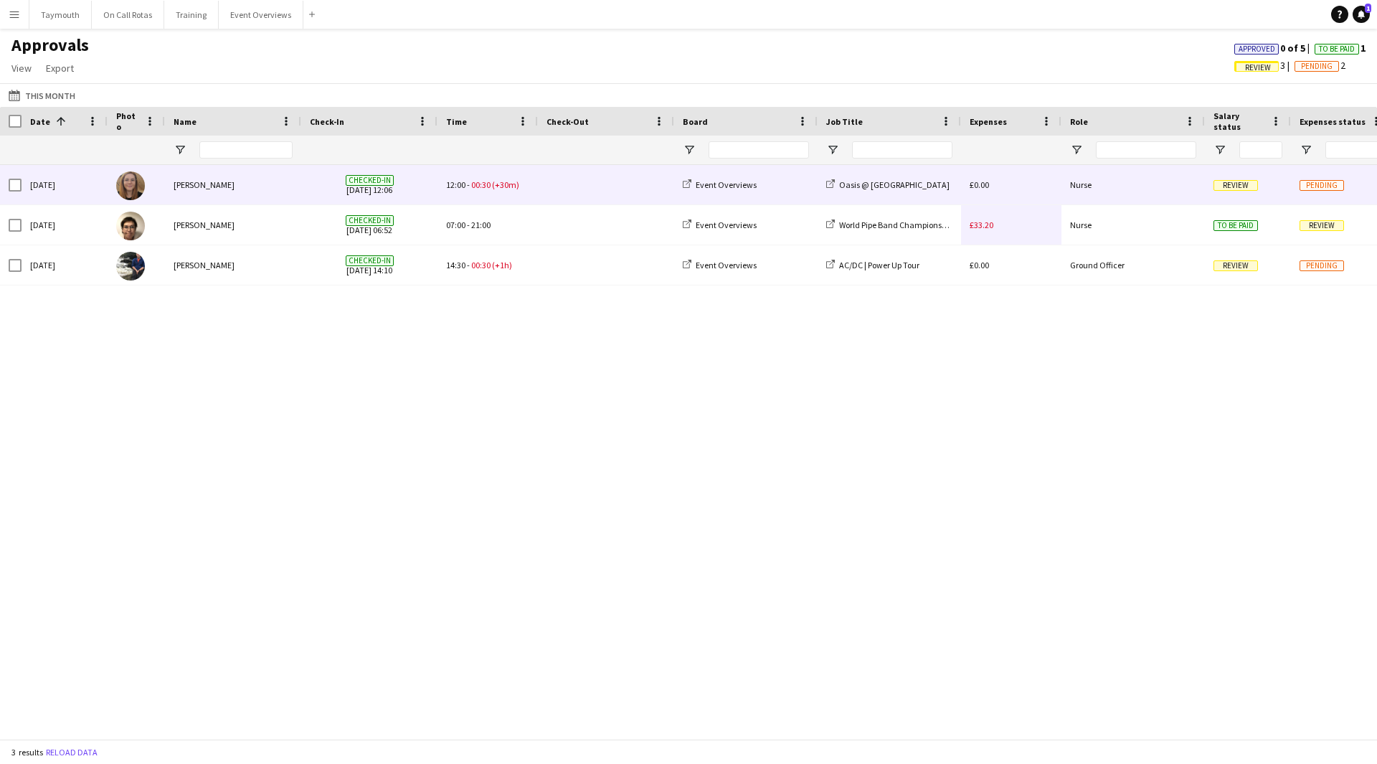
click at [566, 185] on span at bounding box center [606, 184] width 119 height 39
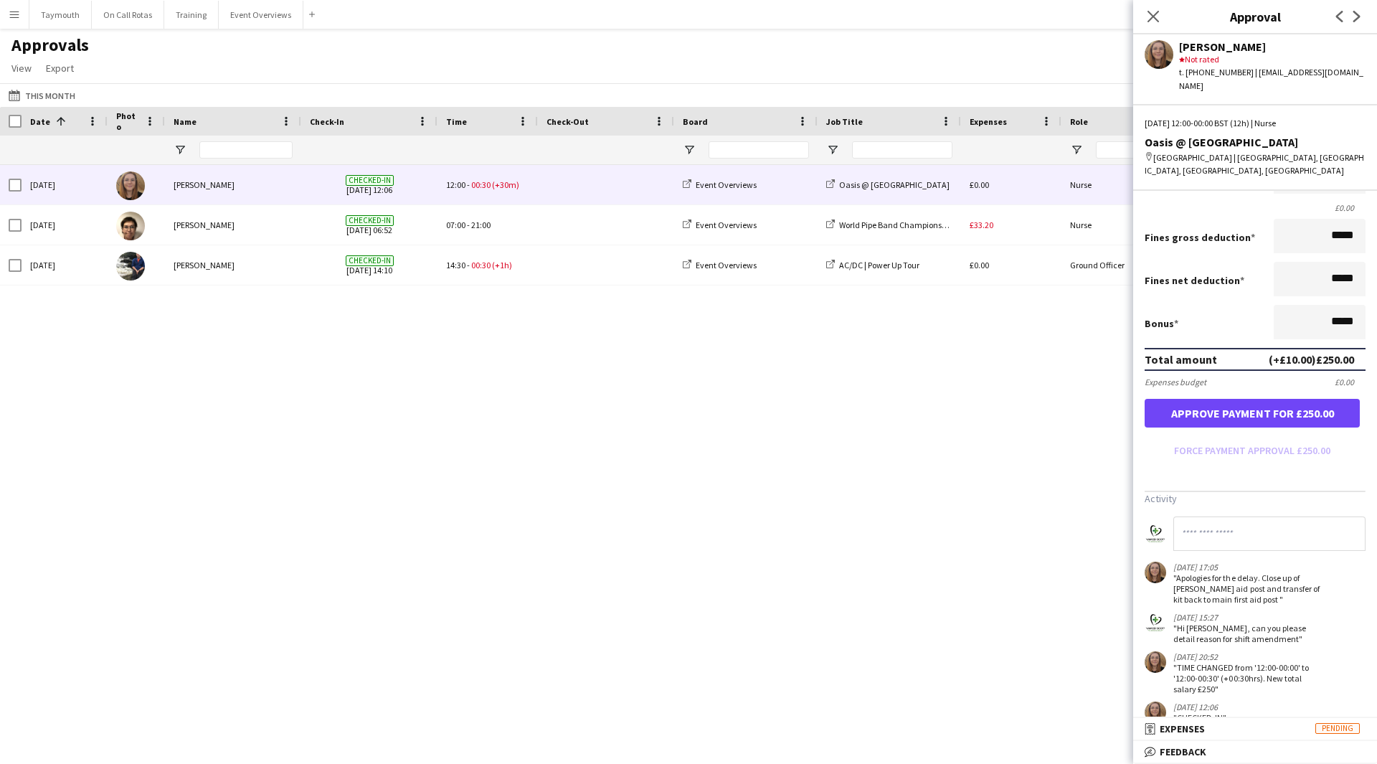
scroll to position [257, 0]
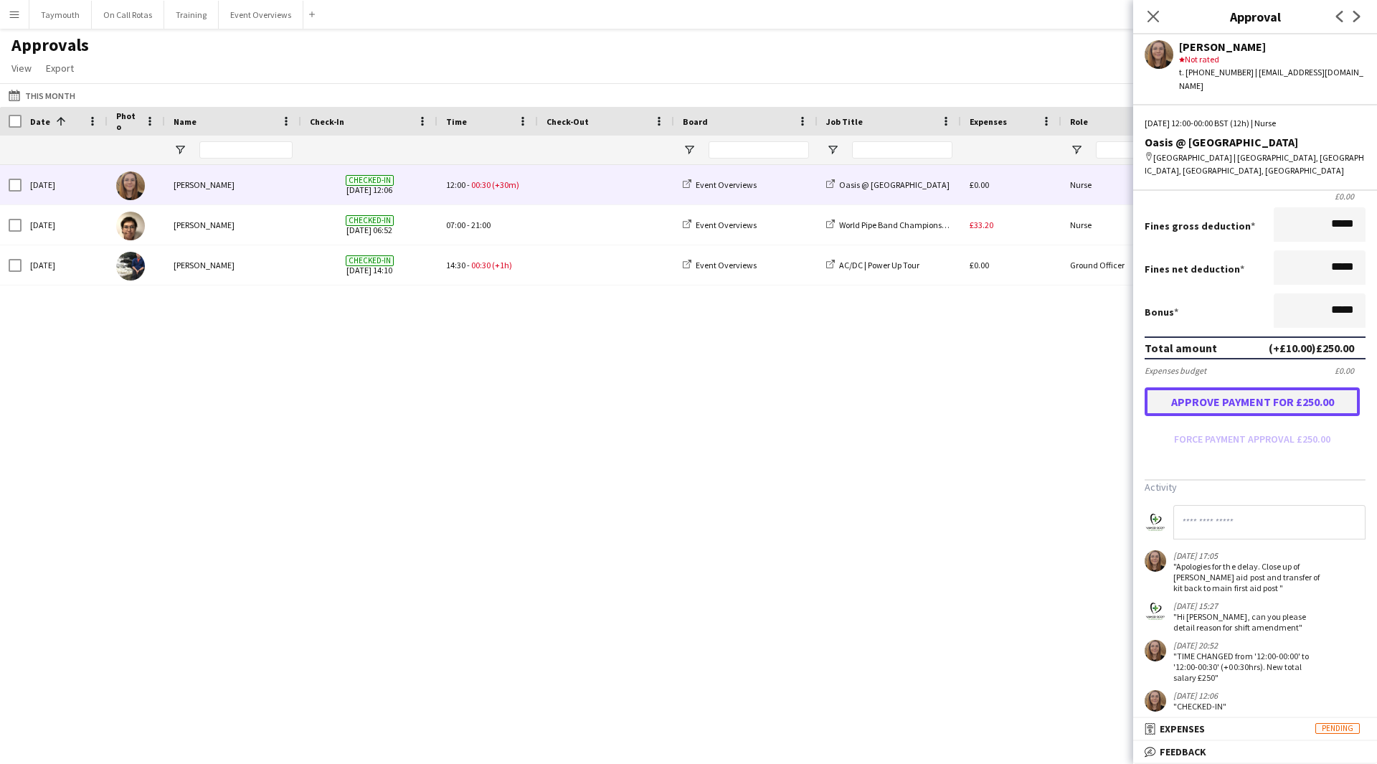
click at [1265, 391] on button "Approve payment for £250.00" at bounding box center [1252, 401] width 215 height 29
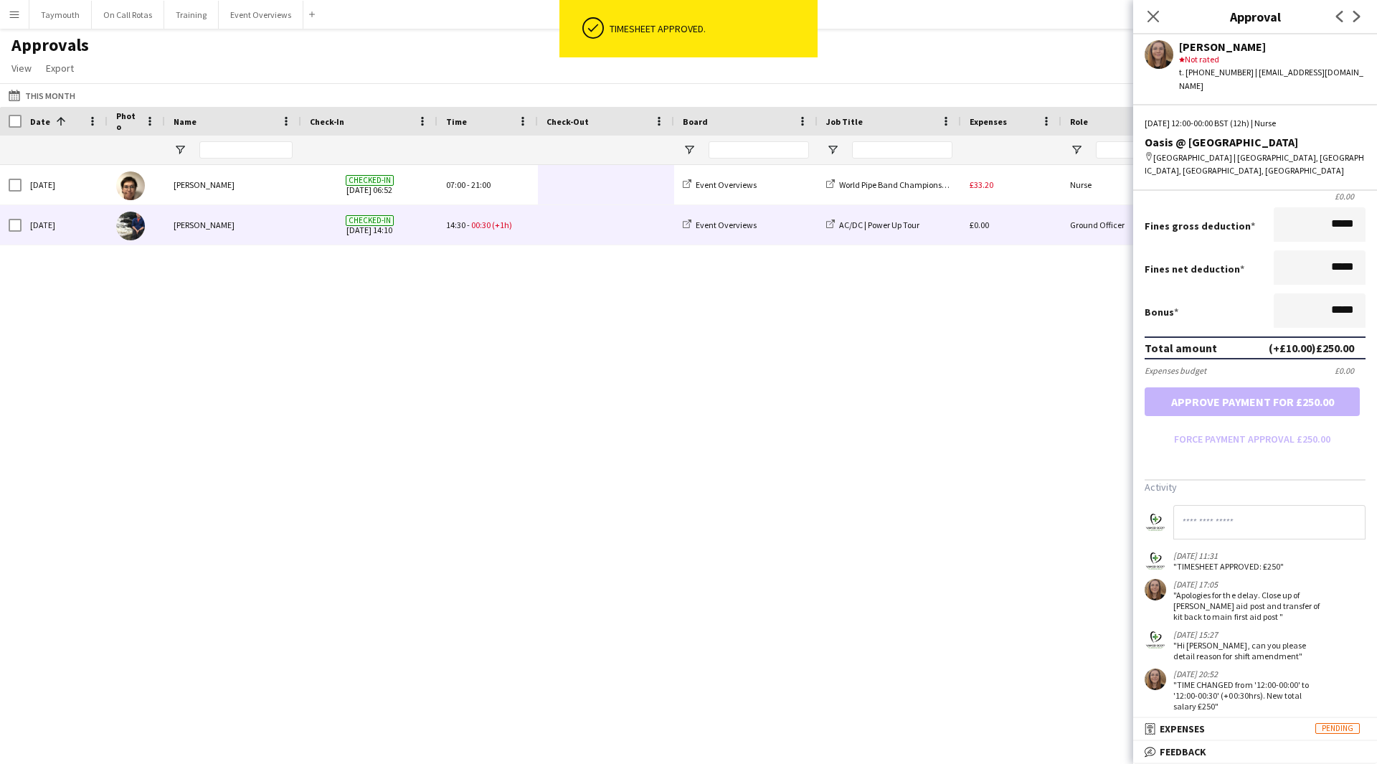
click at [577, 232] on span at bounding box center [606, 224] width 119 height 39
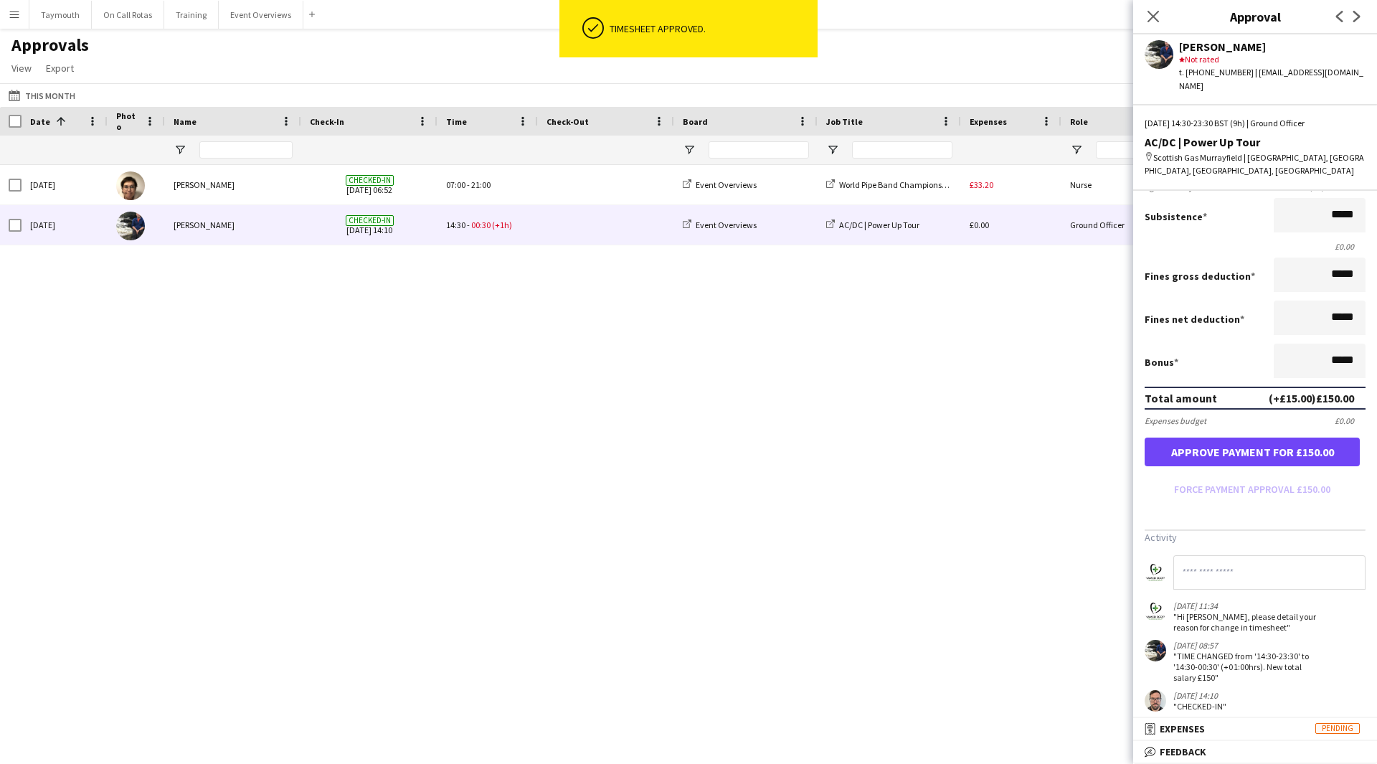
scroll to position [0, 0]
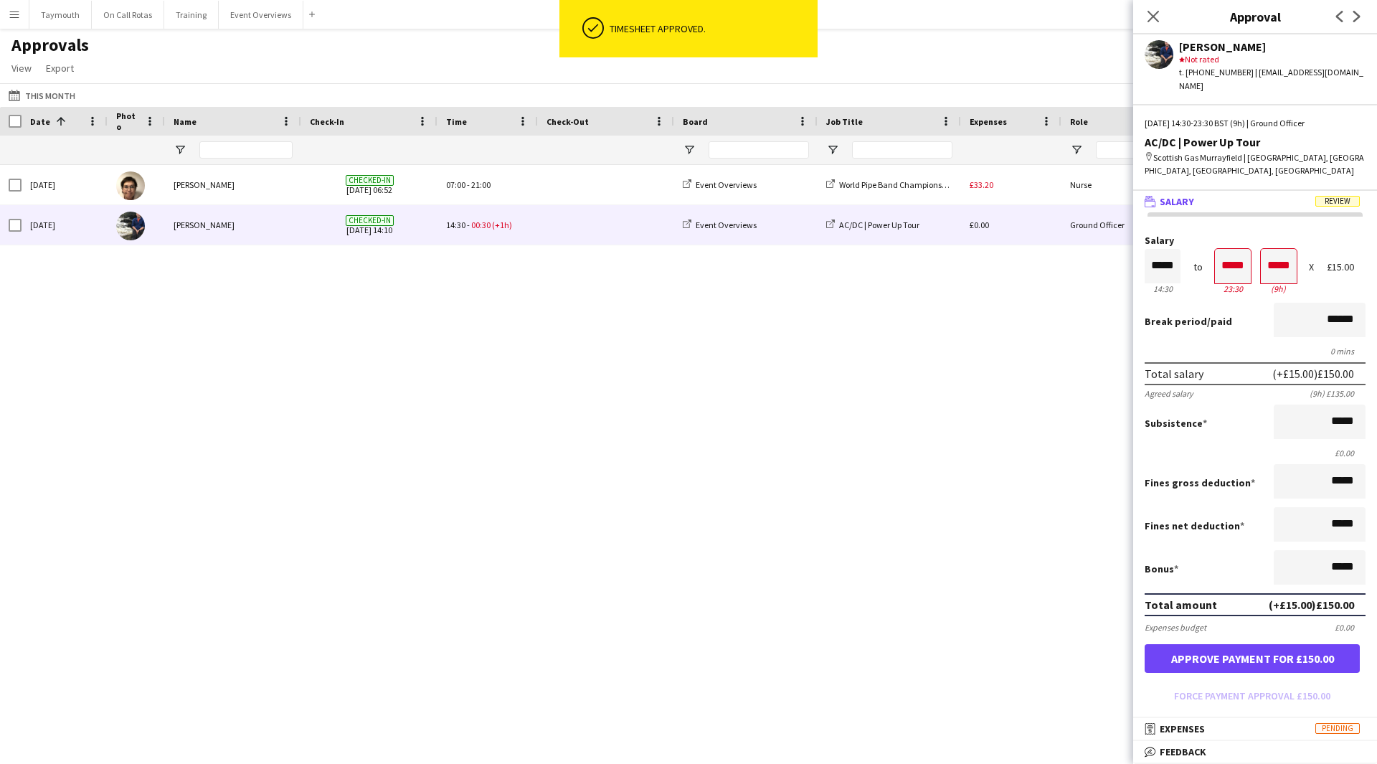
click at [620, 400] on div "Sat, 16 Aug 2025 Susan Burn Checked-in 16-08-2025 06:52 07:00 - 21:00 Event Ove…" at bounding box center [688, 446] width 1377 height 563
click at [1156, 17] on icon "Close pop-in" at bounding box center [1153, 16] width 14 height 14
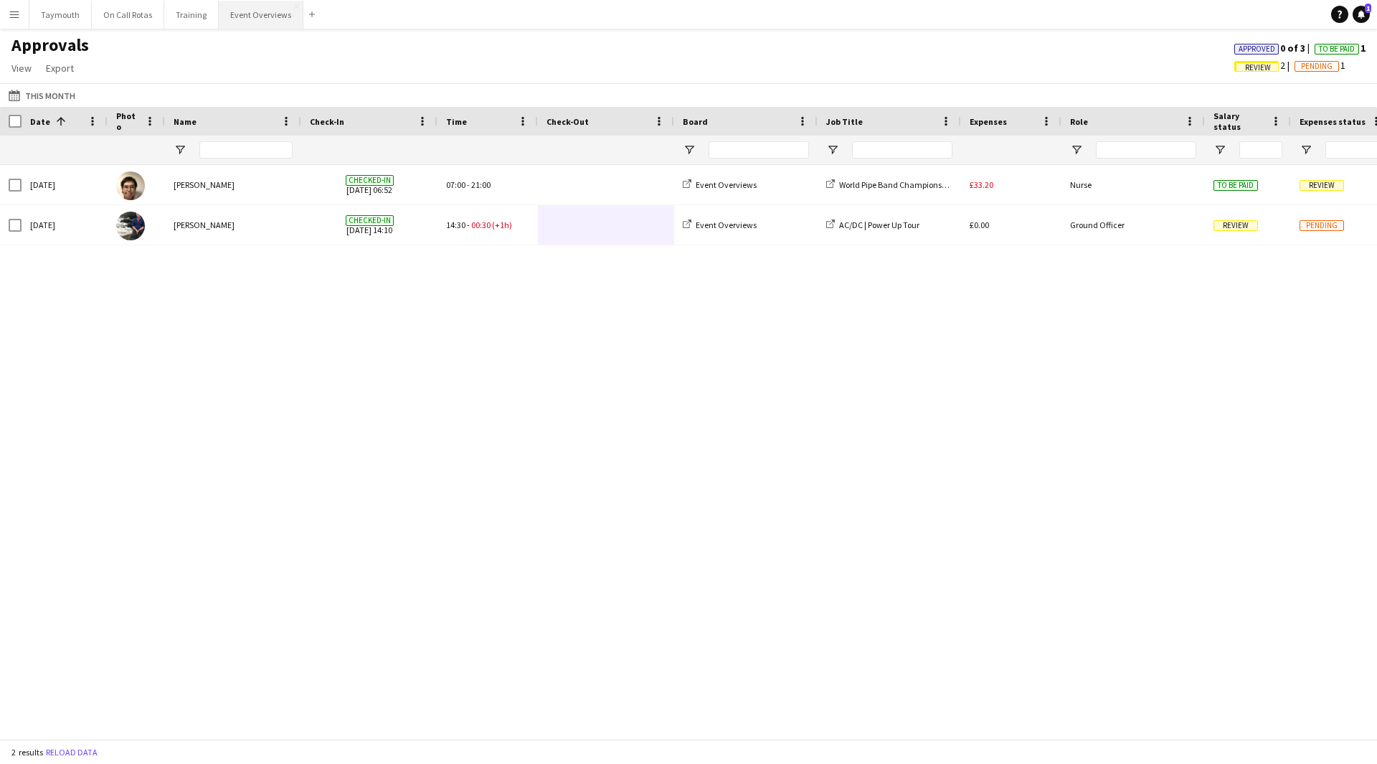
click at [262, 11] on button "Event Overviews Close" at bounding box center [261, 15] width 85 height 28
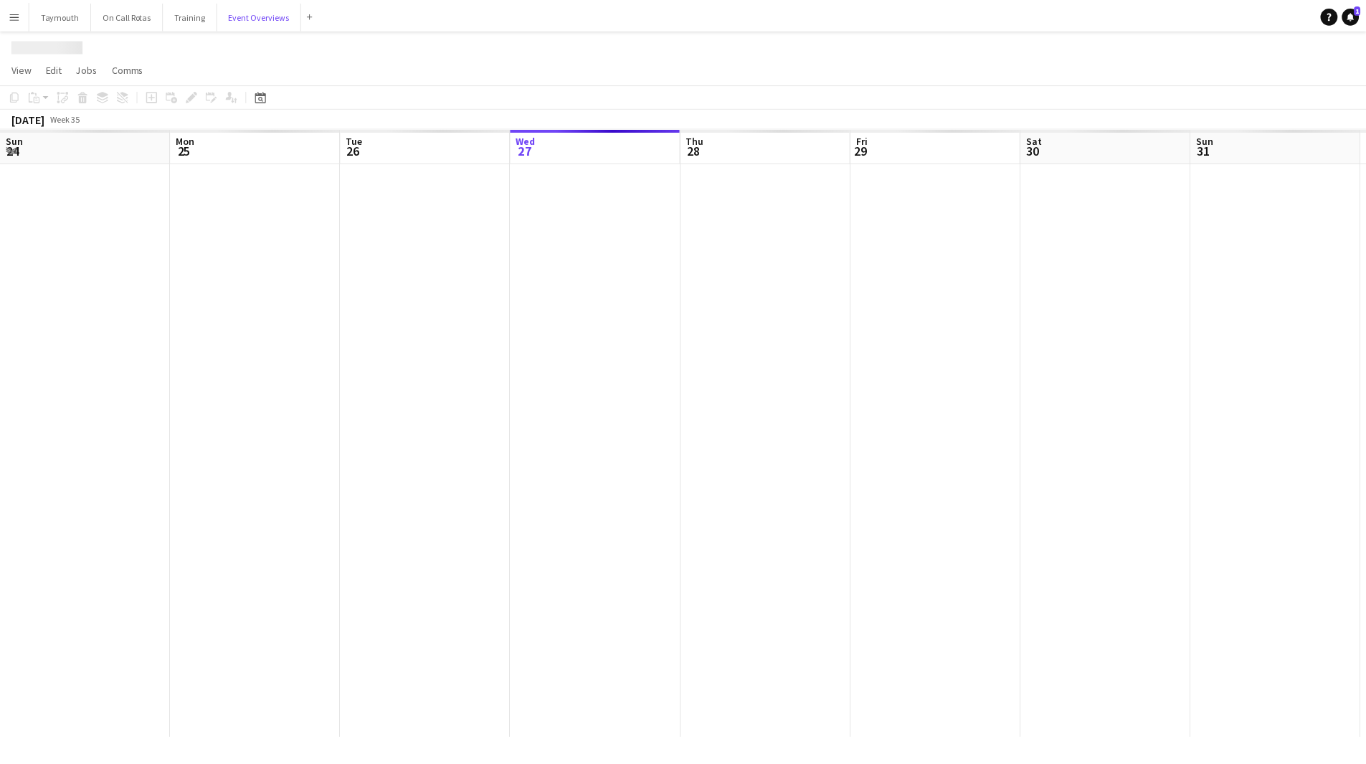
scroll to position [0, 343]
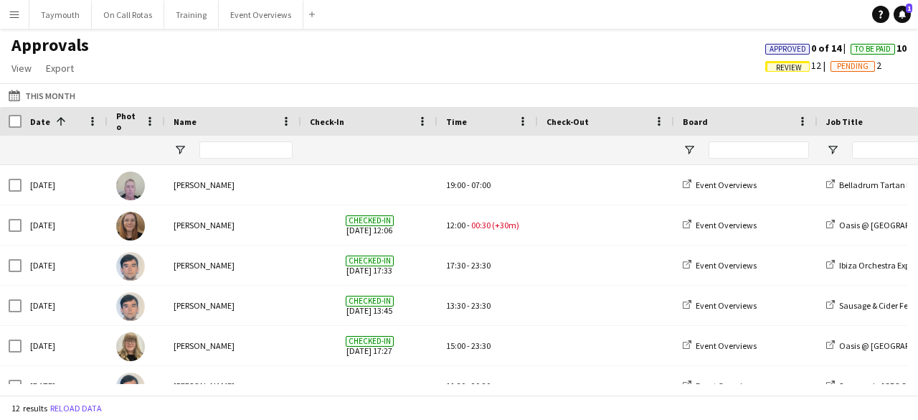
click at [22, 24] on button "Menu" at bounding box center [14, 14] width 29 height 29
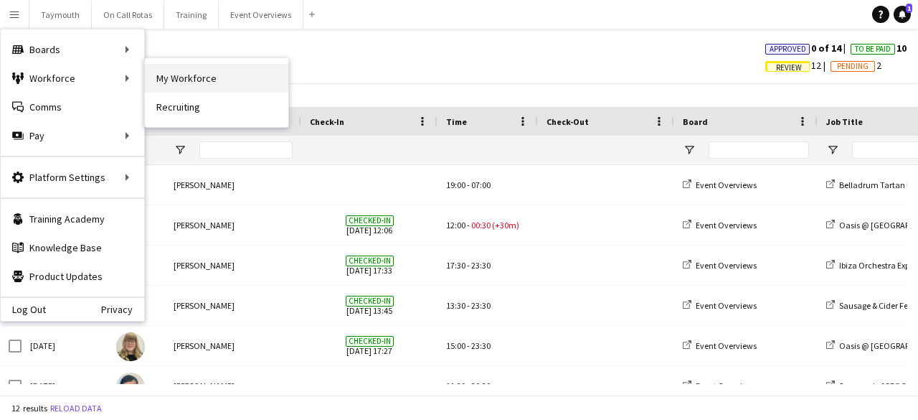
click at [231, 87] on link "My Workforce" at bounding box center [216, 78] width 143 height 29
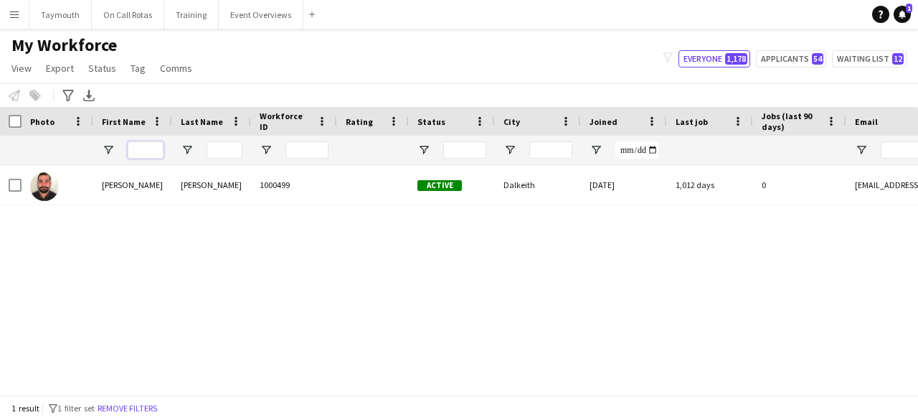
click at [159, 153] on input "First Name Filter Input" at bounding box center [146, 149] width 36 height 17
click at [126, 410] on button "Remove filters" at bounding box center [127, 408] width 65 height 16
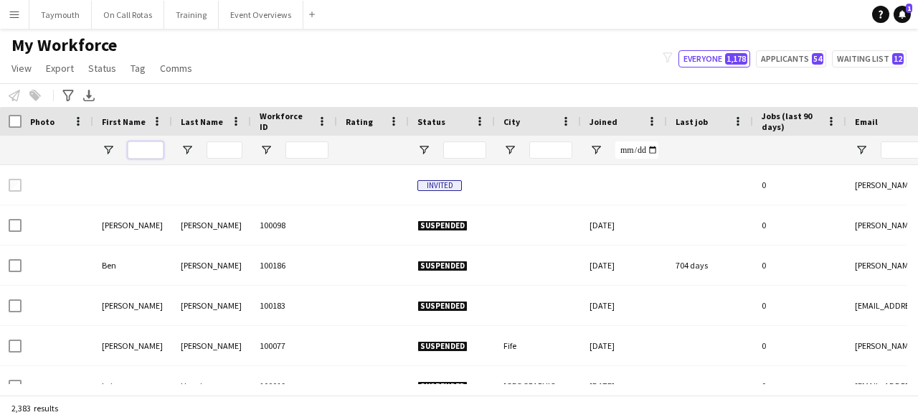
click at [153, 150] on input "First Name Filter Input" at bounding box center [146, 149] width 36 height 17
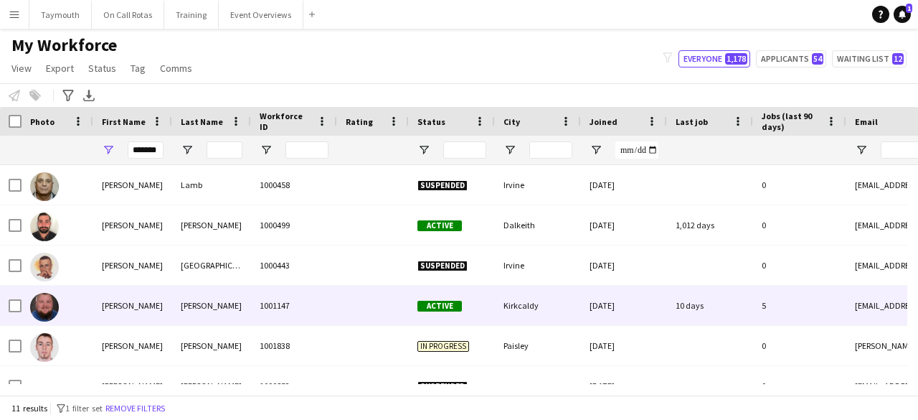
click at [216, 301] on div "[PERSON_NAME]" at bounding box center [211, 304] width 79 height 39
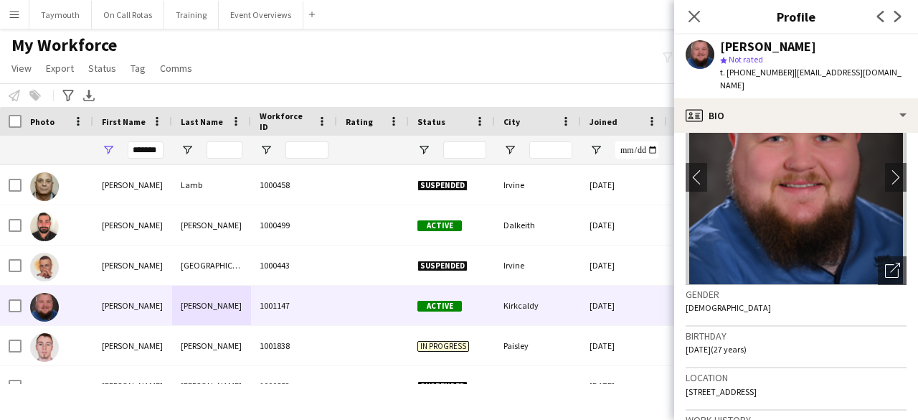
scroll to position [143, 0]
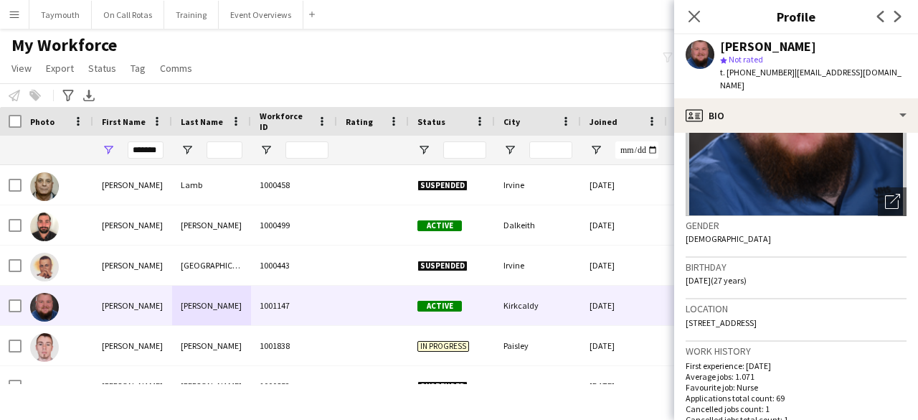
drag, startPoint x: 851, startPoint y: 312, endPoint x: 686, endPoint y: 312, distance: 165.0
click at [686, 312] on div "Location [STREET_ADDRESS]" at bounding box center [796, 320] width 221 height 42
copy span "[STREET_ADDRESS]"
drag, startPoint x: 159, startPoint y: 153, endPoint x: 0, endPoint y: 70, distance: 179.7
click at [0, 80] on main "My Workforce View Views Default view Active Staff Applications - First Aider Ap…" at bounding box center [459, 215] width 918 height 372
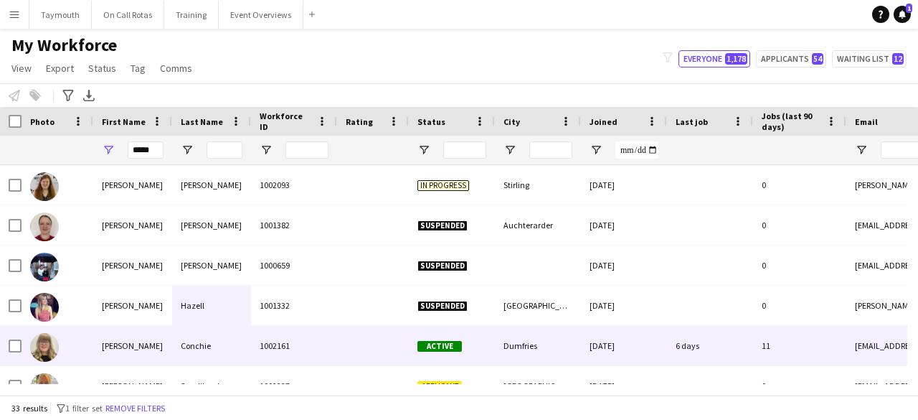
click at [212, 363] on div "Conchie" at bounding box center [211, 345] width 79 height 39
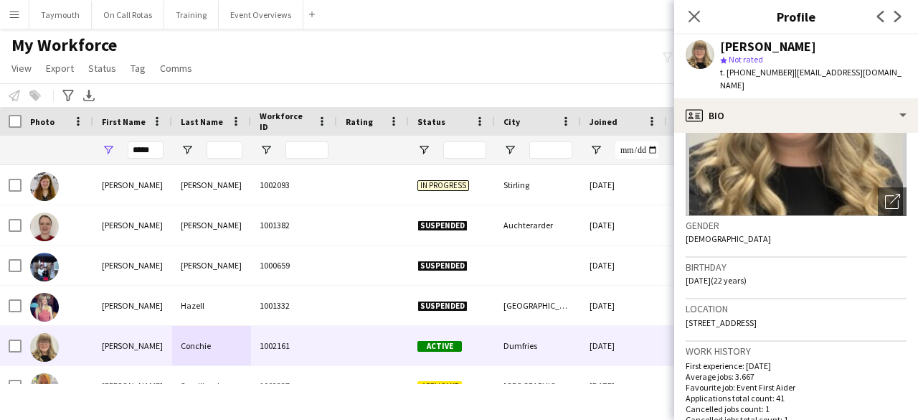
drag, startPoint x: 833, startPoint y: 326, endPoint x: 686, endPoint y: 325, distance: 147.0
click at [686, 325] on div "Location [STREET_ADDRESS]" at bounding box center [796, 320] width 221 height 42
copy span "[STREET_ADDRESS]"
click at [15, 126] on div "Workforce Details Photo First Name" at bounding box center [893, 136] width 1787 height 58
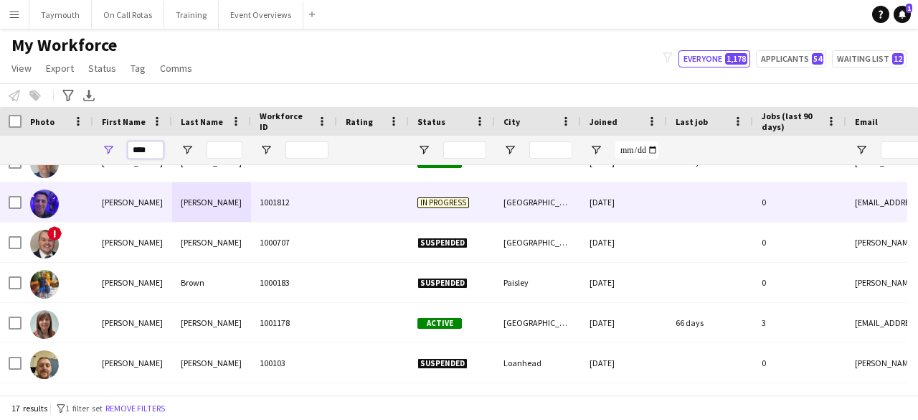
scroll to position [72, 0]
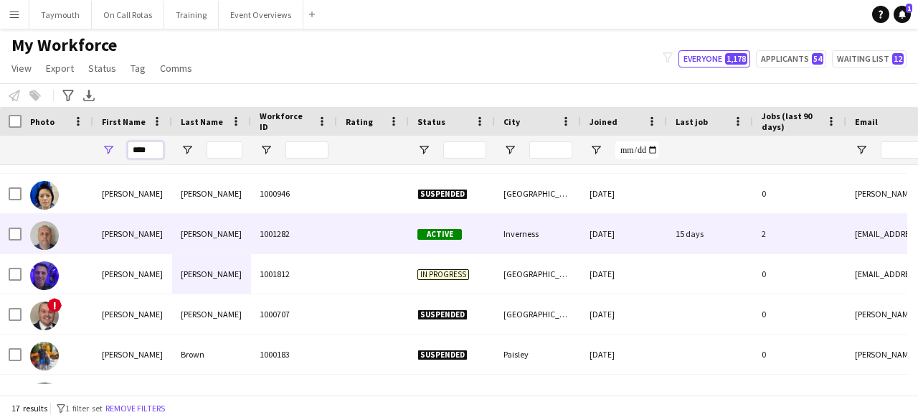
type input "****"
click at [246, 230] on div "[PERSON_NAME]" at bounding box center [211, 233] width 79 height 39
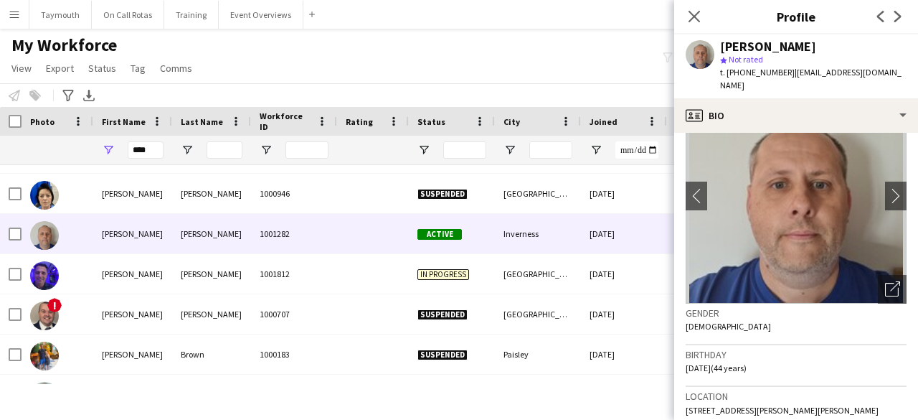
scroll to position [143, 0]
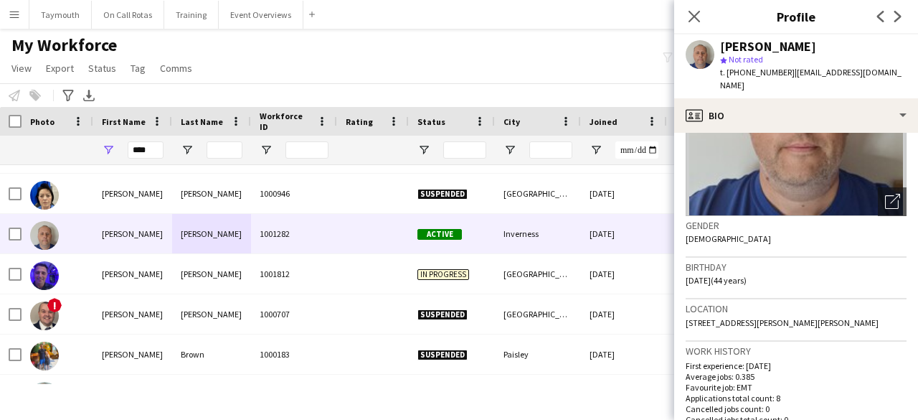
drag, startPoint x: 896, startPoint y: 310, endPoint x: 686, endPoint y: 315, distance: 210.2
click at [686, 315] on app-crew-profile-bio "chevron-left chevron-right Open photos pop-in Gender [DEMOGRAPHIC_DATA] Birthda…" at bounding box center [796, 276] width 244 height 287
copy span "[STREET_ADDRESS][PERSON_NAME][PERSON_NAME]"
